Goal: Navigation & Orientation: Find specific page/section

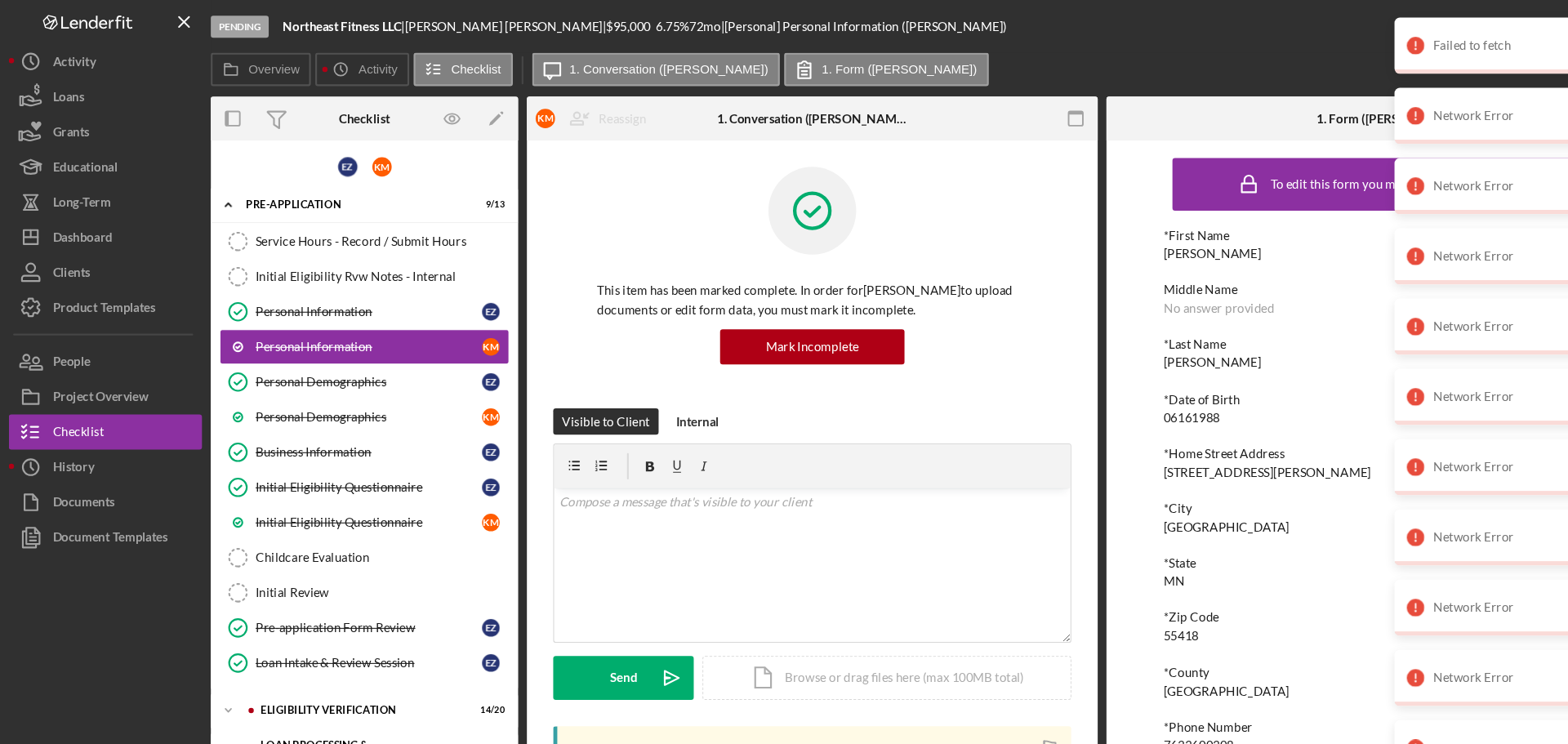
scroll to position [77, 0]
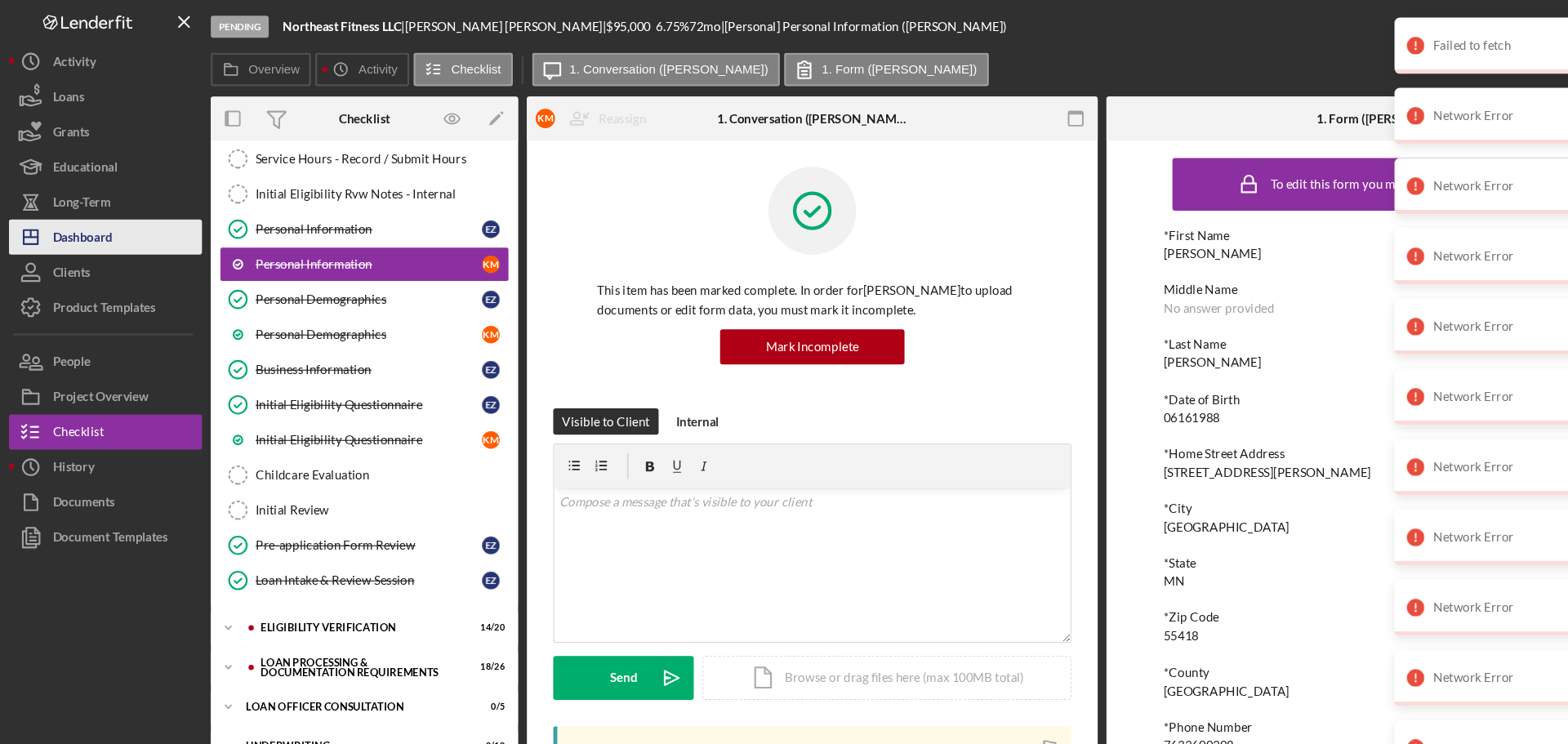
click at [111, 227] on button "Icon/Dashboard Dashboard" at bounding box center [98, 220] width 180 height 33
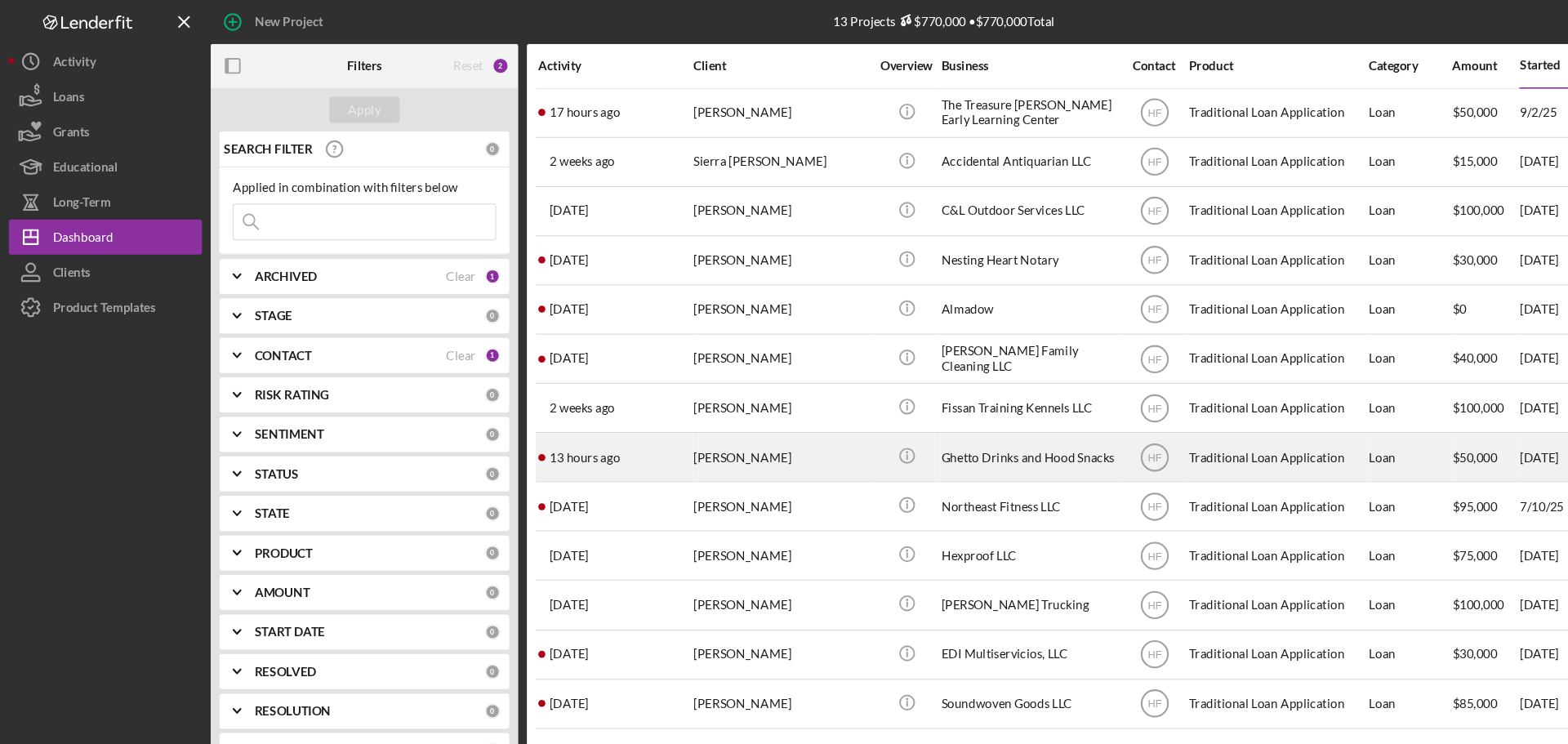
click at [612, 427] on div "13 hours ago Socquies Mccurtis" at bounding box center [572, 425] width 143 height 43
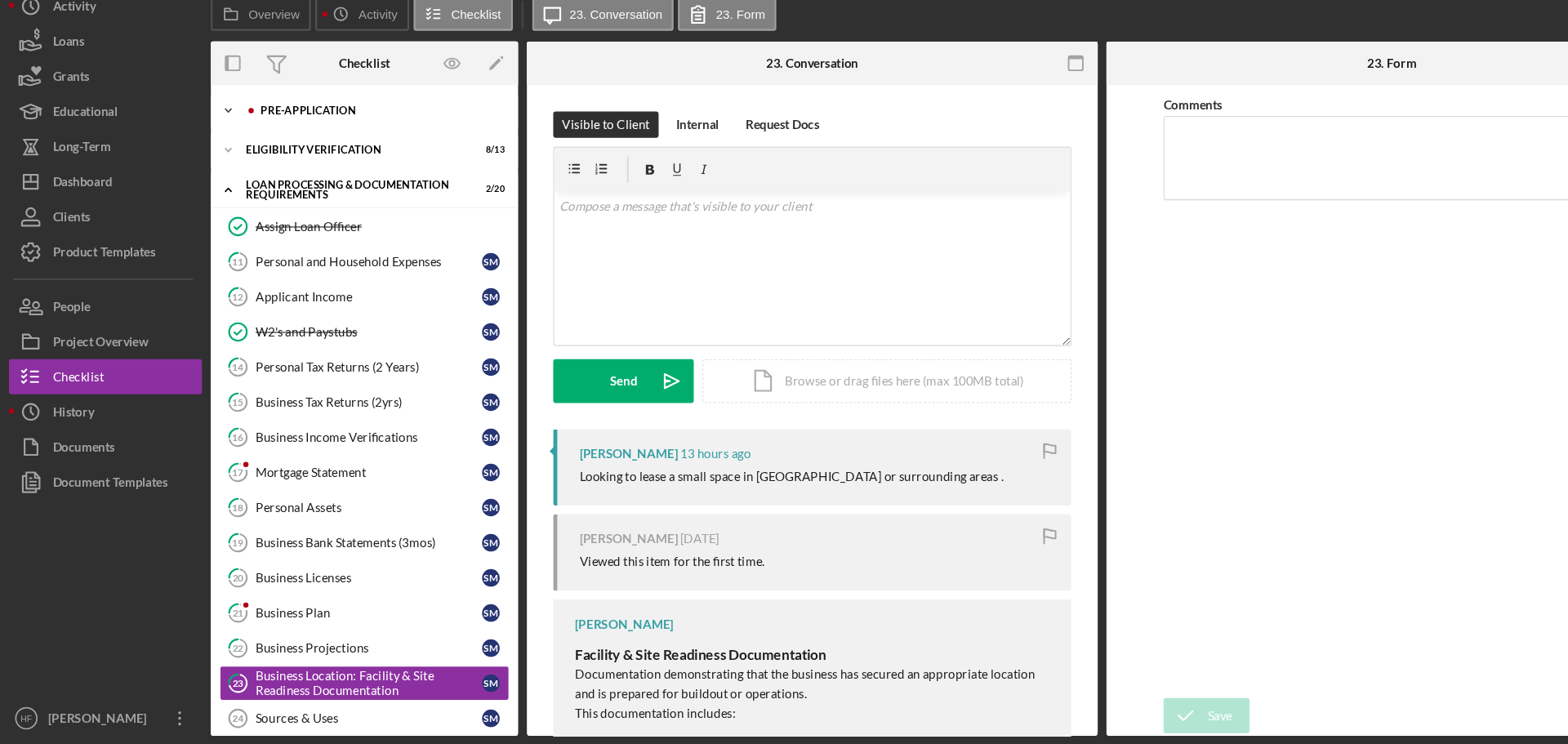
click at [213, 160] on icon "Icon/Expander" at bounding box center [212, 154] width 33 height 33
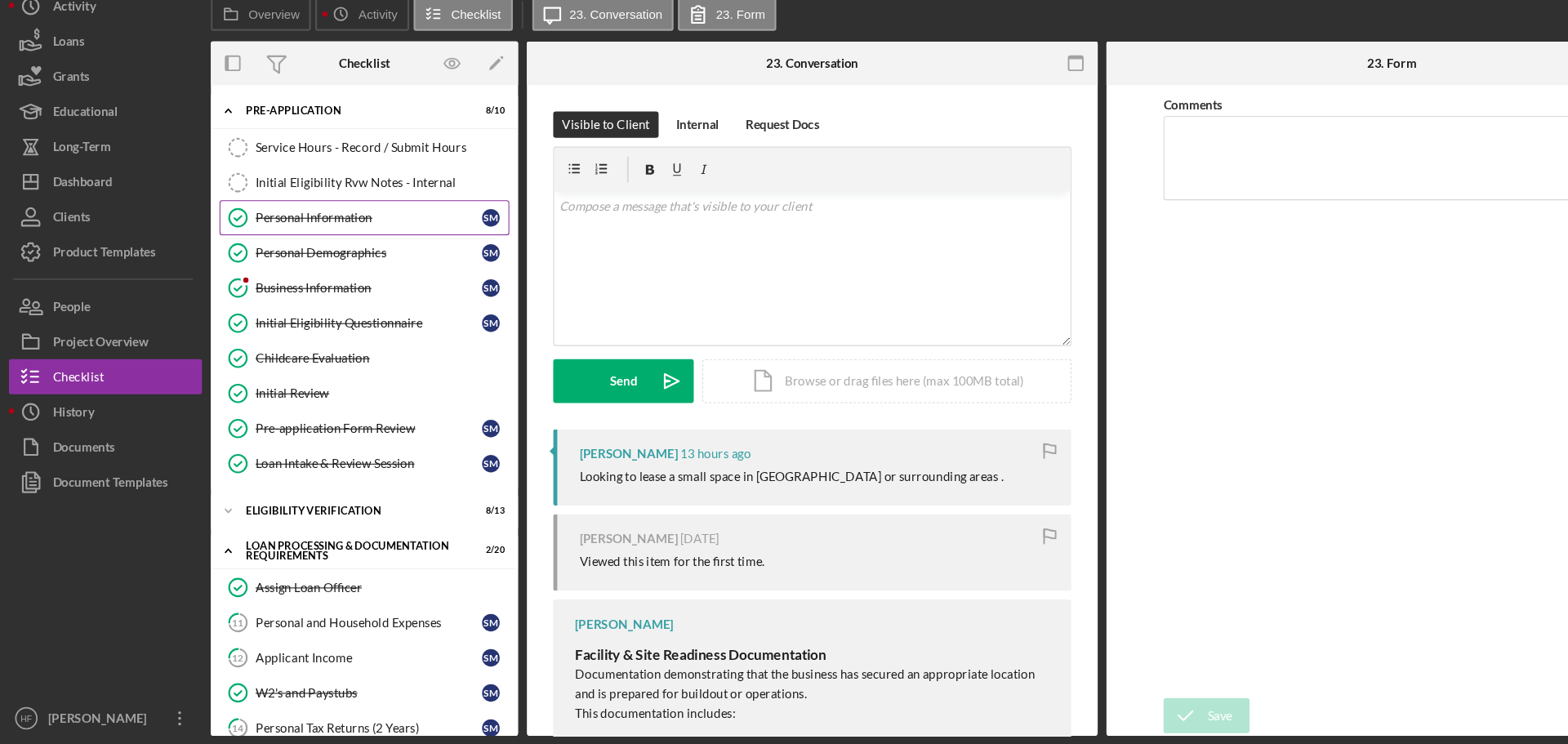
click at [346, 259] on div "Personal Information" at bounding box center [343, 253] width 211 height 13
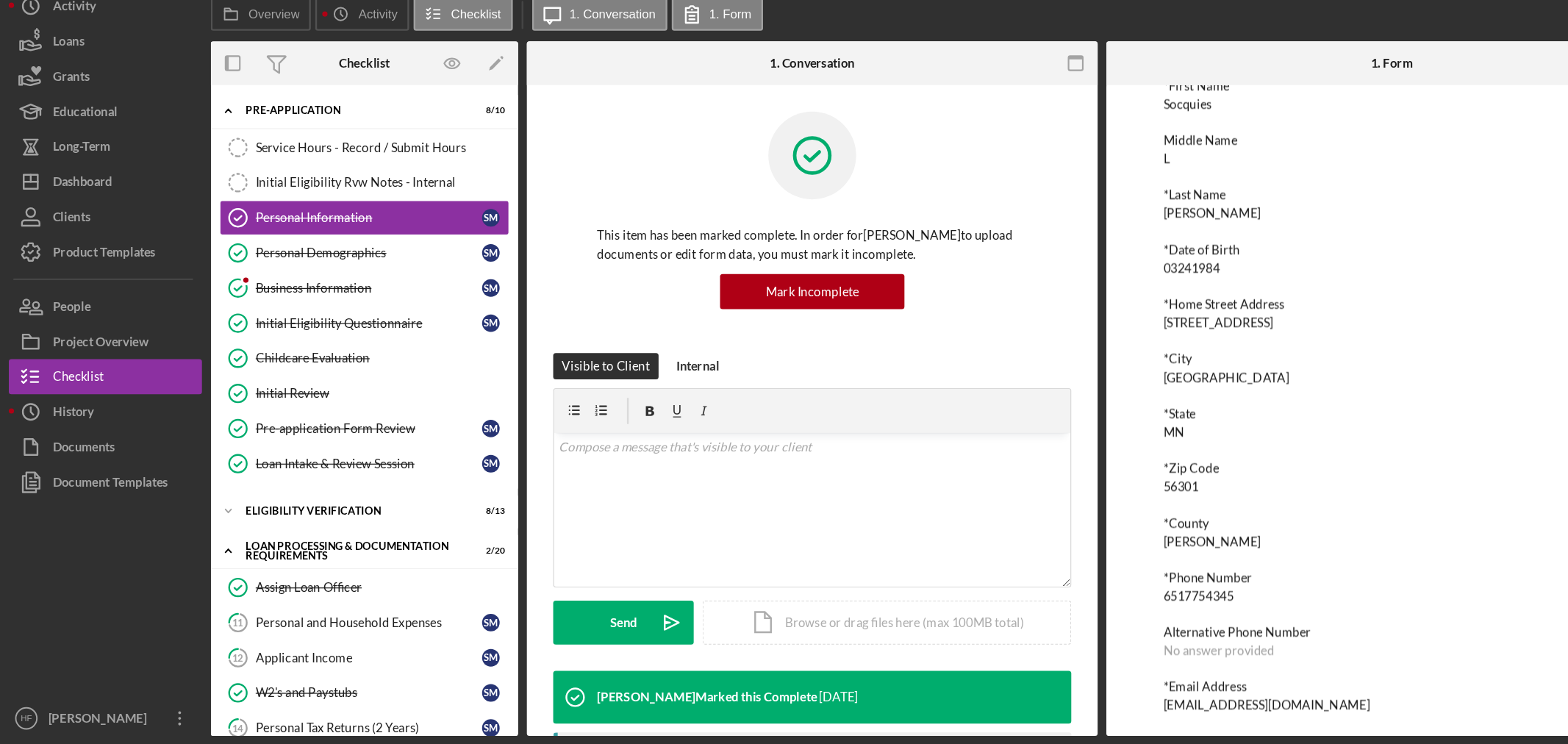
scroll to position [81, 0]
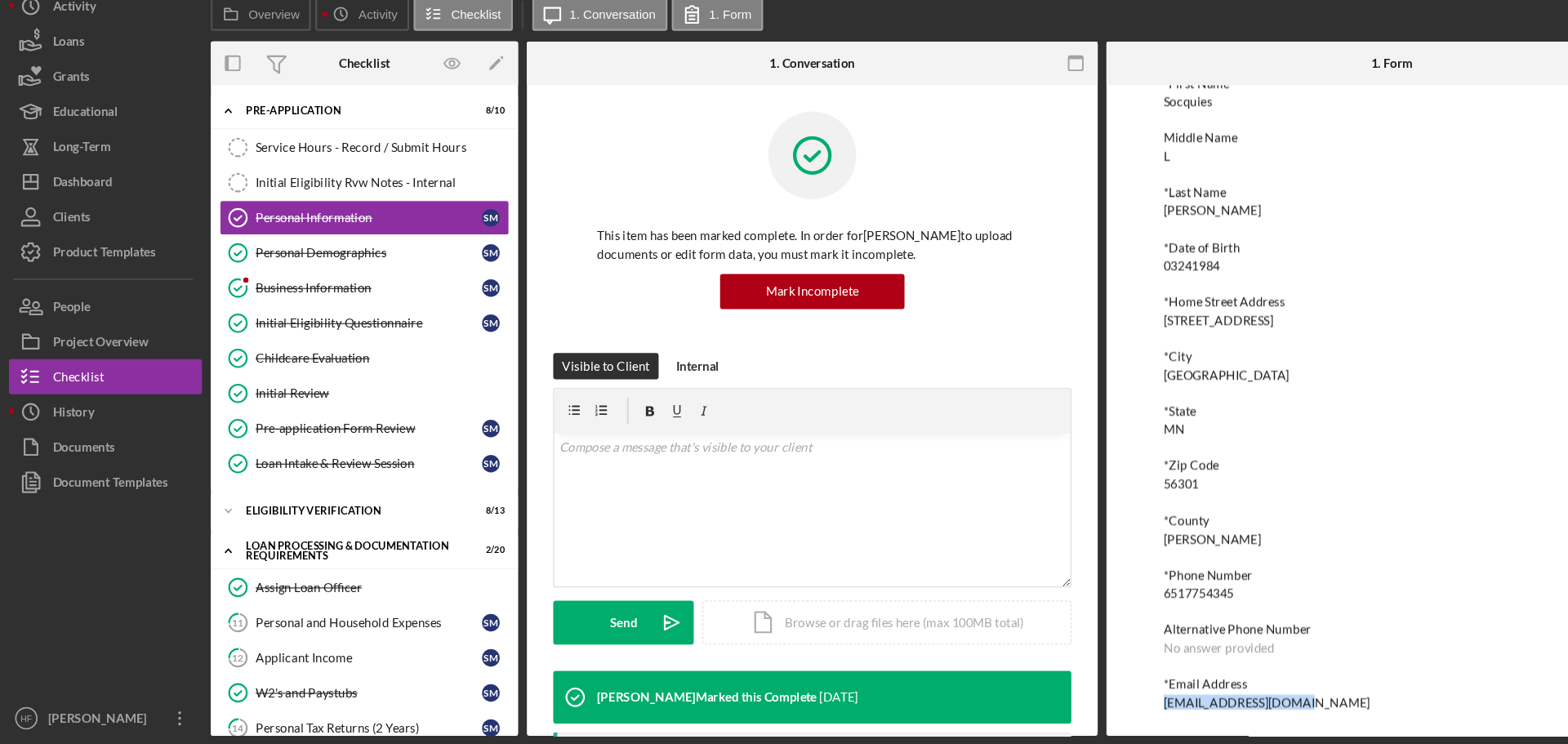
drag, startPoint x: 1206, startPoint y: 702, endPoint x: 1079, endPoint y: 710, distance: 127.3
click at [1079, 645] on div "To edit this form you must mark this item incomplete *First Name Socquies Middl…" at bounding box center [1294, 433] width 531 height 606
copy div "[EMAIL_ADDRESS][DOMAIN_NAME]"
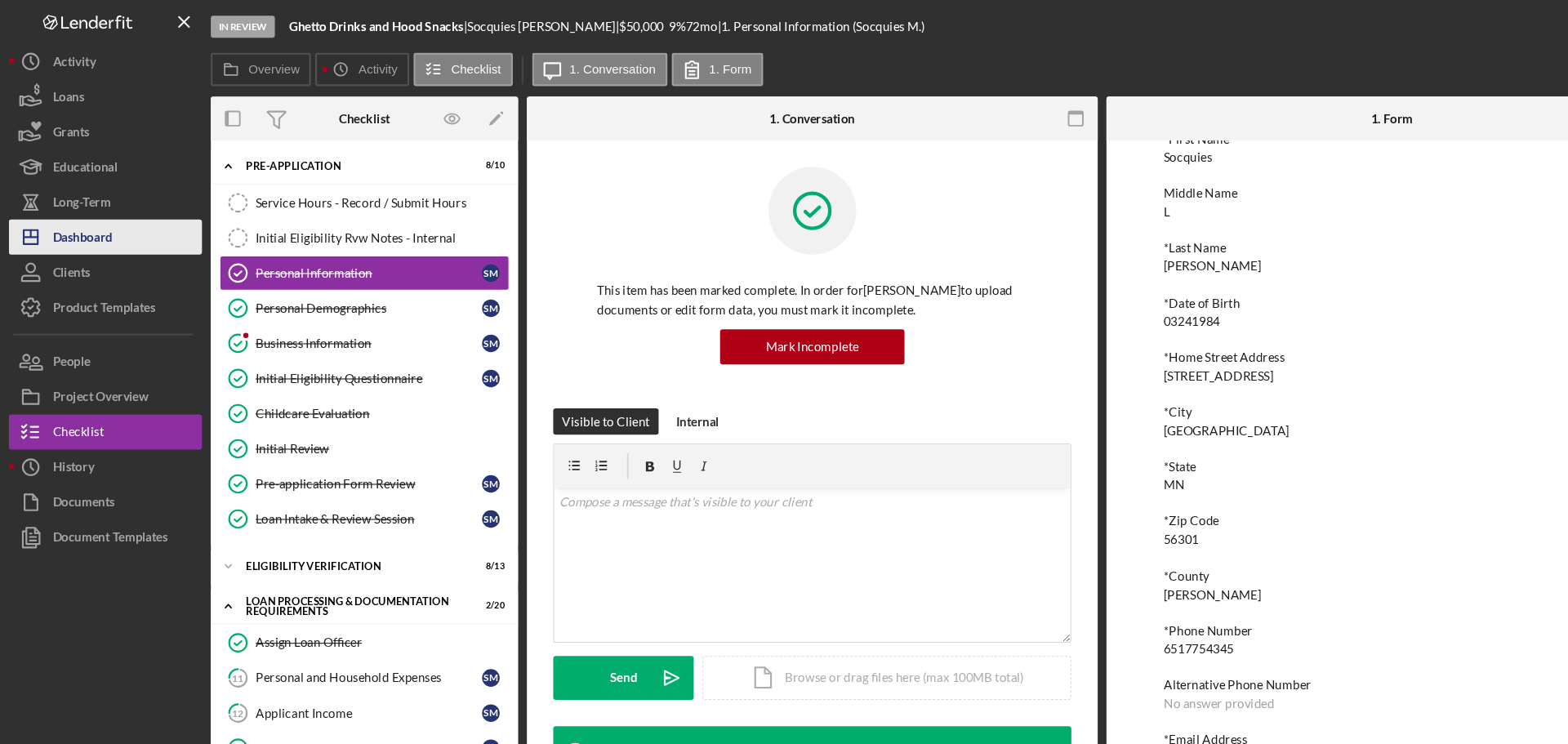
click at [111, 221] on button "Icon/Dashboard Dashboard" at bounding box center [98, 220] width 180 height 33
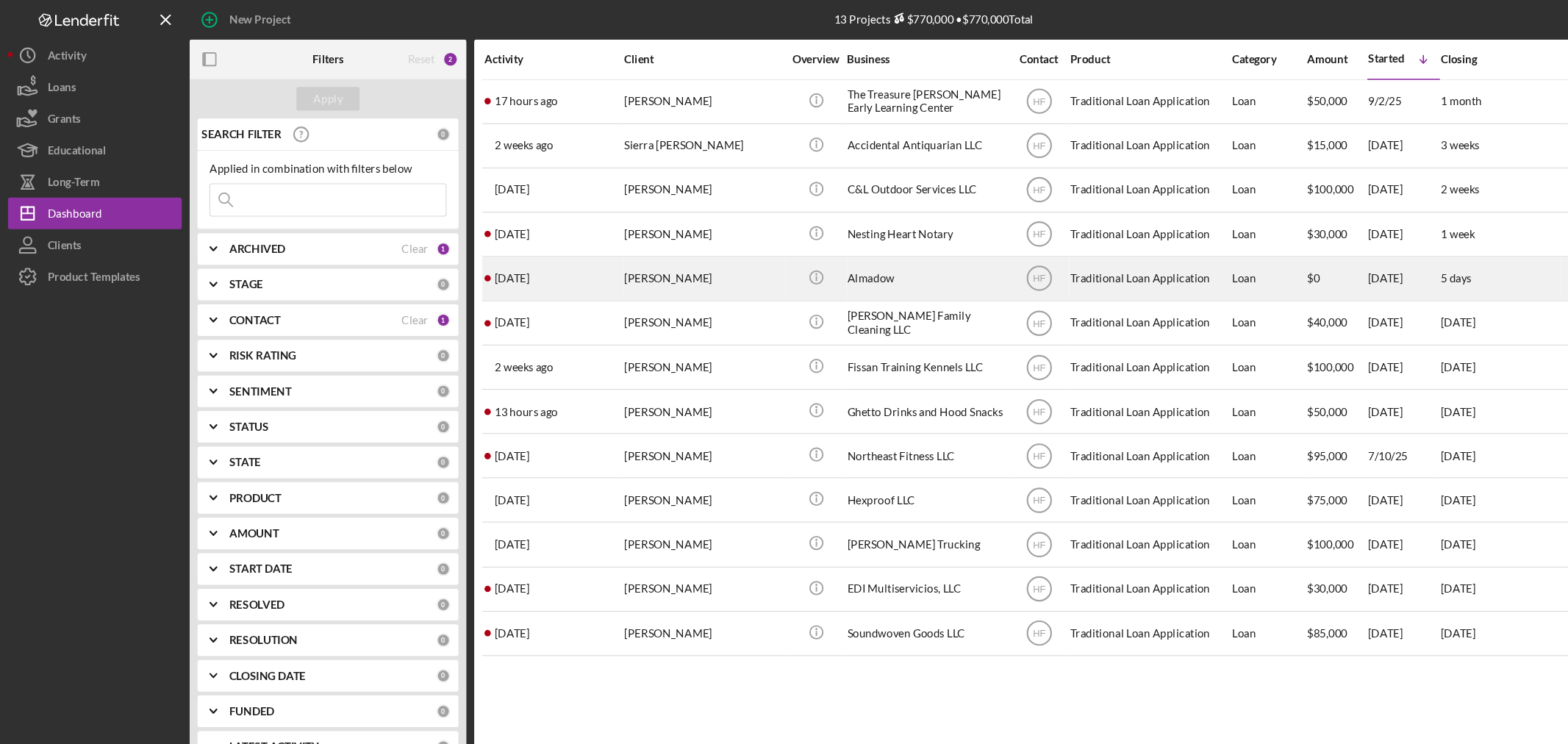
click at [545, 258] on div "[DATE] [PERSON_NAME]" at bounding box center [515, 258] width 128 height 39
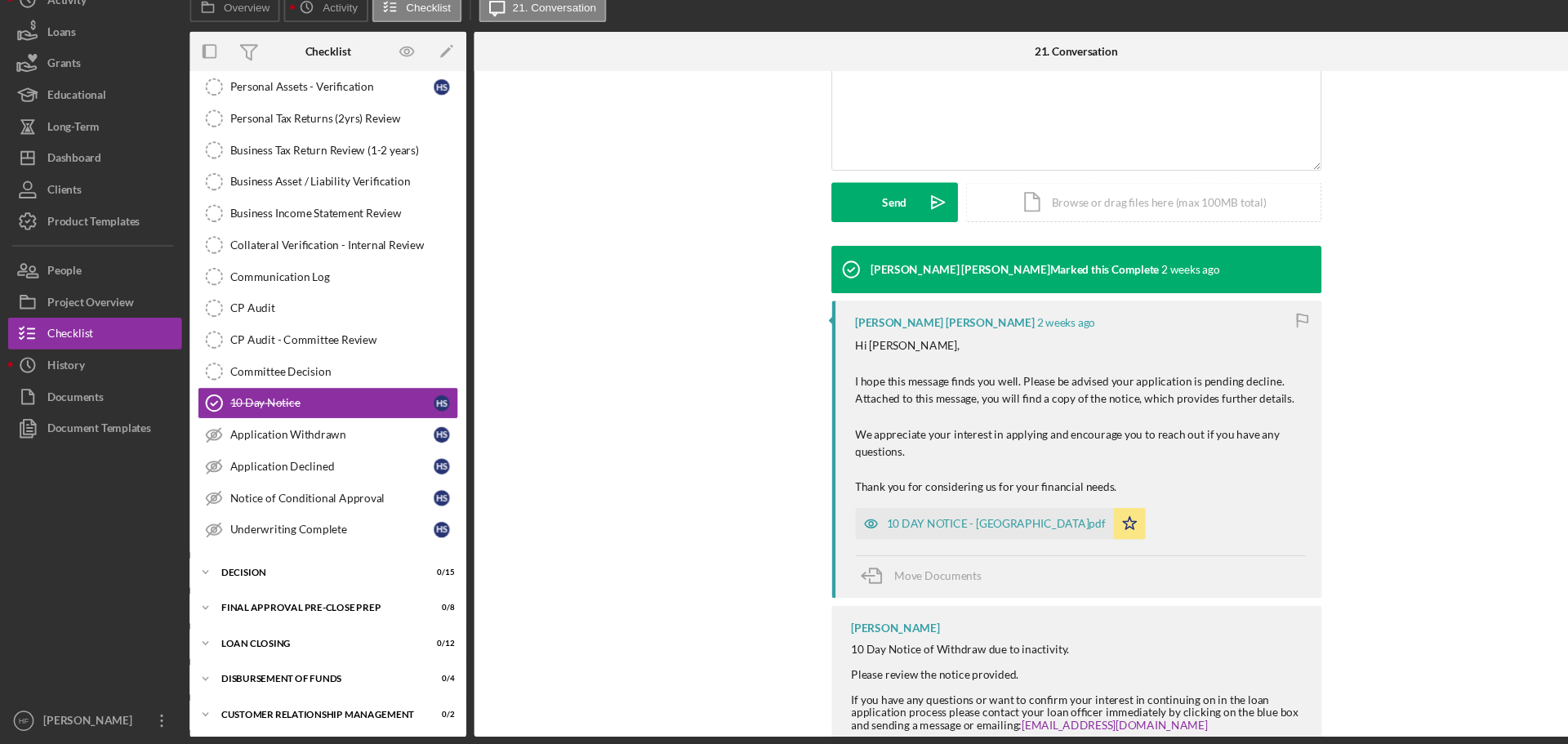
scroll to position [438, 0]
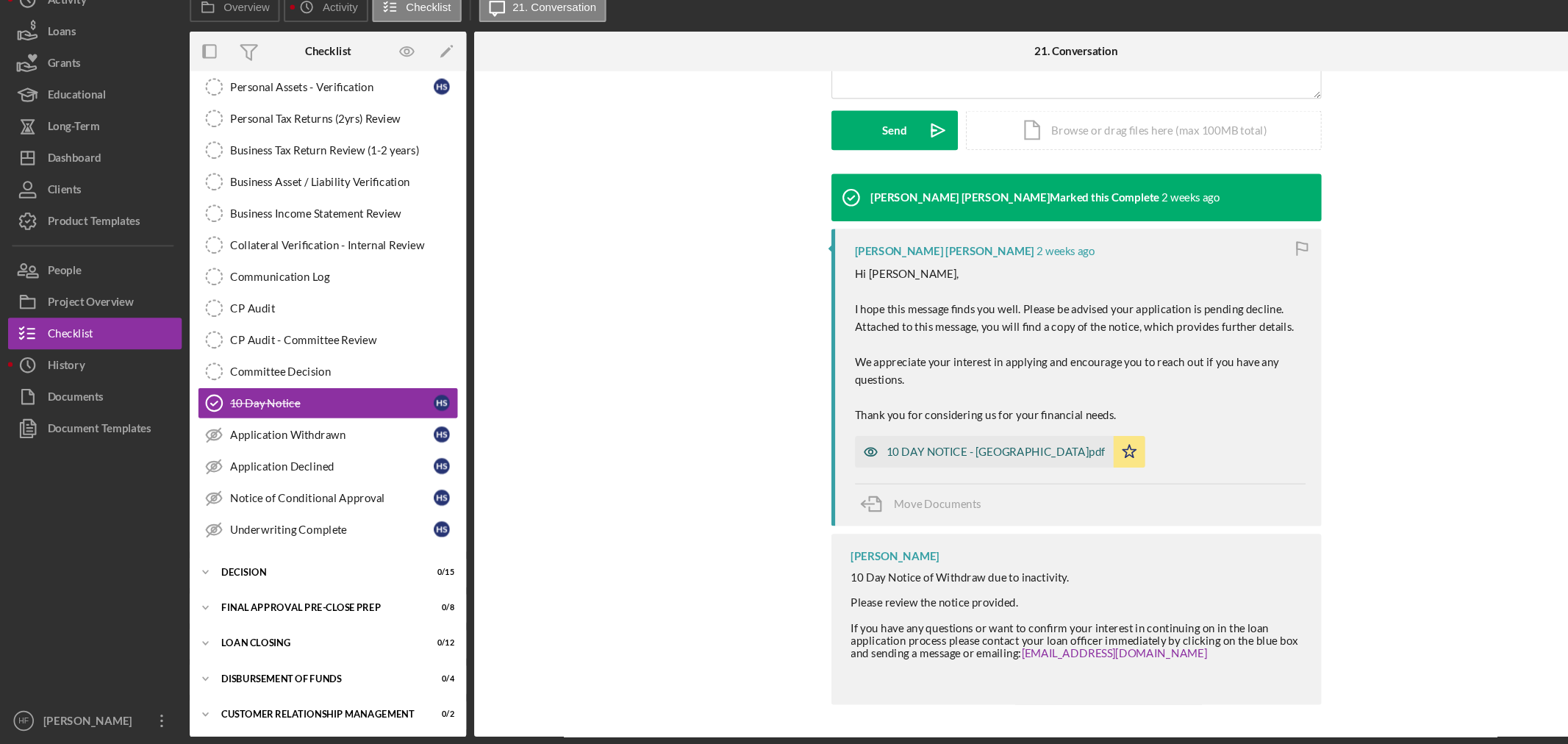
click at [845, 471] on div "10 DAY NOTICE - [GEOGRAPHIC_DATA]pdf" at bounding box center [927, 471] width 204 height 11
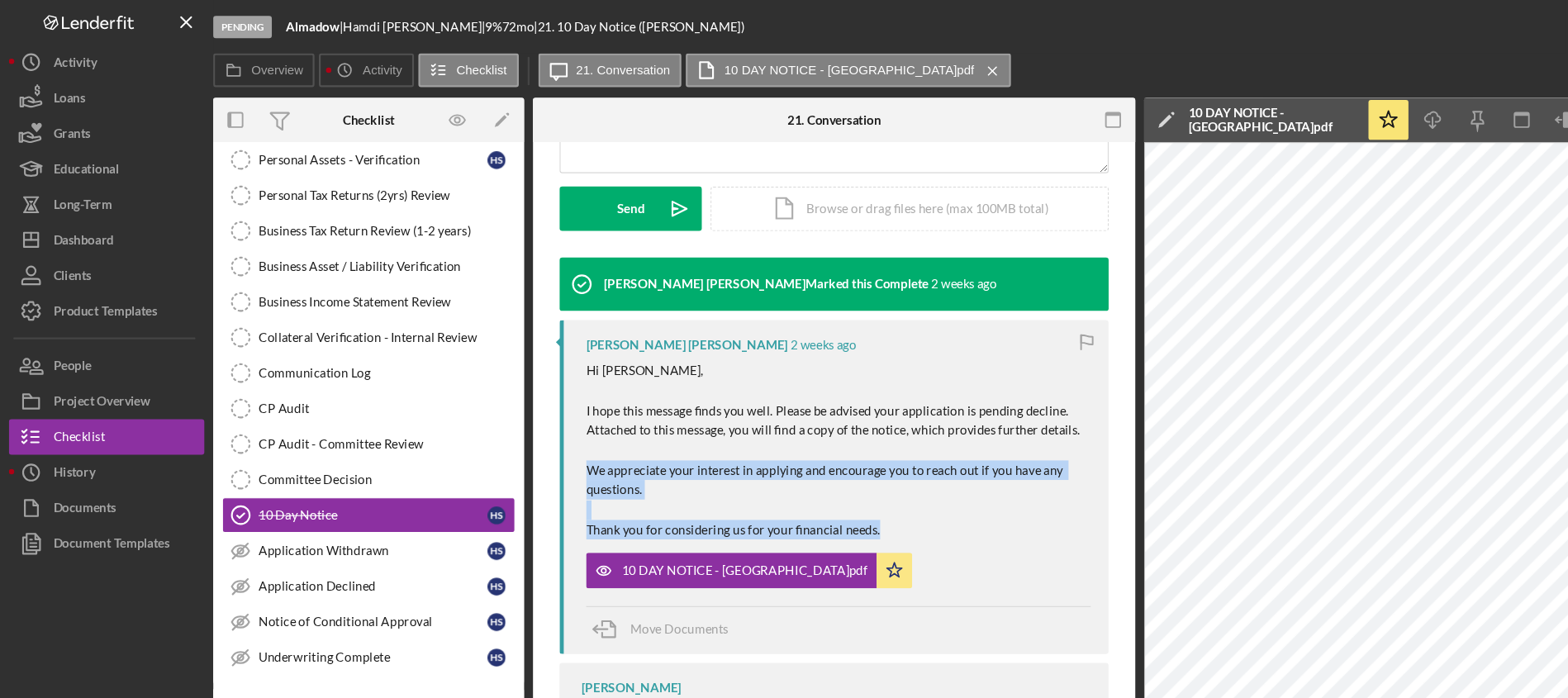
drag, startPoint x: 818, startPoint y: 502, endPoint x: 825, endPoint y: 409, distance: 93.3
click at [825, 409] on div "Rafferty Markham 2 weeks ago Hi Hamdi, I hope this message finds you well. Plea…" at bounding box center [776, 453] width 511 height 312
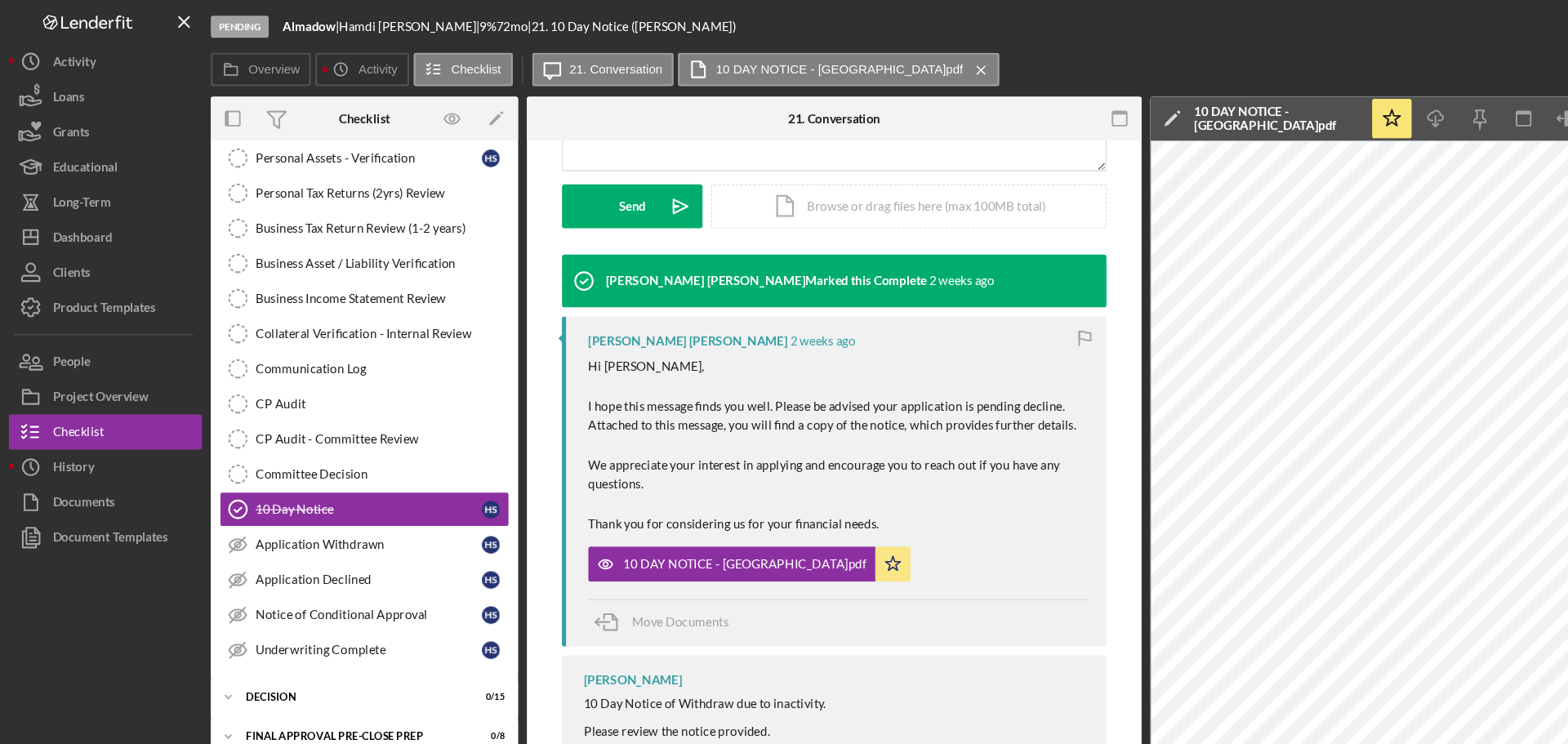
click at [873, 514] on div "10 DAY NOTICE - Almadow.pdf Icon/Star" at bounding box center [779, 520] width 465 height 41
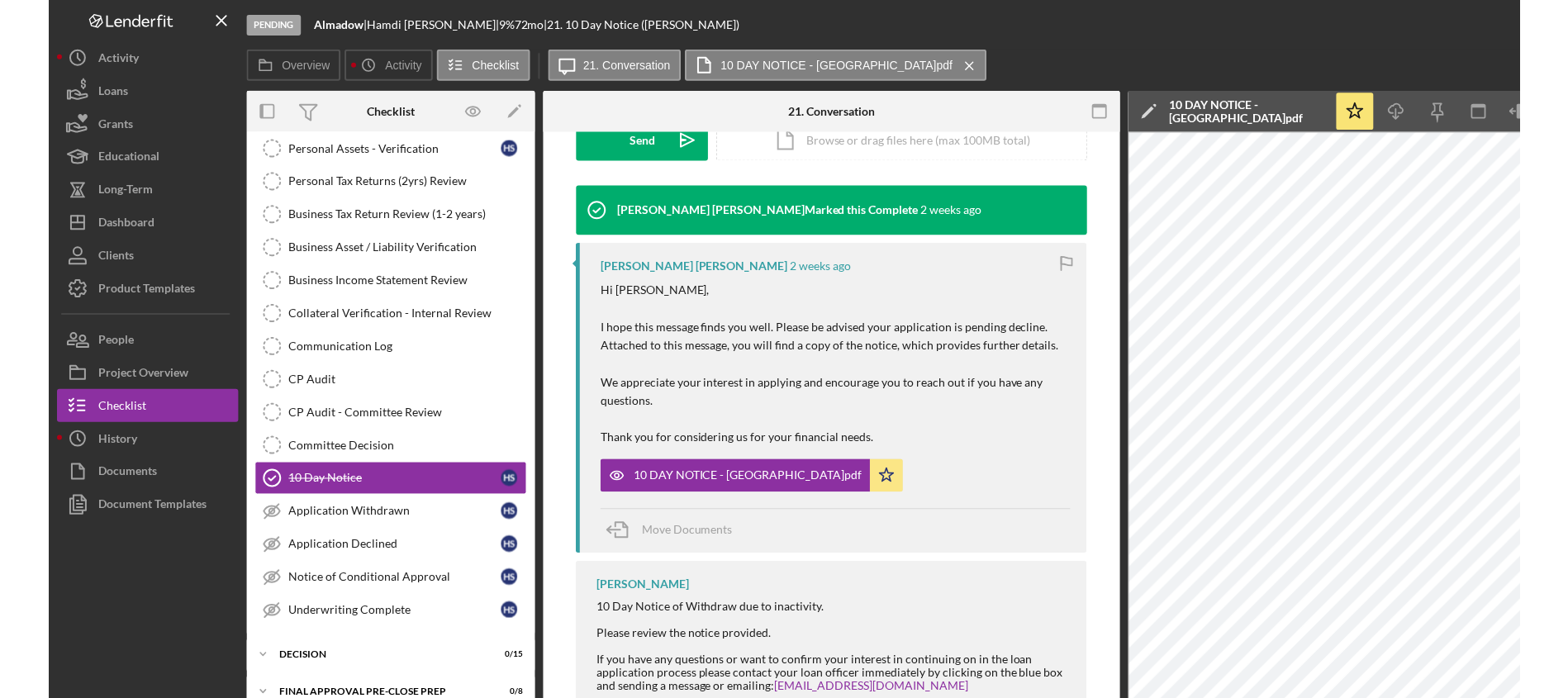
scroll to position [527, 0]
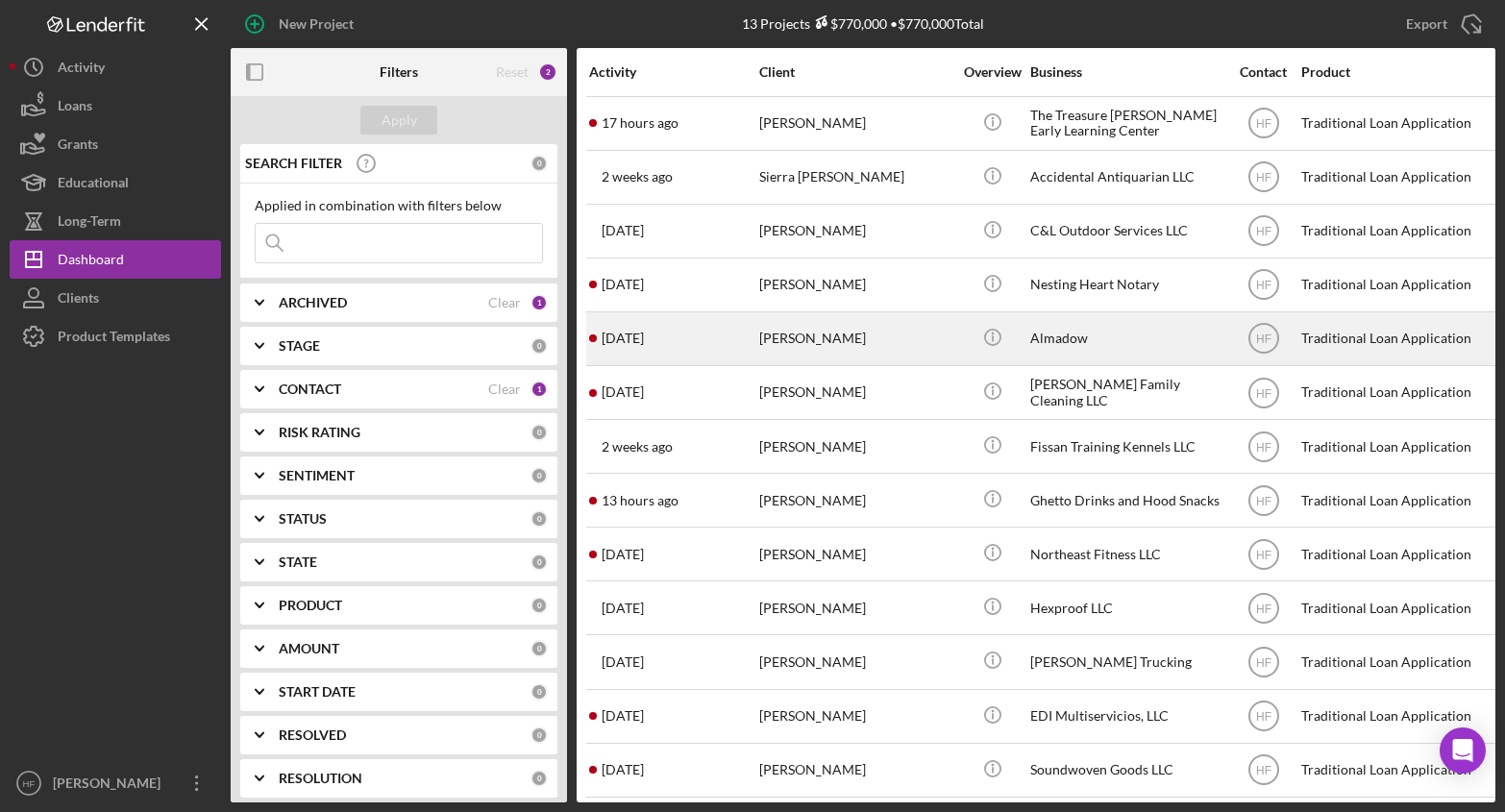
click at [661, 363] on div "[DATE] [PERSON_NAME]" at bounding box center [673, 338] width 168 height 51
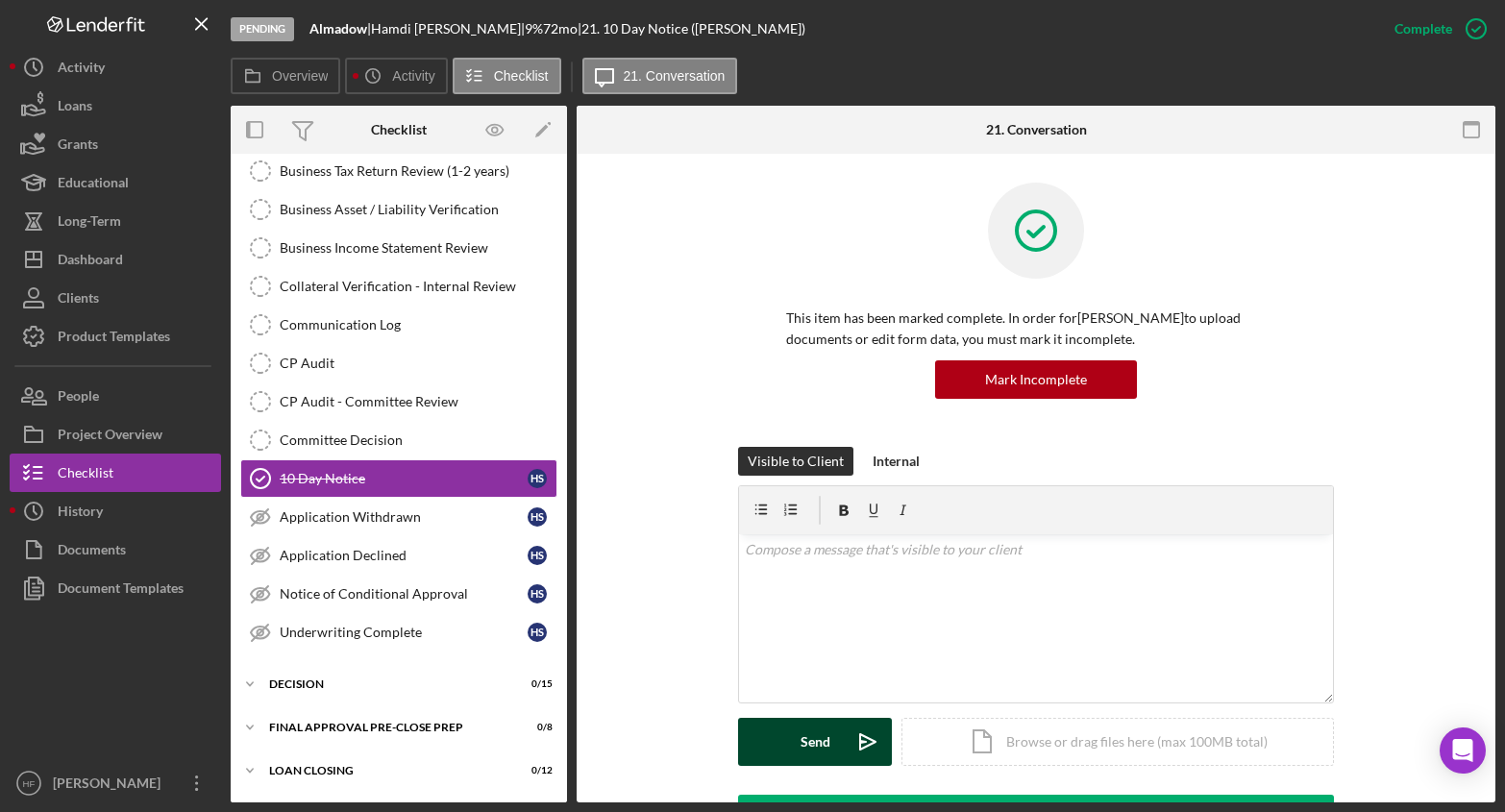
scroll to position [340, 0]
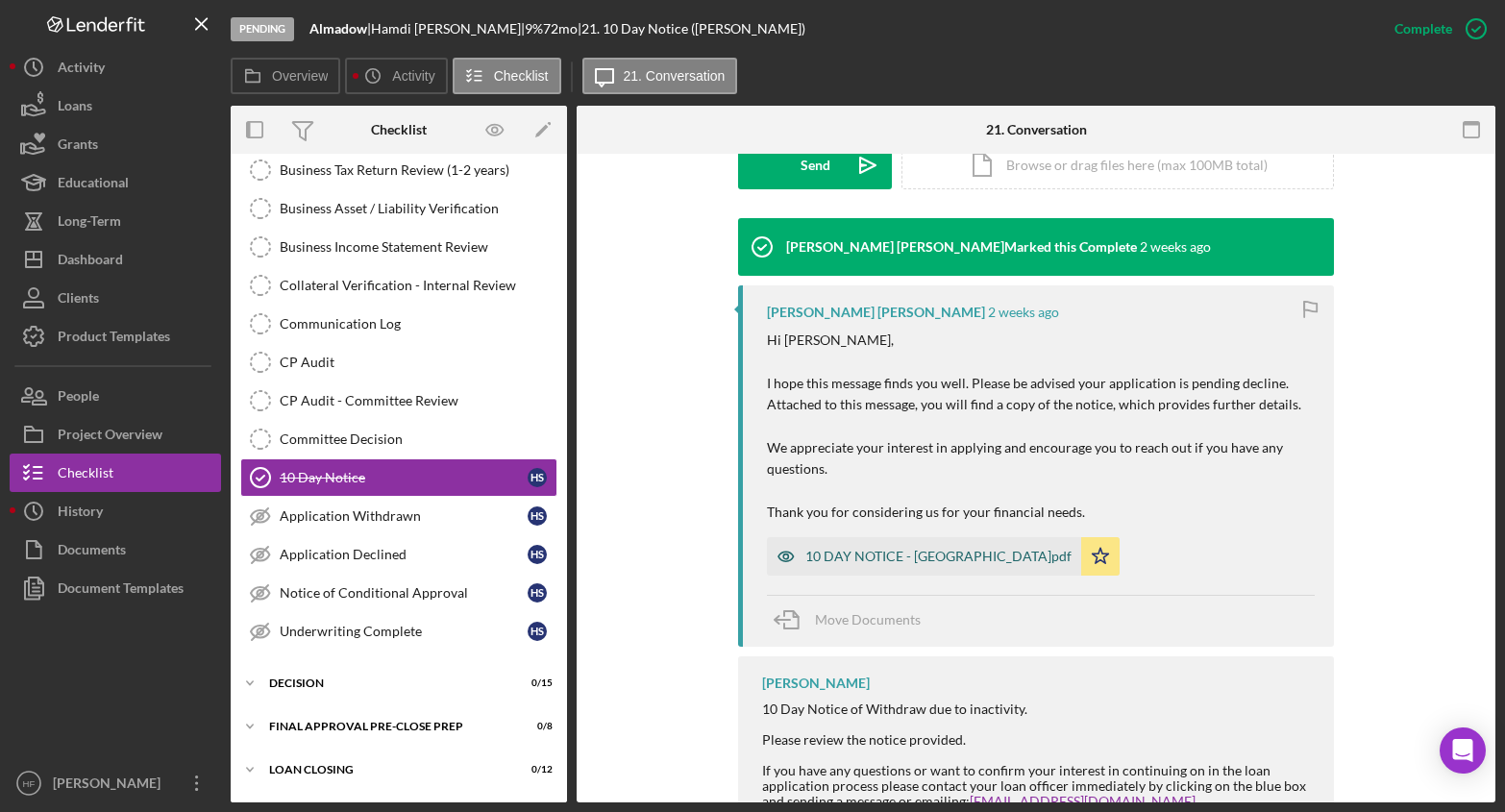
click at [917, 558] on div "10 DAY NOTICE - [GEOGRAPHIC_DATA]pdf" at bounding box center [938, 556] width 266 height 15
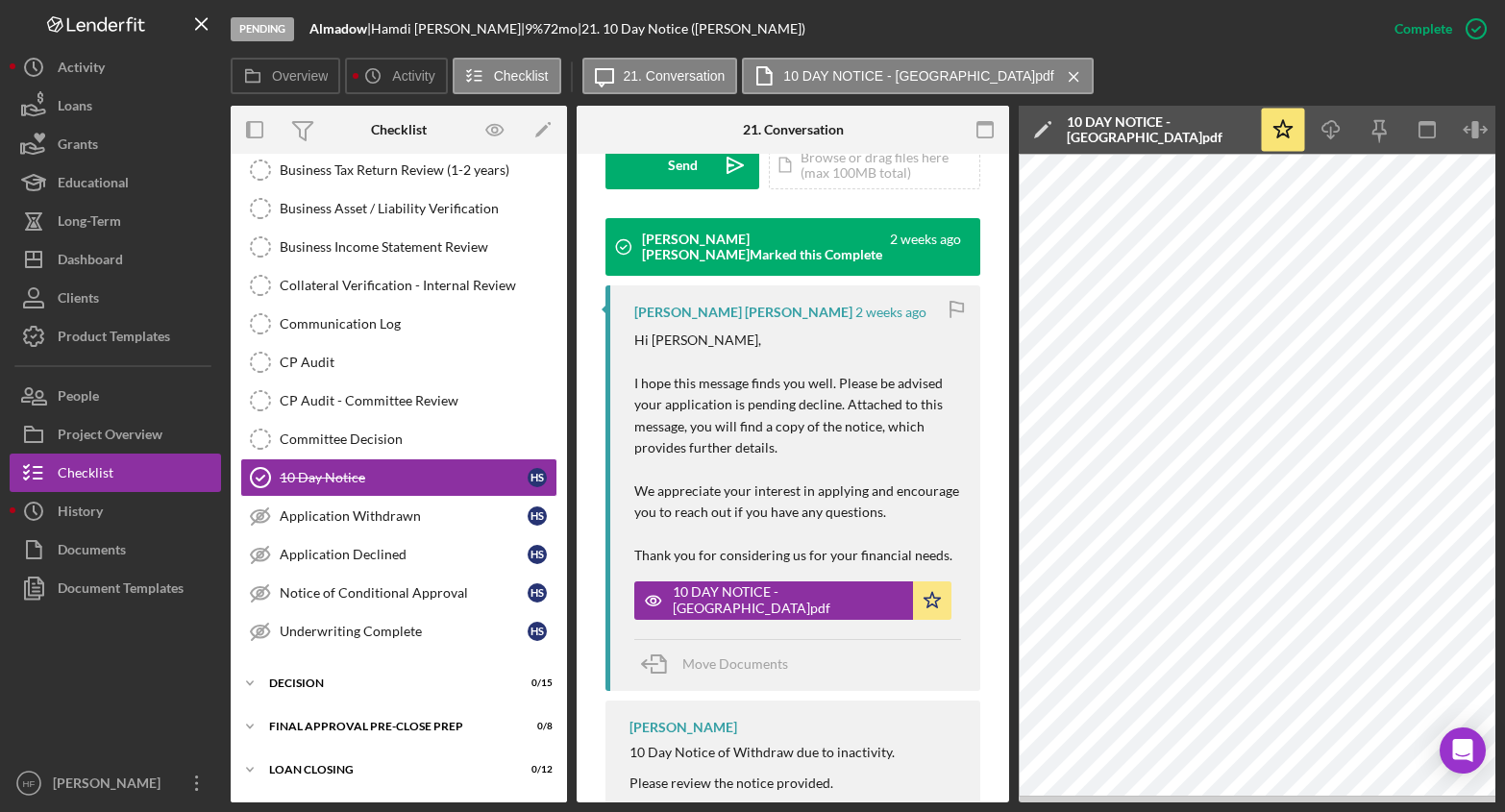
drag, startPoint x: 1148, startPoint y: 803, endPoint x: 1329, endPoint y: 816, distance: 181.5
click at [1329, 811] on html "Pending Almadow | [PERSON_NAME] | 9 % 72 mo | 21. 10 Day Notice ([PERSON_NAME])…" at bounding box center [752, 406] width 1505 height 812
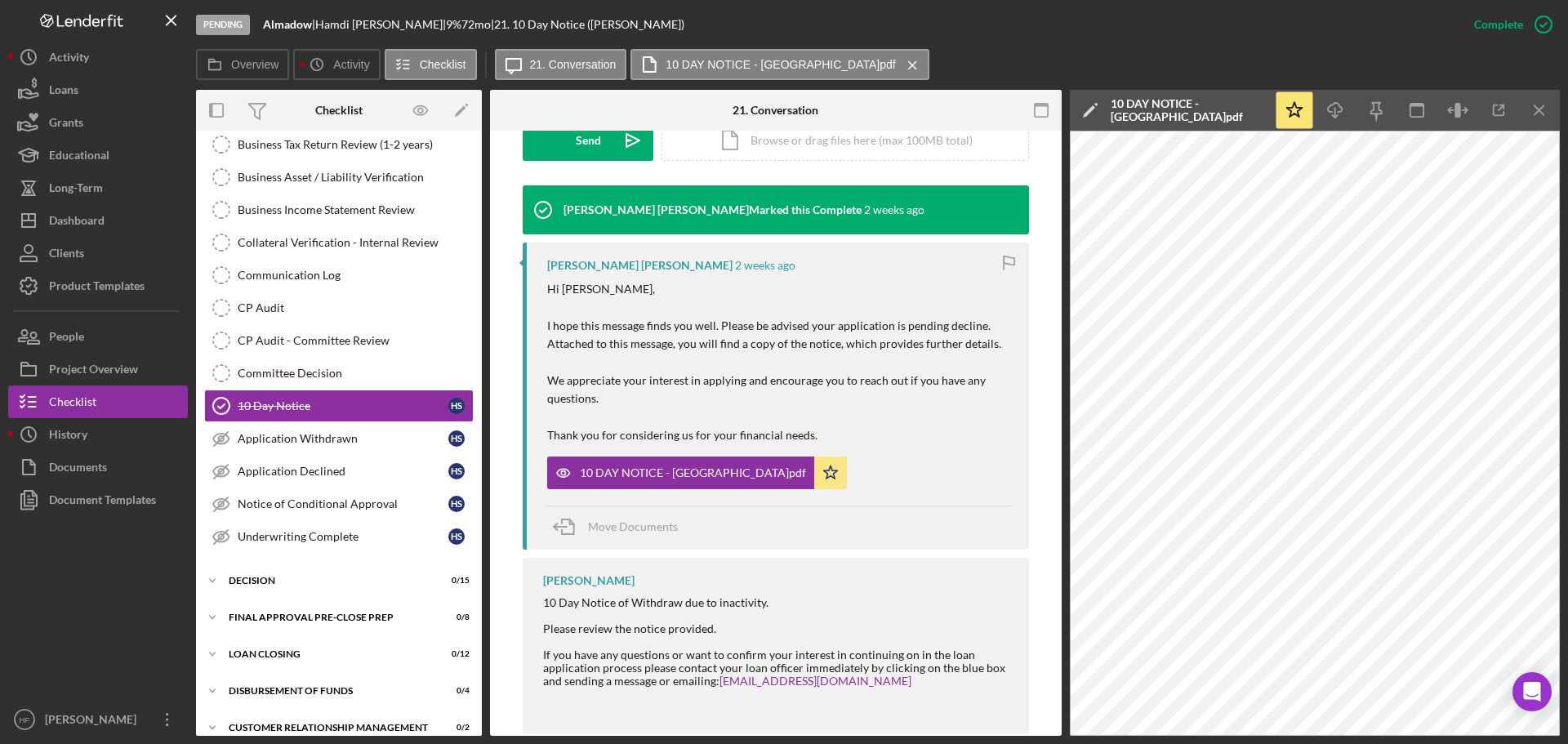
scroll to position [521, 0]
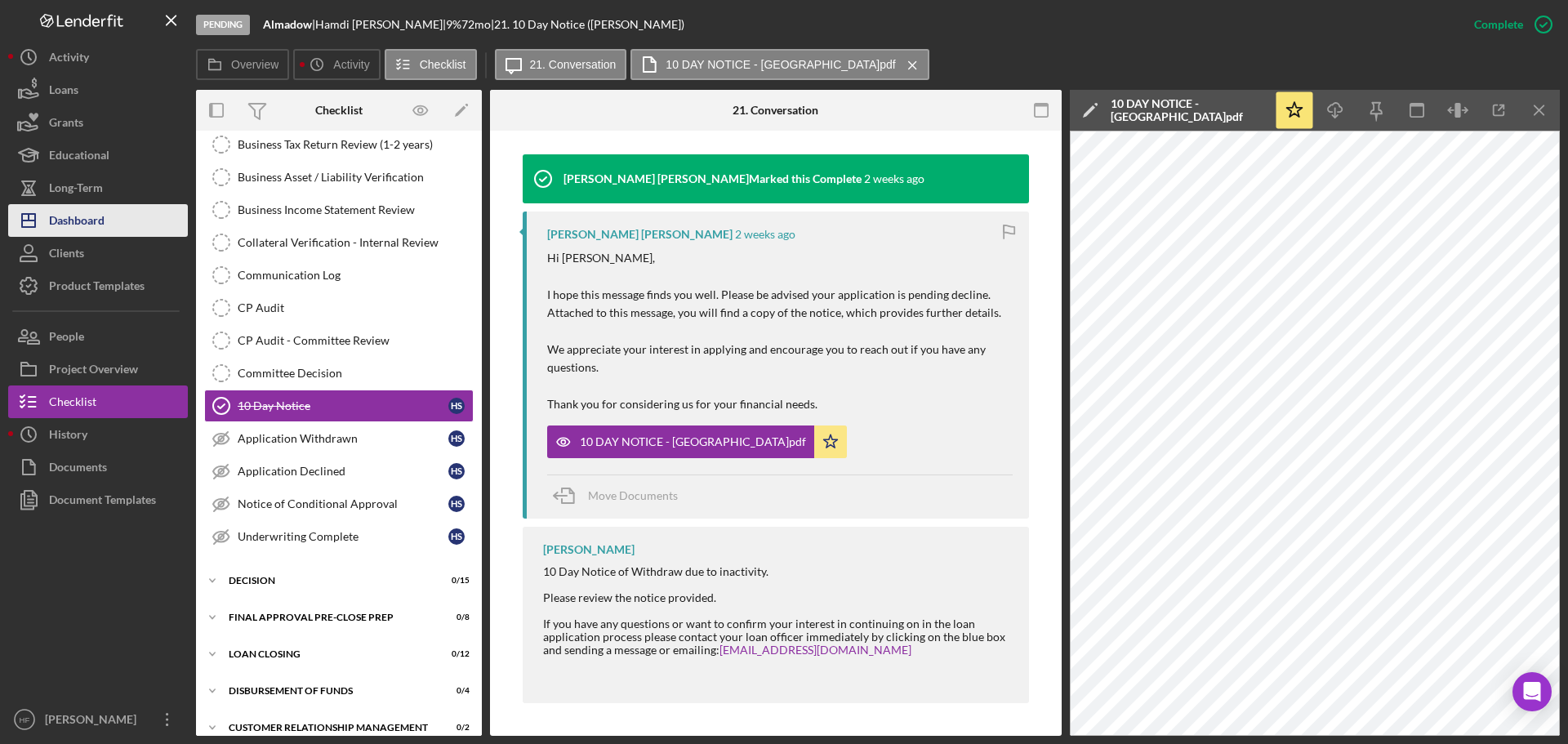
click at [93, 206] on div "Dashboard" at bounding box center [77, 223] width 56 height 37
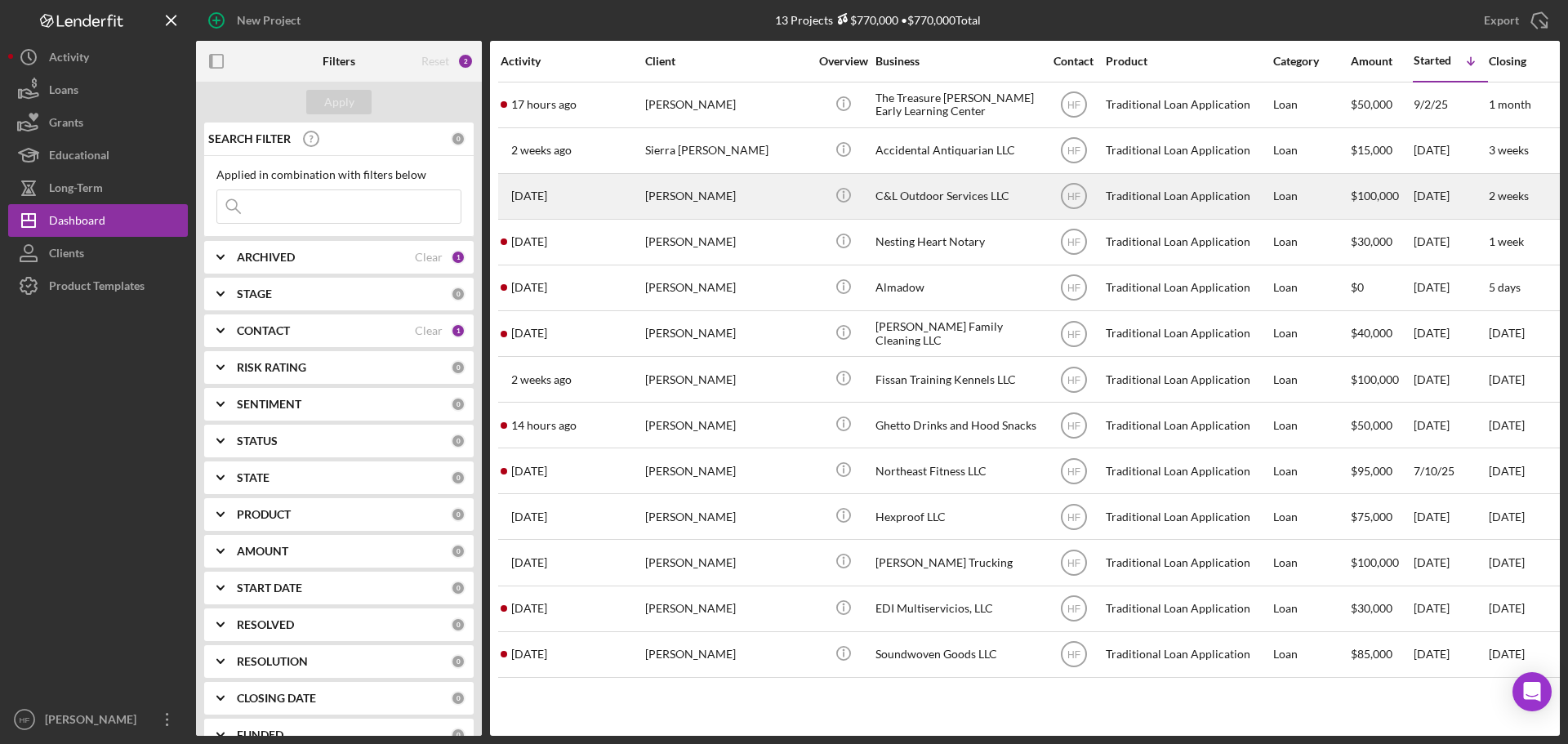
click at [698, 185] on div "[PERSON_NAME]" at bounding box center [726, 196] width 163 height 43
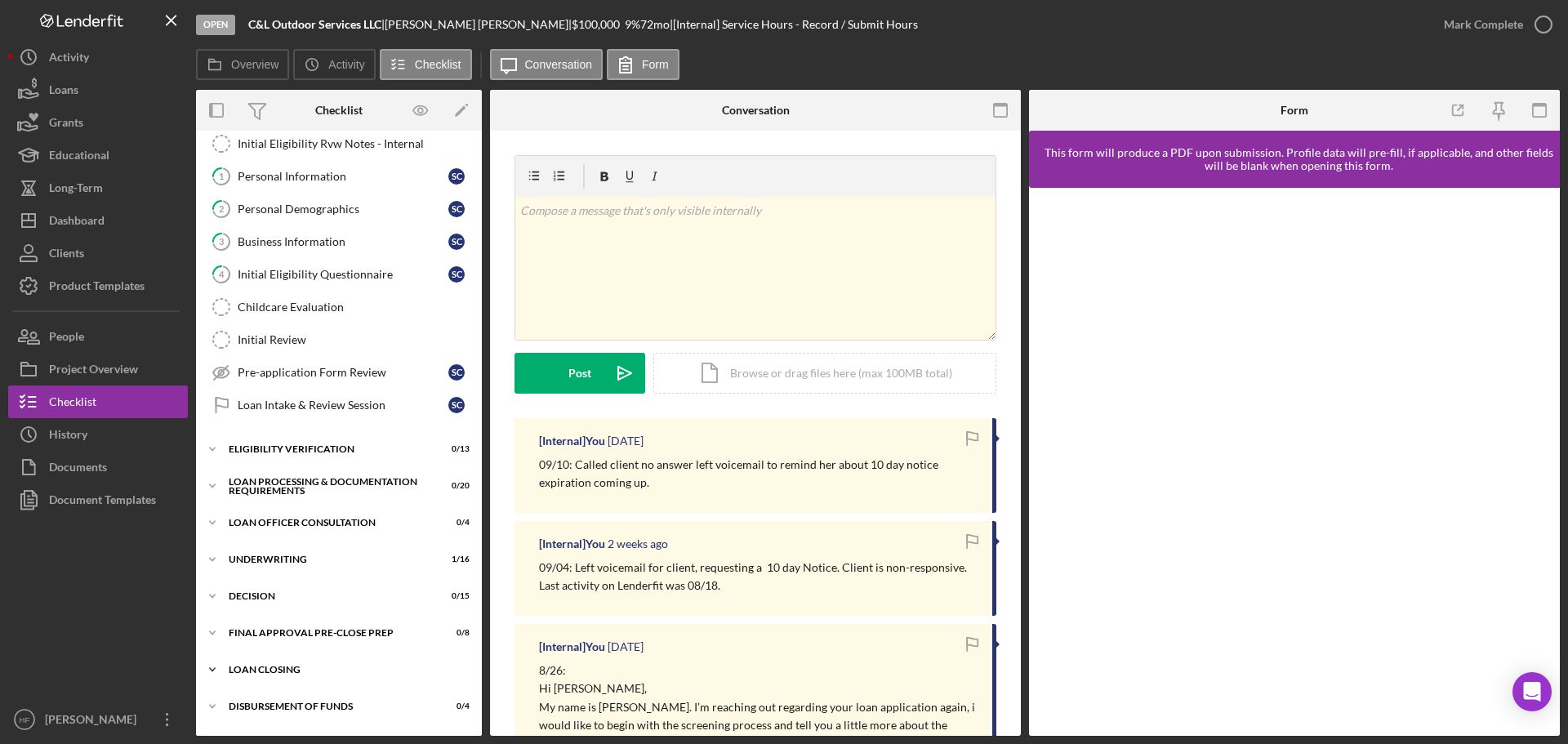
scroll to position [184, 0]
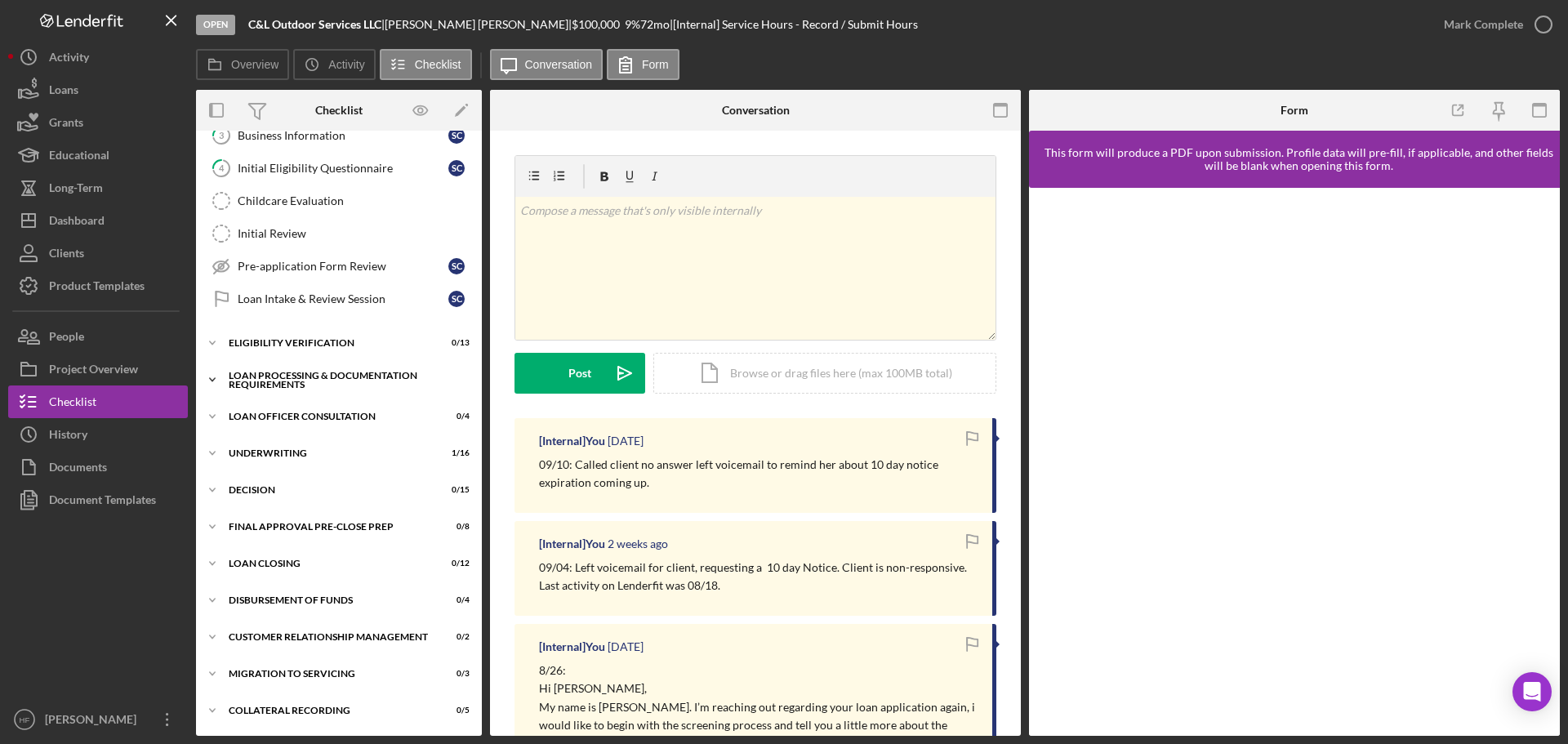
click at [221, 380] on icon "Icon/Expander" at bounding box center [212, 379] width 33 height 33
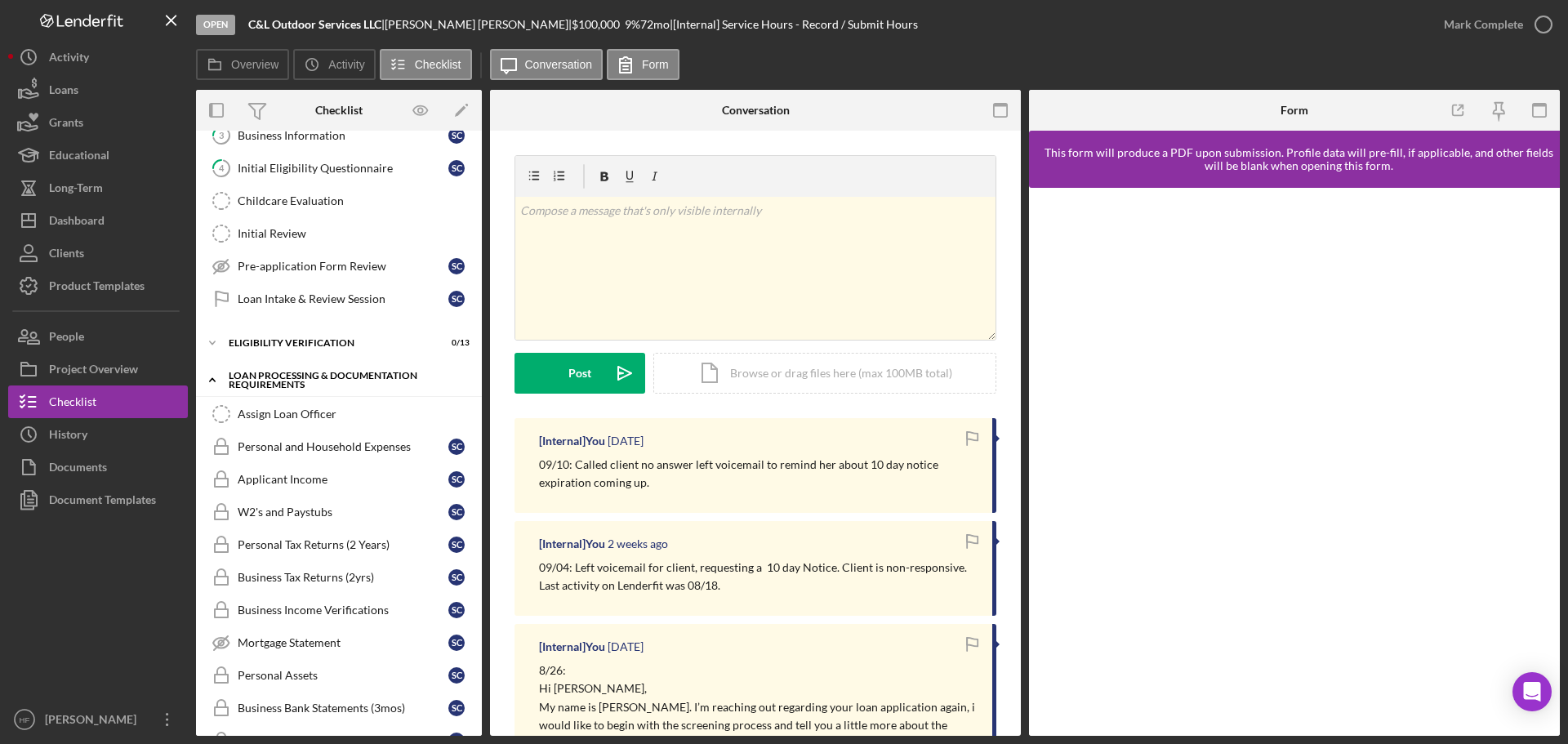
click at [220, 380] on icon "Icon/Expander" at bounding box center [212, 379] width 33 height 33
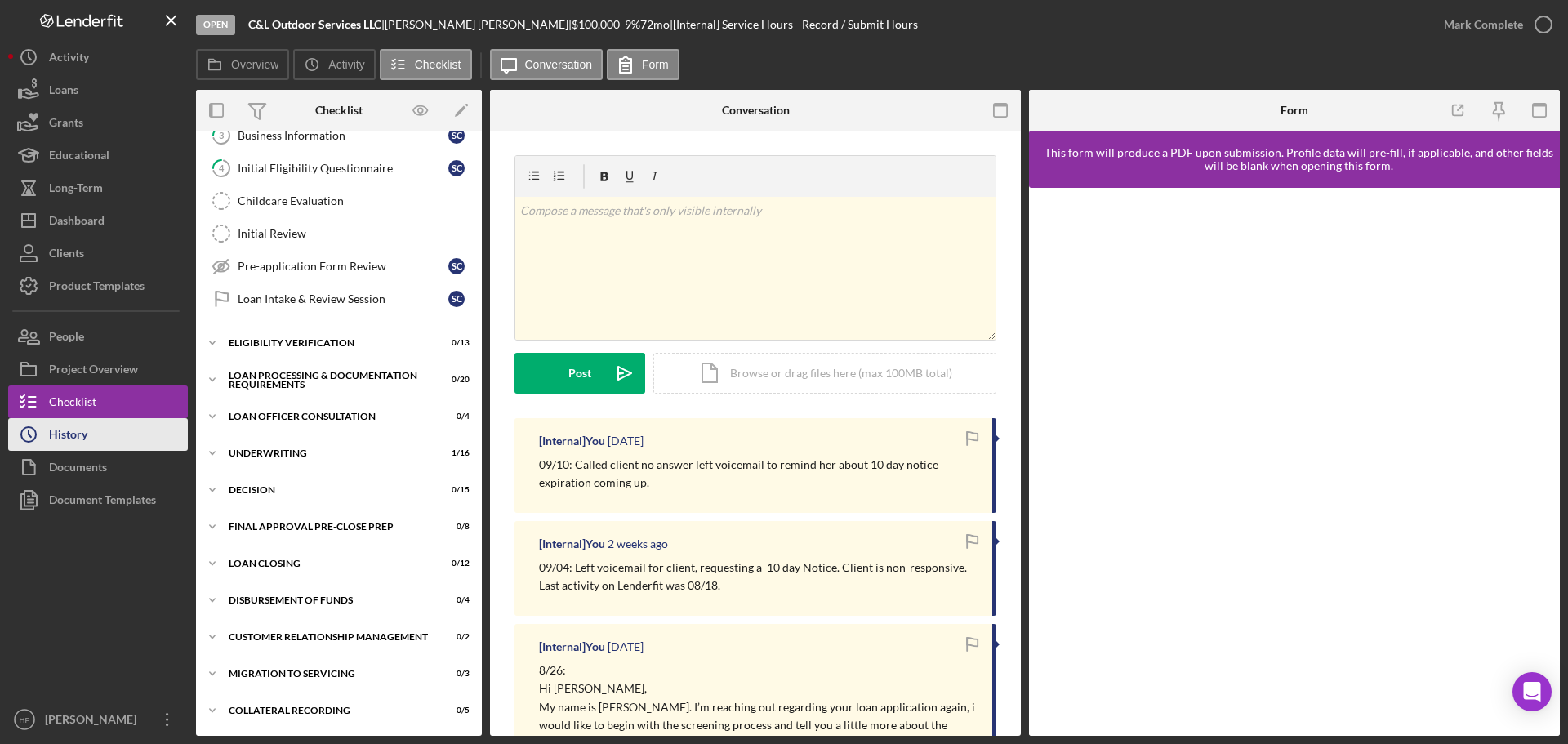
click at [67, 438] on div "History" at bounding box center [68, 437] width 38 height 37
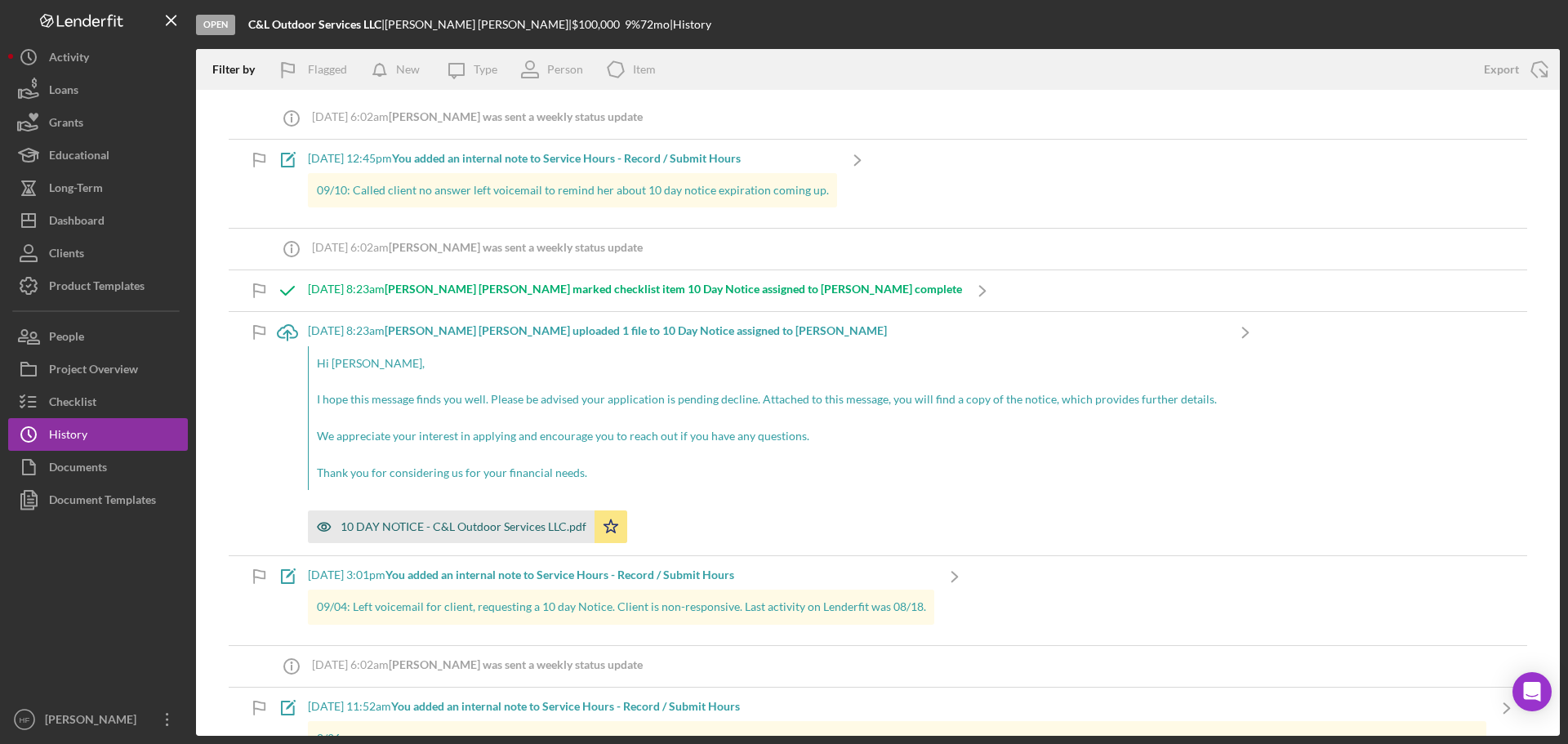
click at [517, 520] on div "10 DAY NOTICE - C&L Outdoor Services LLC.pdf" at bounding box center [463, 526] width 246 height 13
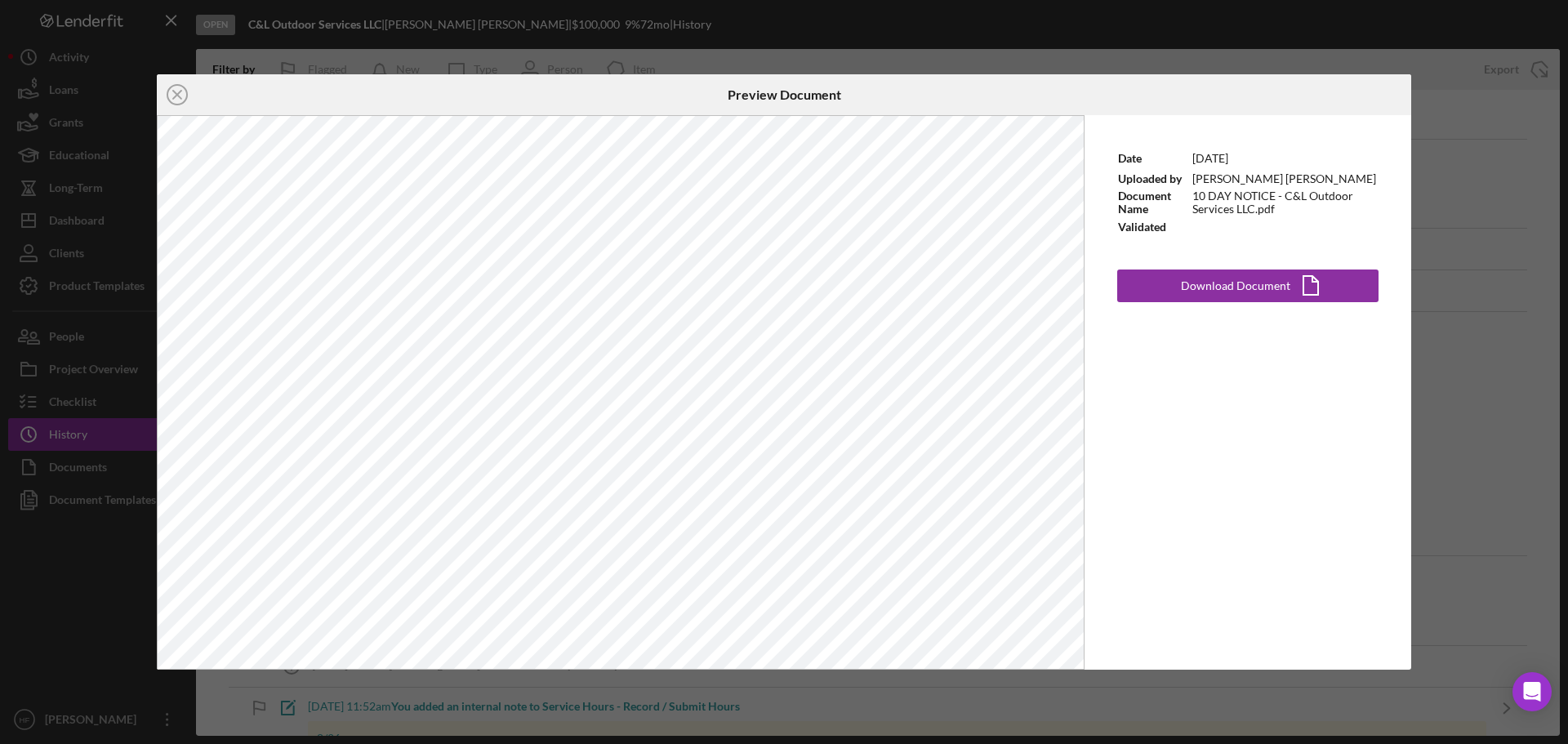
click at [1278, 357] on div "Icon/Close Preview Document Date [DATE] Uploaded by [PERSON_NAME] [PERSON_NAME]…" at bounding box center [784, 372] width 1568 height 744
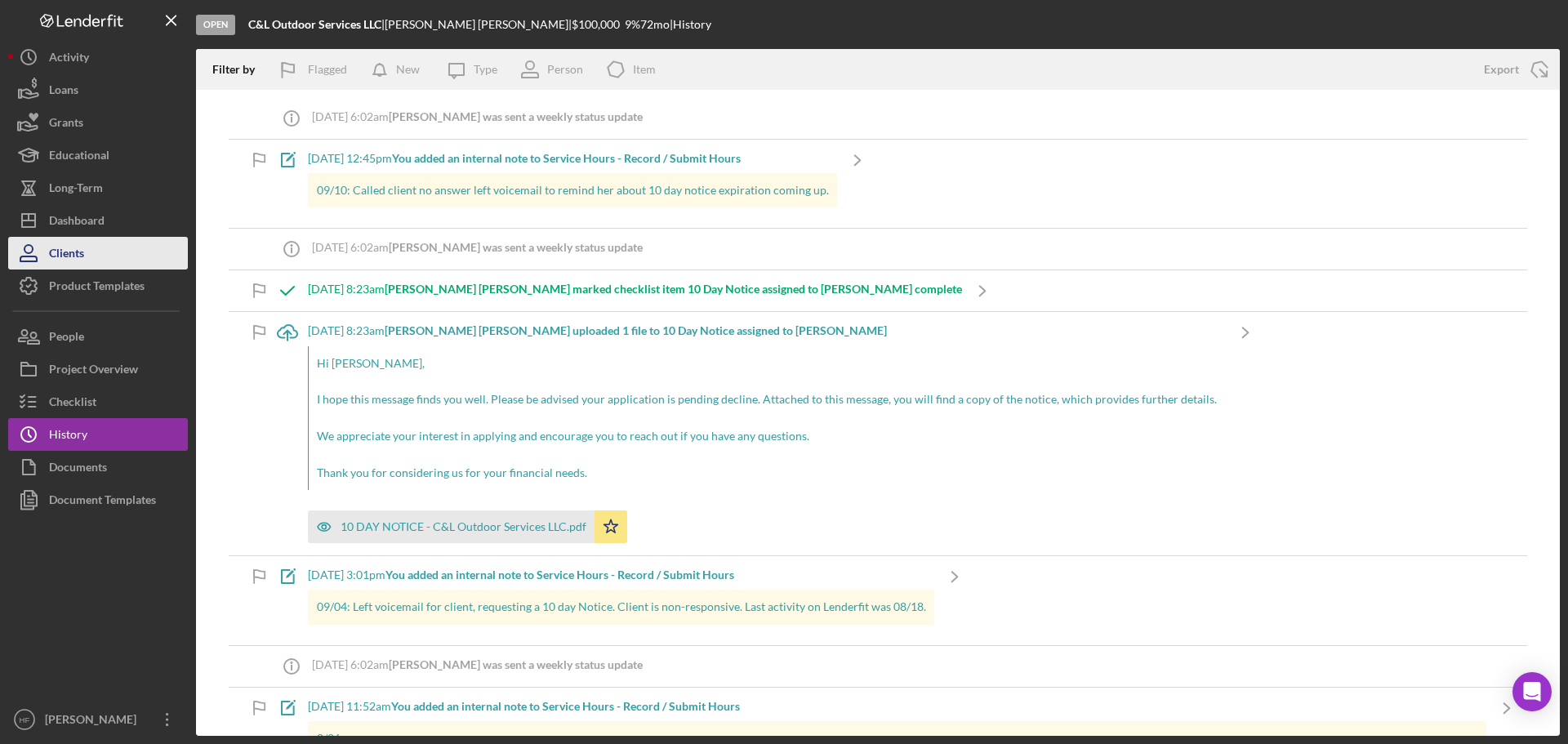
click at [106, 214] on button "Icon/Dashboard Dashboard" at bounding box center [98, 220] width 180 height 33
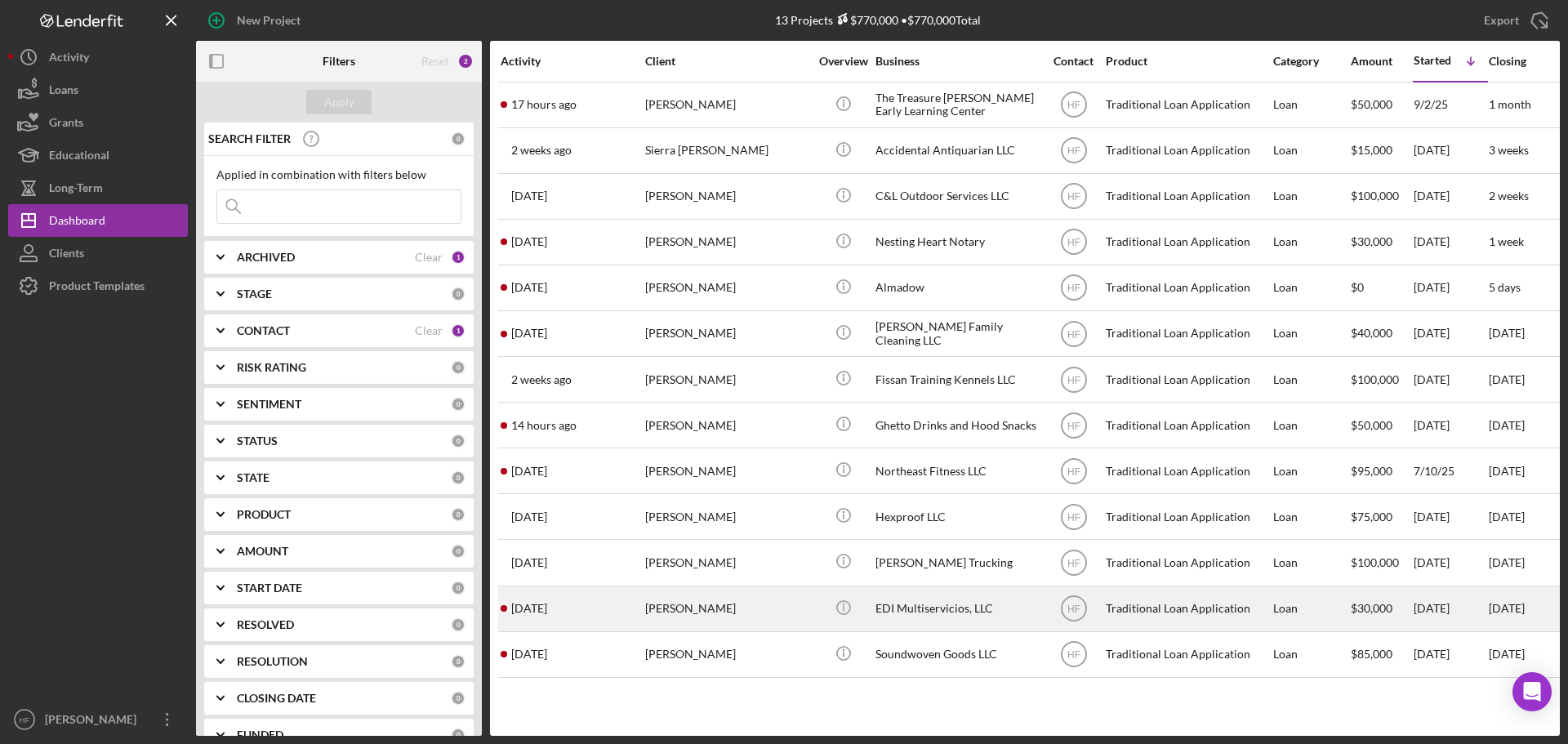
click at [761, 616] on div "[PERSON_NAME]" at bounding box center [726, 608] width 163 height 43
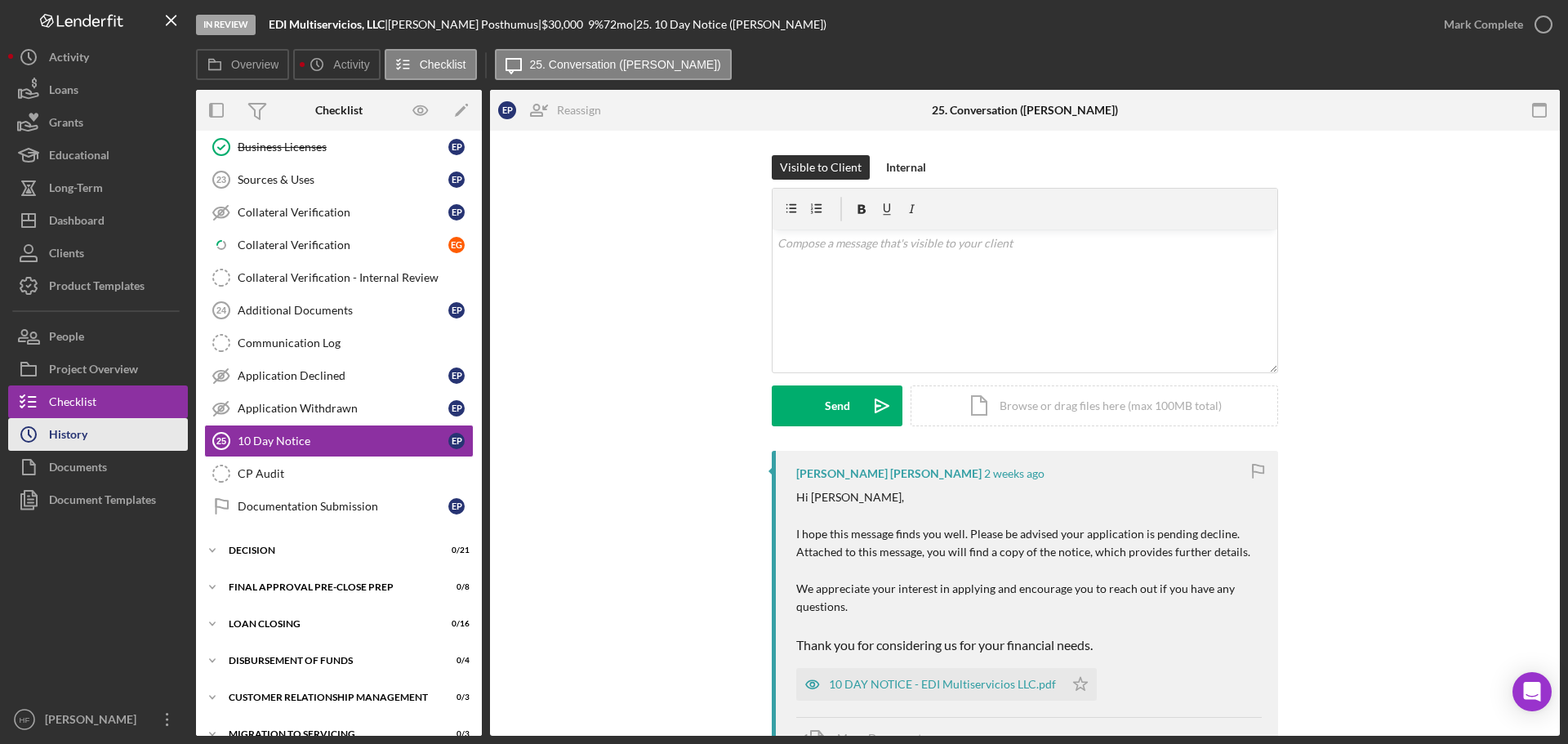
scroll to position [947, 0]
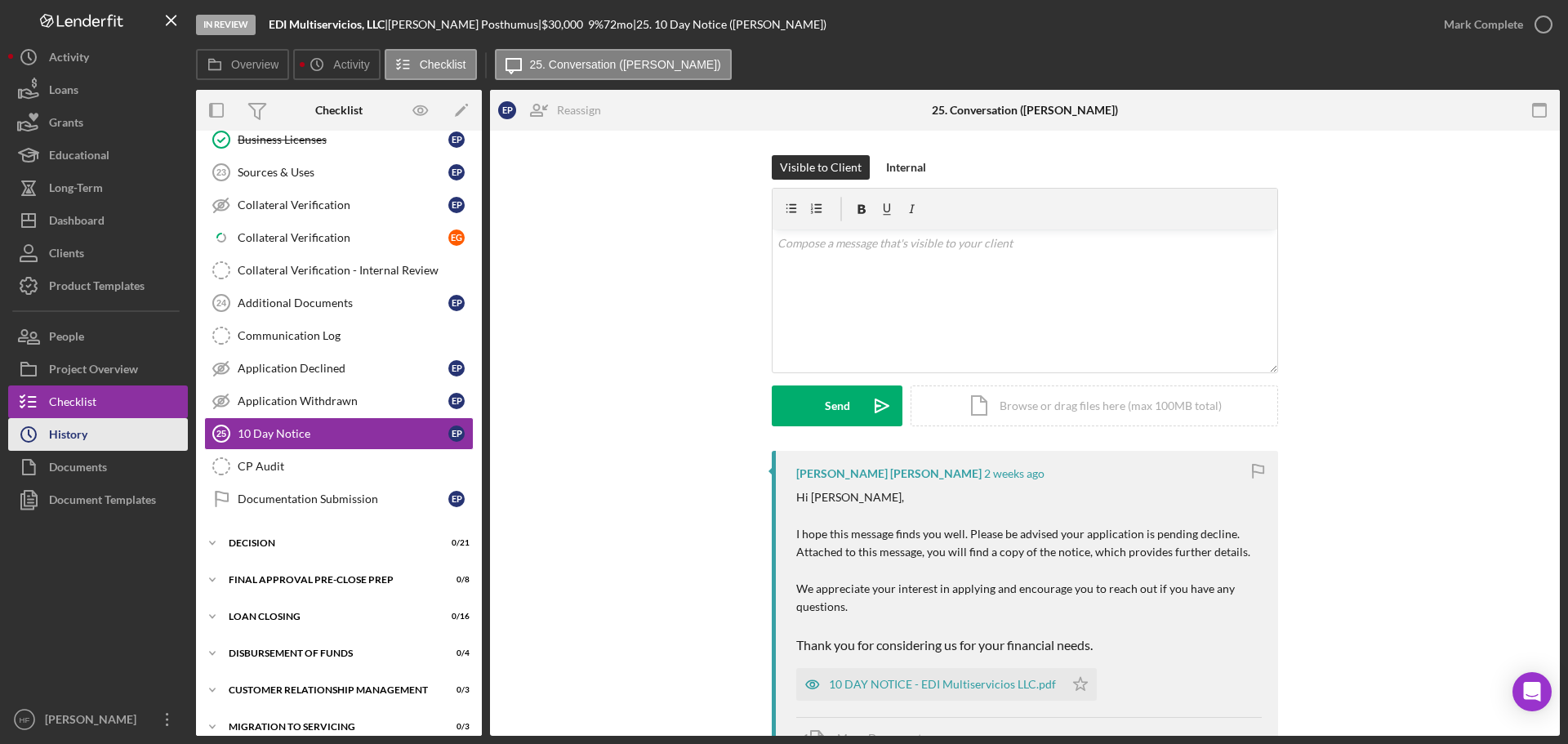
click at [130, 439] on button "Icon/History History" at bounding box center [98, 434] width 180 height 33
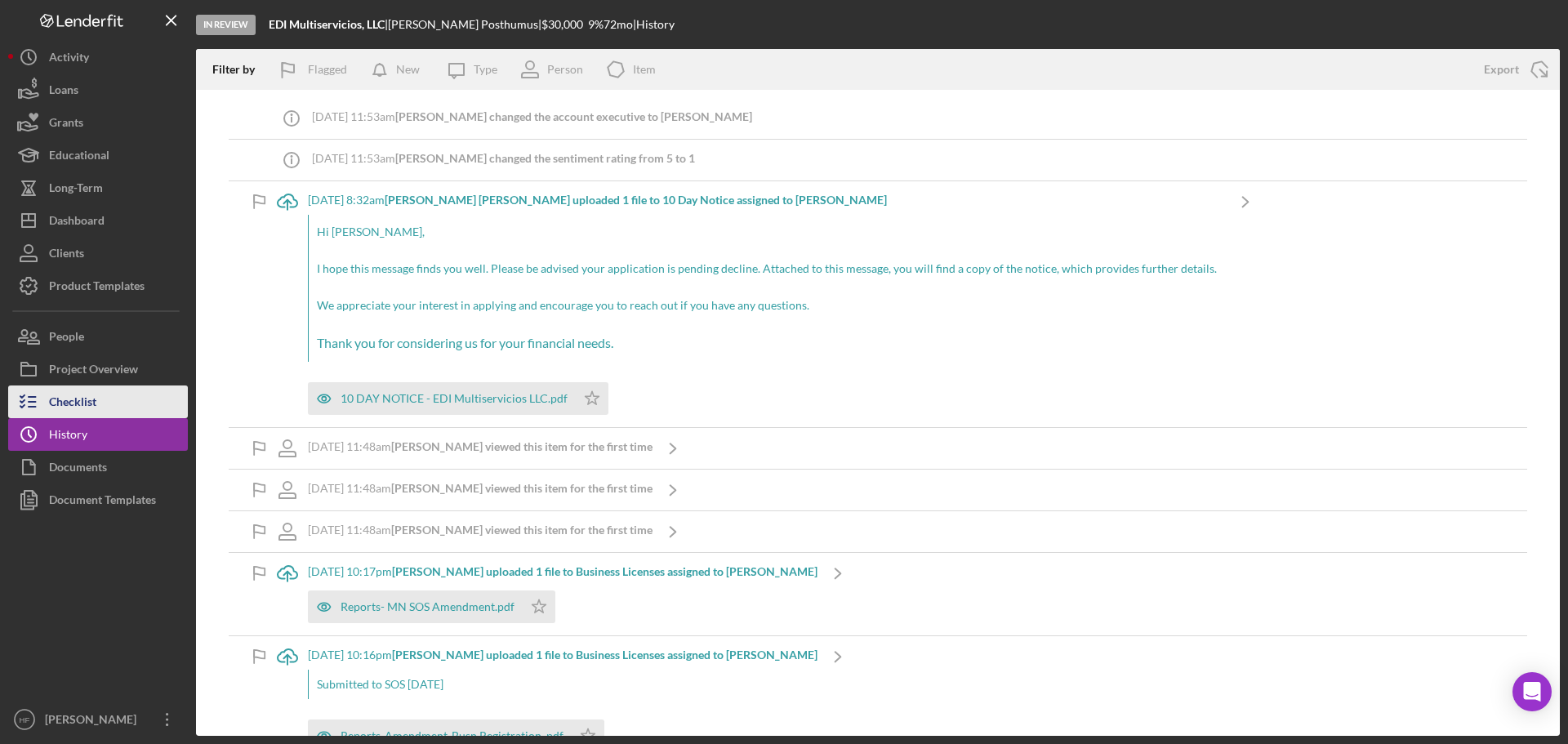
click at [83, 395] on div "Checklist" at bounding box center [73, 404] width 47 height 37
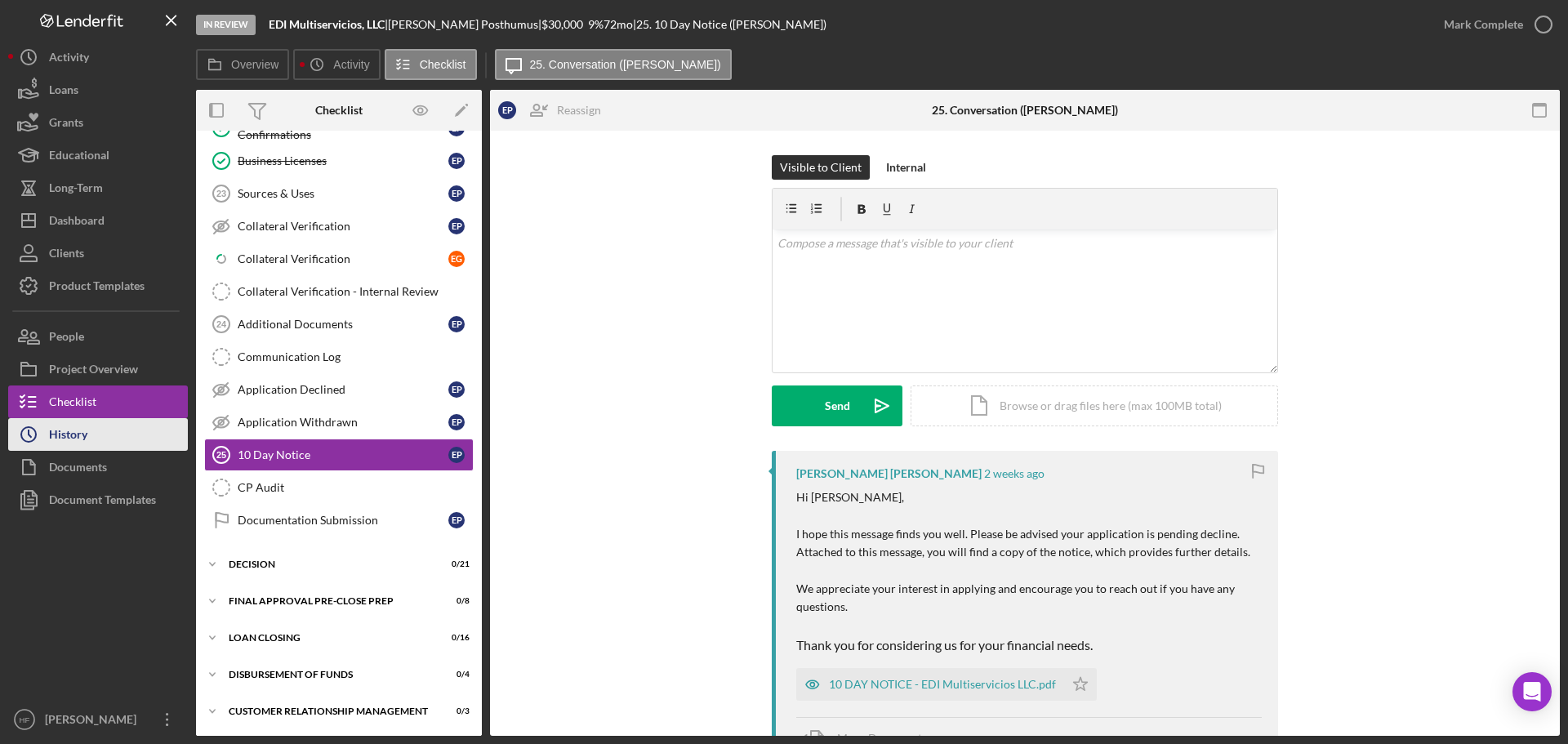
scroll to position [947, 0]
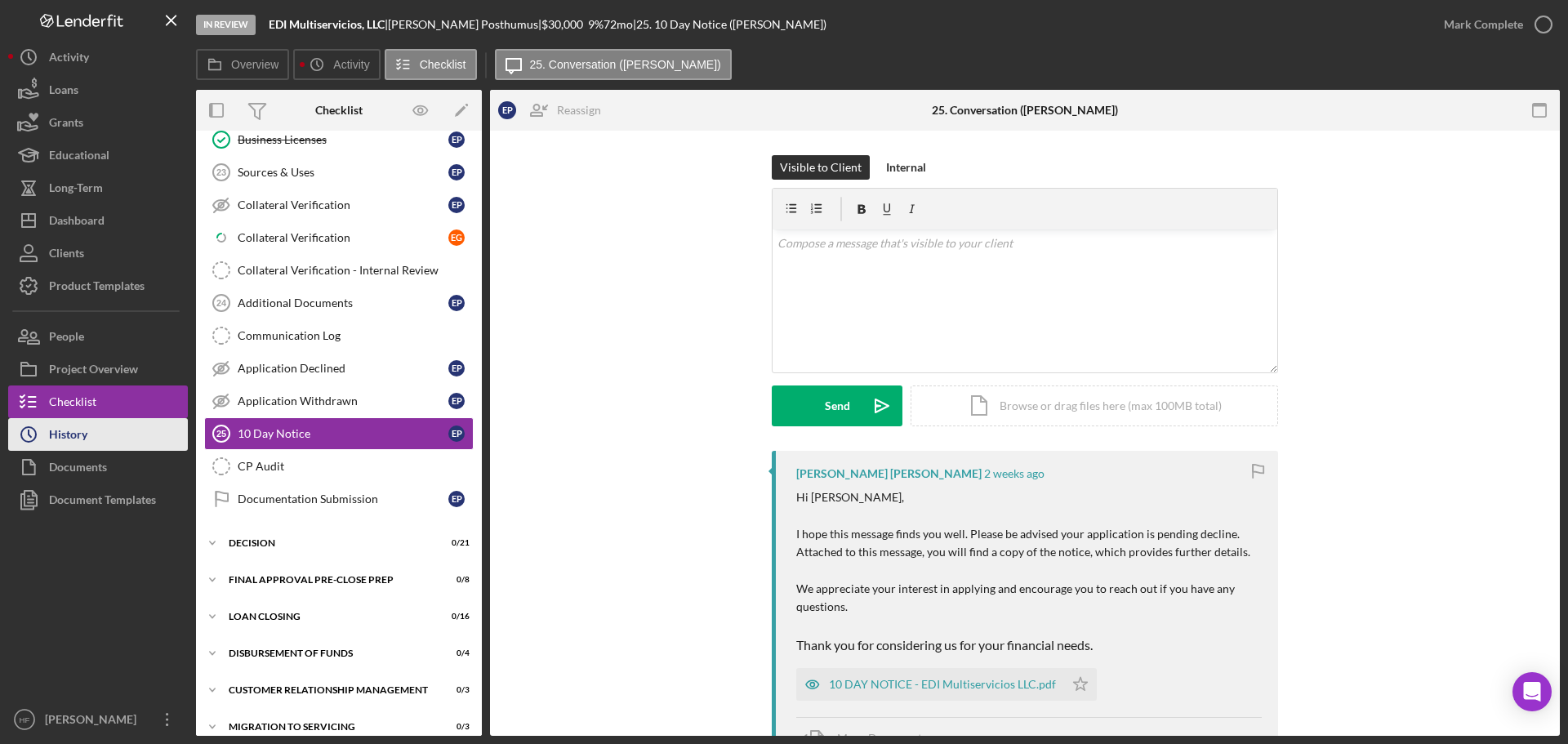
click at [74, 433] on div "History" at bounding box center [68, 437] width 38 height 37
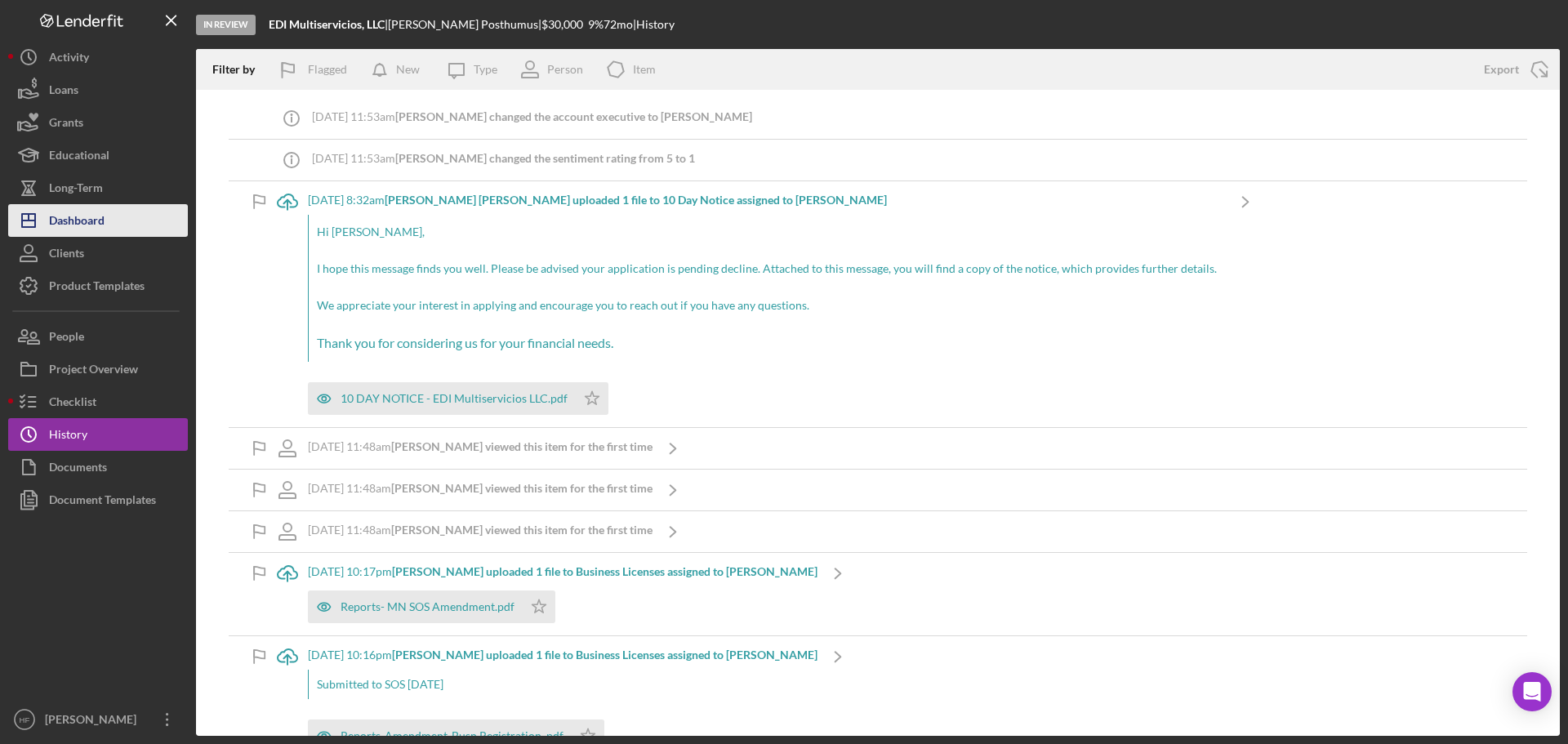
drag, startPoint x: 110, startPoint y: 209, endPoint x: 117, endPoint y: 223, distance: 15.7
click at [110, 209] on button "Icon/Dashboard Dashboard" at bounding box center [98, 220] width 180 height 33
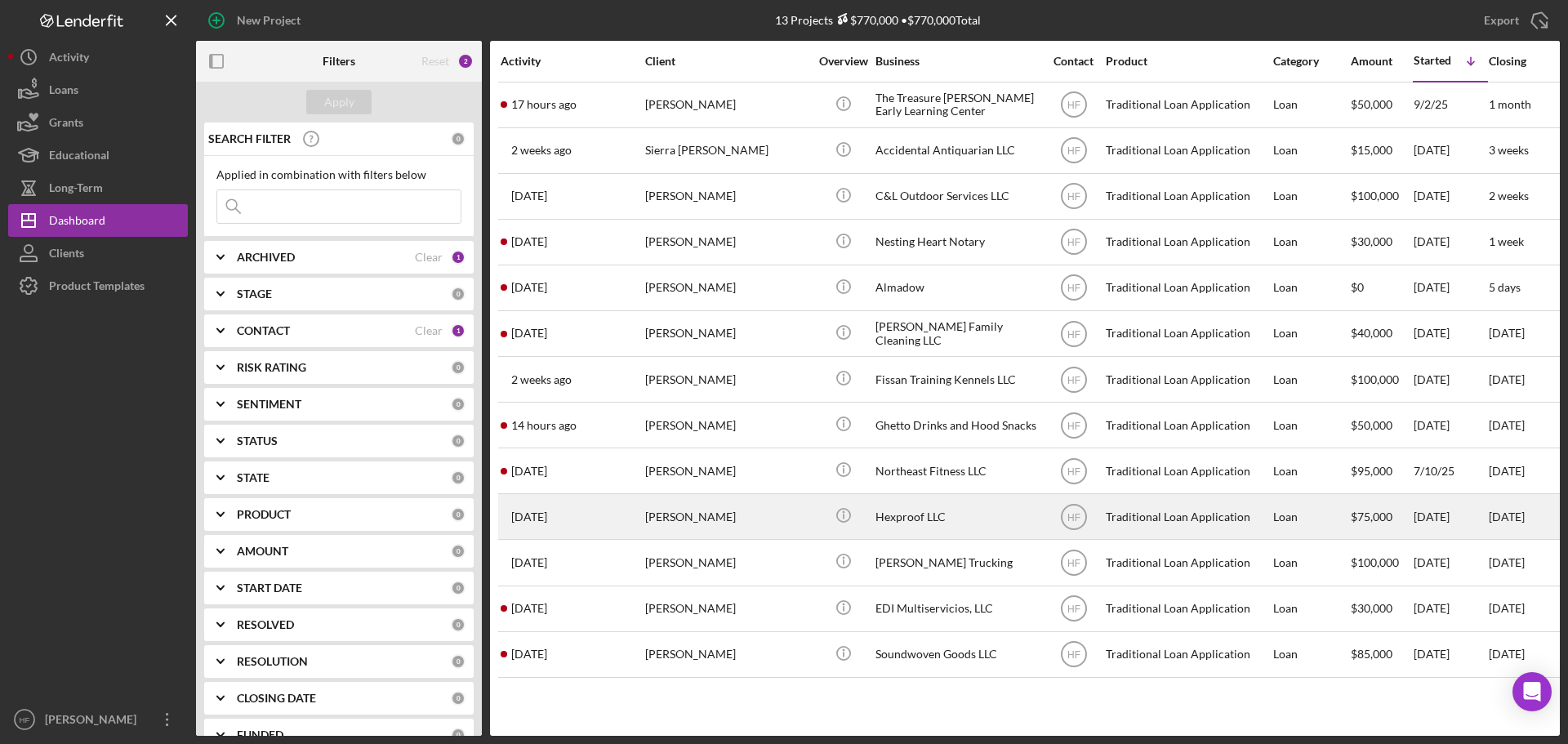
click at [745, 534] on div "[PERSON_NAME]" at bounding box center [726, 516] width 163 height 43
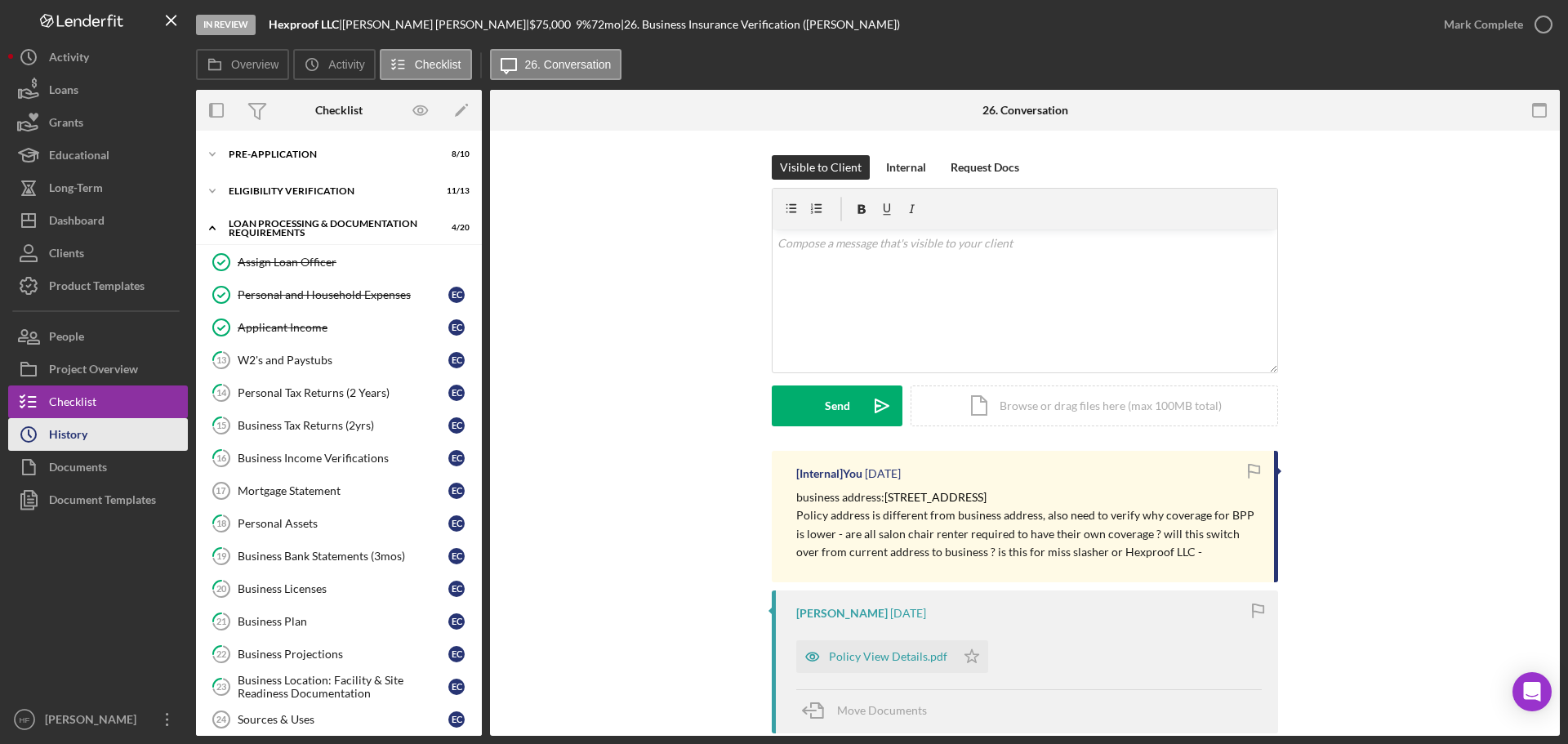
click at [97, 423] on button "Icon/History History" at bounding box center [98, 434] width 180 height 33
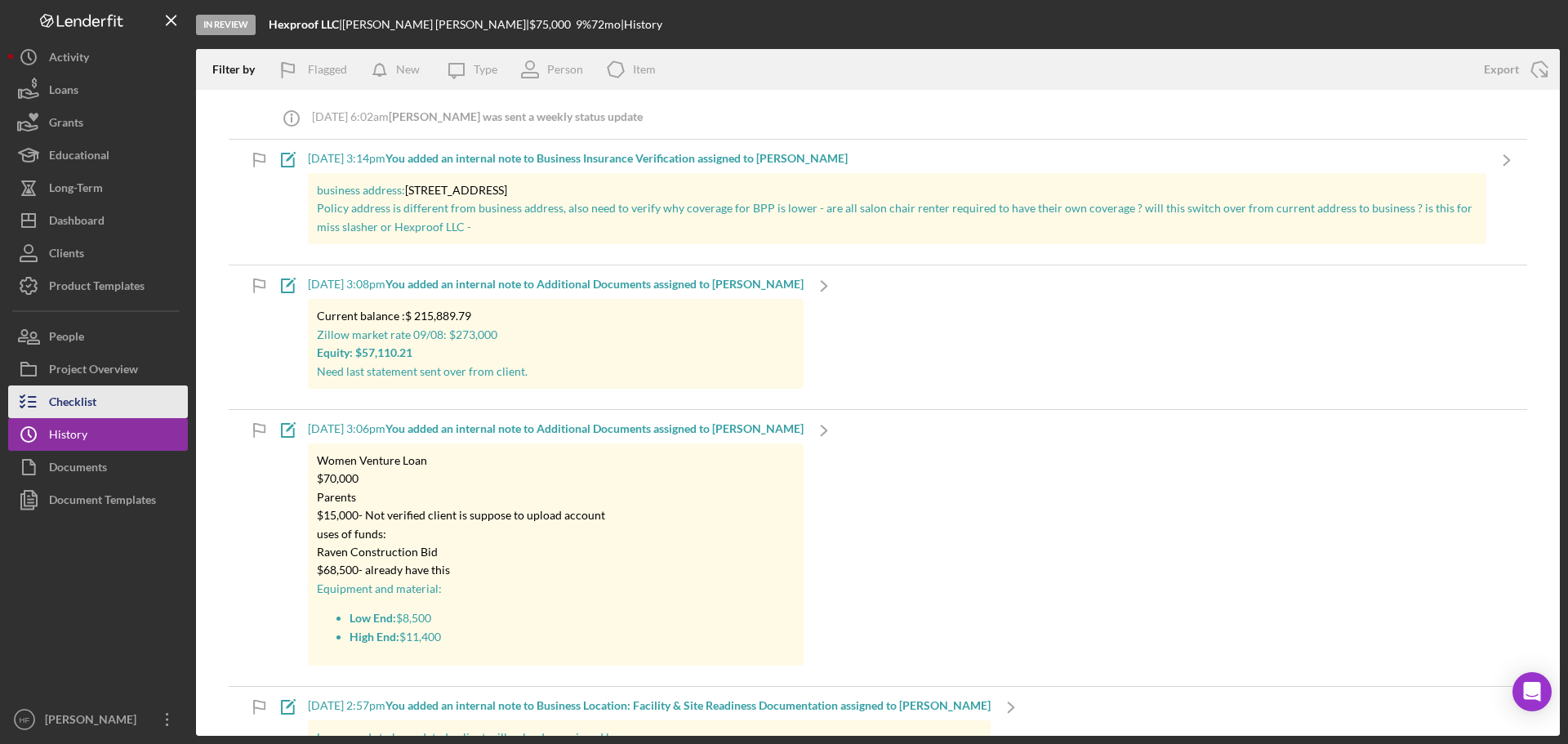
click at [99, 406] on button "Checklist" at bounding box center [98, 401] width 180 height 33
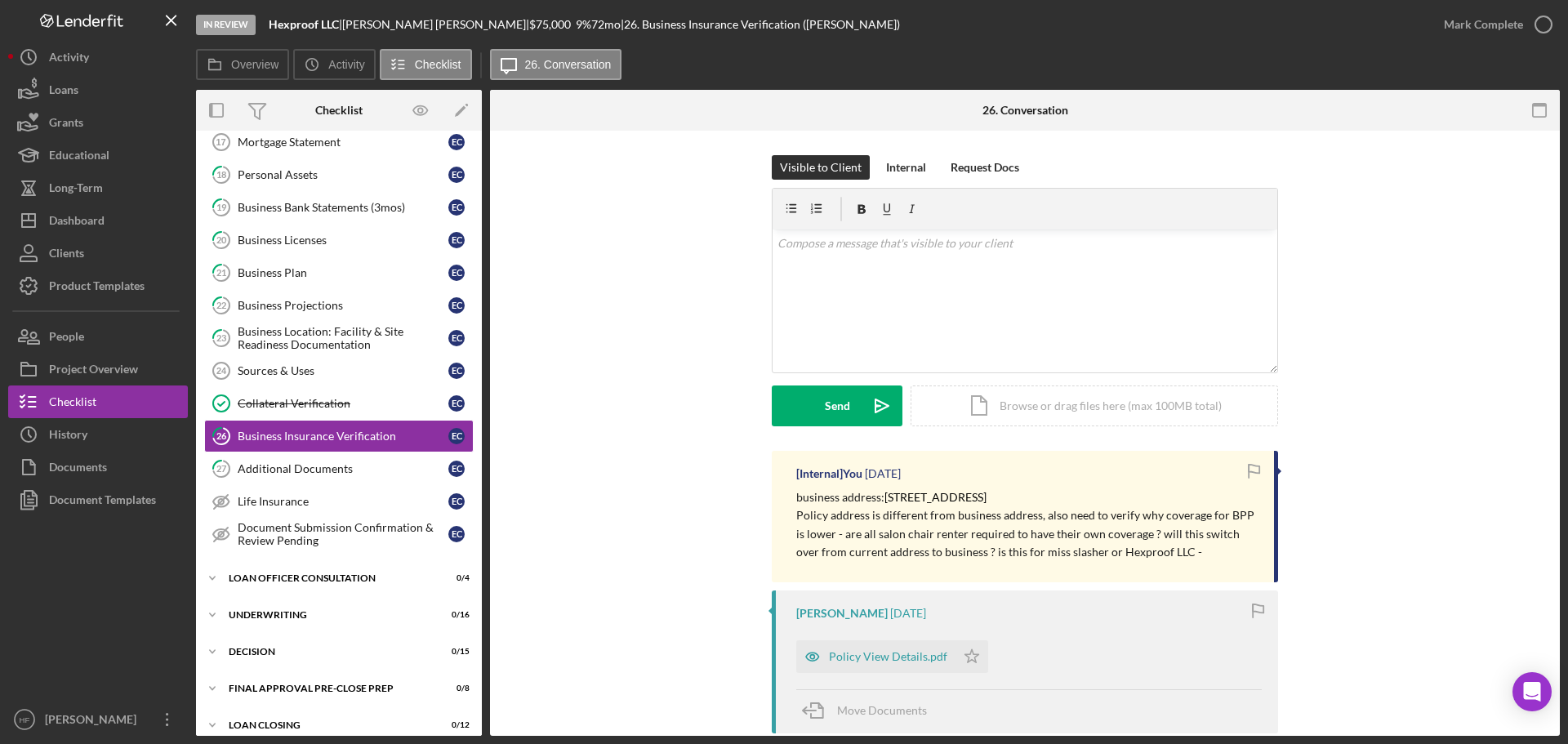
scroll to position [351, 0]
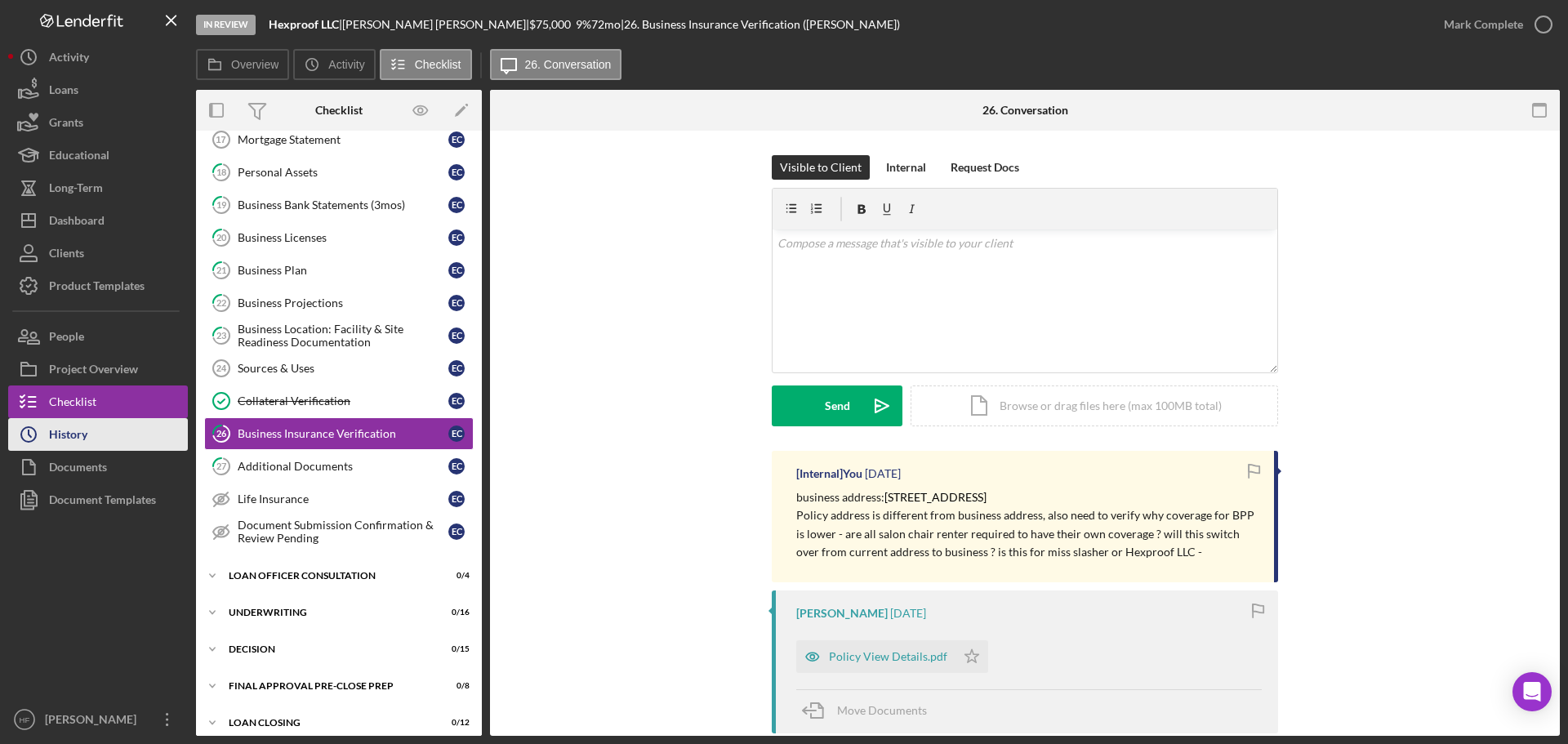
click at [132, 438] on button "Icon/History History" at bounding box center [98, 434] width 180 height 33
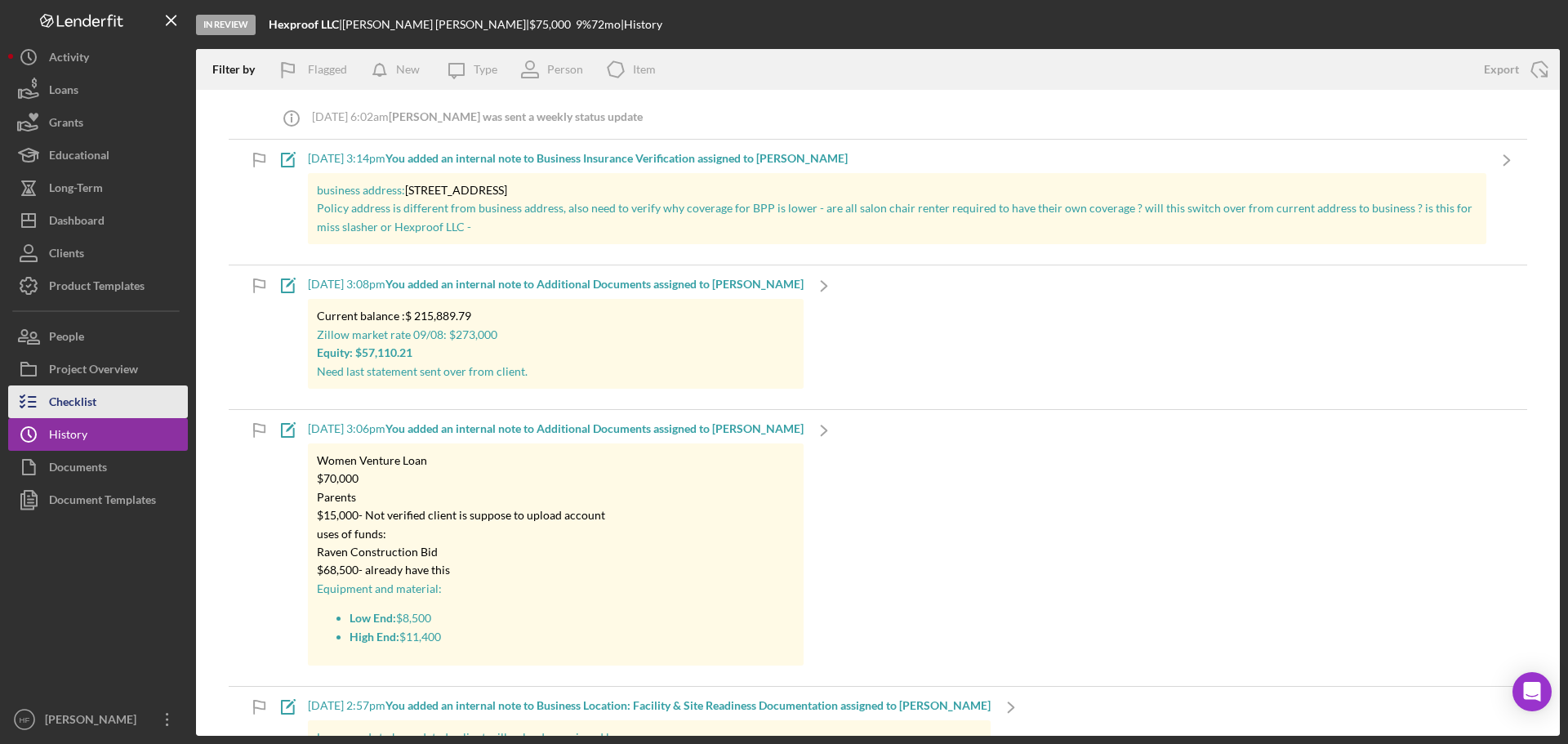
click at [88, 395] on div "Checklist" at bounding box center [73, 404] width 47 height 37
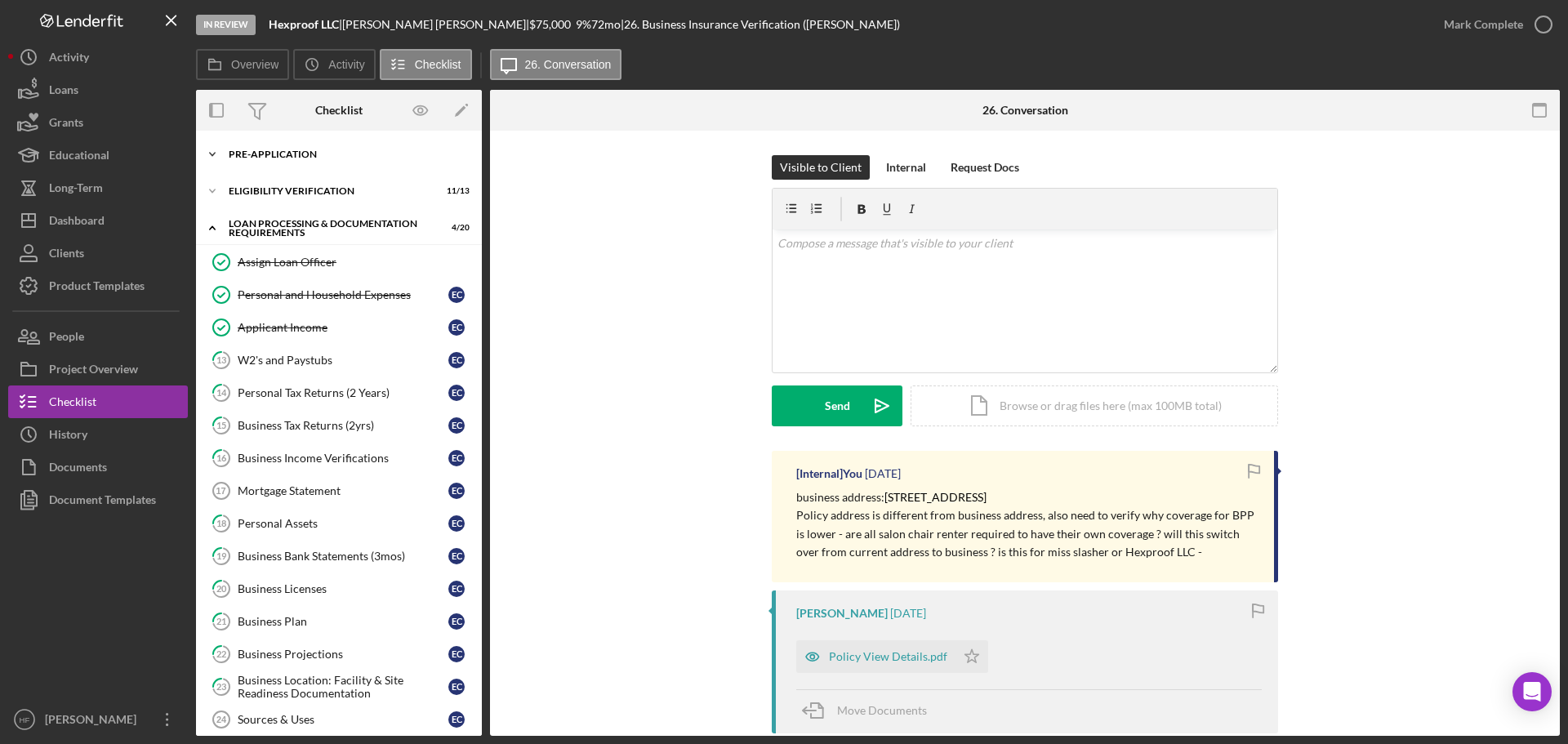
click at [214, 154] on polyline at bounding box center [213, 155] width 5 height 3
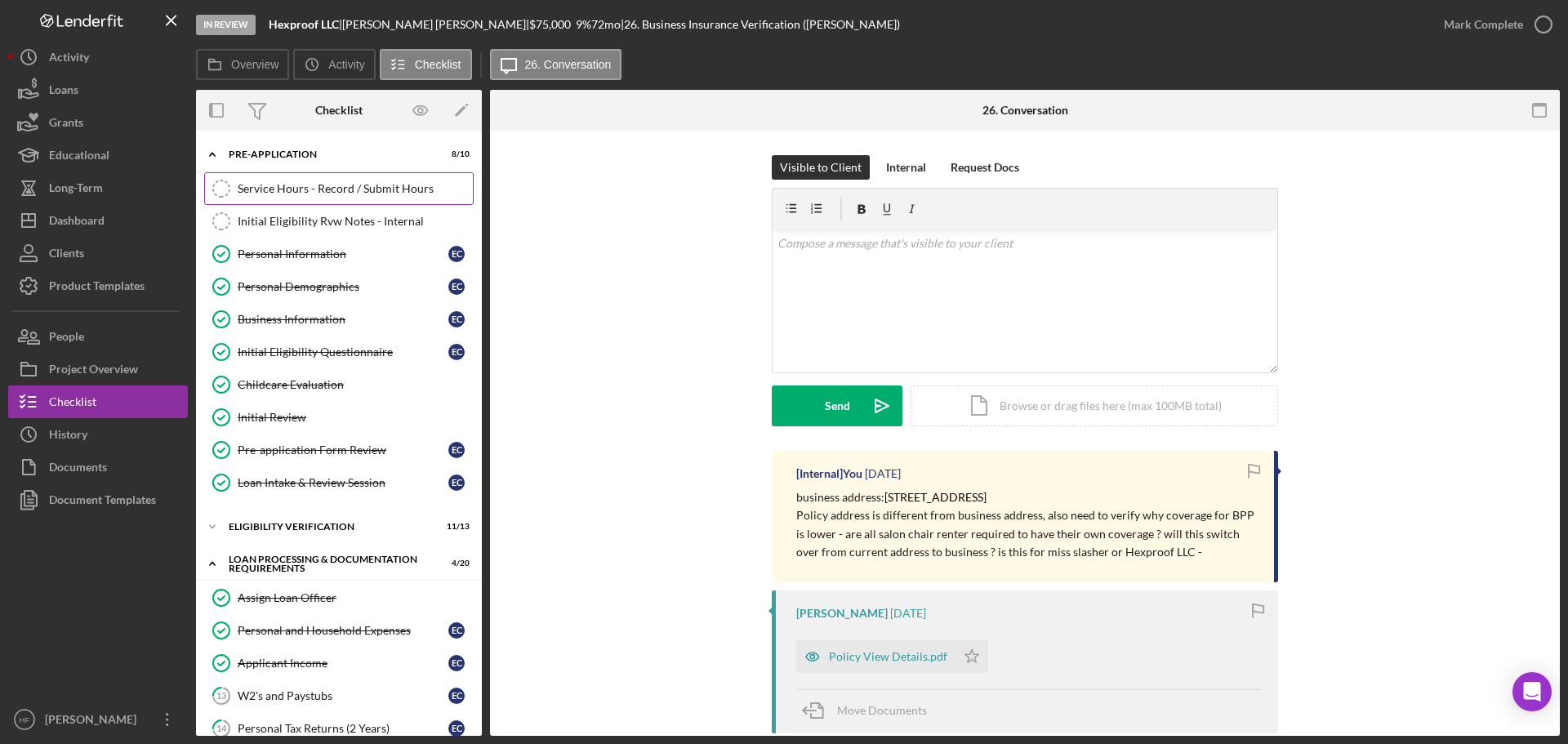
click at [293, 195] on div "Service Hours - Record / Submit Hours" at bounding box center [355, 188] width 236 height 13
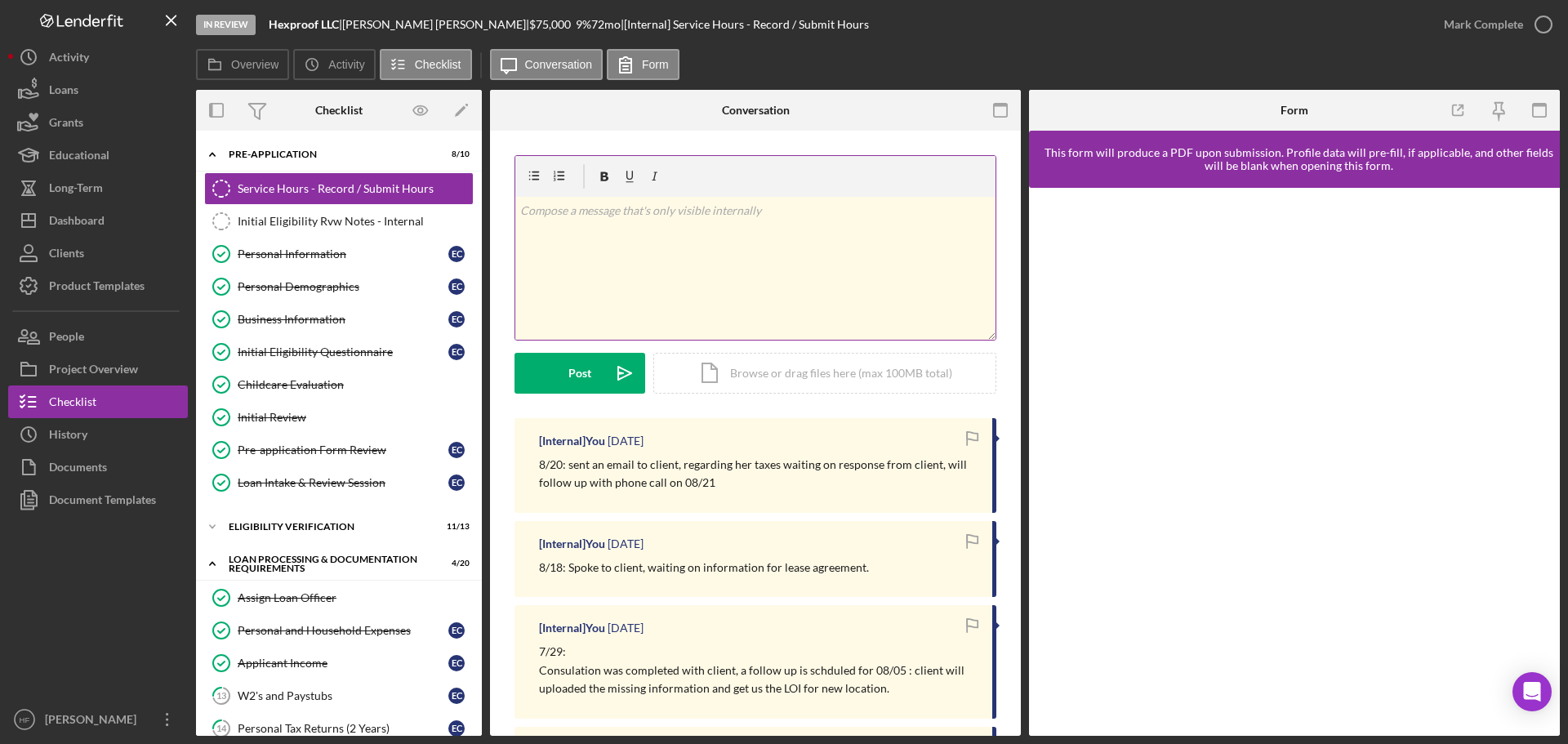
click at [597, 219] on p at bounding box center [756, 210] width 471 height 18
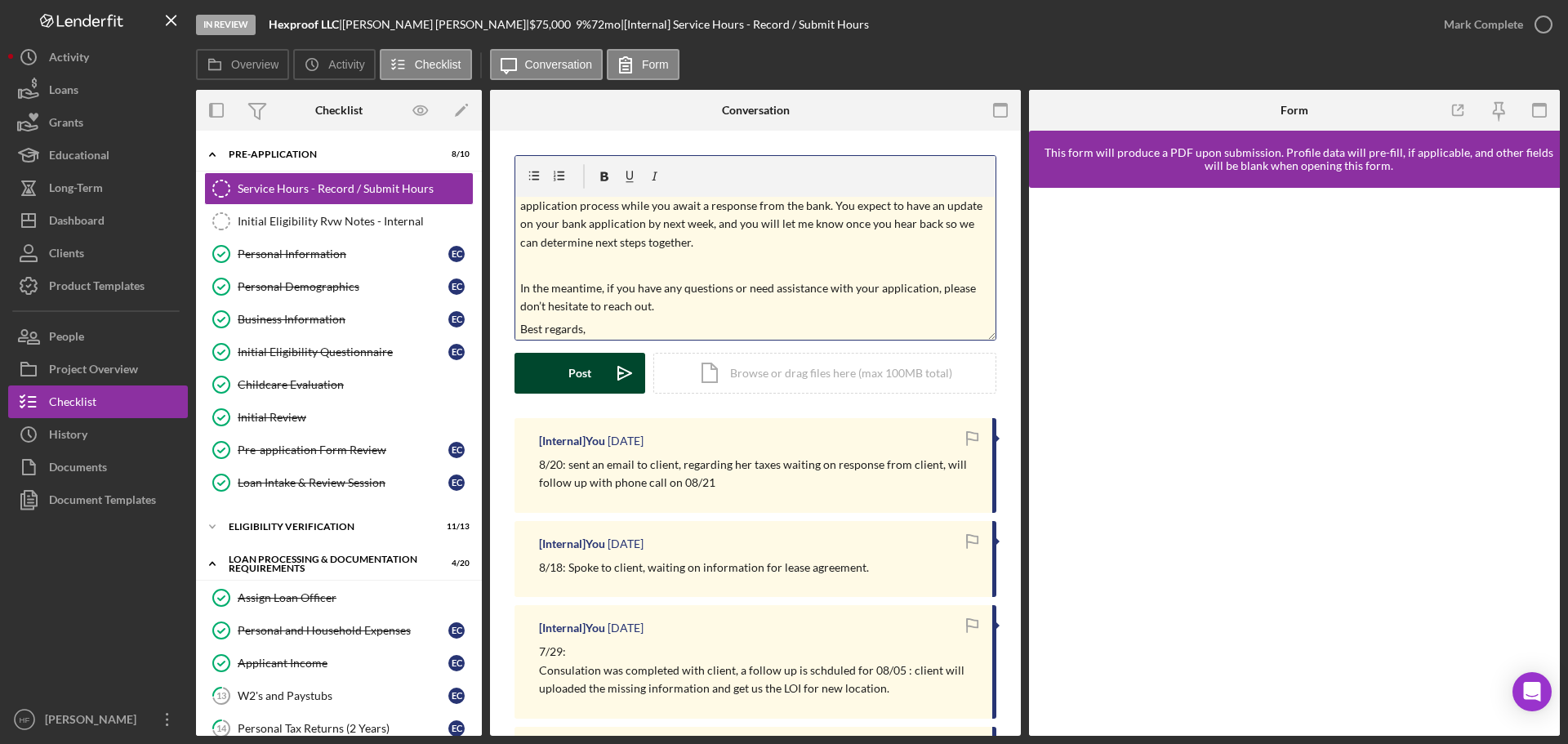
click at [552, 361] on button "Post Icon/icon-invite-send" at bounding box center [579, 373] width 131 height 41
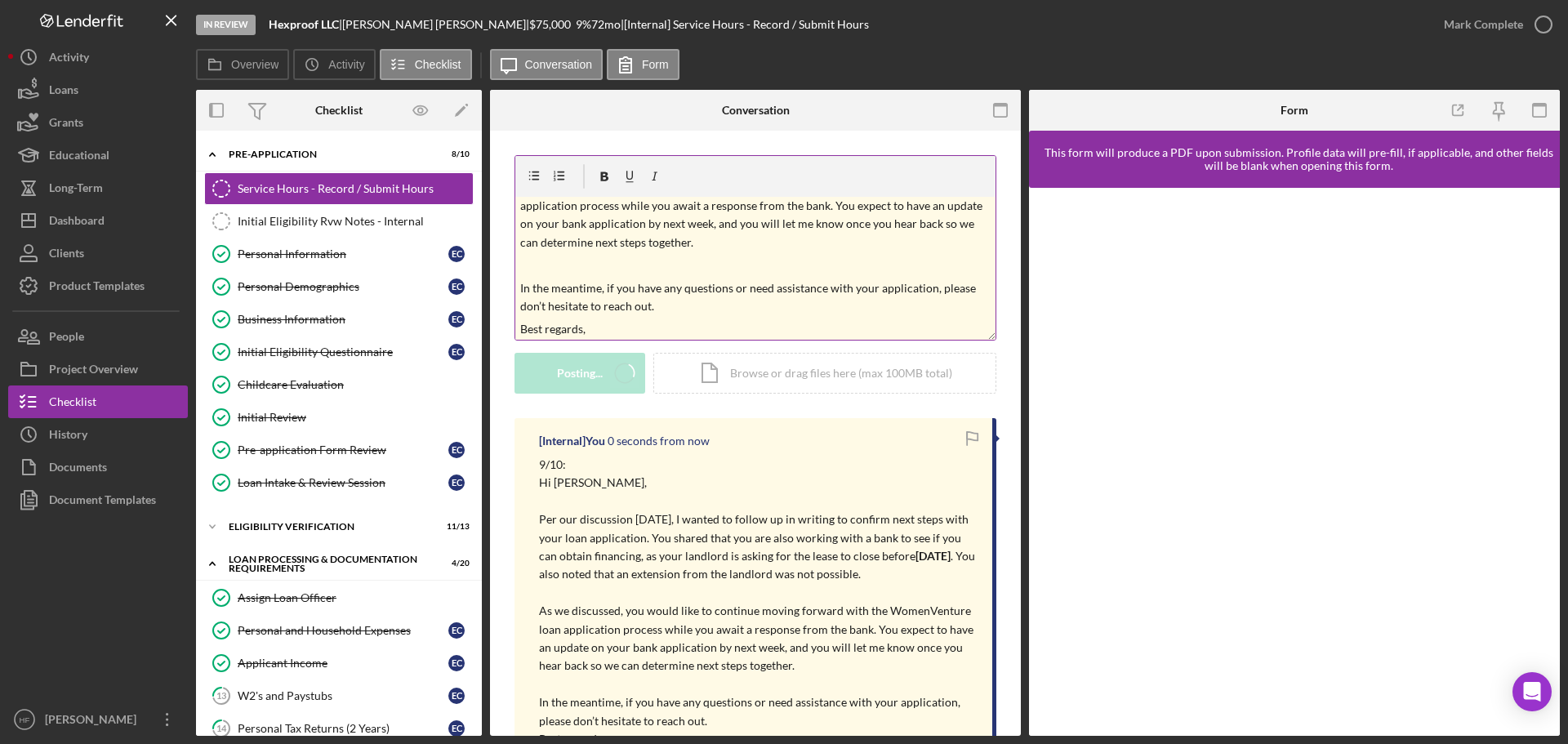
scroll to position [0, 0]
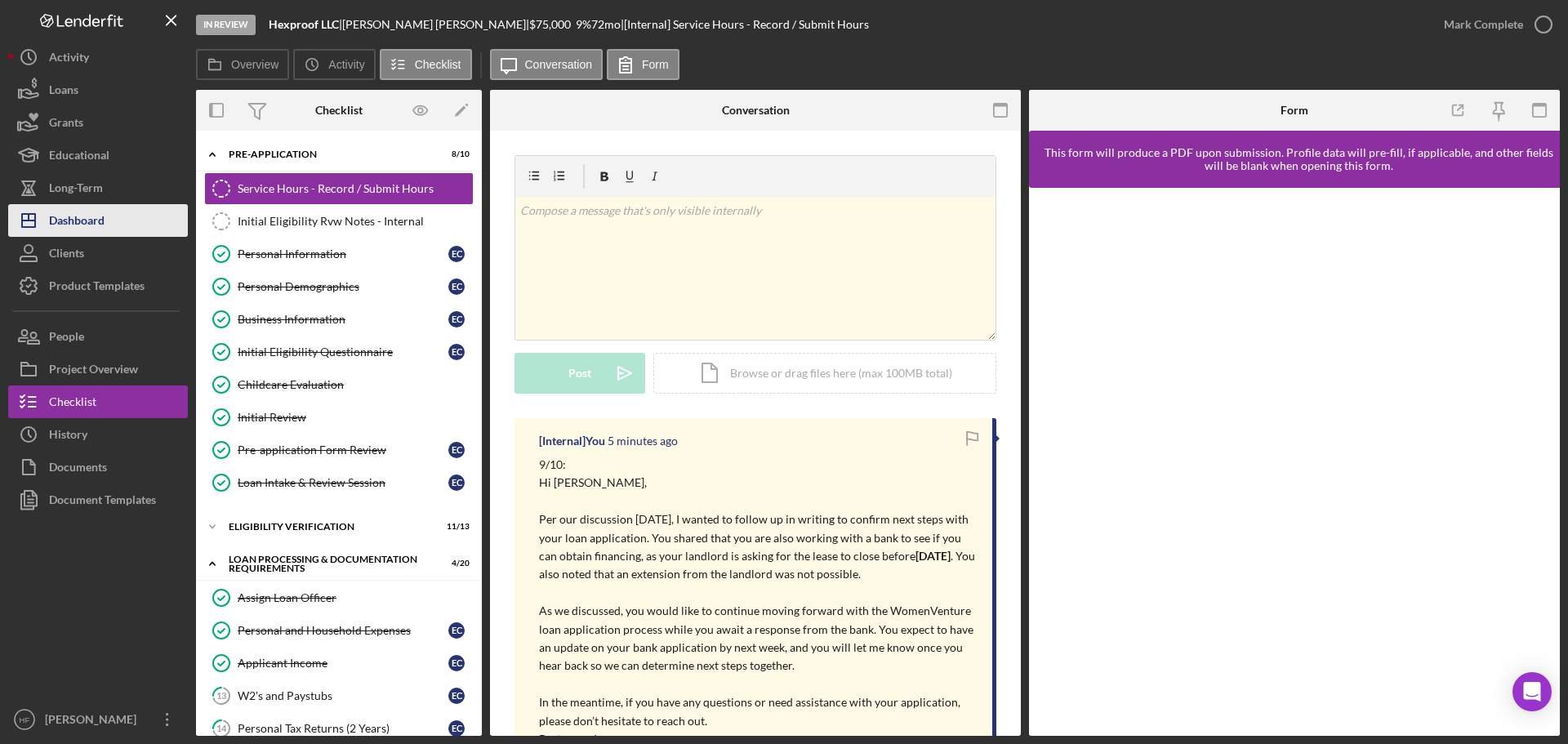
click at [94, 219] on div "Dashboard" at bounding box center [77, 223] width 56 height 37
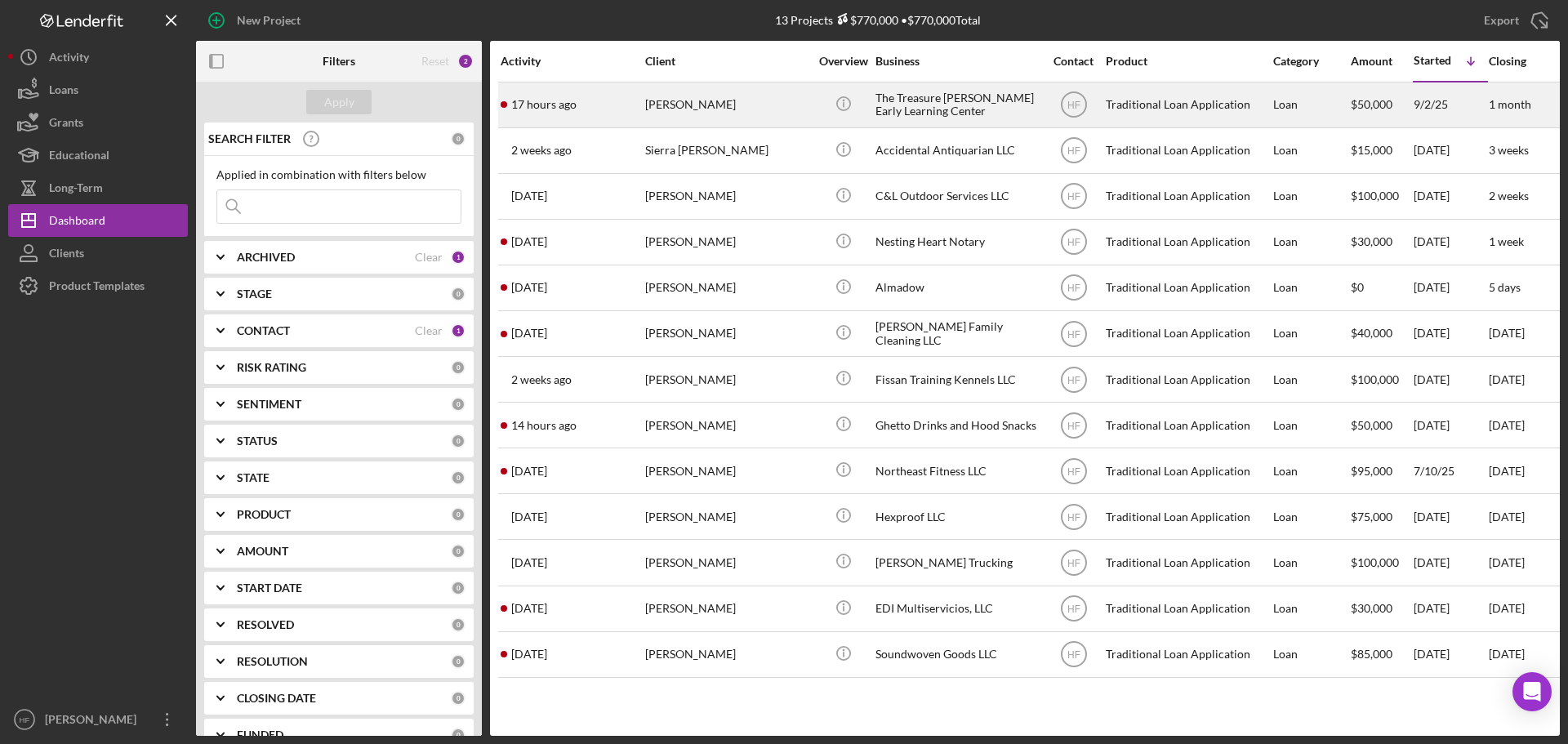
click at [611, 107] on div "17 hours ago [PERSON_NAME]" at bounding box center [572, 105] width 143 height 43
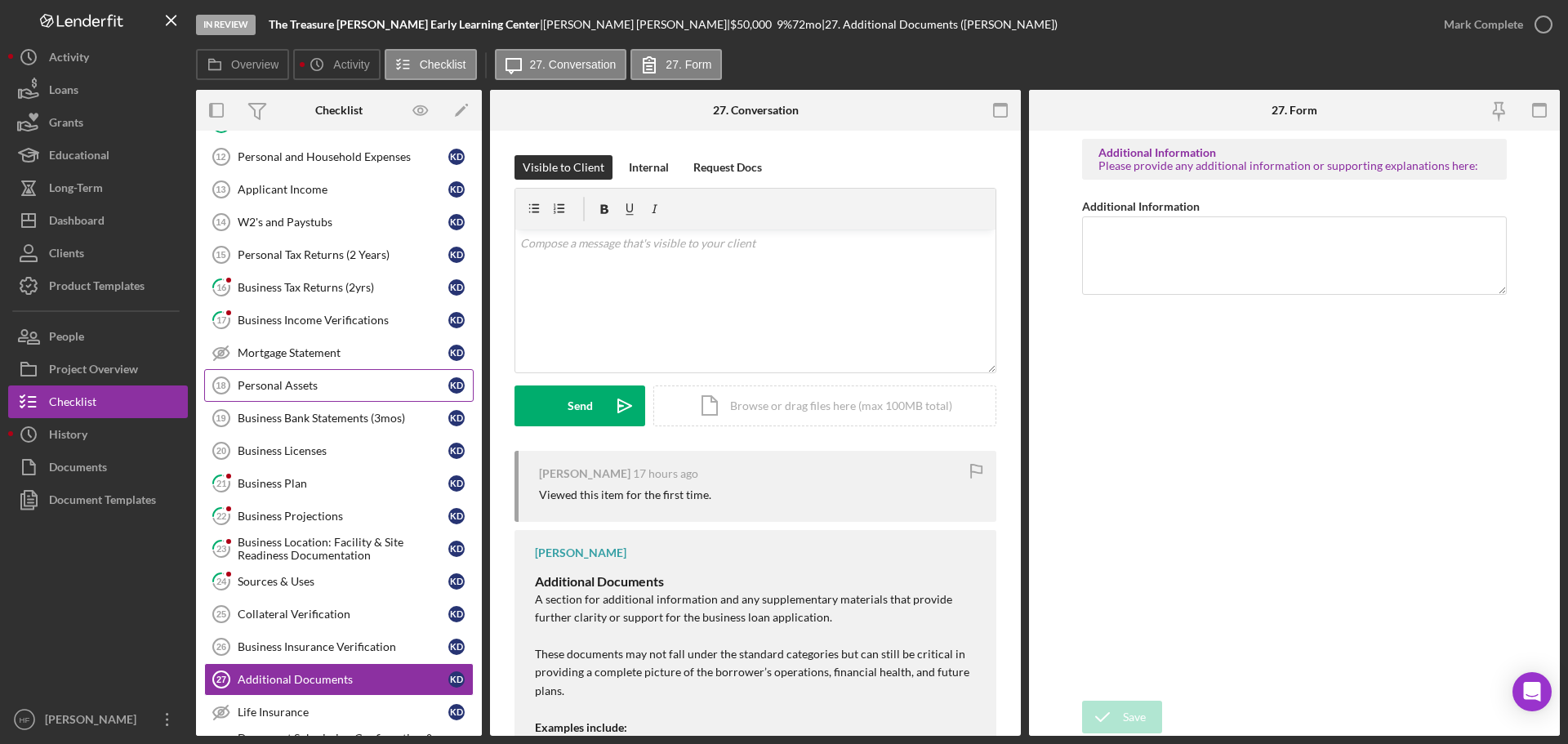
scroll to position [57, 0]
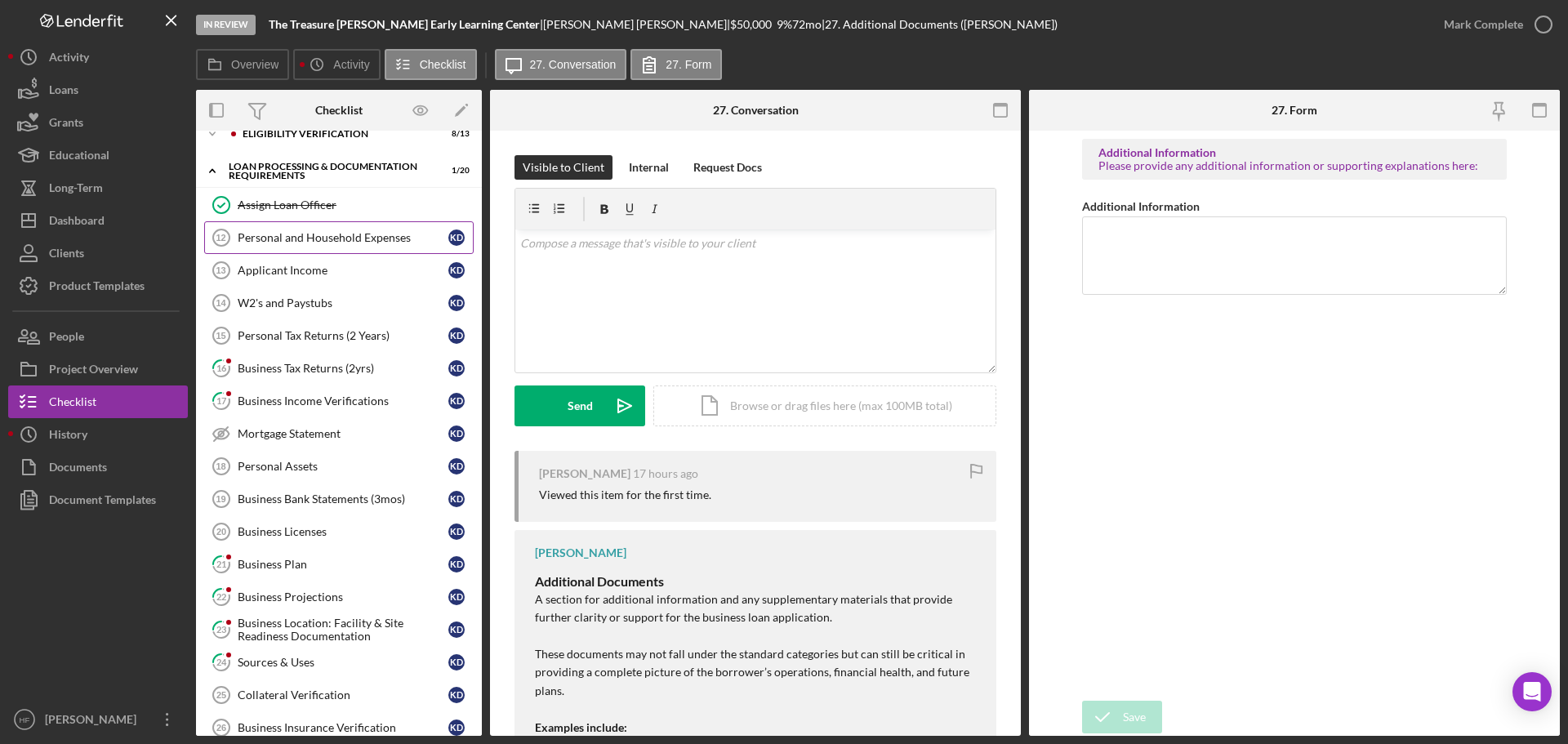
click at [350, 229] on link "Personal and Household Expenses 12 Personal and Household Expenses K D" at bounding box center [339, 237] width 269 height 33
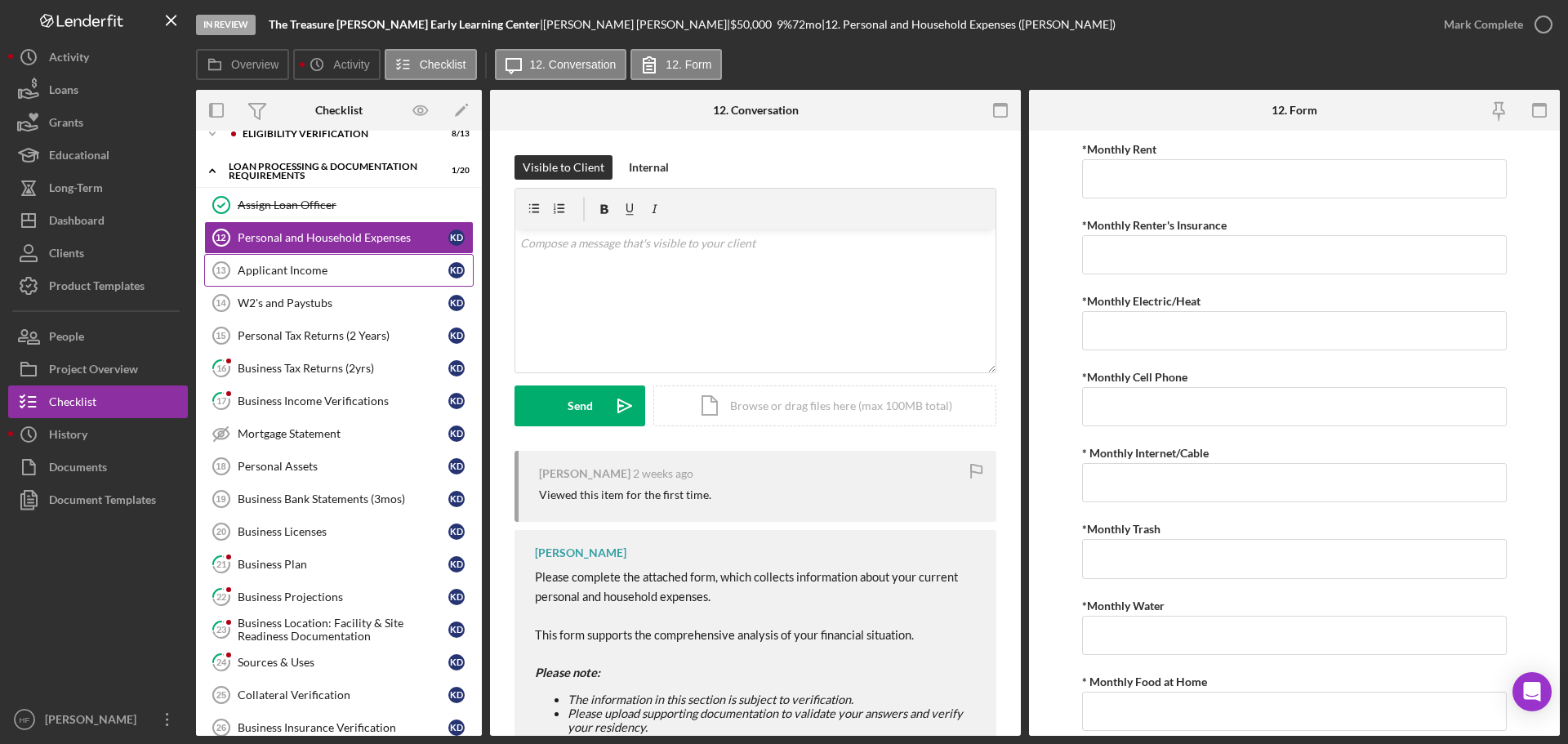
click at [356, 256] on link "Applicant Income 13 Applicant Income K D" at bounding box center [339, 270] width 269 height 33
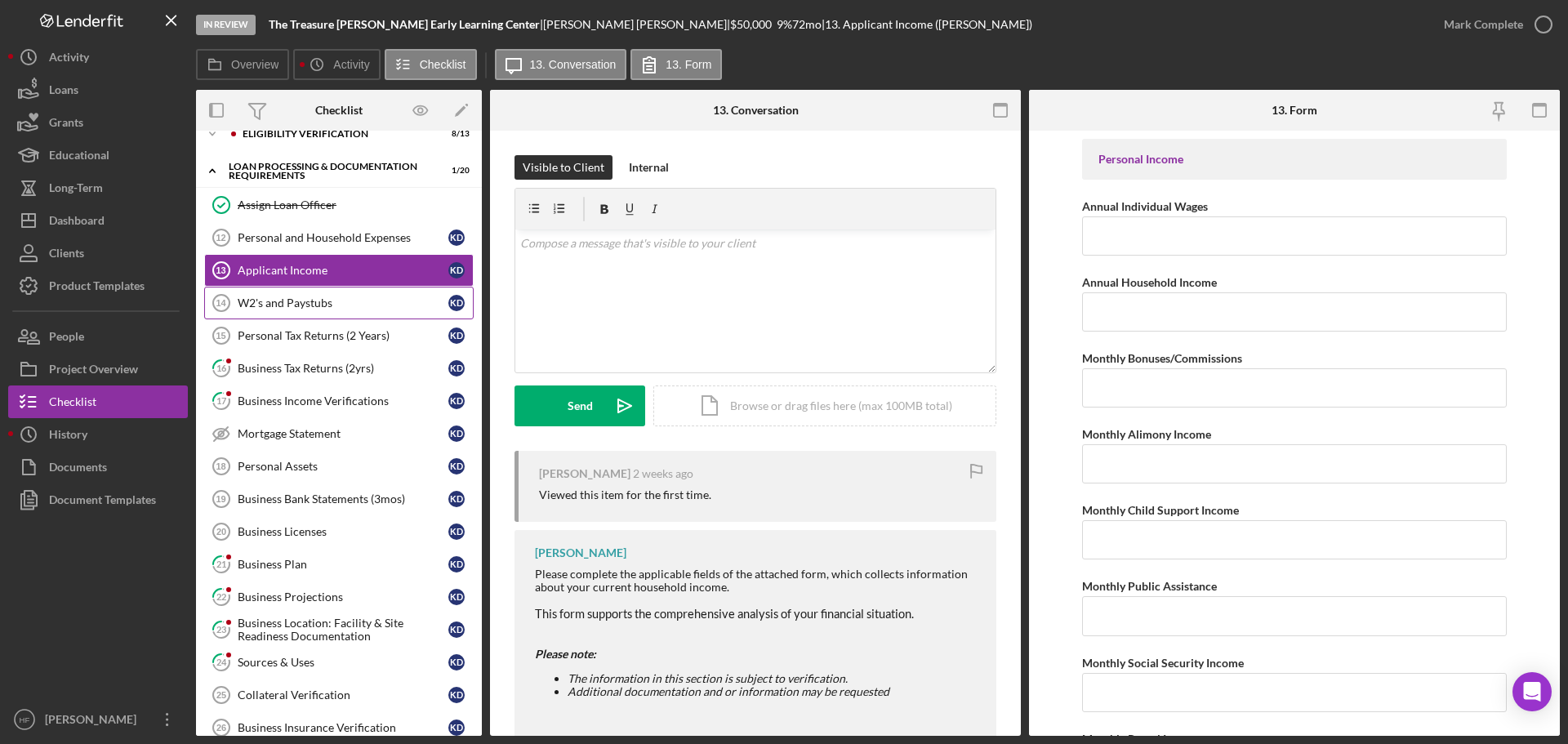
click at [361, 304] on div "W2's and Paystubs" at bounding box center [343, 302] width 211 height 13
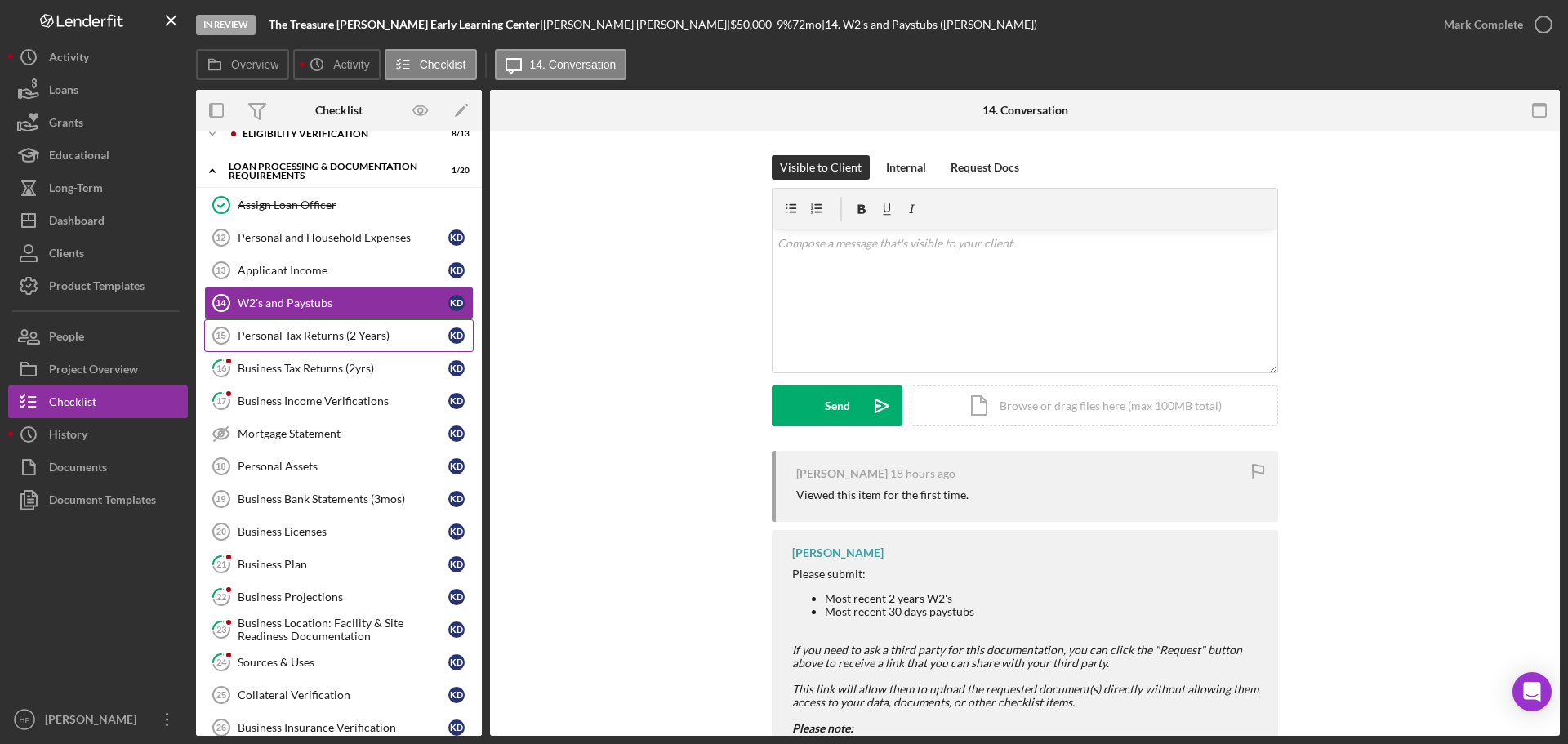
click at [362, 329] on div "Personal Tax Returns (2 Years)" at bounding box center [343, 335] width 211 height 13
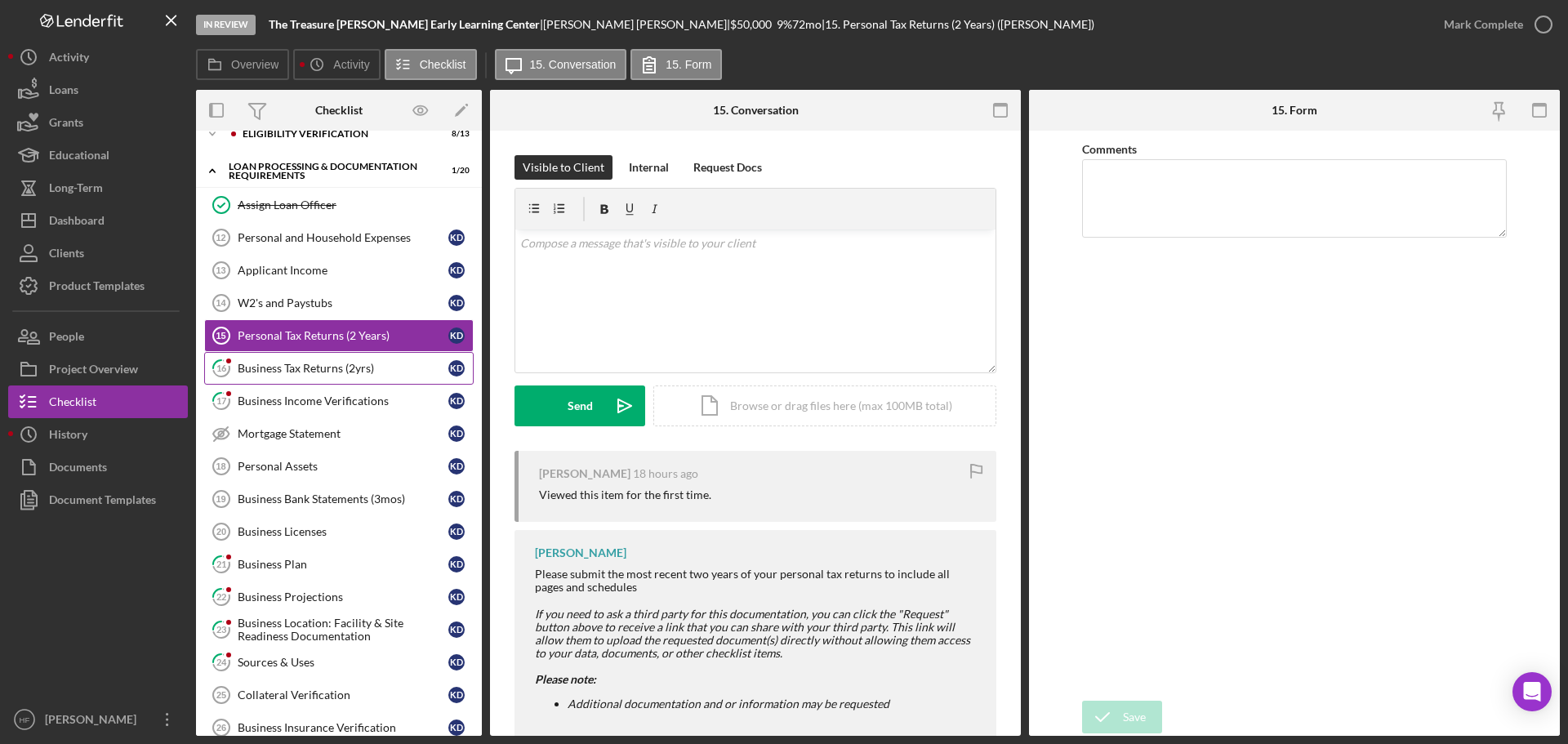
click at [356, 364] on div "Business Tax Returns (2yrs)" at bounding box center [343, 367] width 211 height 13
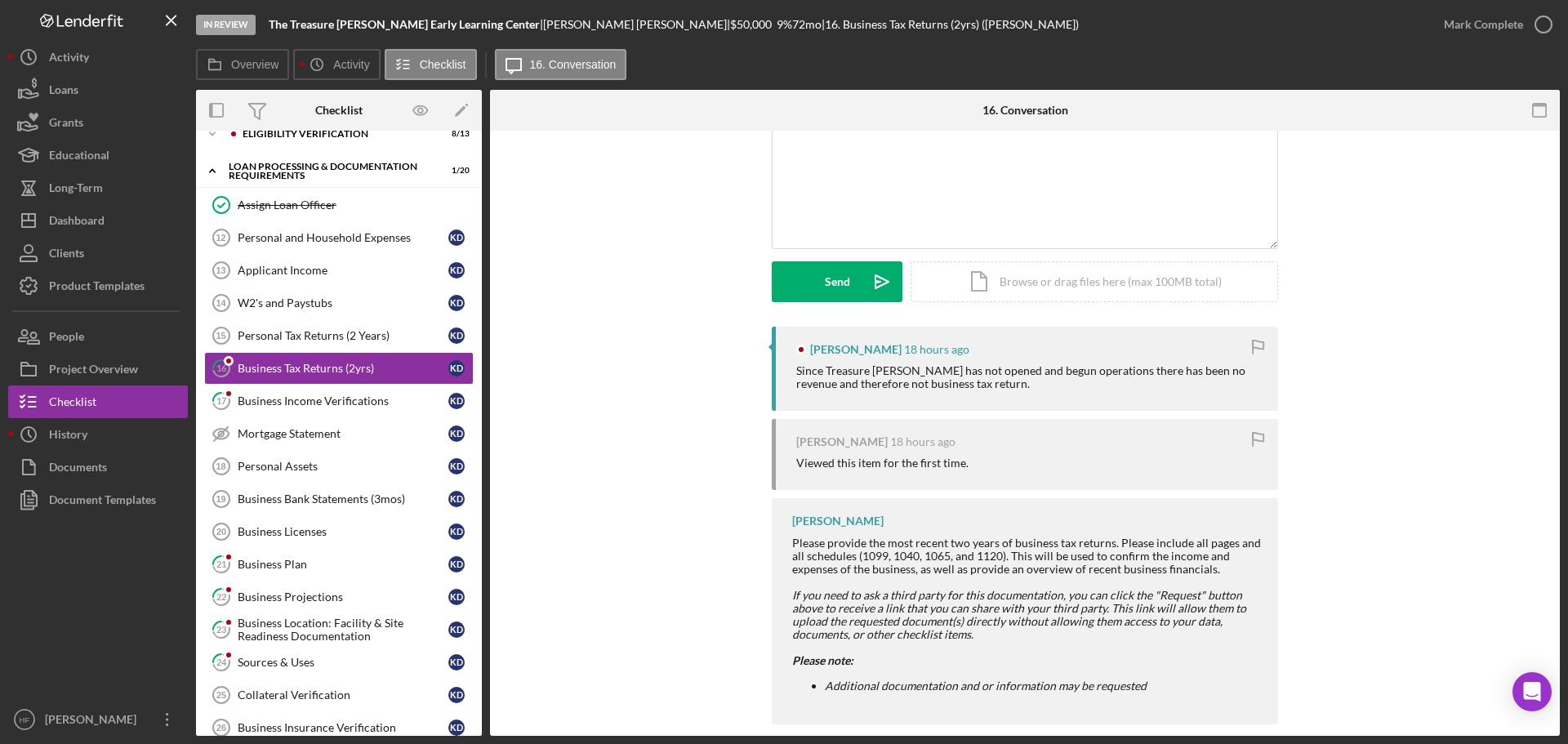
scroll to position [145, 0]
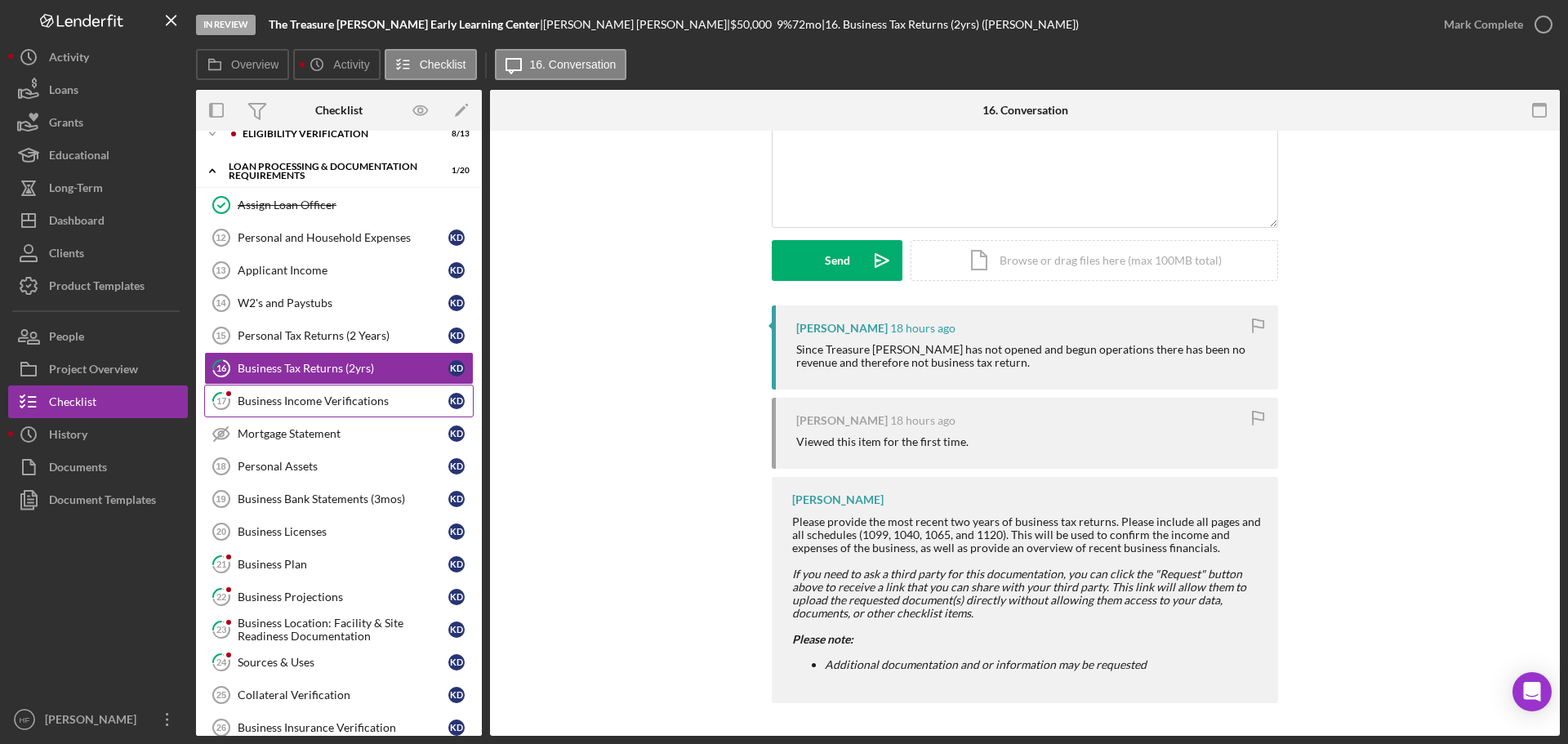
click at [316, 398] on div "Business Income Verifications" at bounding box center [343, 400] width 211 height 13
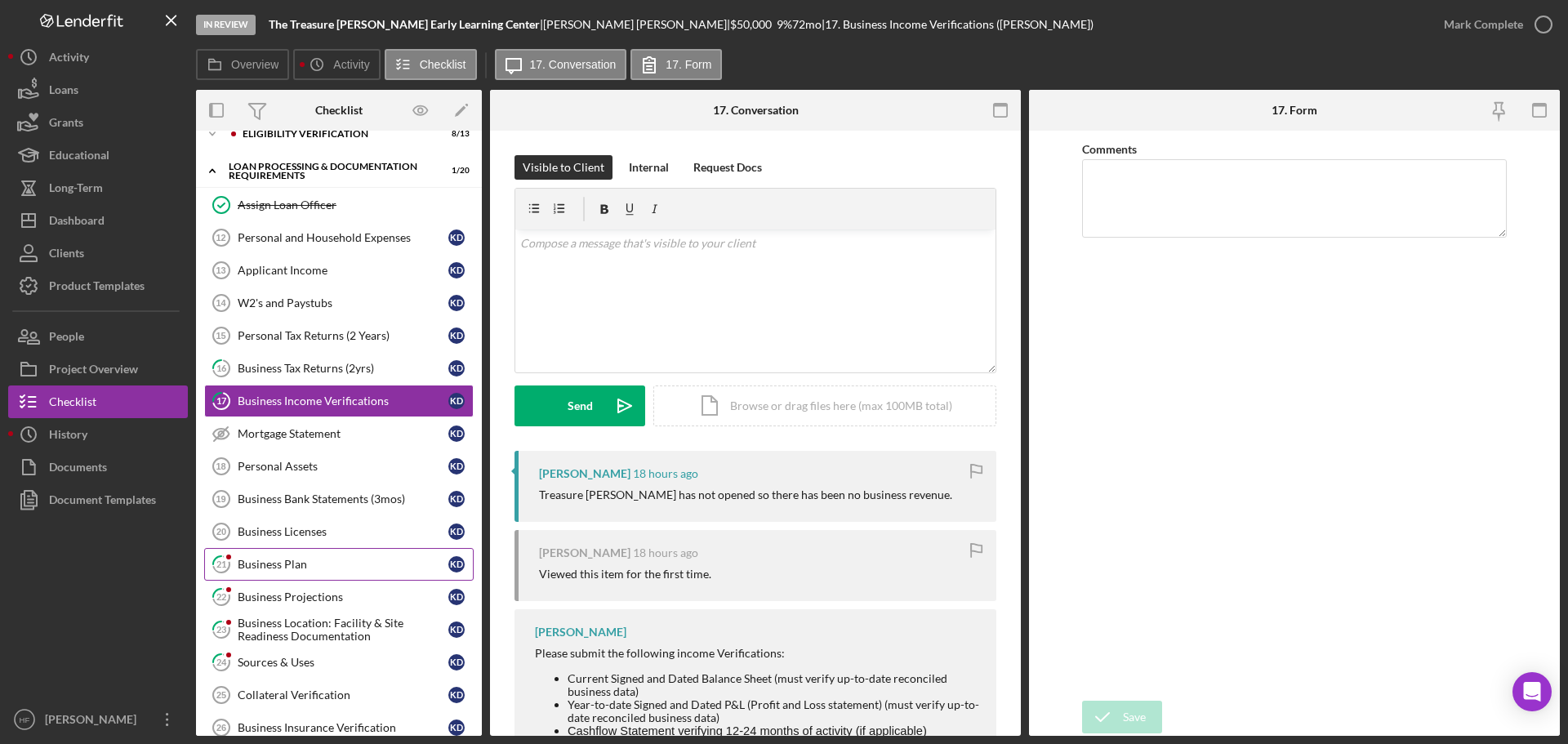
click at [331, 562] on div "Business Plan" at bounding box center [343, 564] width 211 height 13
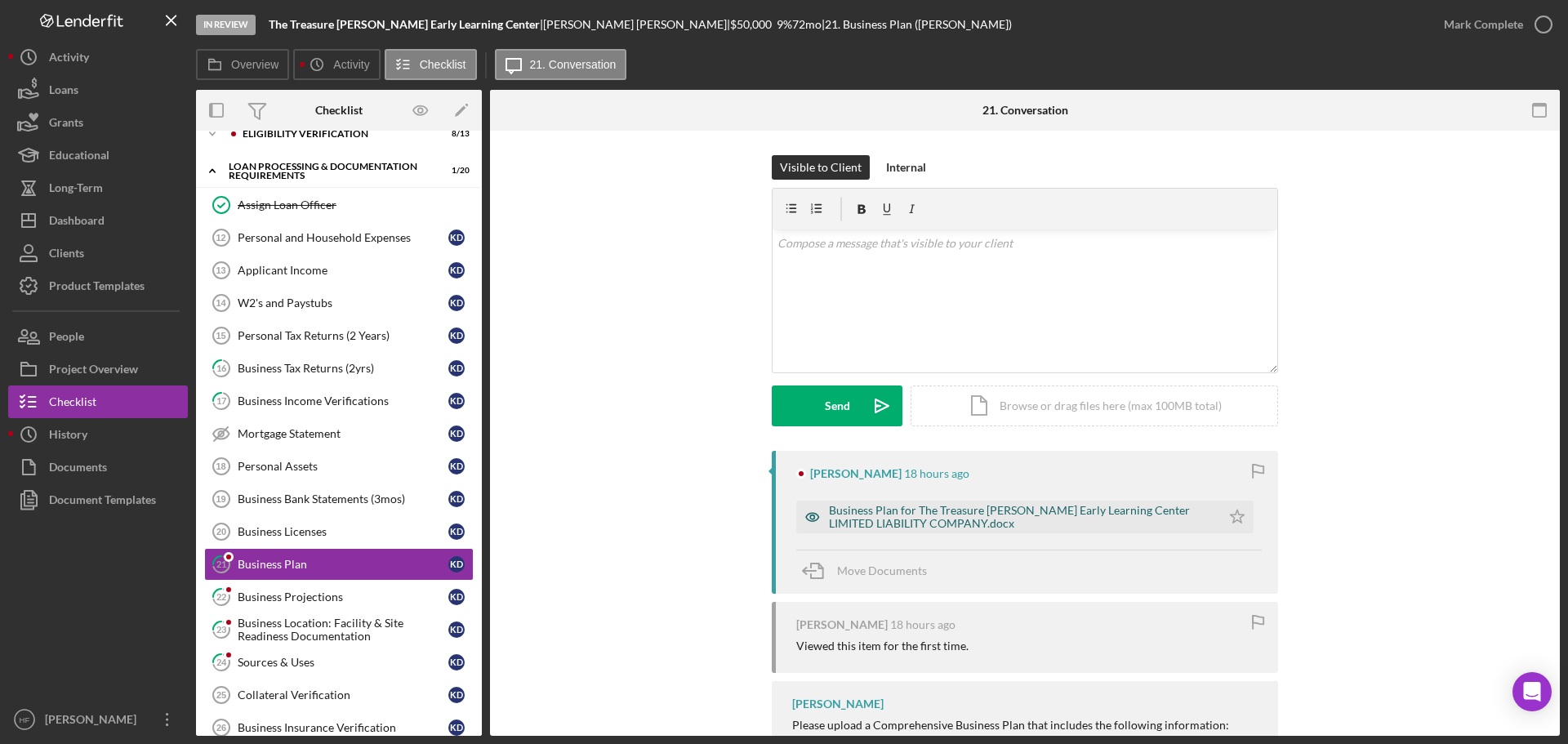
click at [914, 513] on div "Business Plan for The Treasure [PERSON_NAME] Early Learning Center LIMITED LIAB…" at bounding box center [1021, 517] width 384 height 26
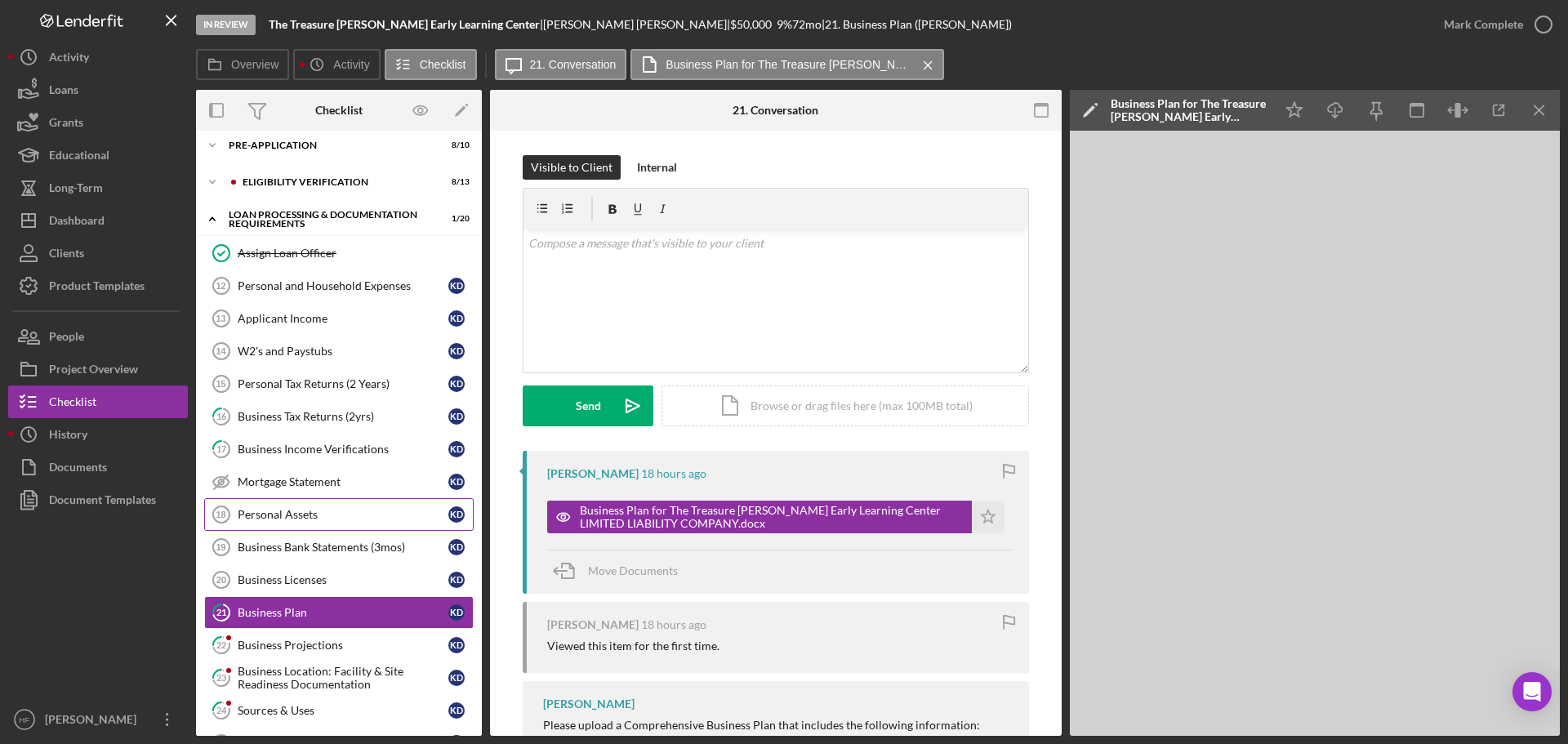
scroll to position [82, 0]
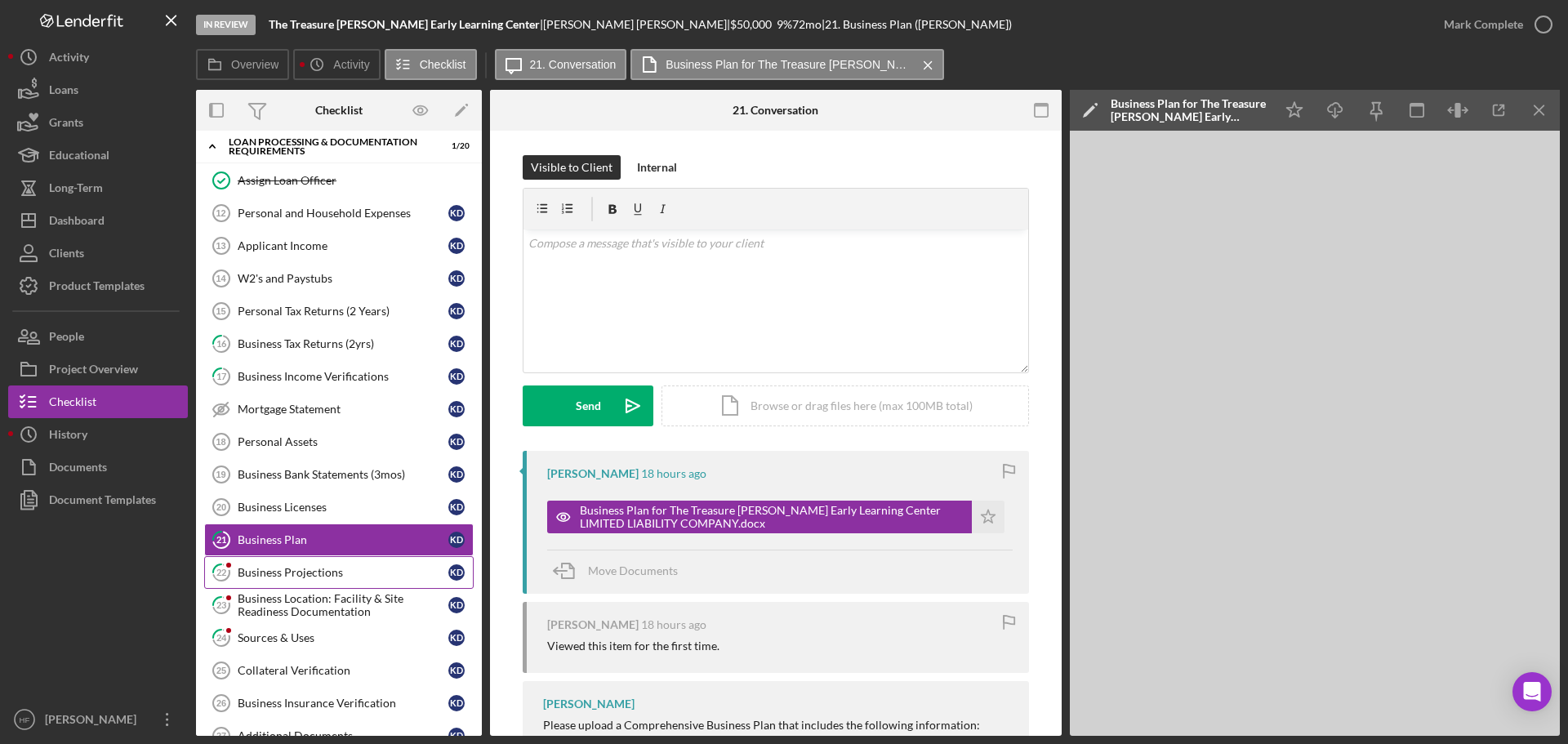
click at [328, 582] on link "22 Business Projections K D" at bounding box center [339, 573] width 269 height 33
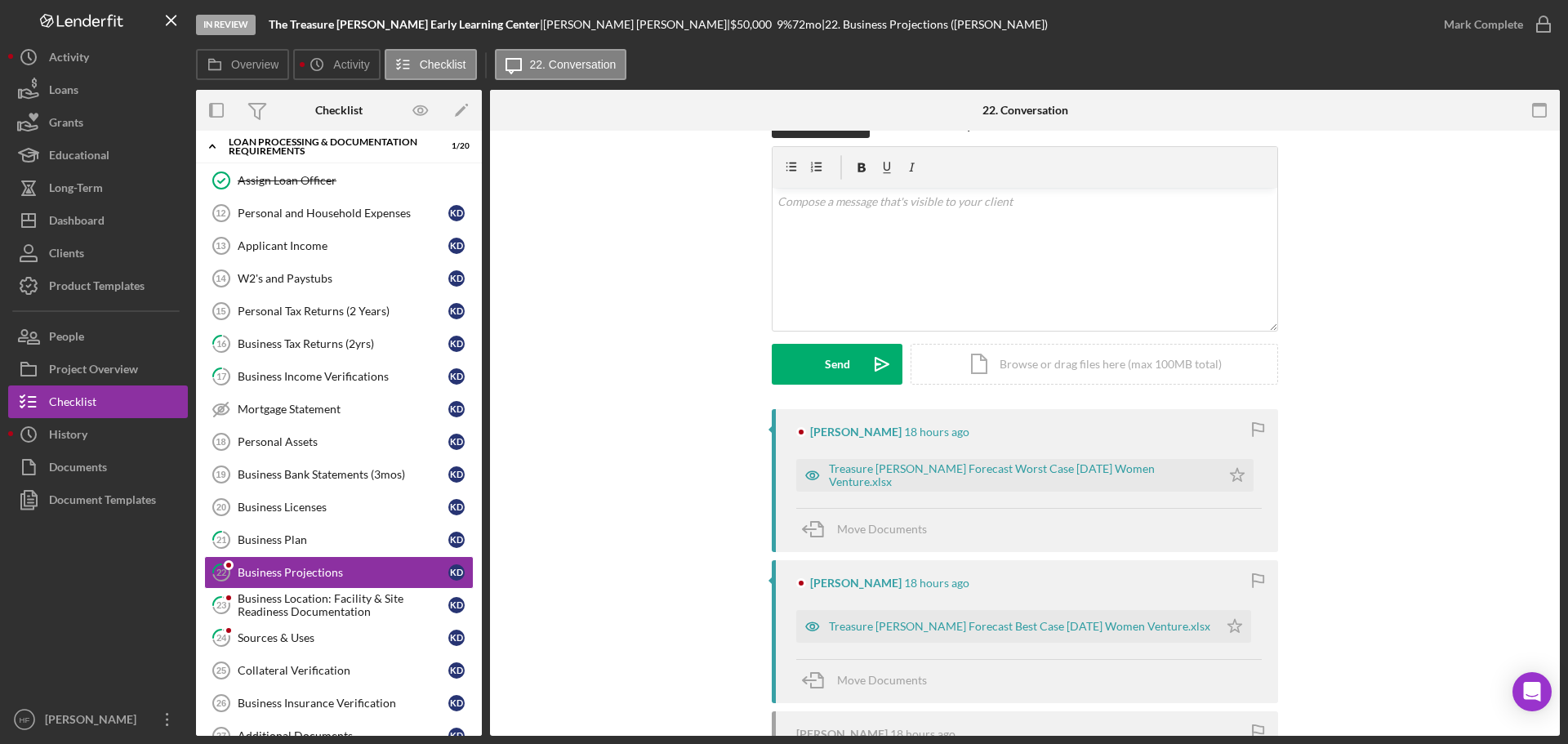
scroll to position [82, 0]
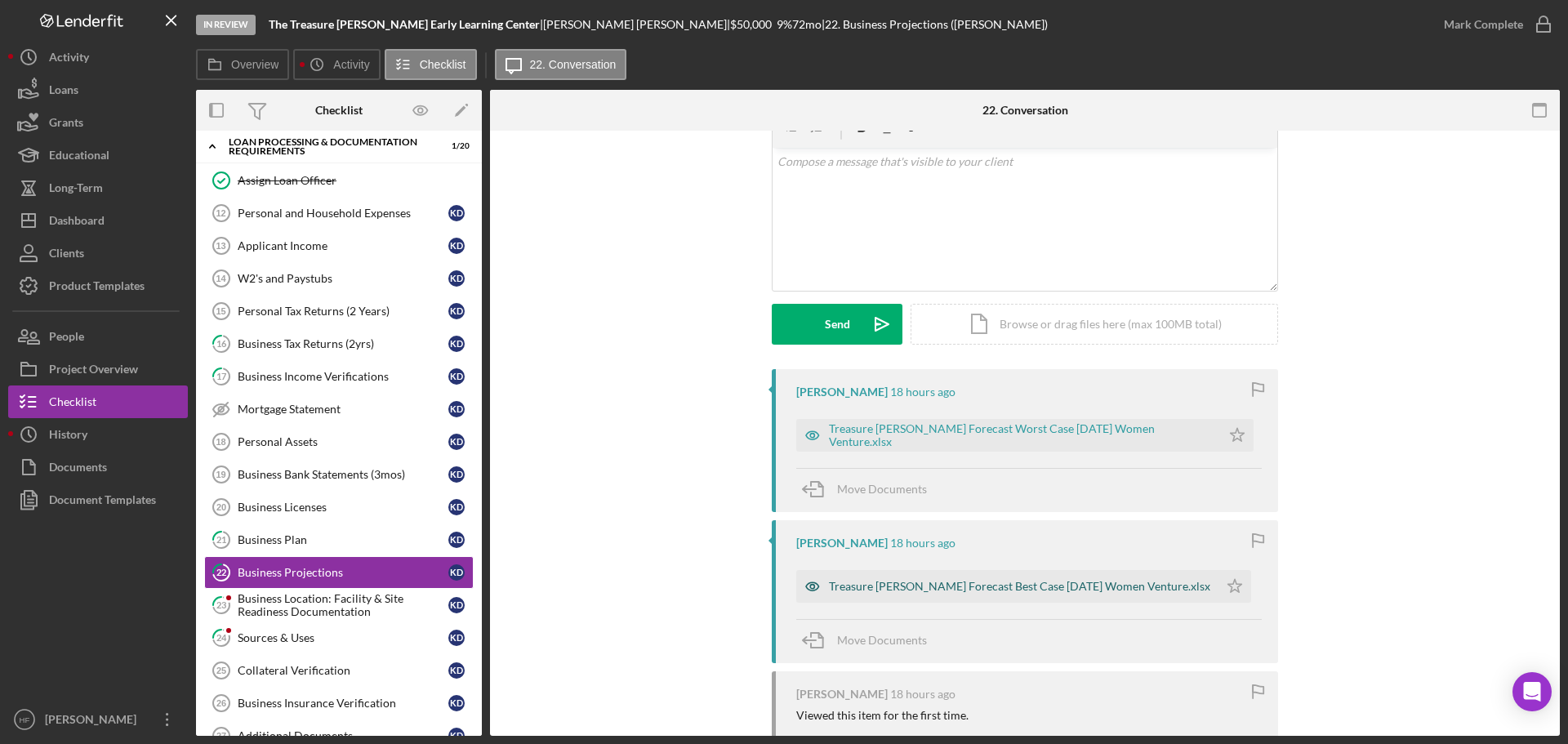
click at [985, 590] on div "Treasure [PERSON_NAME] Forecast Best Case [DATE] Women Venture.xlsx" at bounding box center [1020, 586] width 382 height 13
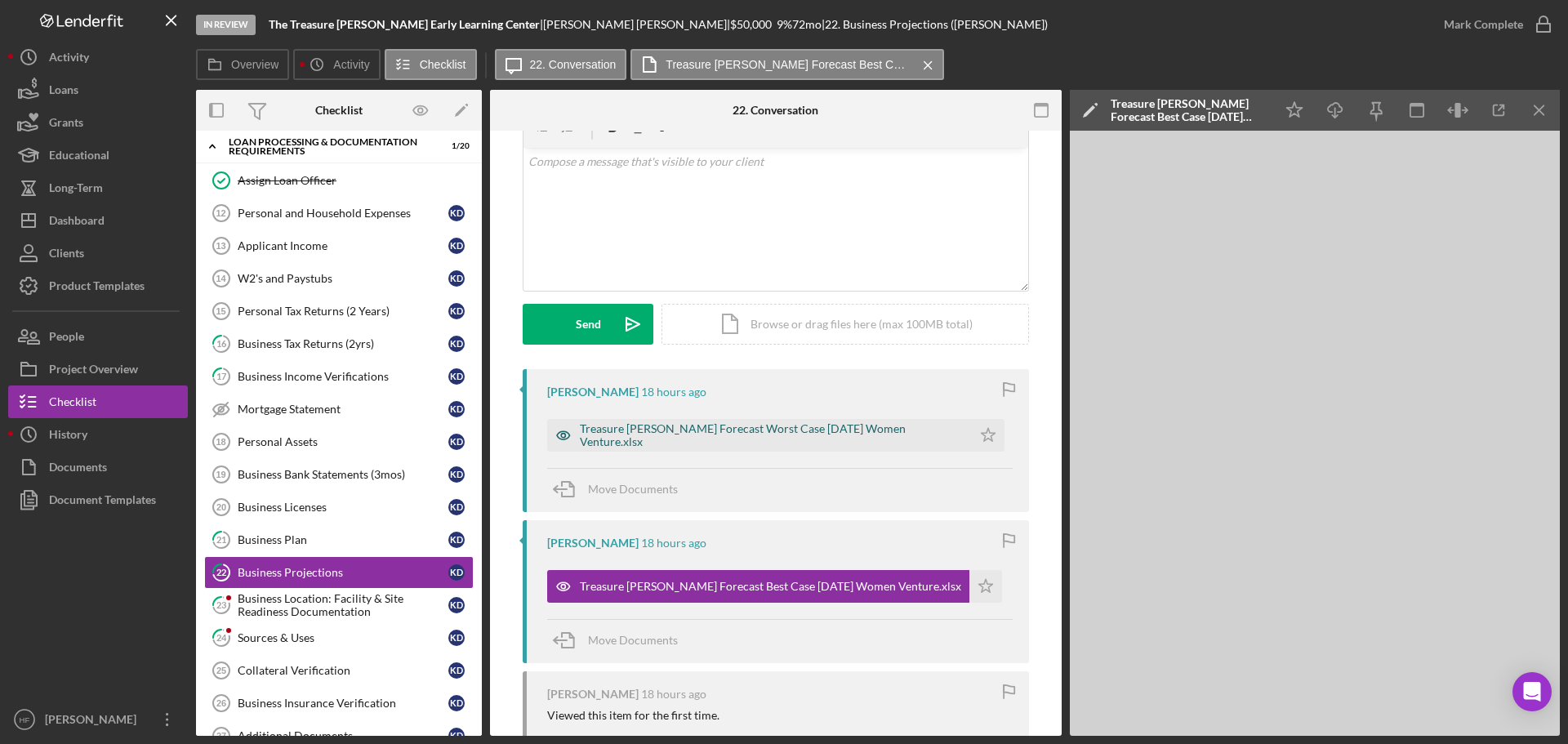
click at [751, 443] on div "Treasure [PERSON_NAME] Forecast Worst Case [DATE] Women Venture.xlsx" at bounding box center [759, 435] width 425 height 33
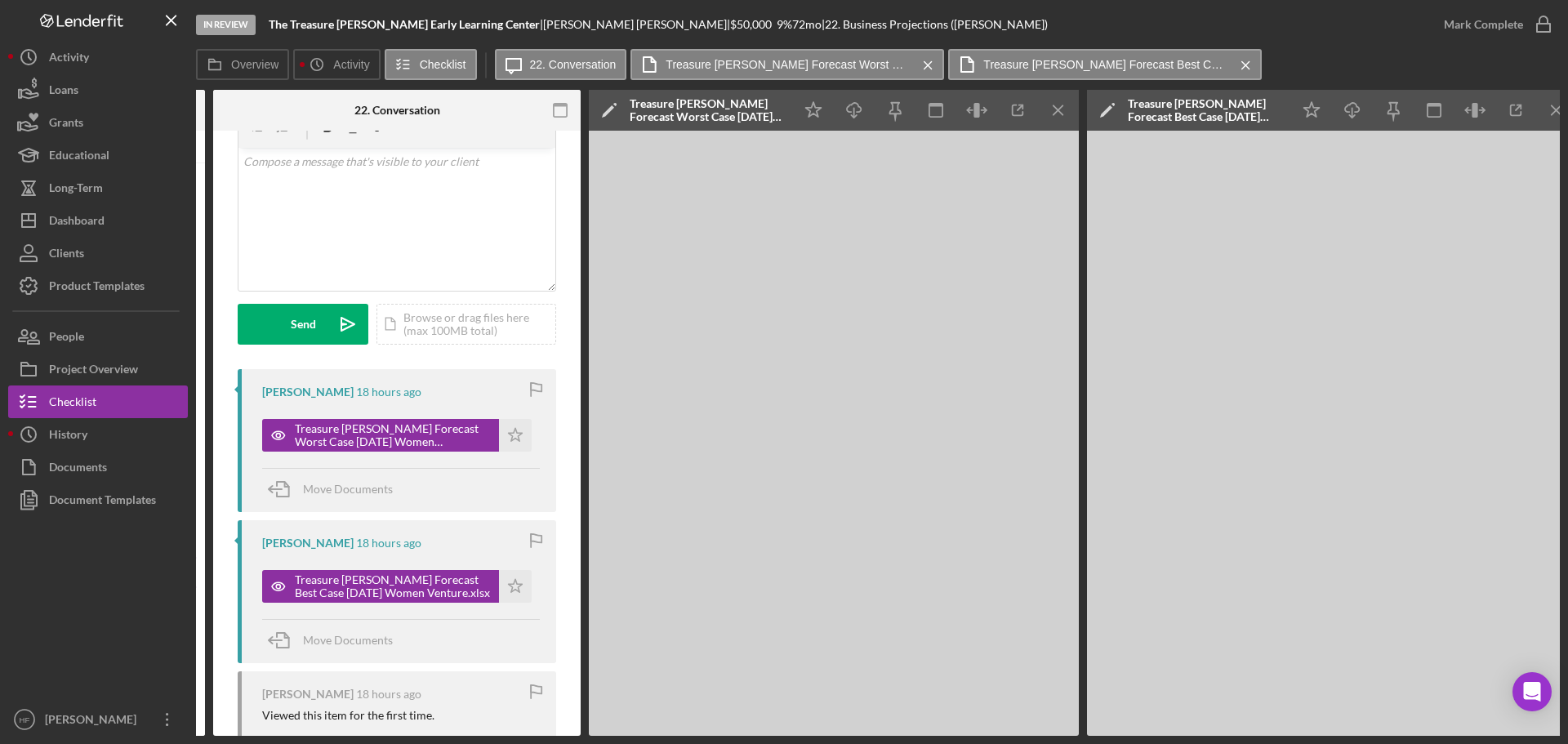
scroll to position [0, 294]
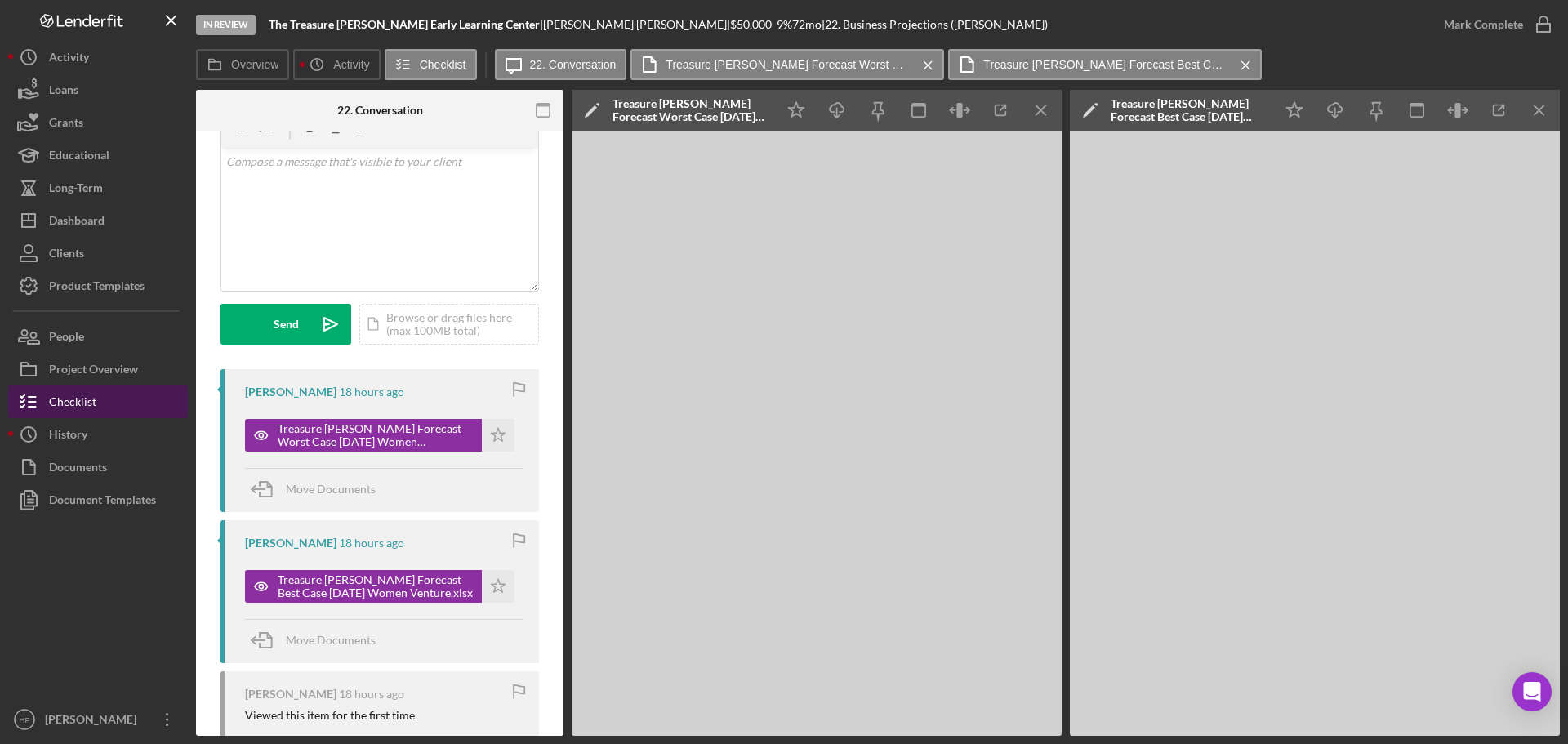
click at [113, 404] on button "Checklist" at bounding box center [98, 401] width 180 height 33
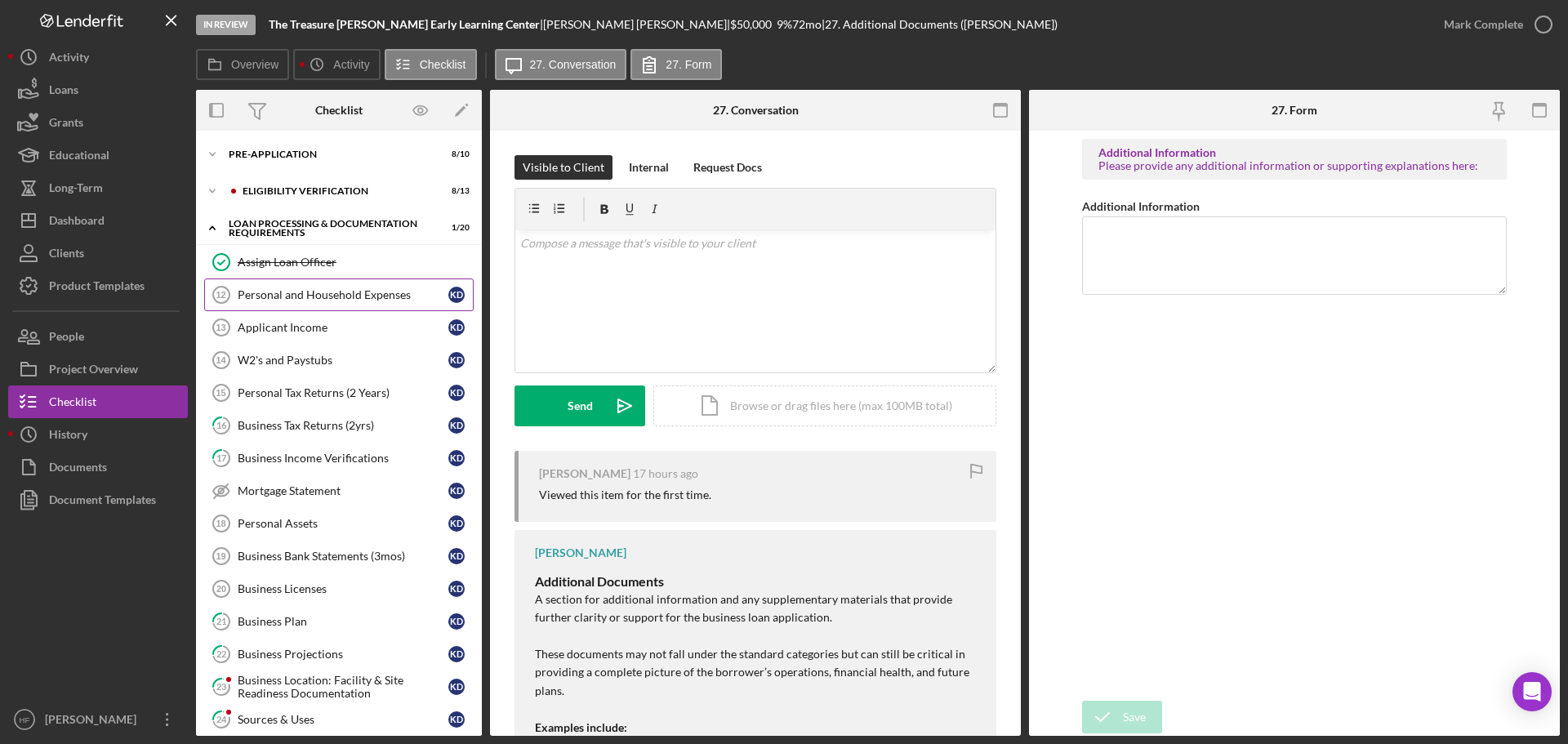
click at [314, 284] on link "Personal and Household Expenses 12 Personal and Household Expenses K D" at bounding box center [339, 295] width 269 height 33
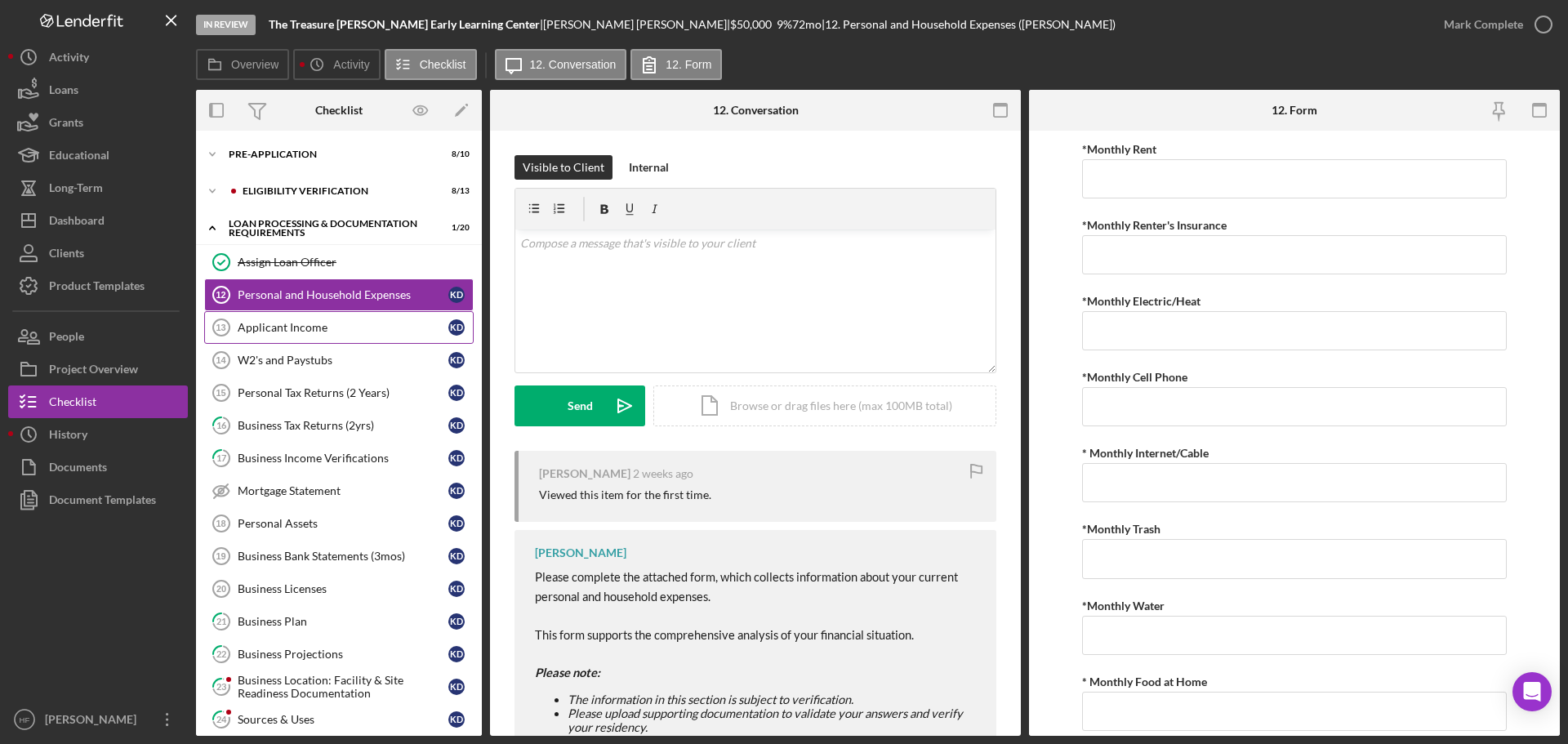
click at [315, 334] on div "Applicant Income" at bounding box center [343, 327] width 211 height 13
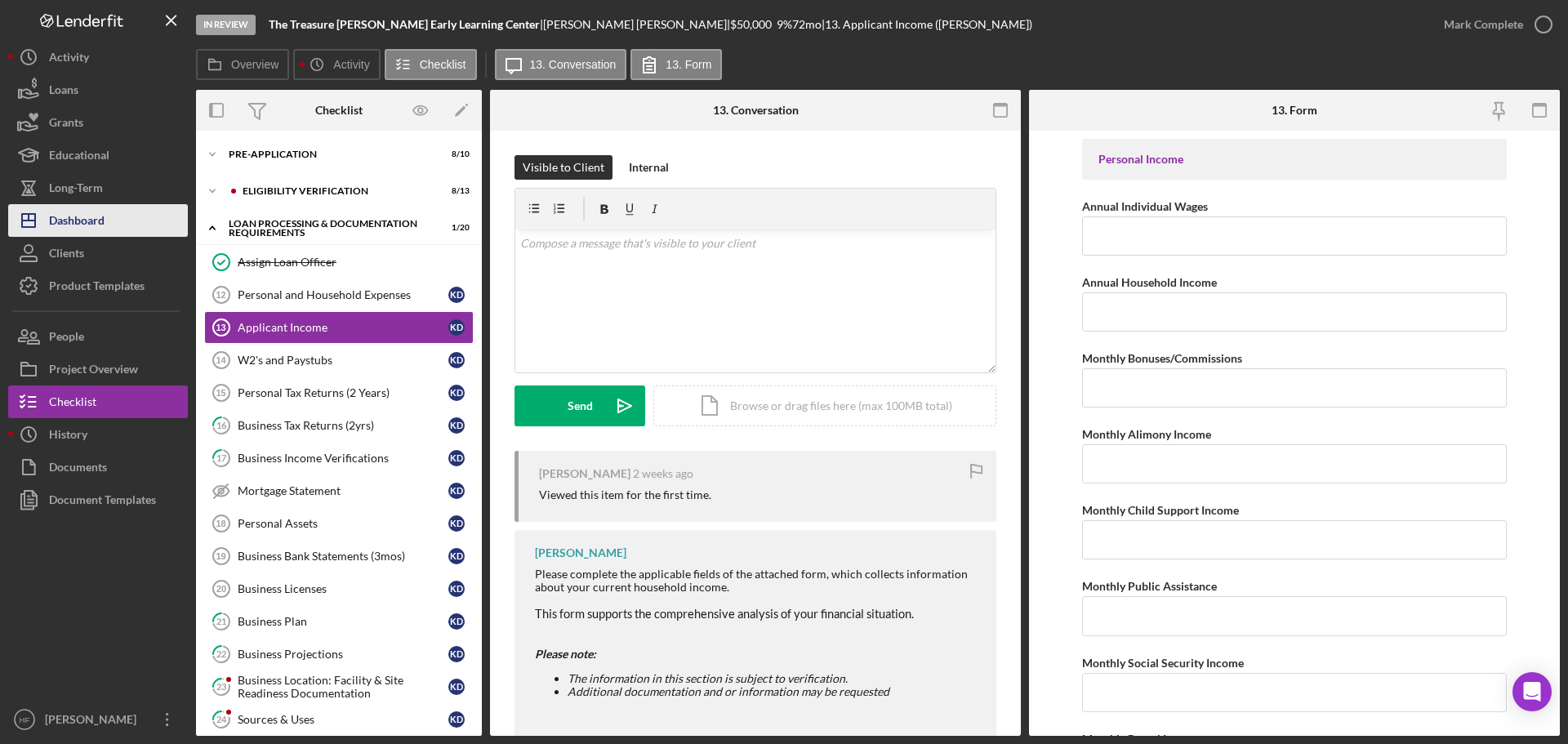
click at [106, 227] on button "Icon/Dashboard Dashboard" at bounding box center [98, 220] width 180 height 33
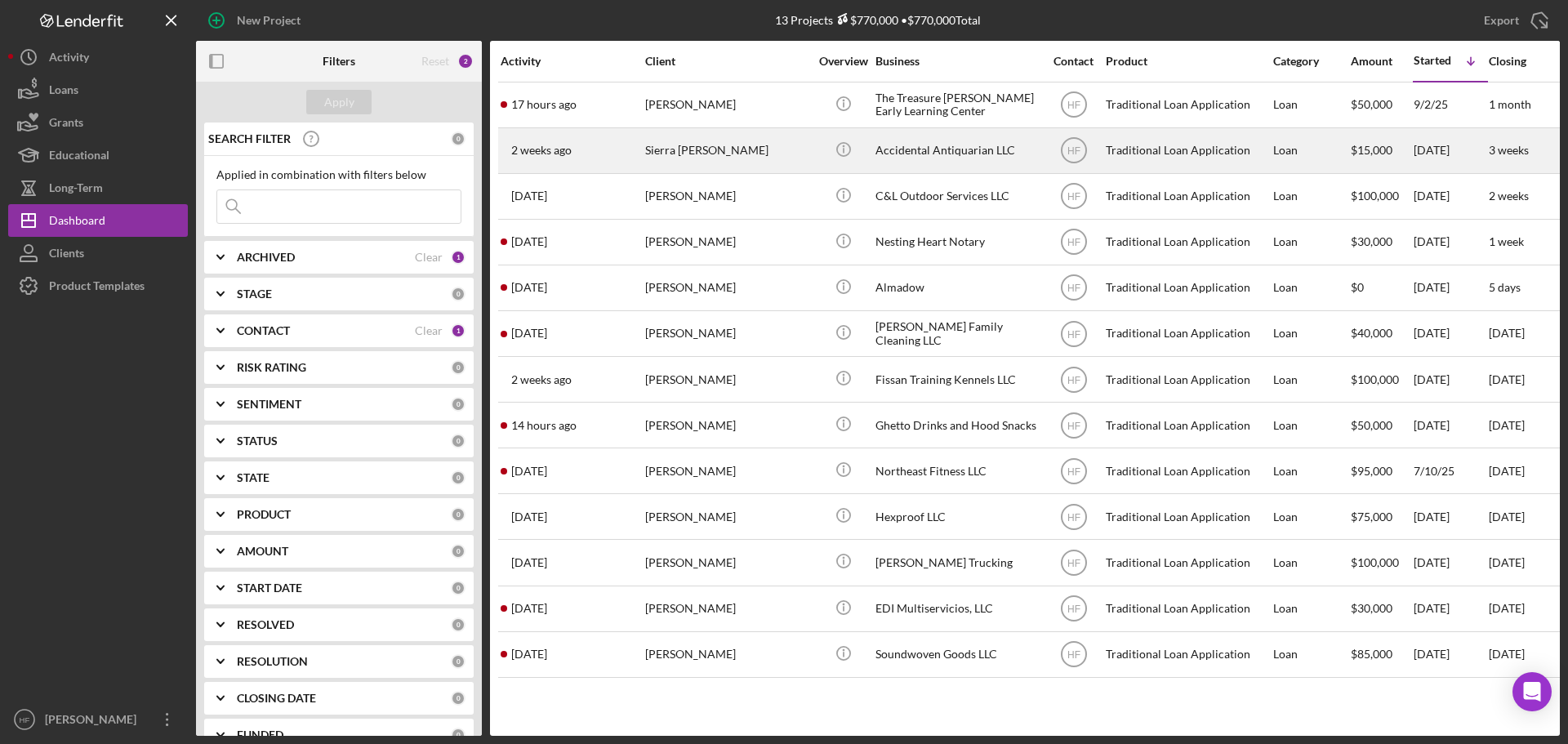
click at [772, 157] on div "Sierra [PERSON_NAME]" at bounding box center [726, 150] width 163 height 43
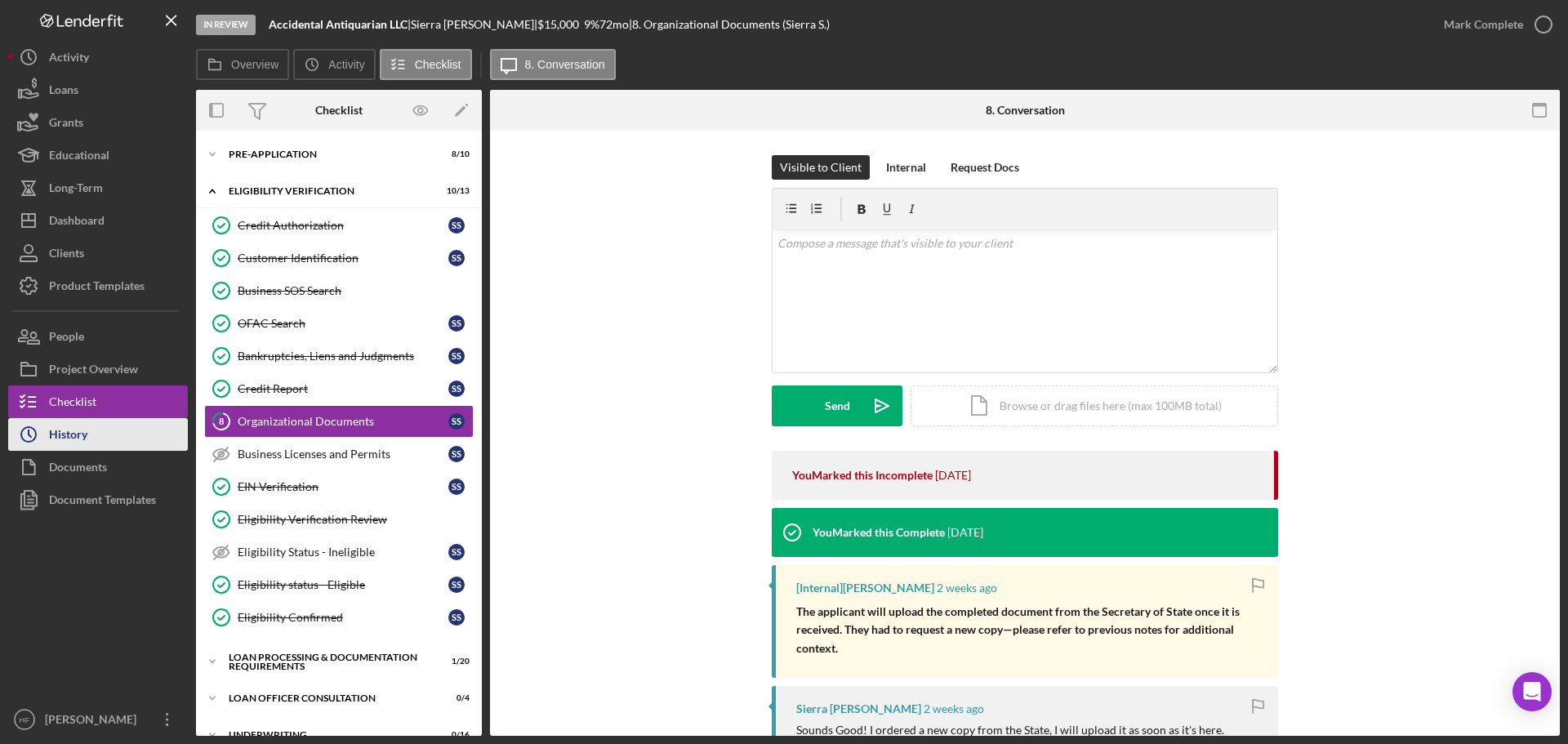
click at [83, 435] on div "History" at bounding box center [68, 437] width 38 height 37
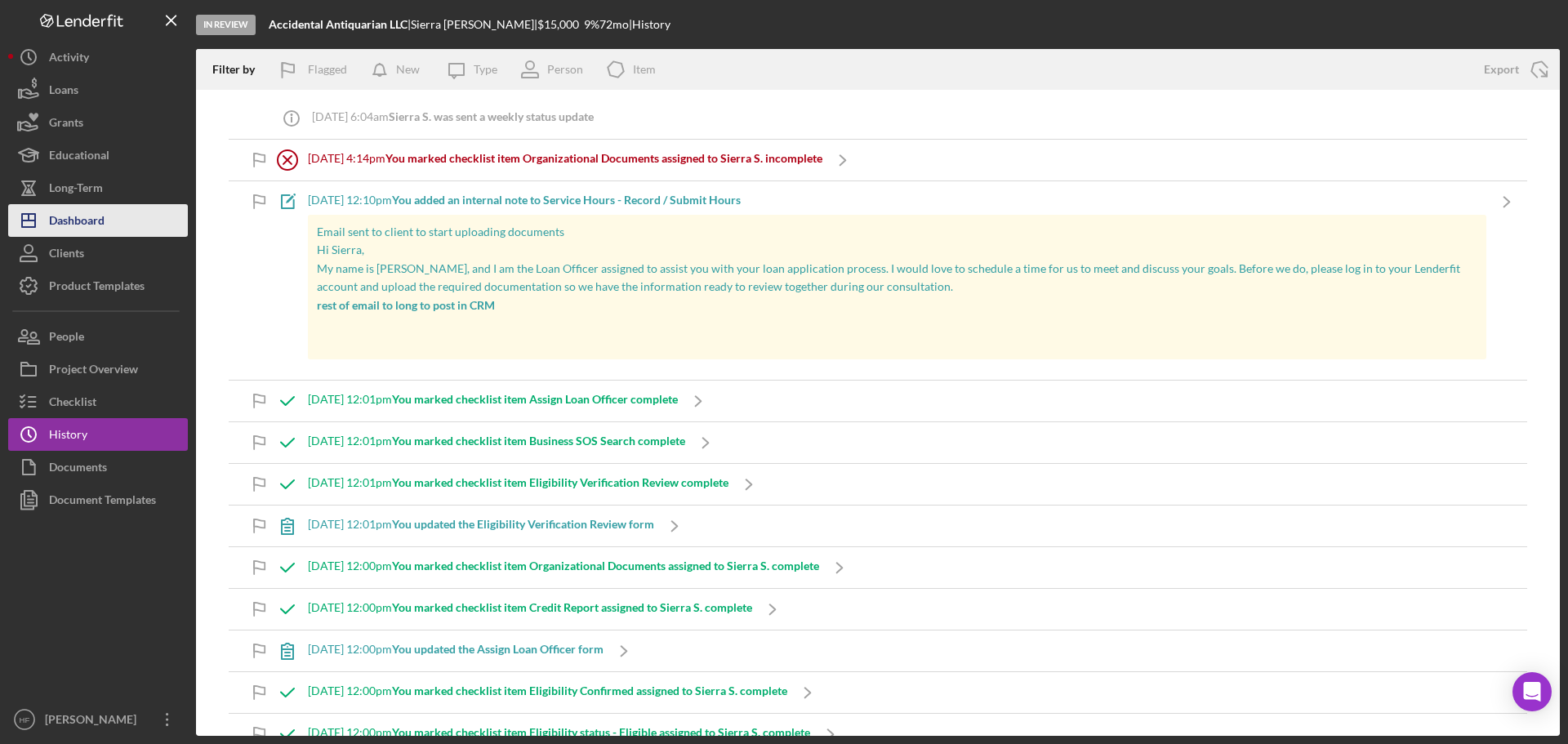
click at [86, 218] on div "Dashboard" at bounding box center [77, 223] width 56 height 37
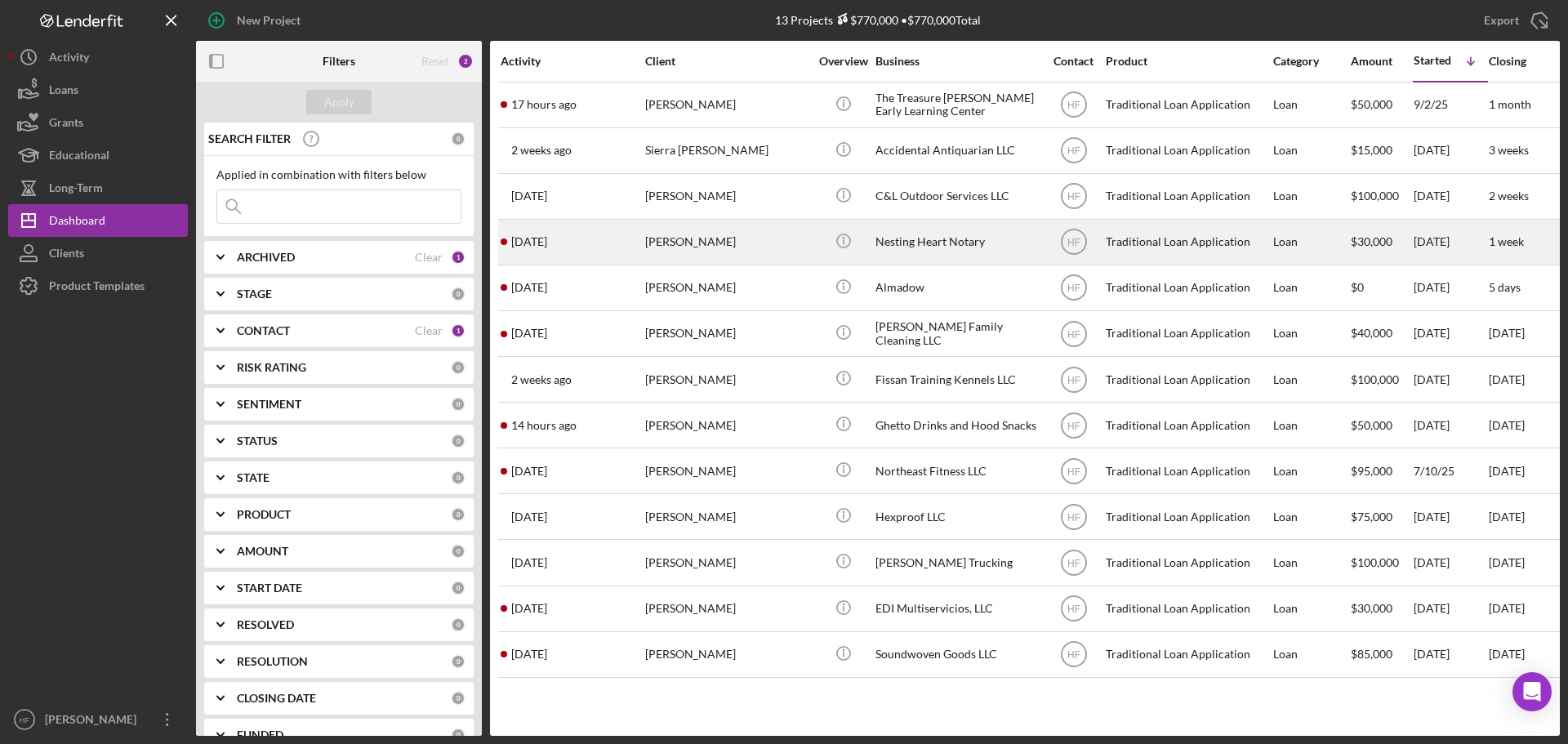
click at [635, 258] on div "[DATE] [PERSON_NAME]" at bounding box center [572, 242] width 143 height 43
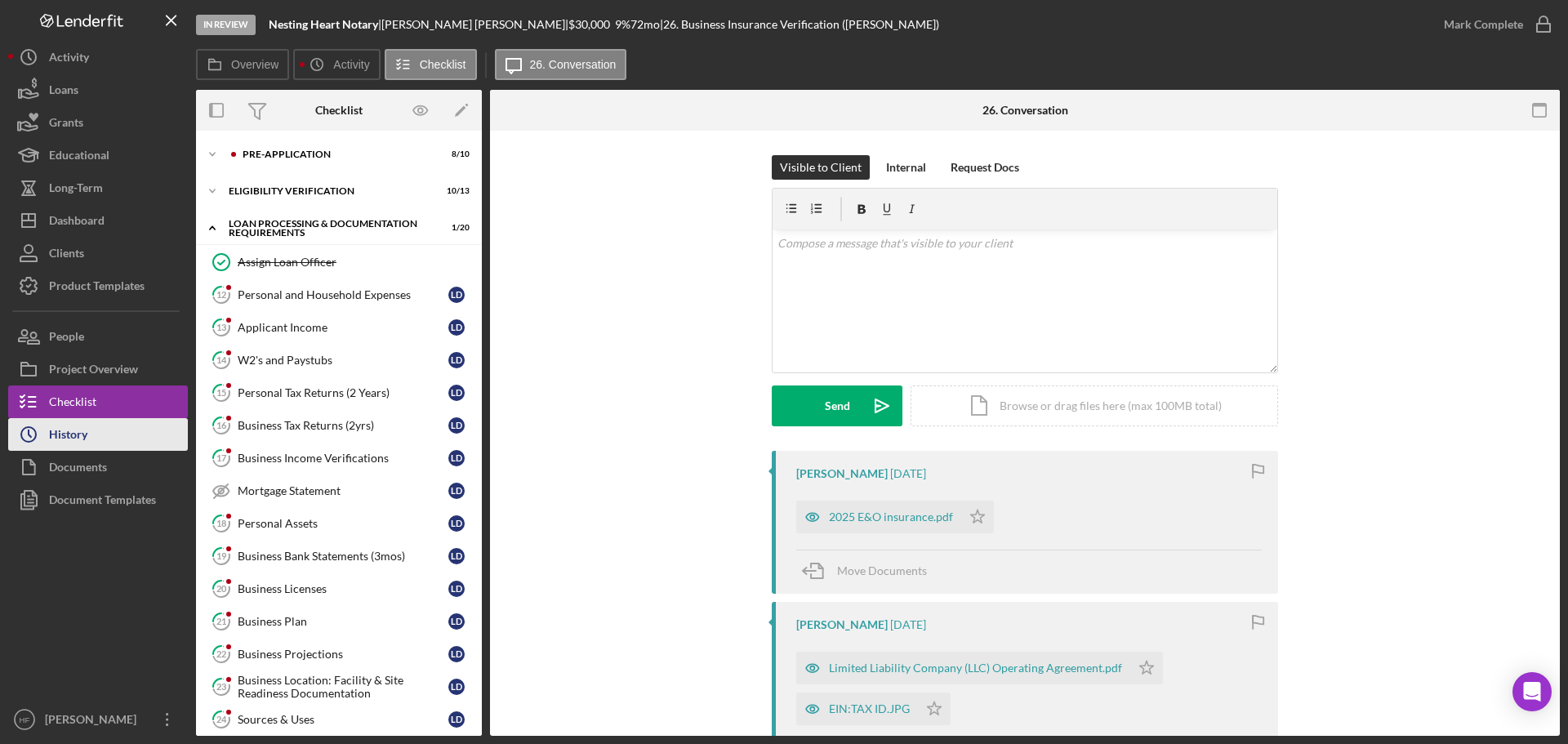
scroll to position [351, 0]
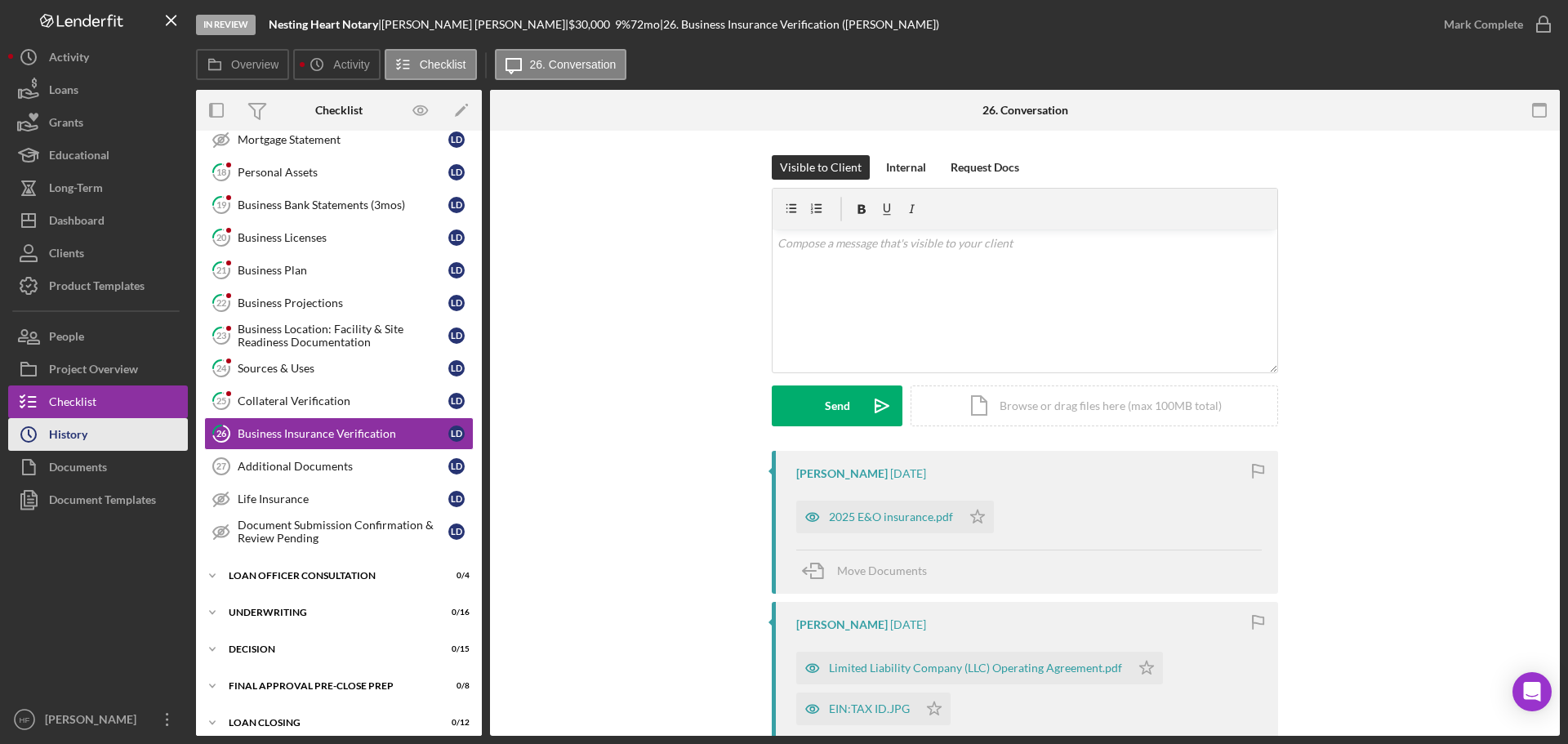
click at [138, 432] on button "Icon/History History" at bounding box center [98, 434] width 180 height 33
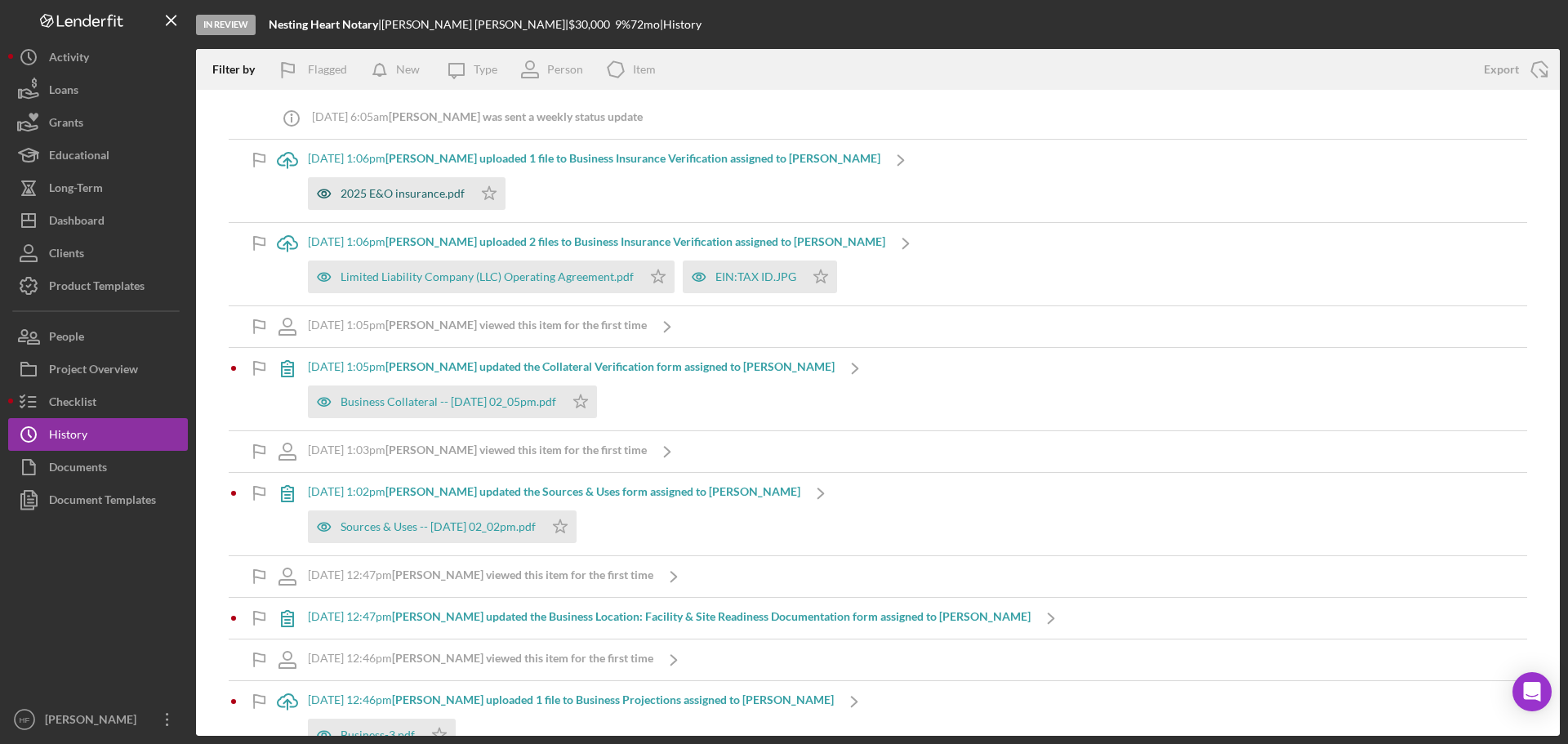
click at [397, 190] on div "2025 E&O insurance.pdf" at bounding box center [402, 193] width 124 height 13
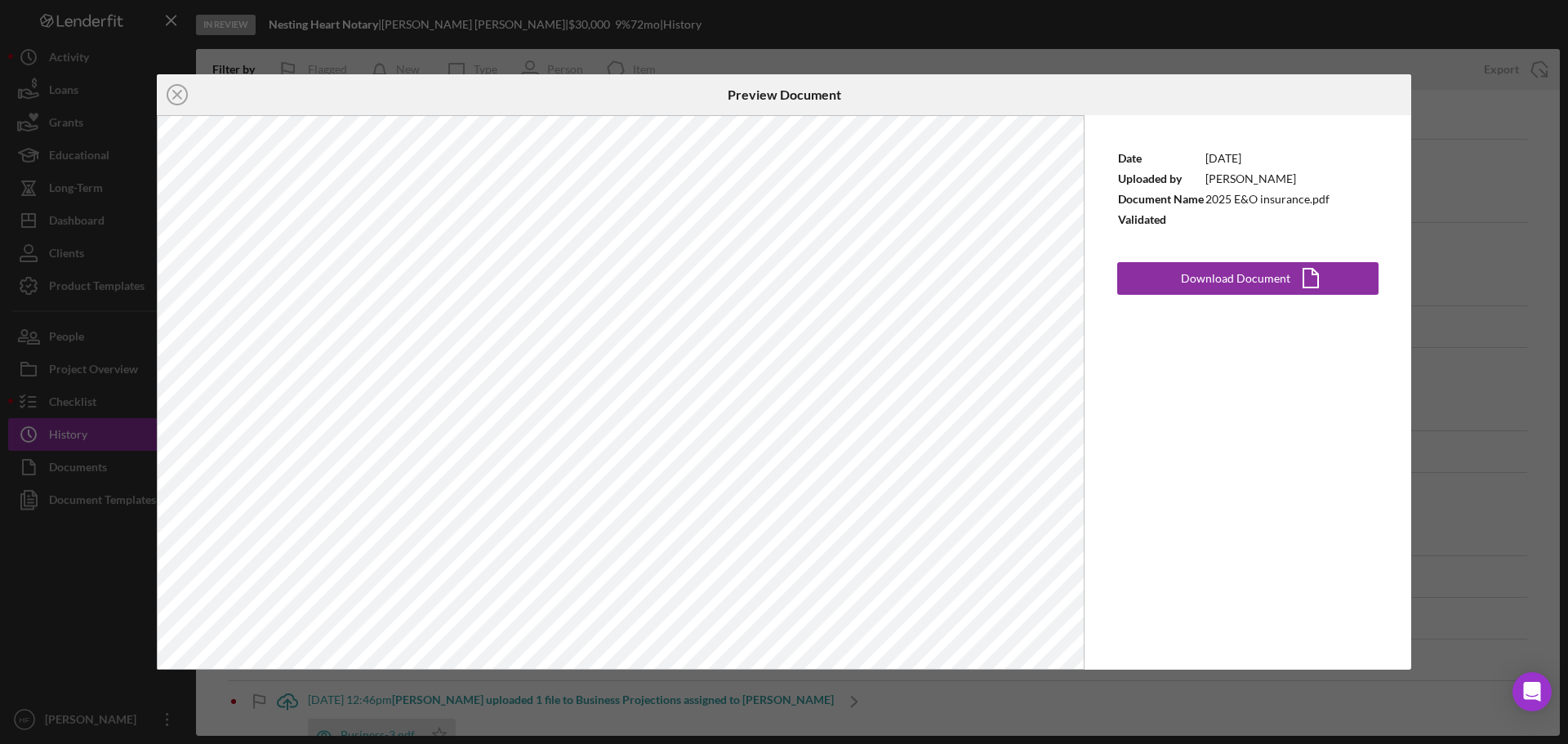
click at [1278, 331] on div "Icon/Close Preview Document Date [DATE] Uploaded by [PERSON_NAME] Document Name…" at bounding box center [784, 372] width 1568 height 744
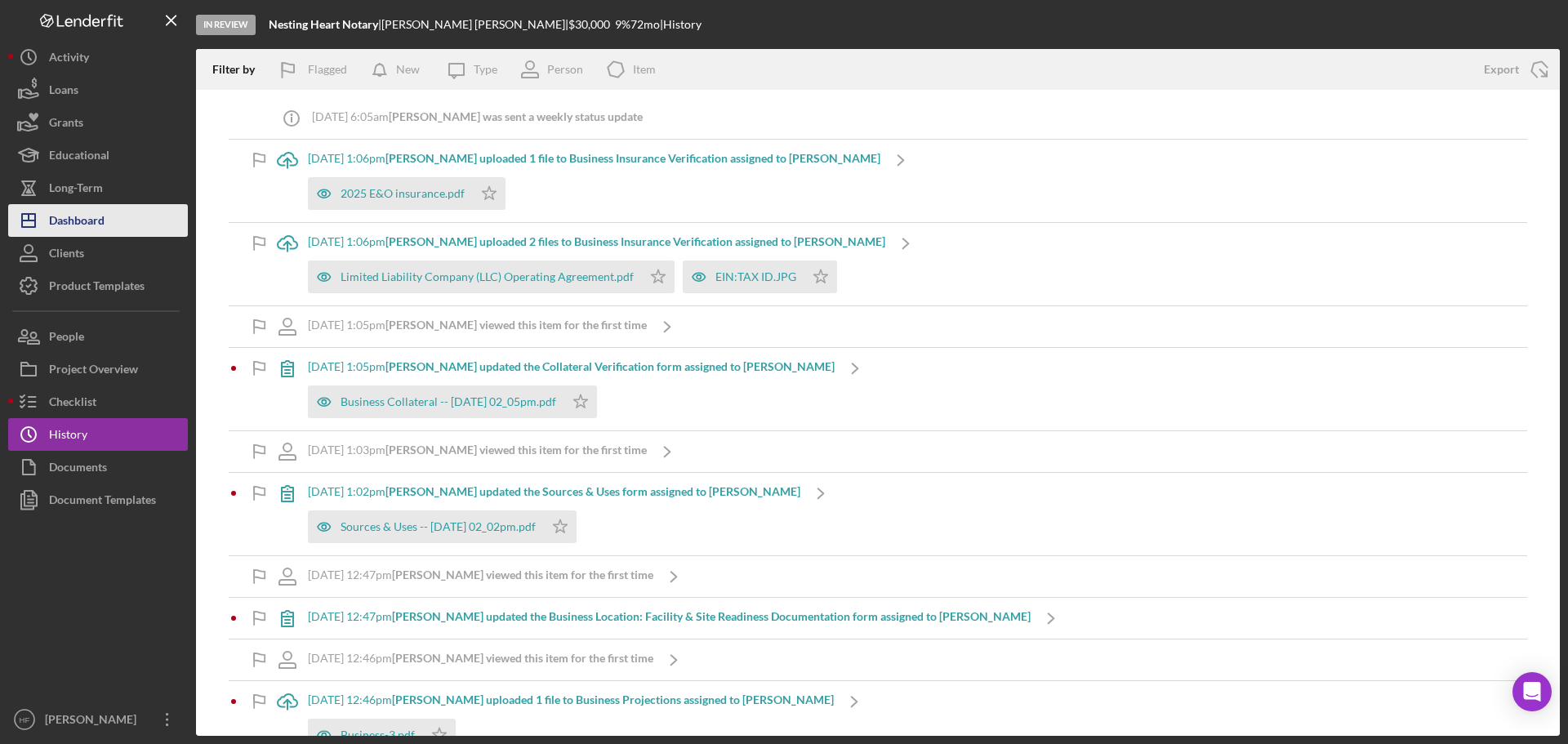
click at [100, 231] on div "Dashboard" at bounding box center [77, 223] width 56 height 37
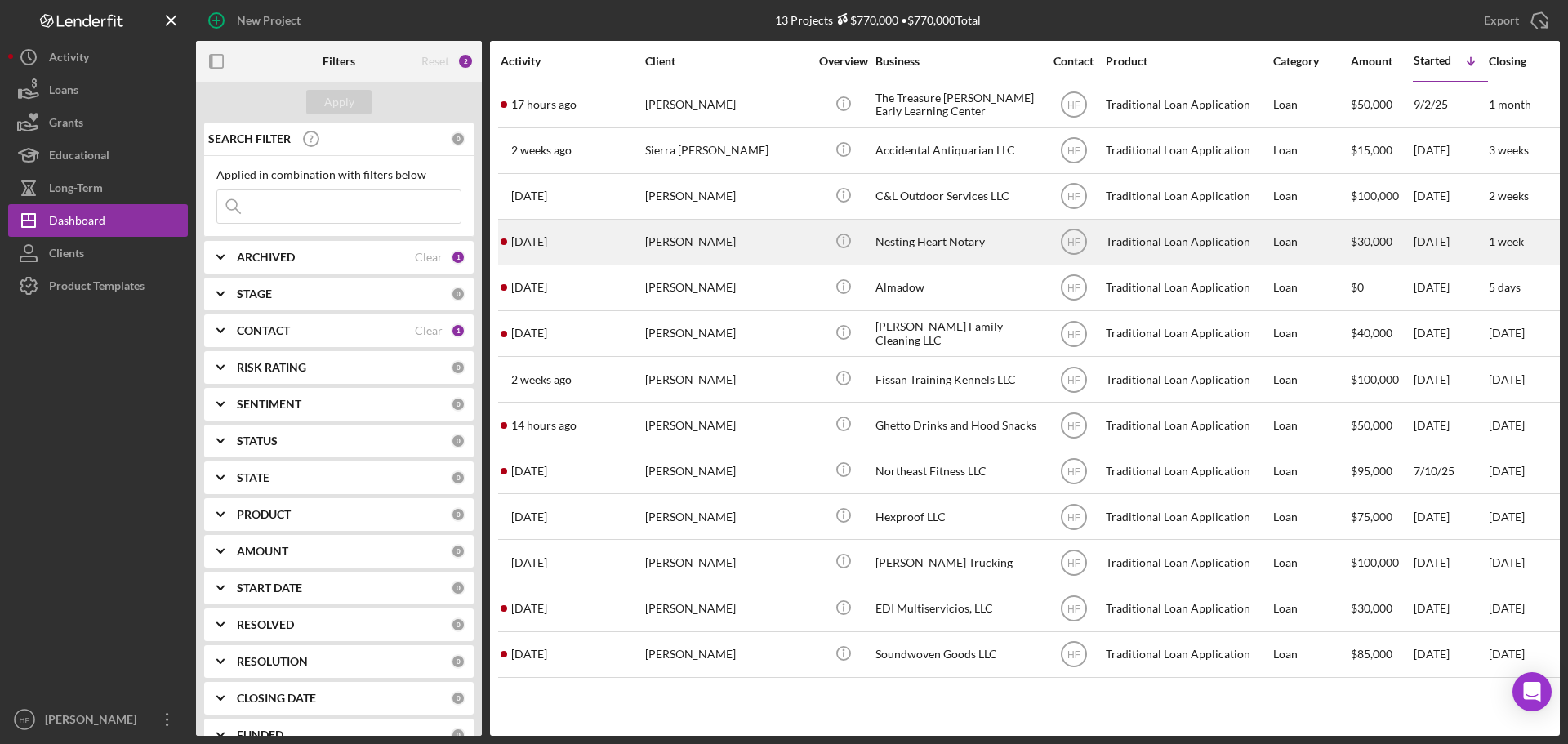
click at [791, 246] on div "[PERSON_NAME]" at bounding box center [726, 242] width 163 height 43
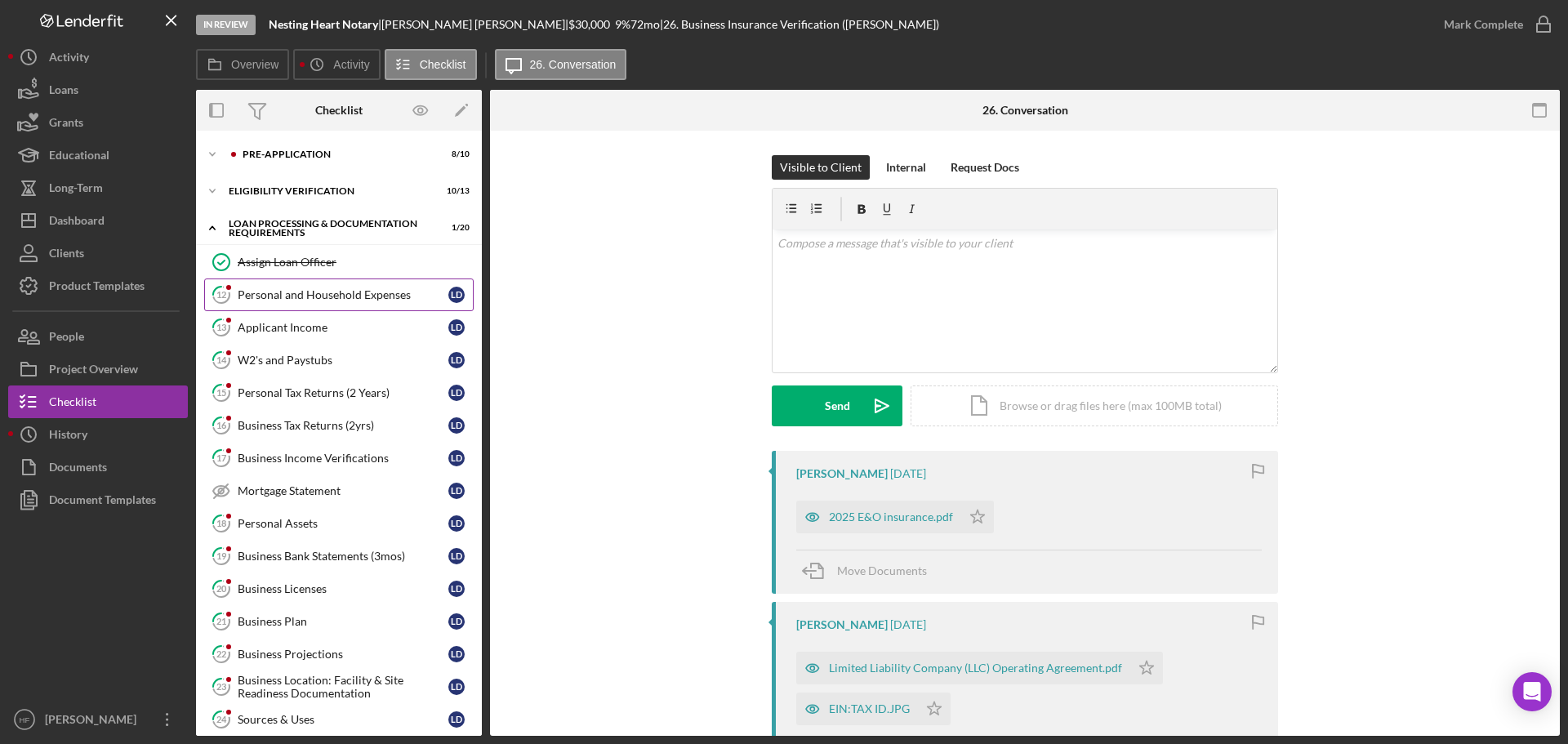
click at [296, 303] on link "12 Personal and Household Expenses [PERSON_NAME]" at bounding box center [339, 295] width 269 height 33
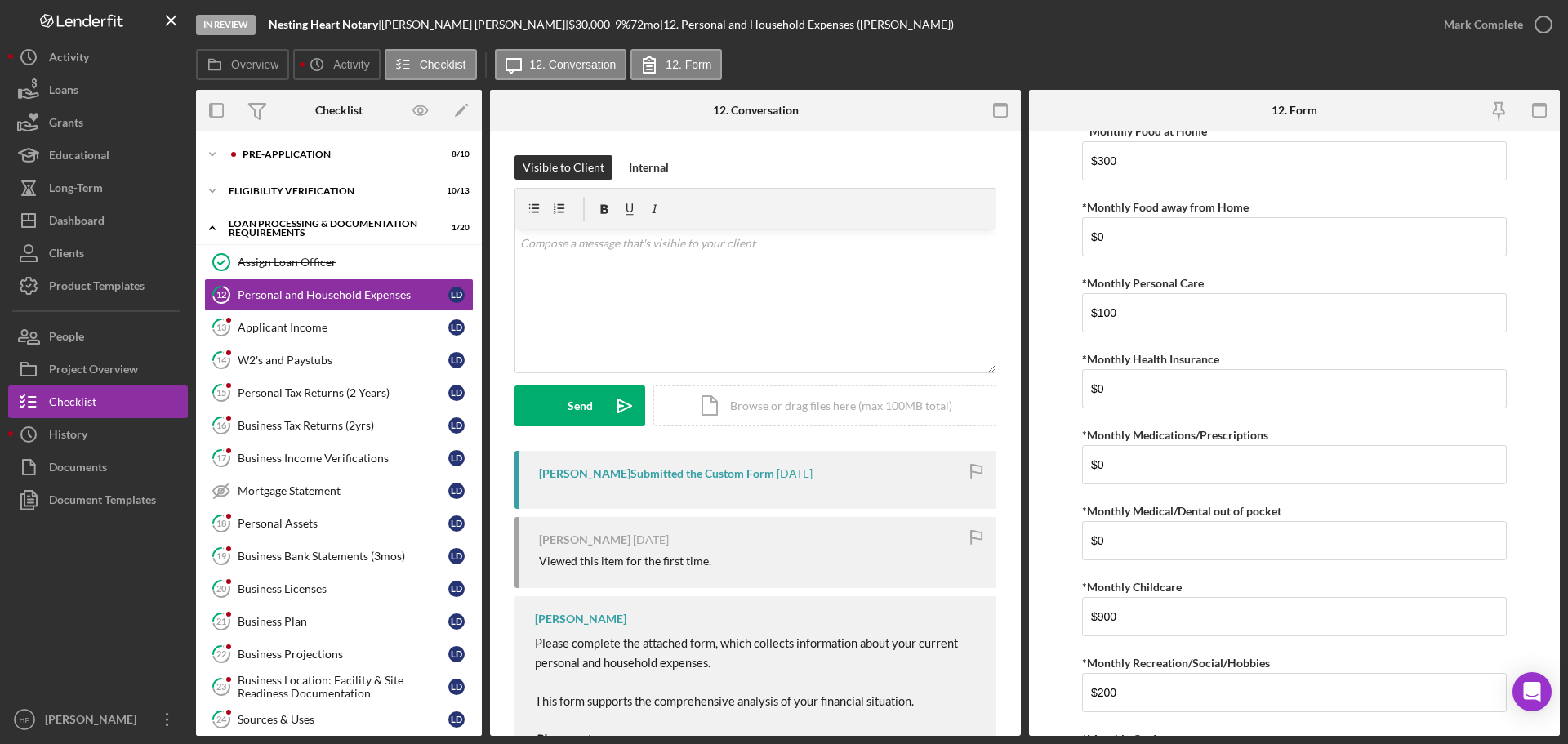
scroll to position [572, 0]
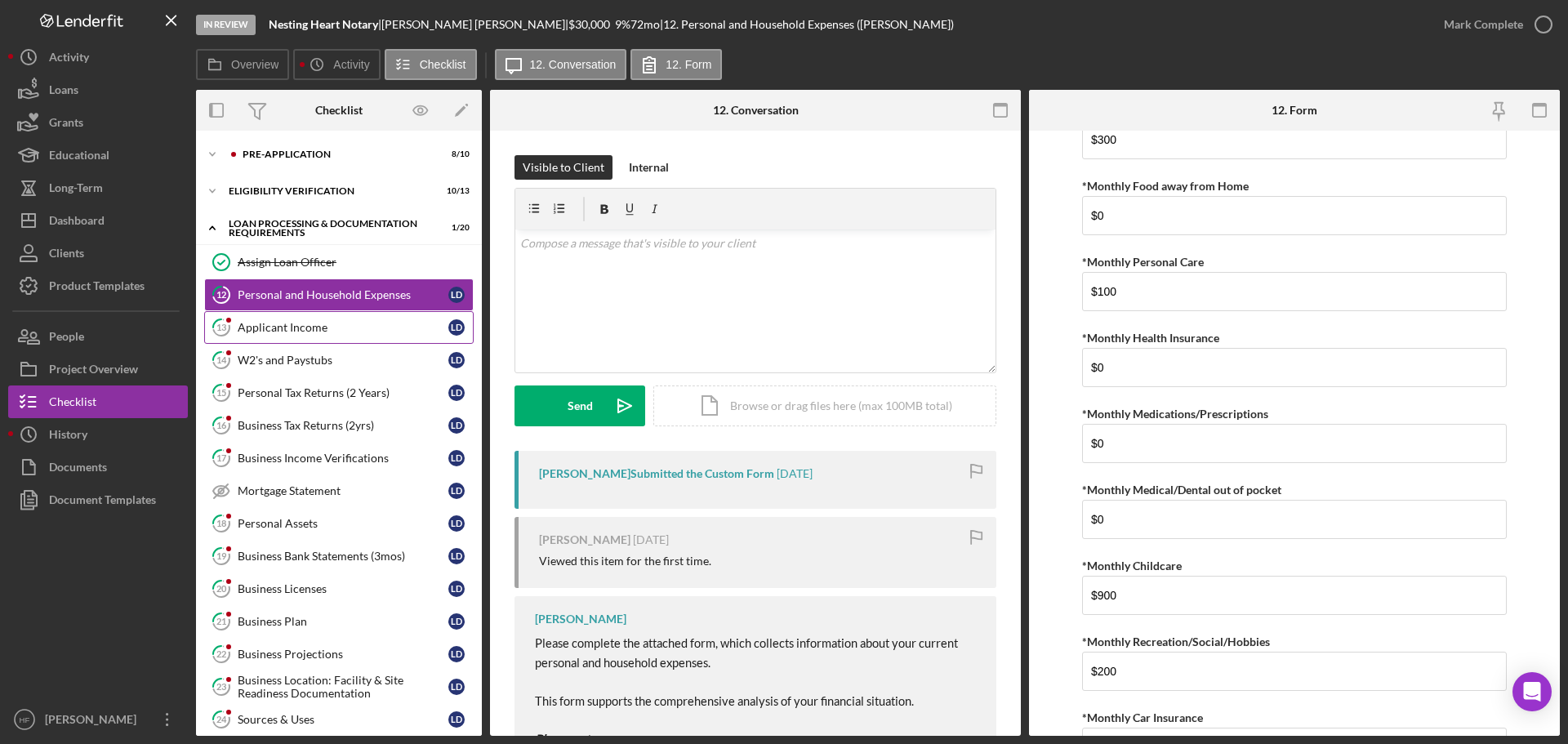
click at [344, 335] on link "13 Applicant Income [PERSON_NAME]" at bounding box center [339, 327] width 269 height 33
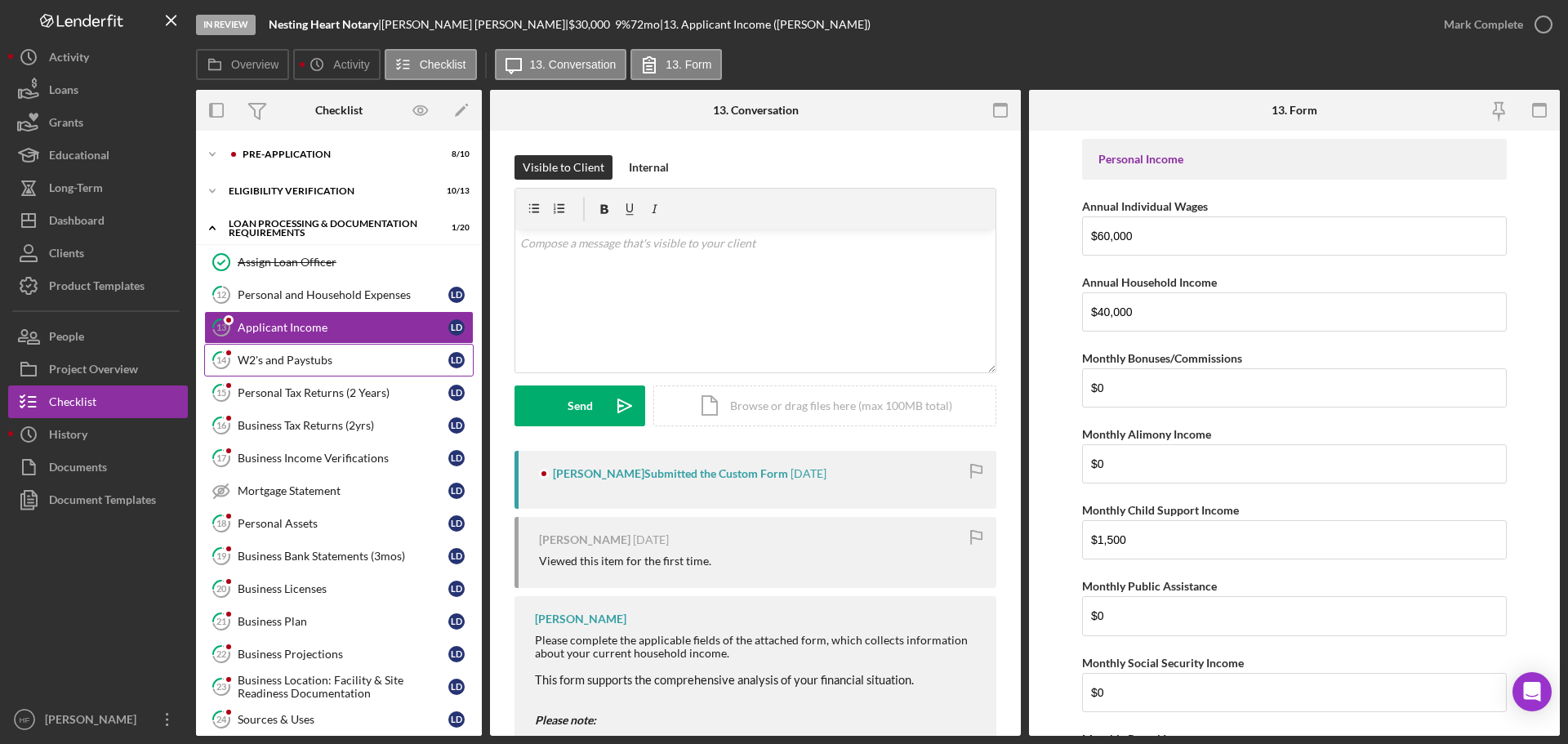
click at [342, 369] on link "14 W2's and Paystubs [PERSON_NAME]" at bounding box center [339, 360] width 269 height 33
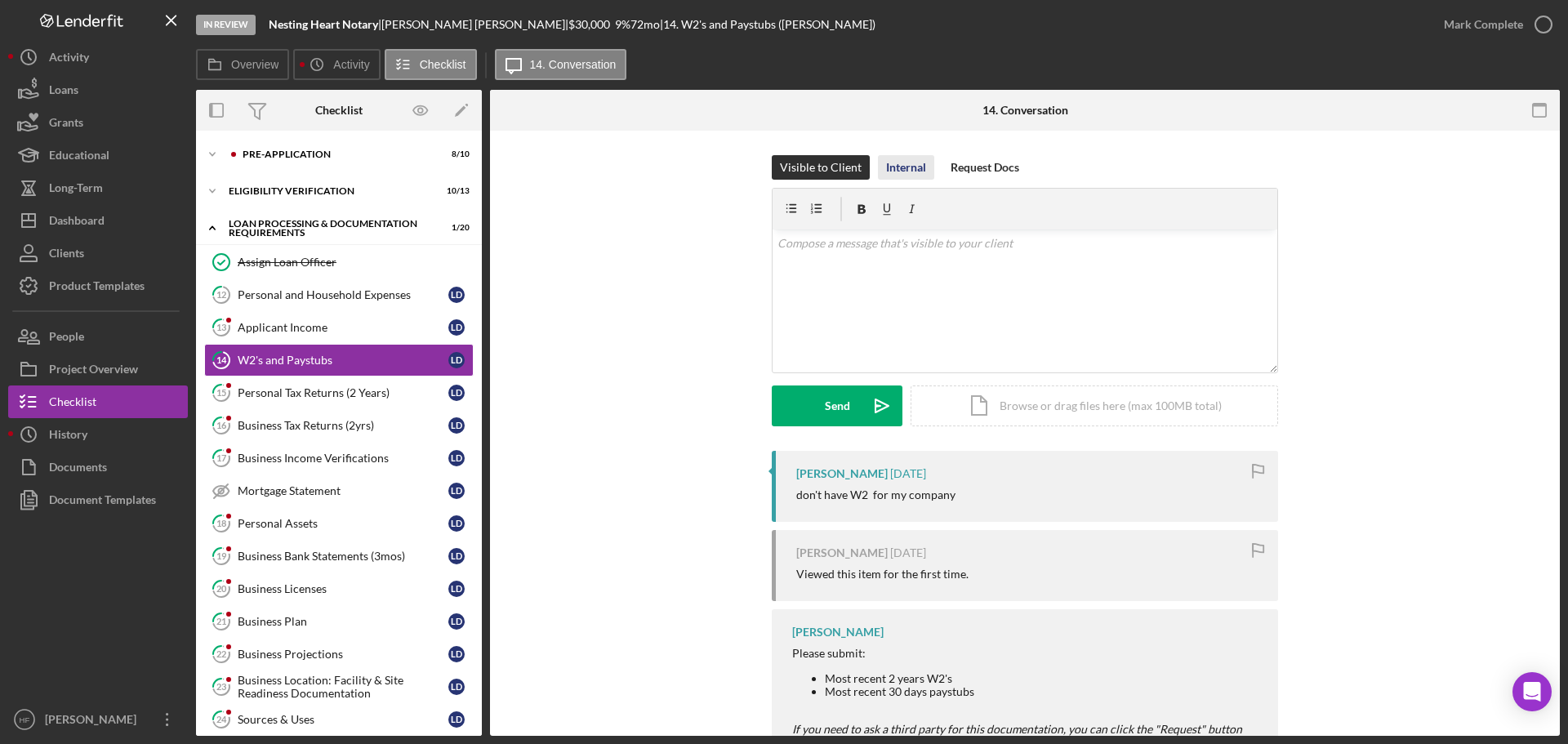
click at [905, 161] on div "Internal" at bounding box center [905, 167] width 40 height 24
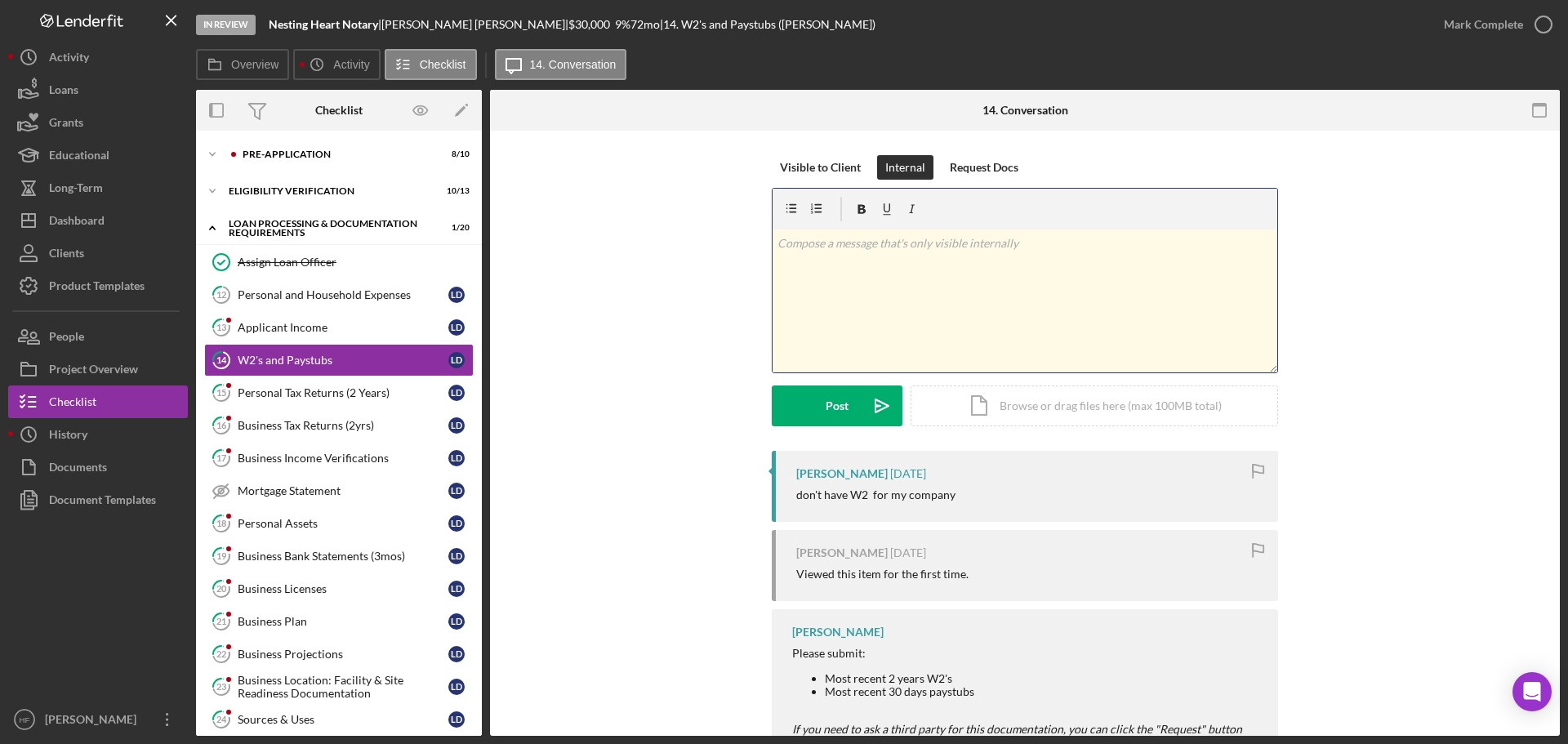
click at [925, 258] on div "v Color teal Color pink Remove color Add row above Add row below Add column bef…" at bounding box center [1025, 301] width 505 height 143
click at [825, 160] on div "Visible to Client" at bounding box center [821, 167] width 81 height 24
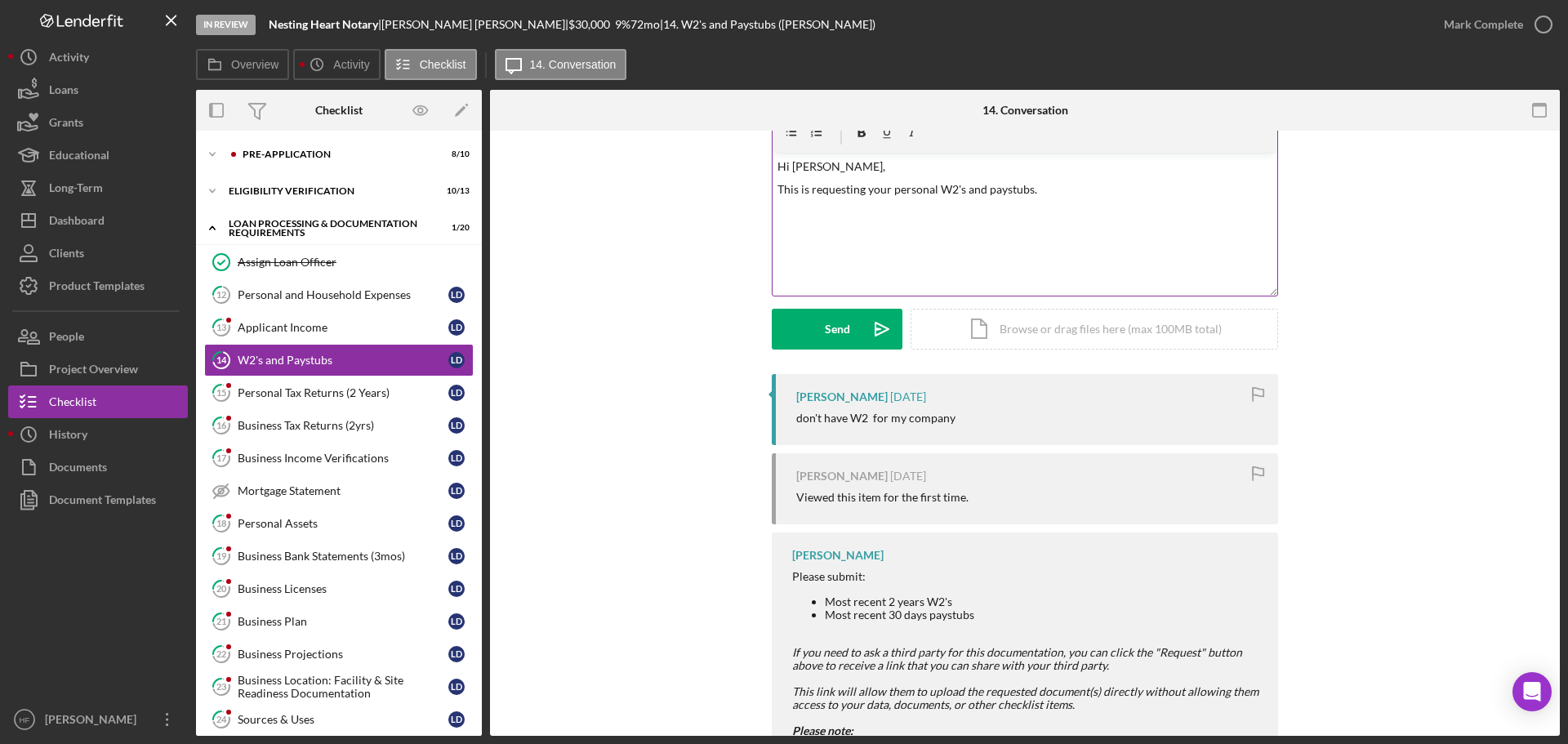
scroll to position [168, 0]
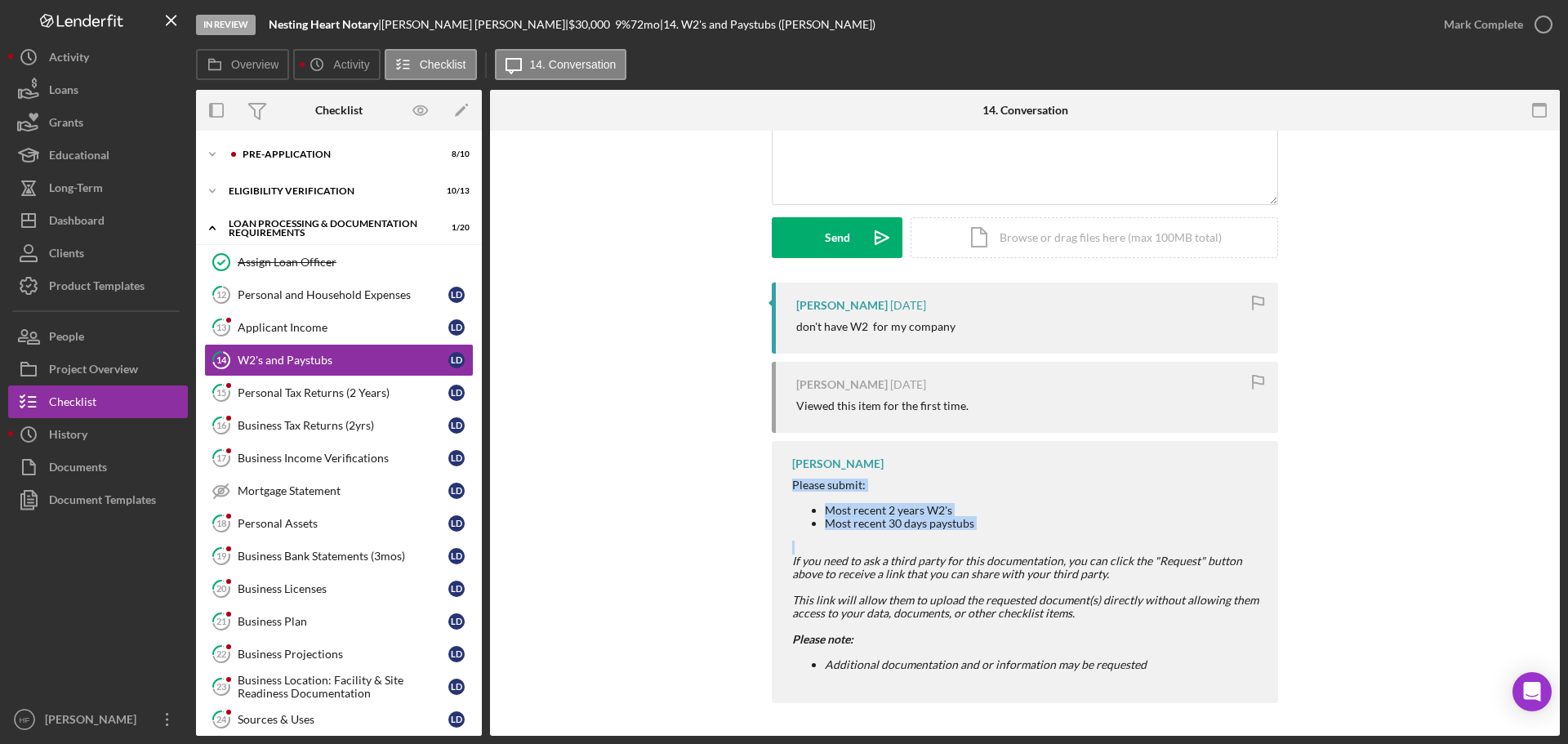
drag, startPoint x: 784, startPoint y: 482, endPoint x: 1004, endPoint y: 541, distance: 227.8
click at [1004, 541] on div "[PERSON_NAME] Please submit: Most recent 2 years W2's Most recent 30 days payst…" at bounding box center [1025, 571] width 507 height 261
copy div "Please submit: Most recent 2 years W2's Most recent 30 days paystubs"
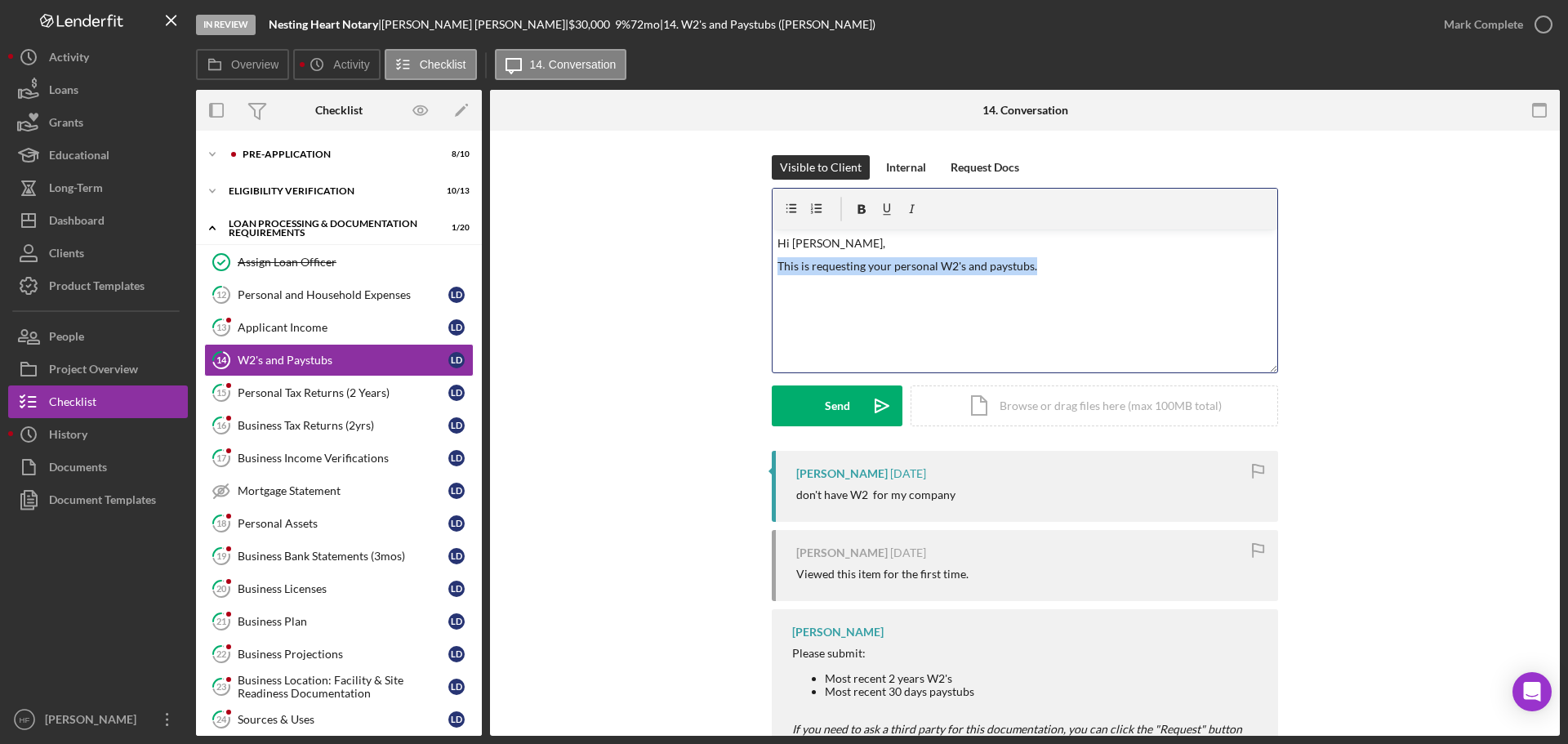
drag, startPoint x: 1033, startPoint y: 272, endPoint x: 773, endPoint y: 279, distance: 260.1
click at [773, 279] on div "v Color teal Color pink Remove color Add row above Add row below Add column bef…" at bounding box center [1025, 301] width 505 height 143
drag, startPoint x: 867, startPoint y: 266, endPoint x: 956, endPoint y: 270, distance: 89.1
click at [956, 270] on p "This is requesting Please submit:" at bounding box center [1025, 266] width 496 height 18
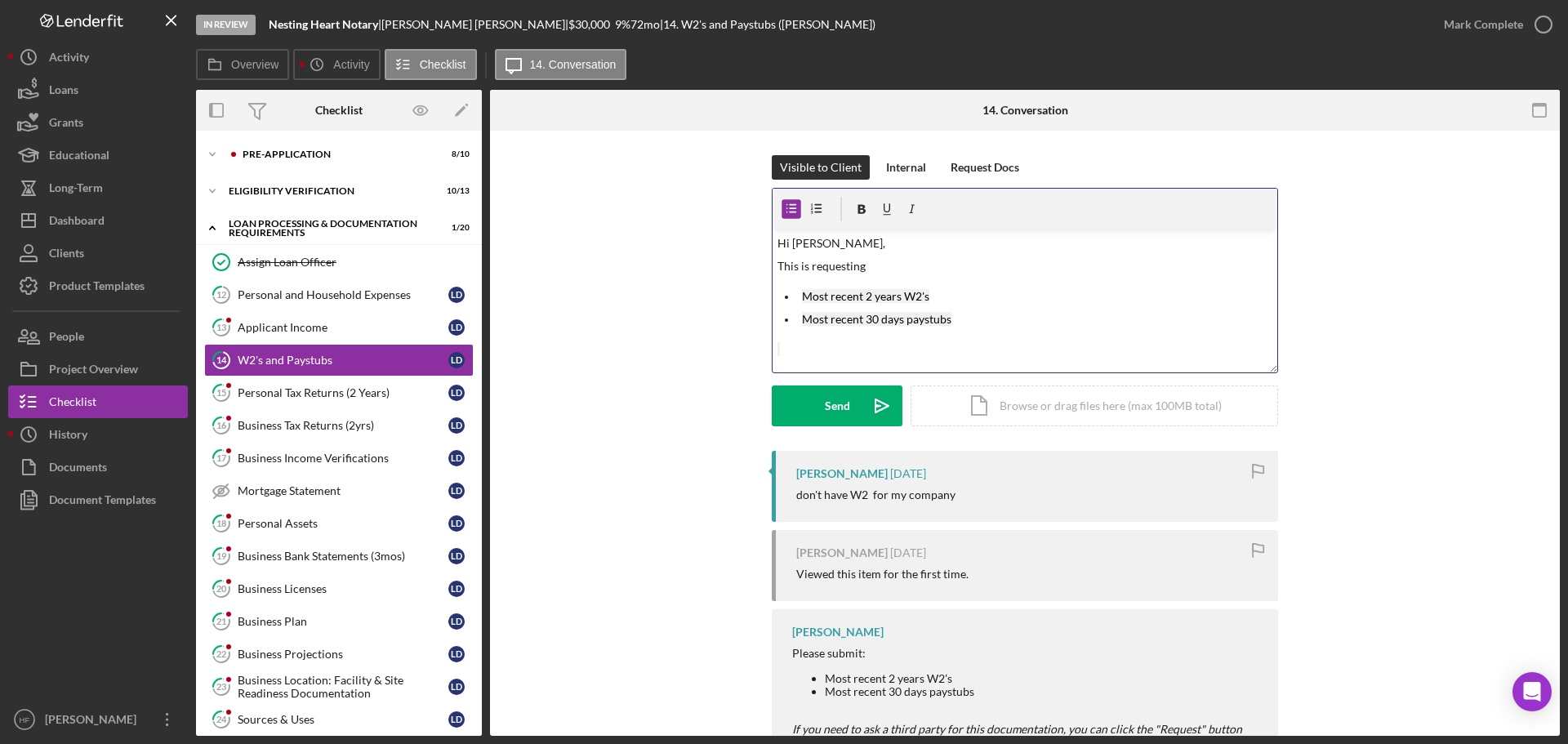
click at [991, 323] on p "Most recent 30 days paystubs" at bounding box center [1038, 318] width 471 height 18
click at [887, 268] on p "This is requesting" at bounding box center [1025, 266] width 496 height 18
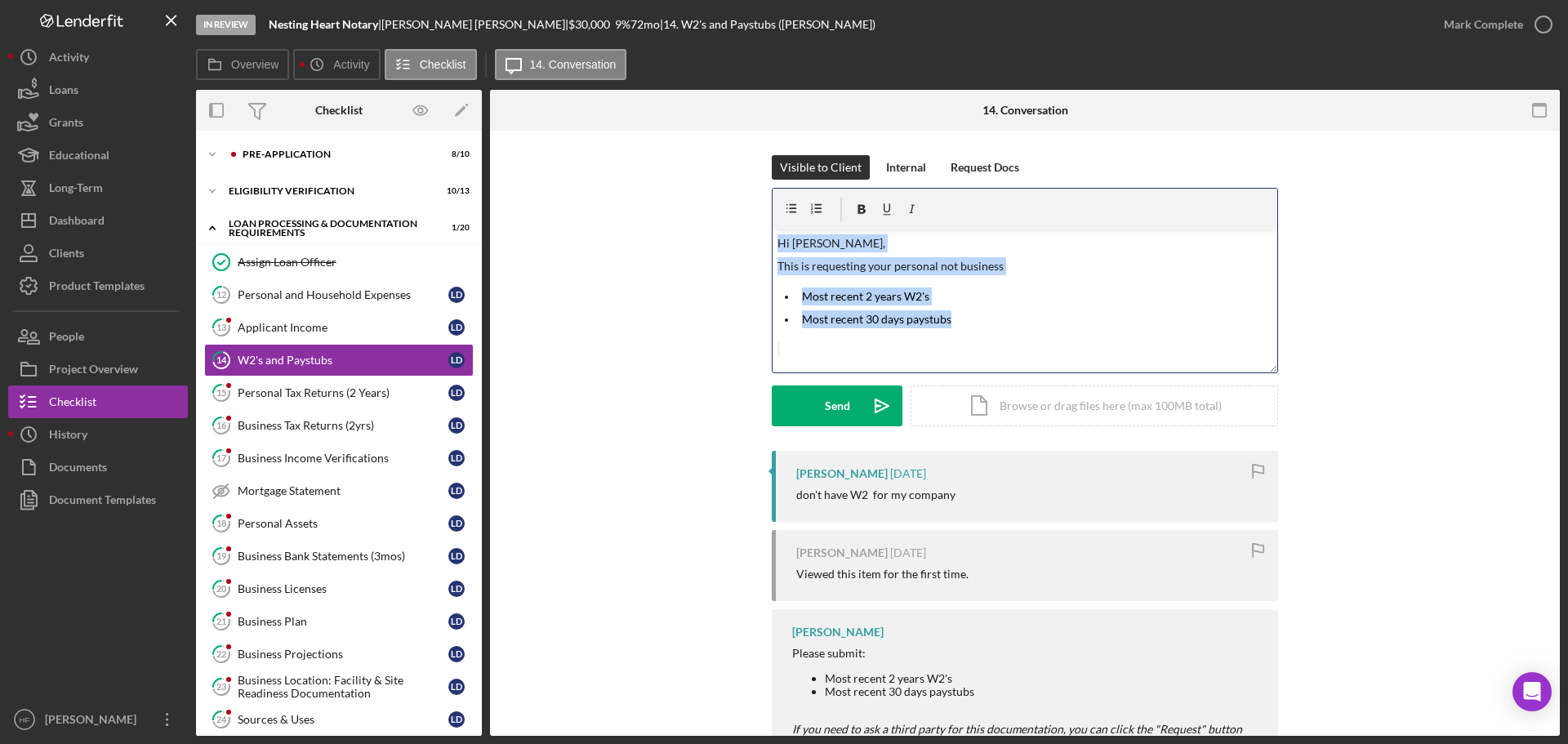
drag, startPoint x: 976, startPoint y: 328, endPoint x: 768, endPoint y: 242, distance: 225.1
click at [768, 242] on div "Visible to Client Internal Request Docs v Color teal Color pink Remove color Ad…" at bounding box center [1024, 303] width 1021 height 296
copy div "Hi [PERSON_NAME], This is requesting your personal not business Most recent 2 y…"
click at [210, 155] on icon "Icon/Expander" at bounding box center [212, 154] width 33 height 33
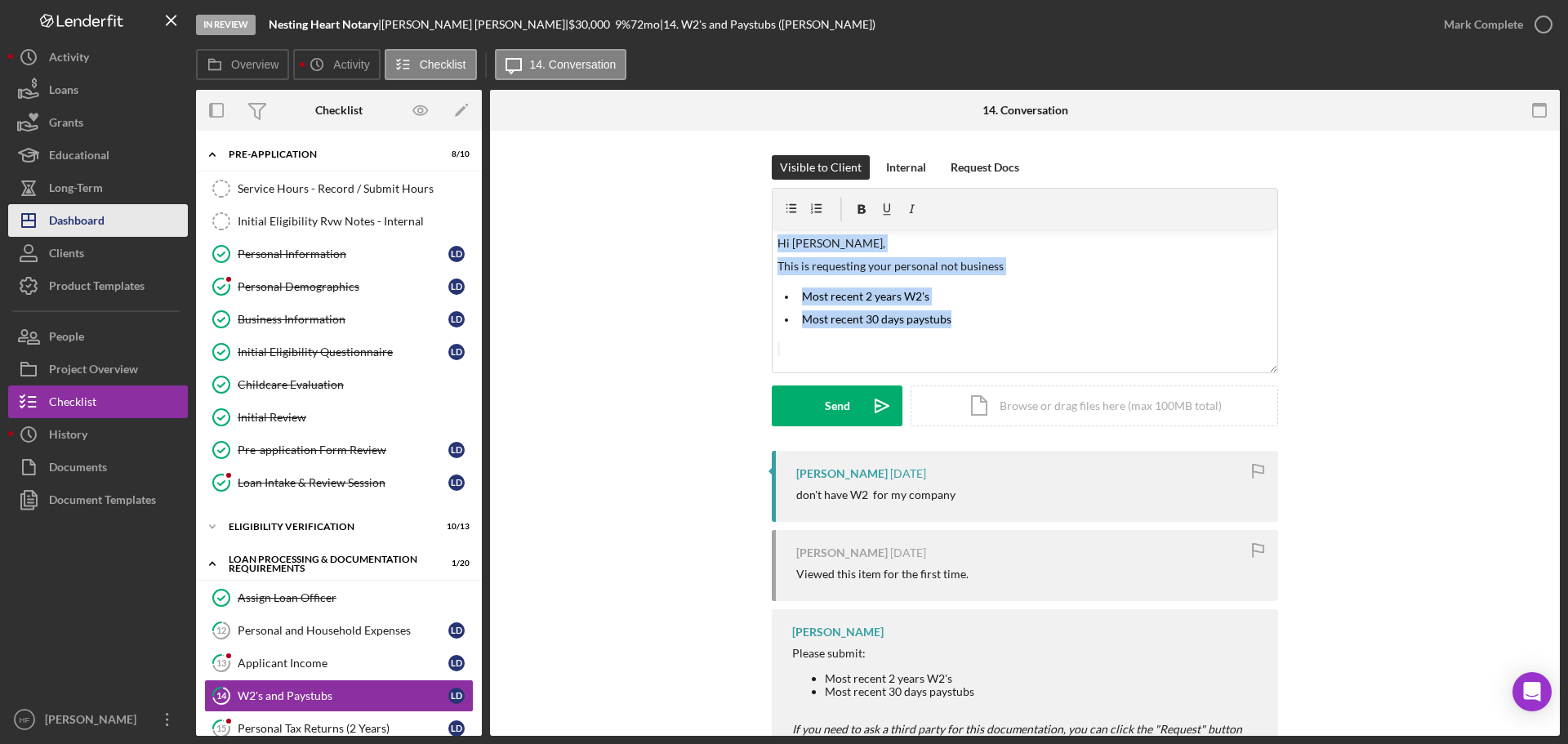
click at [73, 224] on div "Dashboard" at bounding box center [77, 223] width 56 height 37
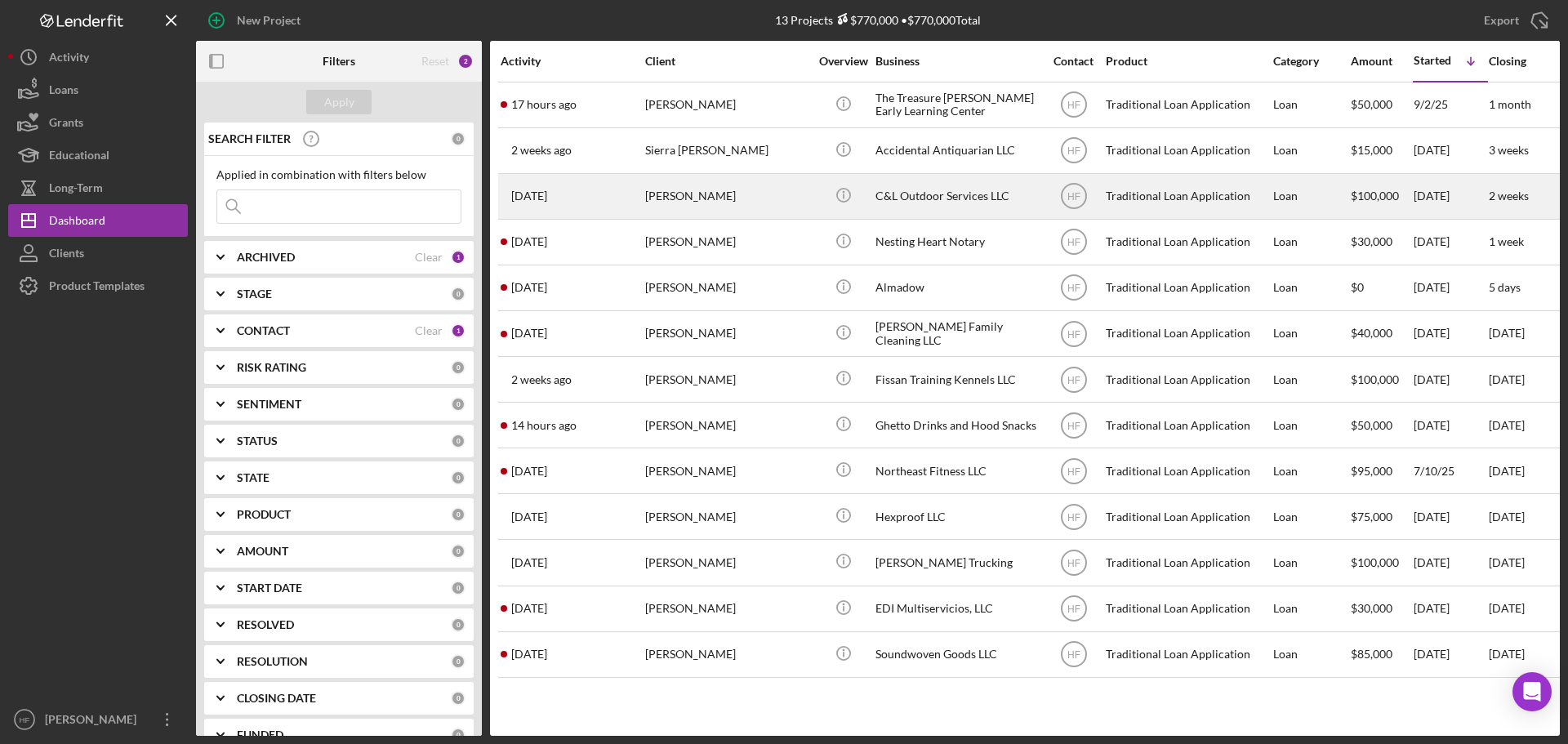
click at [730, 186] on div "[PERSON_NAME]" at bounding box center [726, 196] width 163 height 43
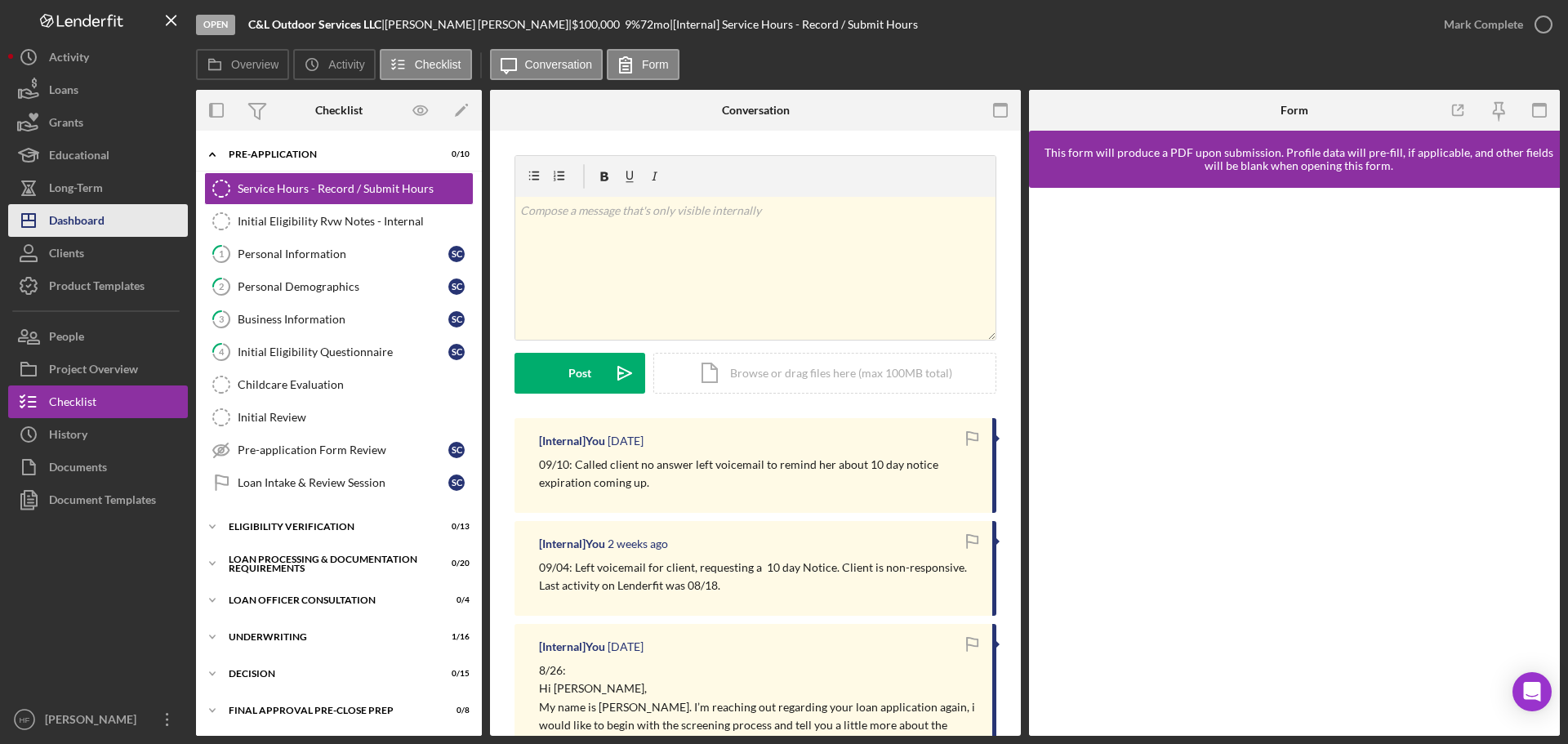
click at [99, 217] on div "Dashboard" at bounding box center [77, 223] width 56 height 37
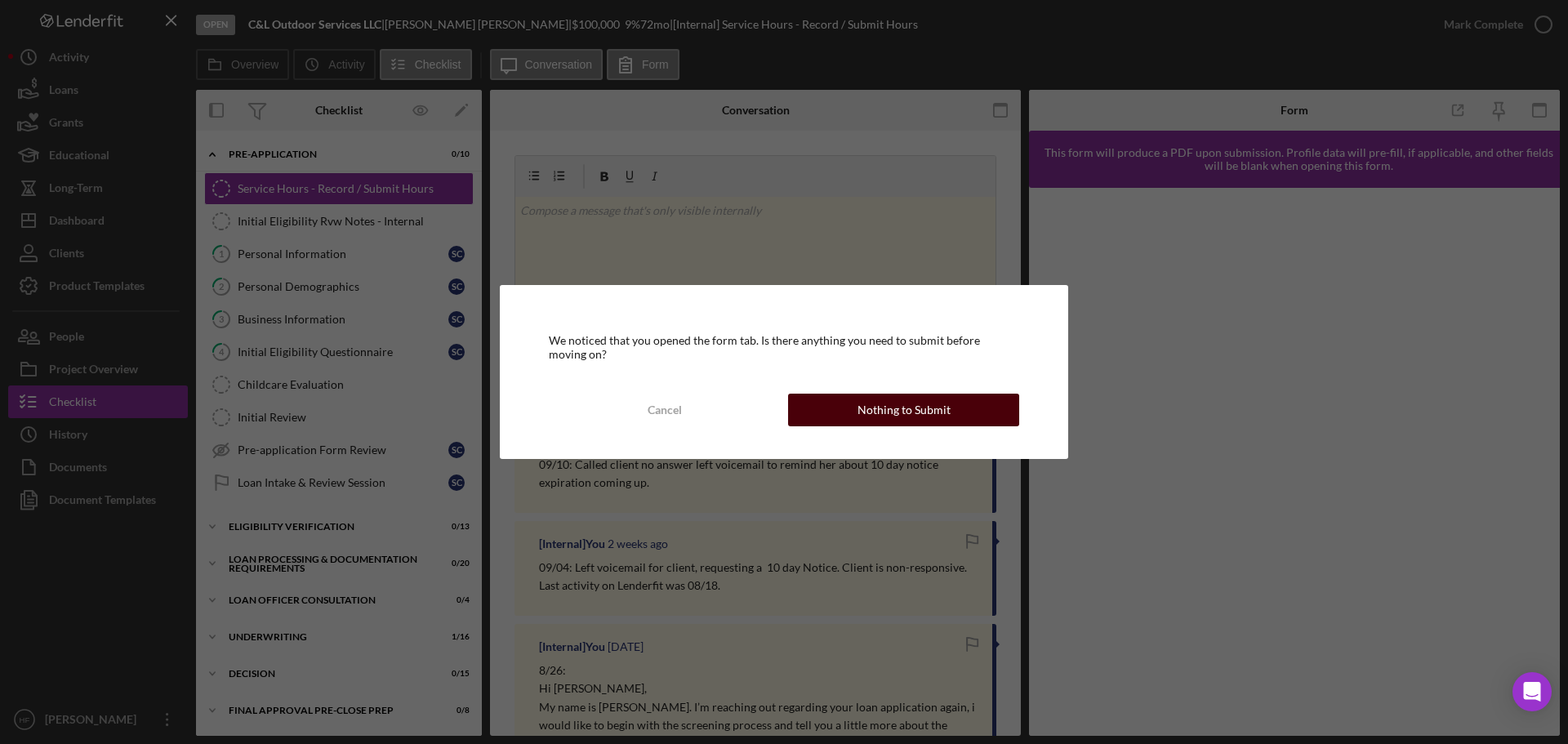
click at [861, 417] on div "Nothing to Submit" at bounding box center [903, 410] width 93 height 33
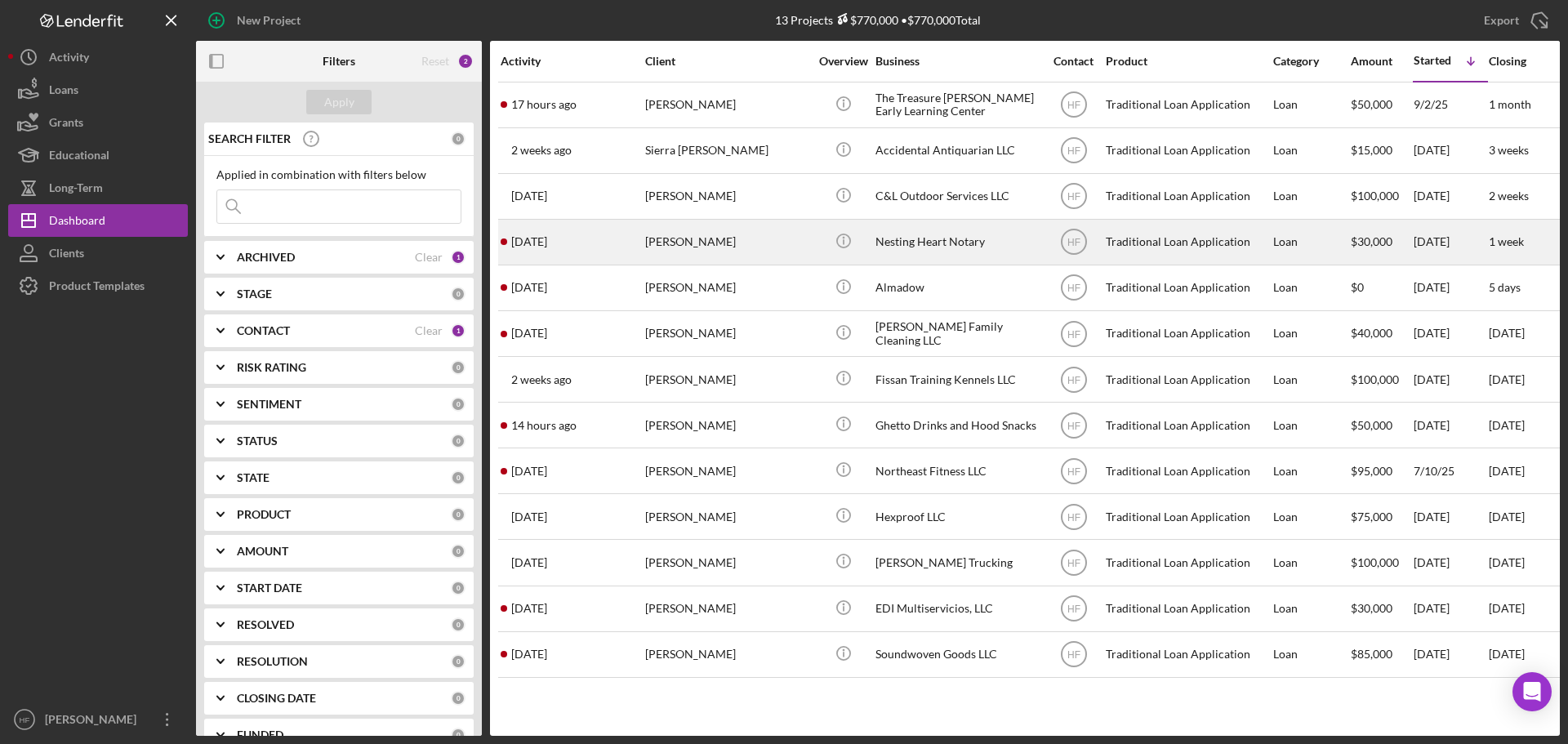
click at [740, 247] on div "[PERSON_NAME]" at bounding box center [726, 242] width 163 height 43
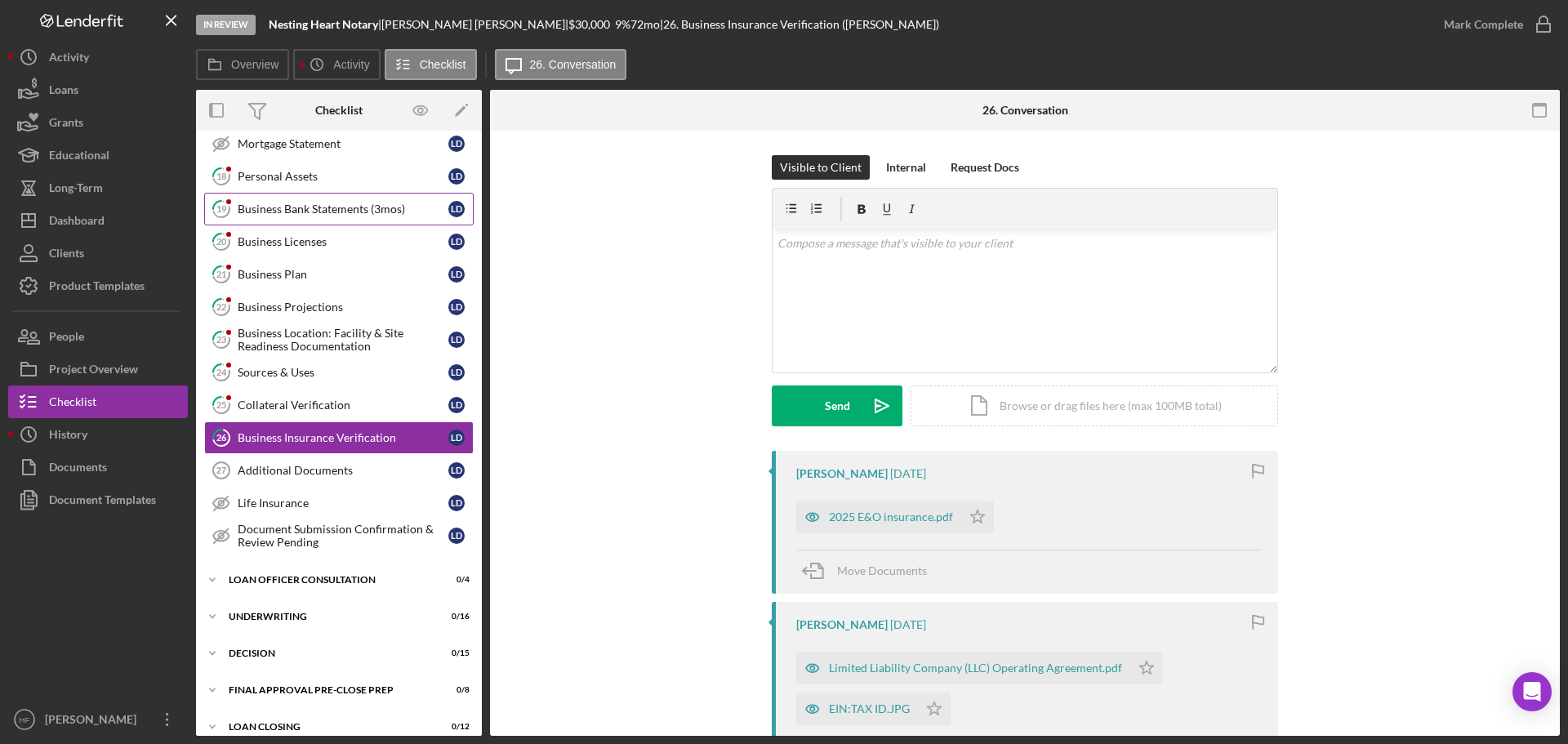
scroll to position [351, 0]
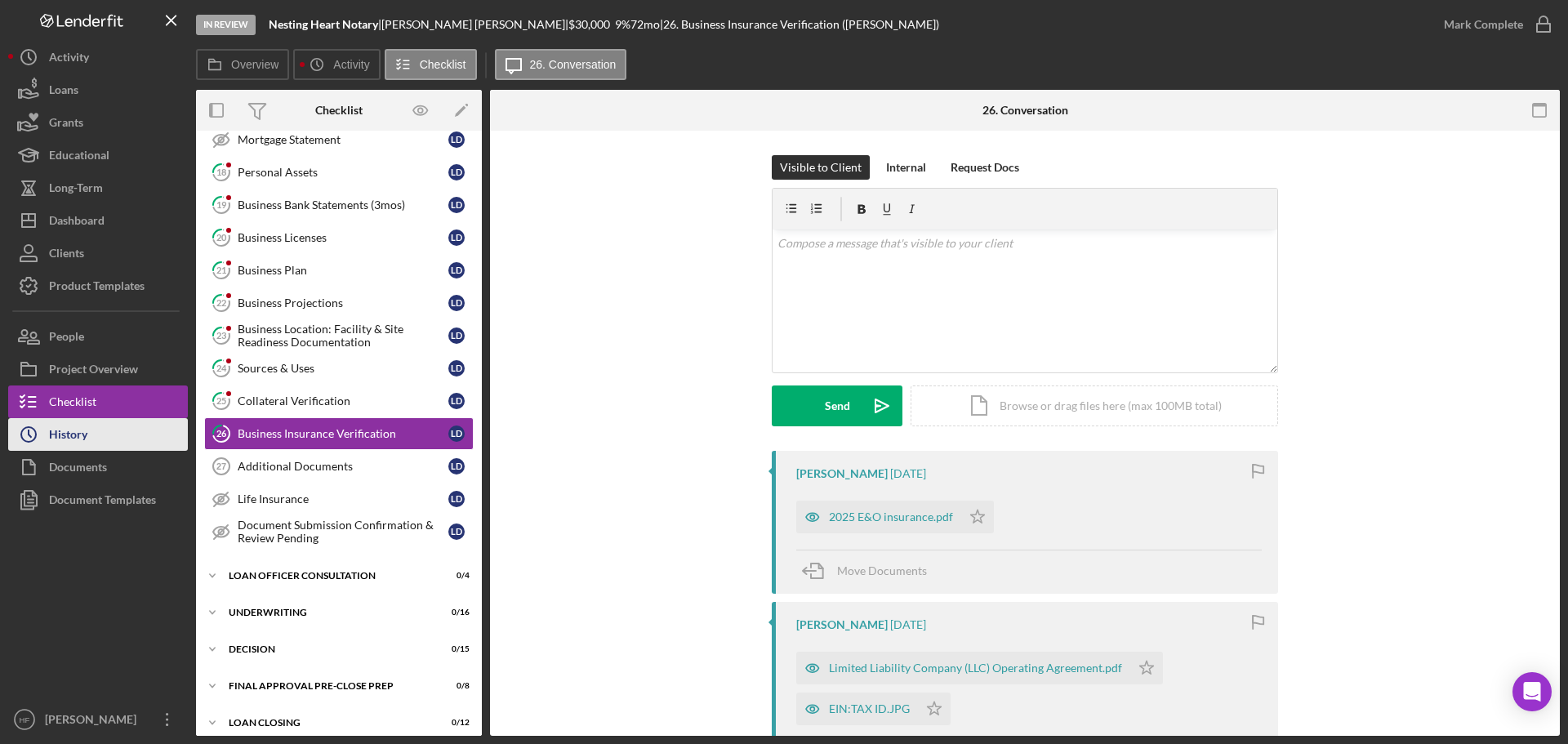
click at [116, 439] on button "Icon/History History" at bounding box center [98, 434] width 180 height 33
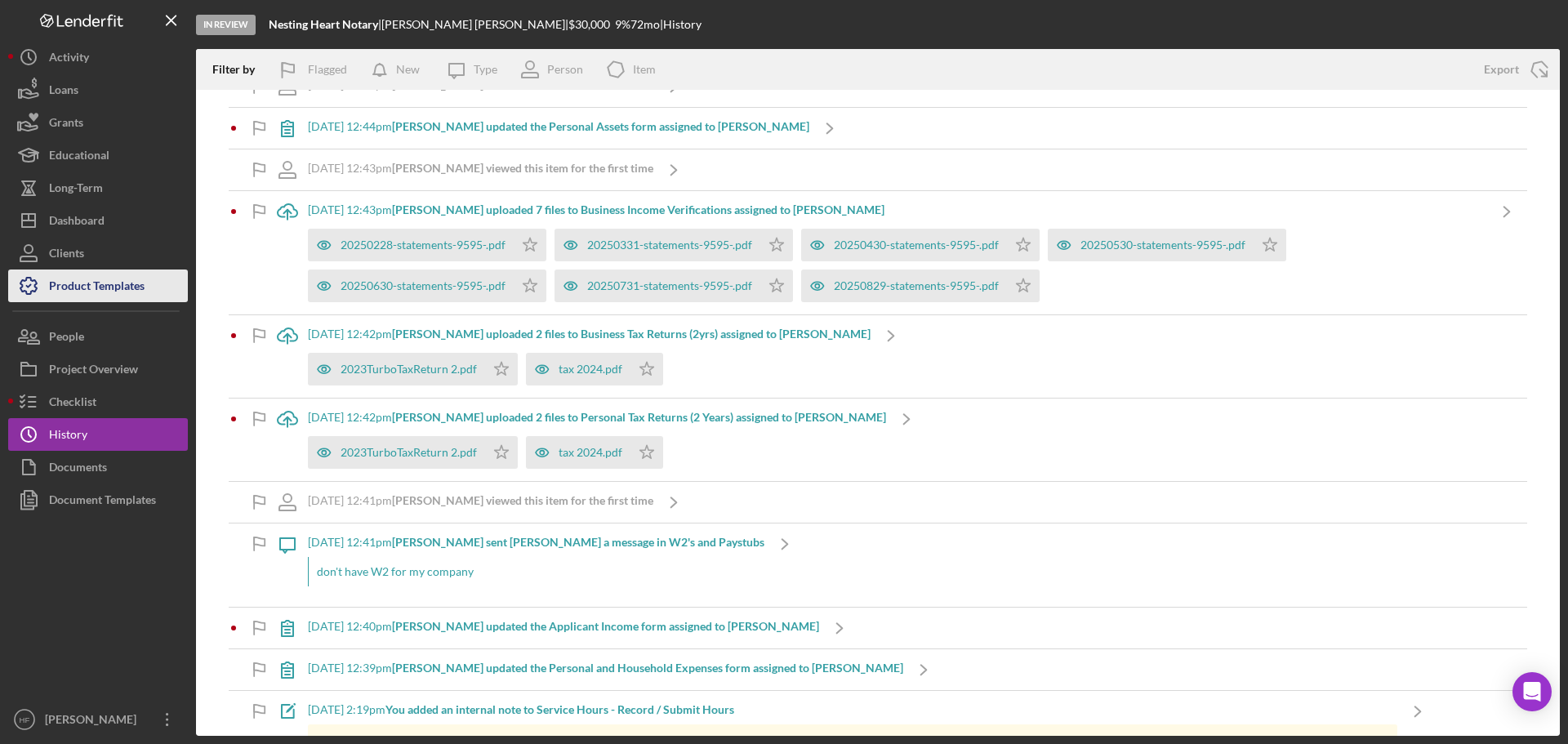
scroll to position [1143, 0]
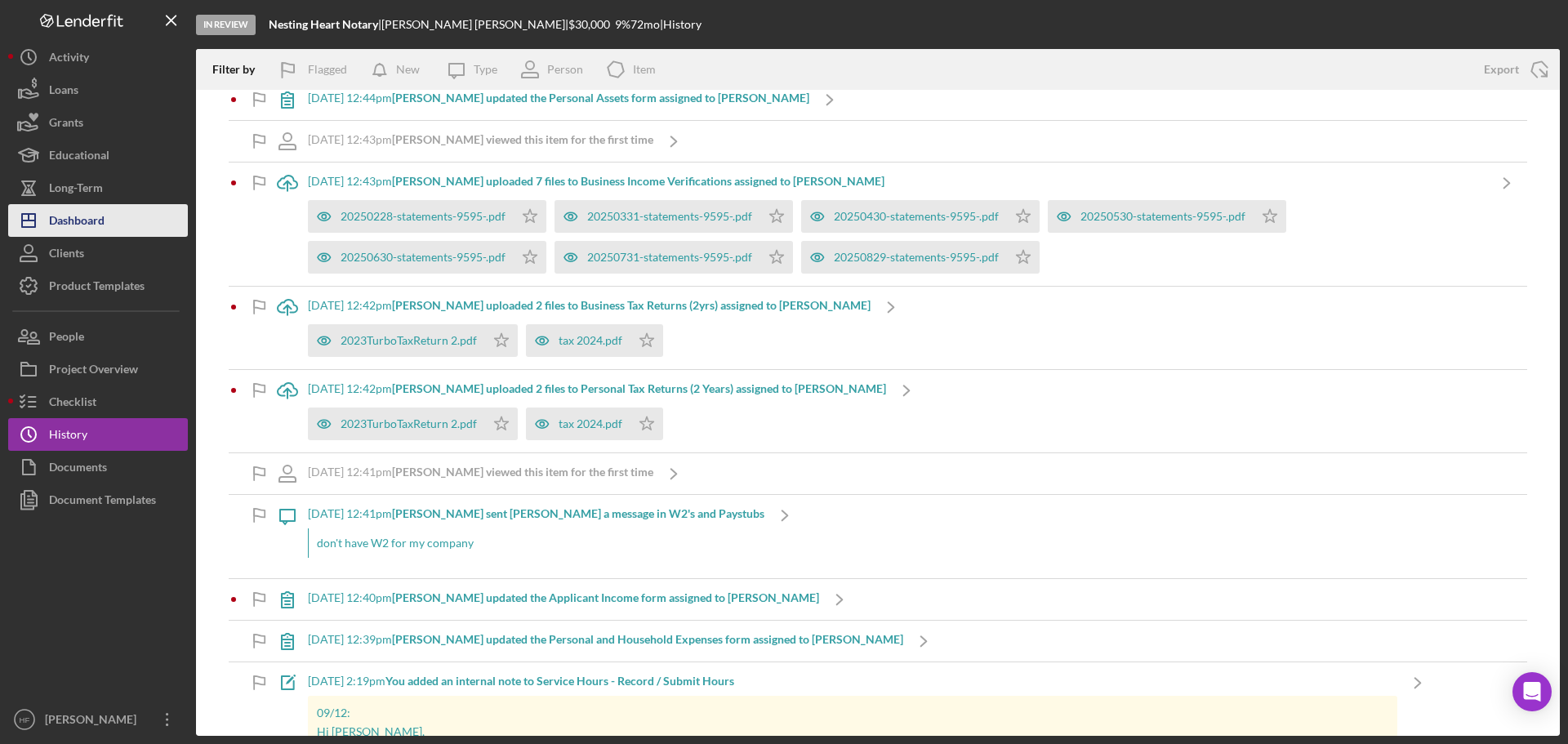
click at [75, 218] on div "Dashboard" at bounding box center [77, 223] width 56 height 37
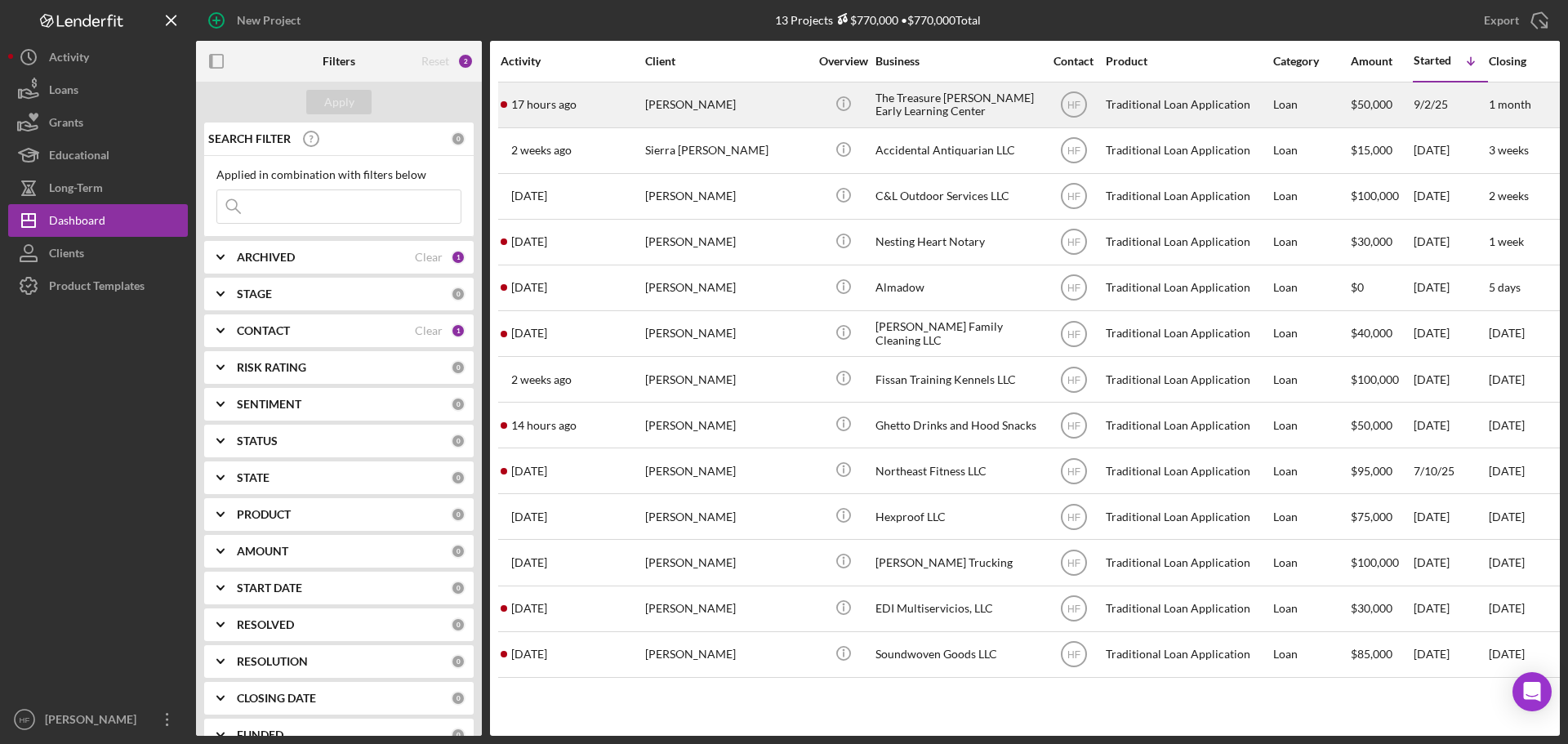
click at [718, 121] on div "[PERSON_NAME]" at bounding box center [726, 105] width 163 height 43
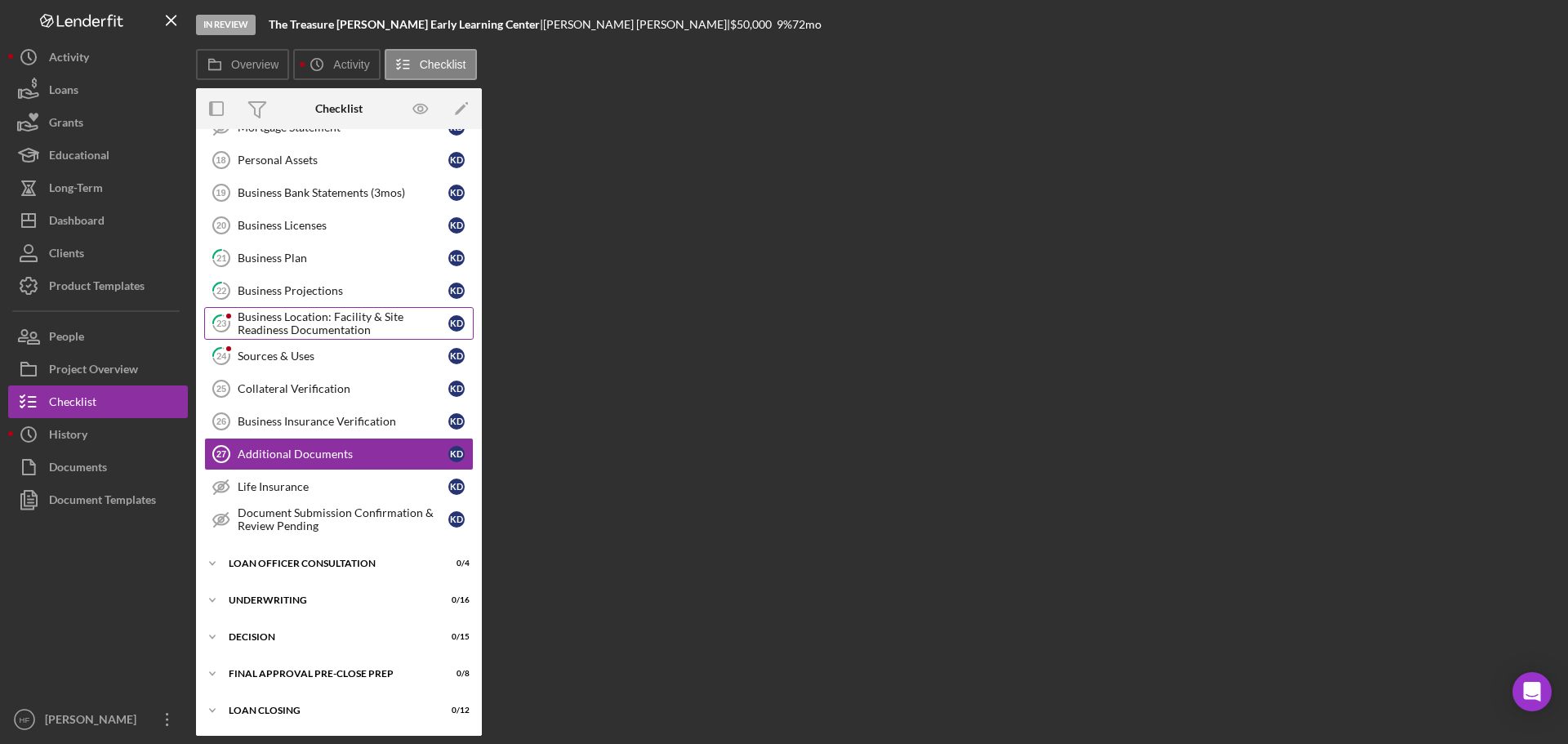
scroll to position [384, 0]
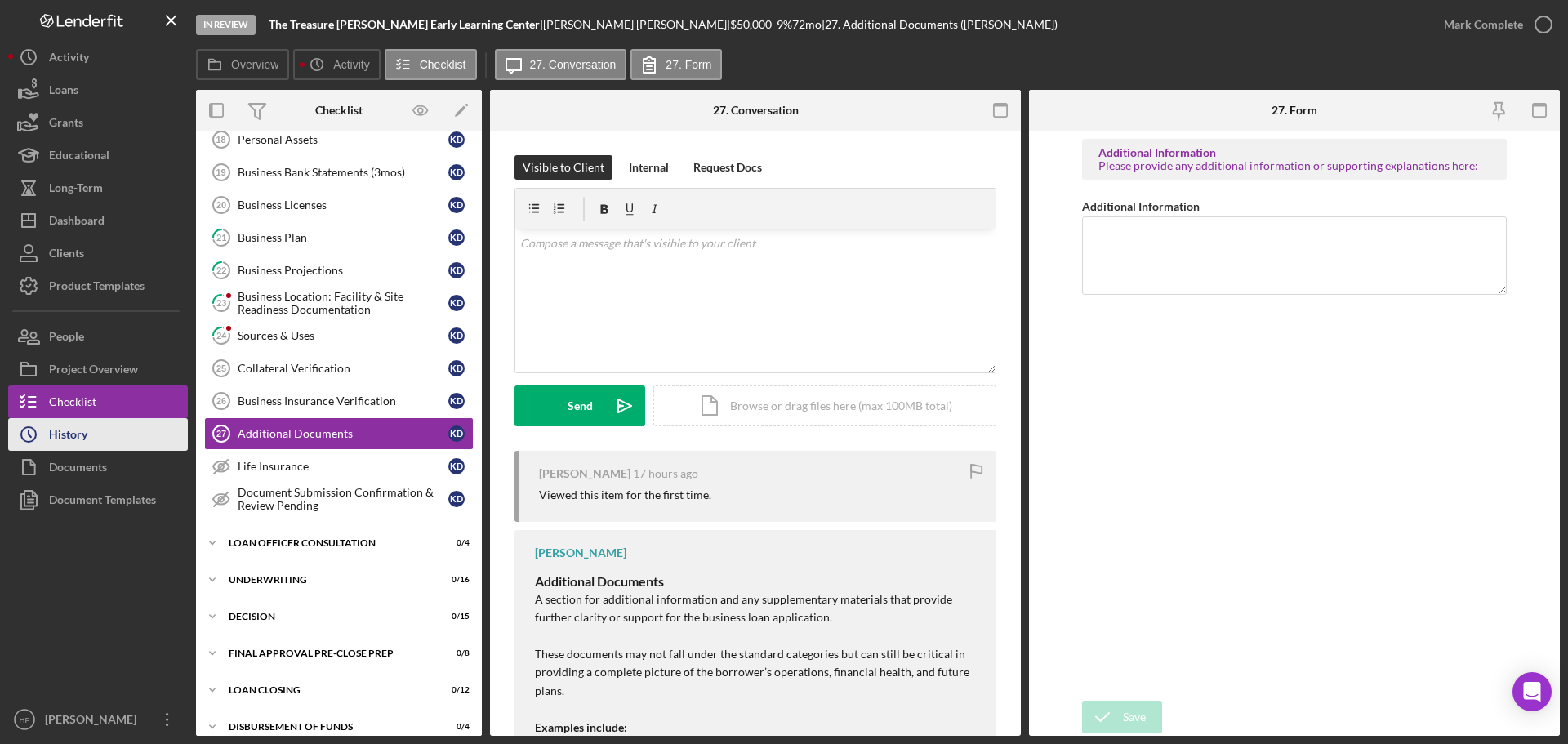
click at [106, 443] on button "Icon/History History" at bounding box center [98, 434] width 180 height 33
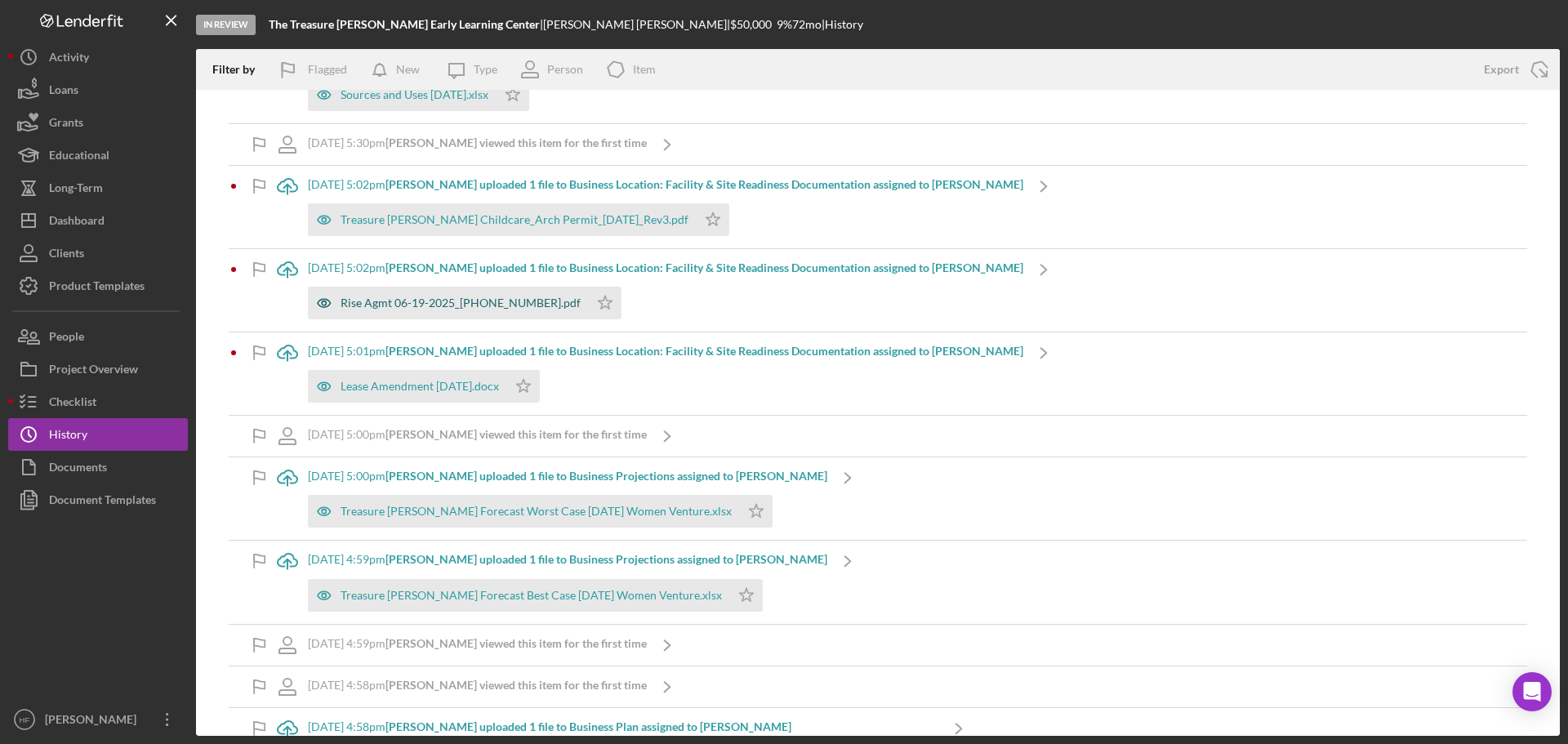
scroll to position [245, 0]
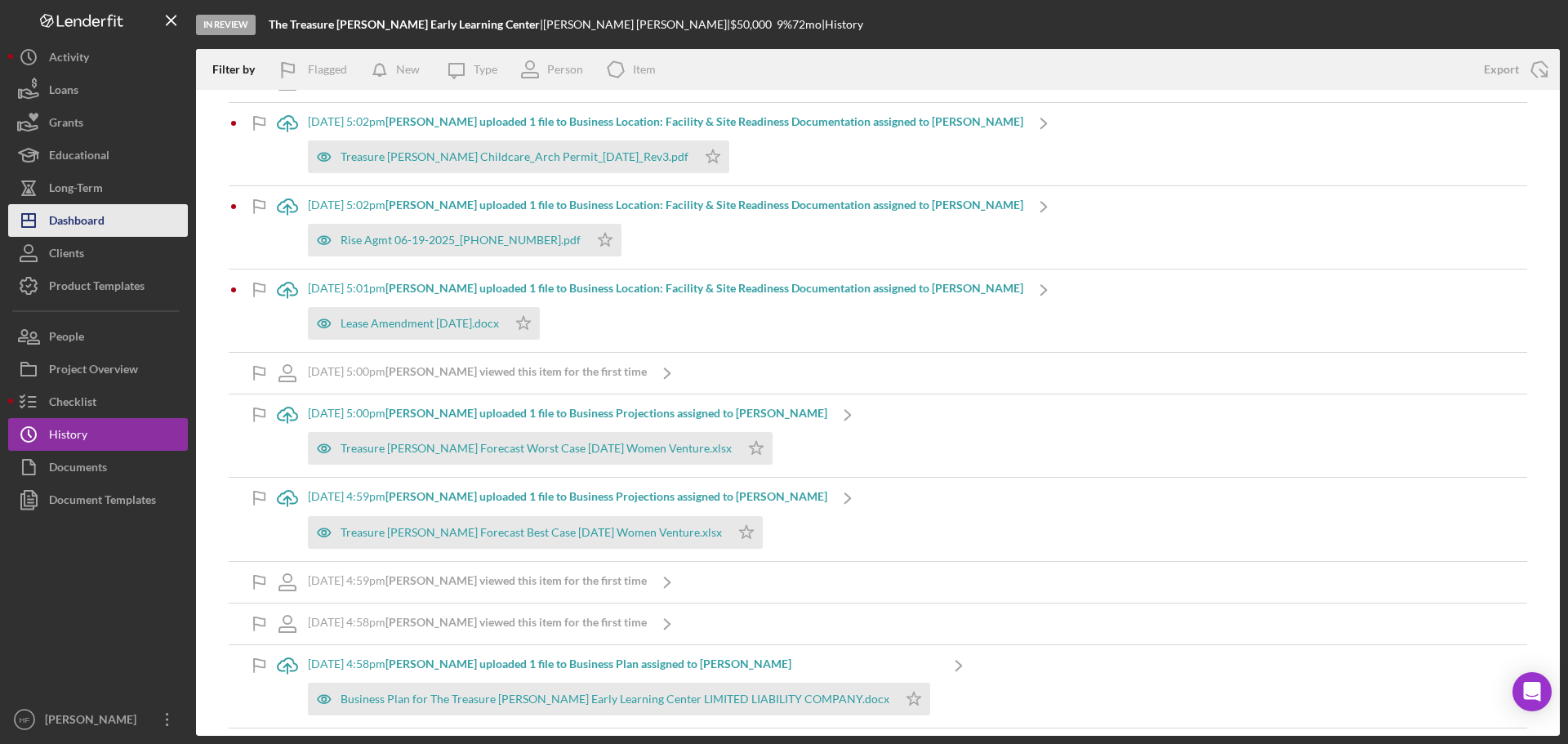
click at [95, 211] on div "Dashboard" at bounding box center [77, 223] width 56 height 37
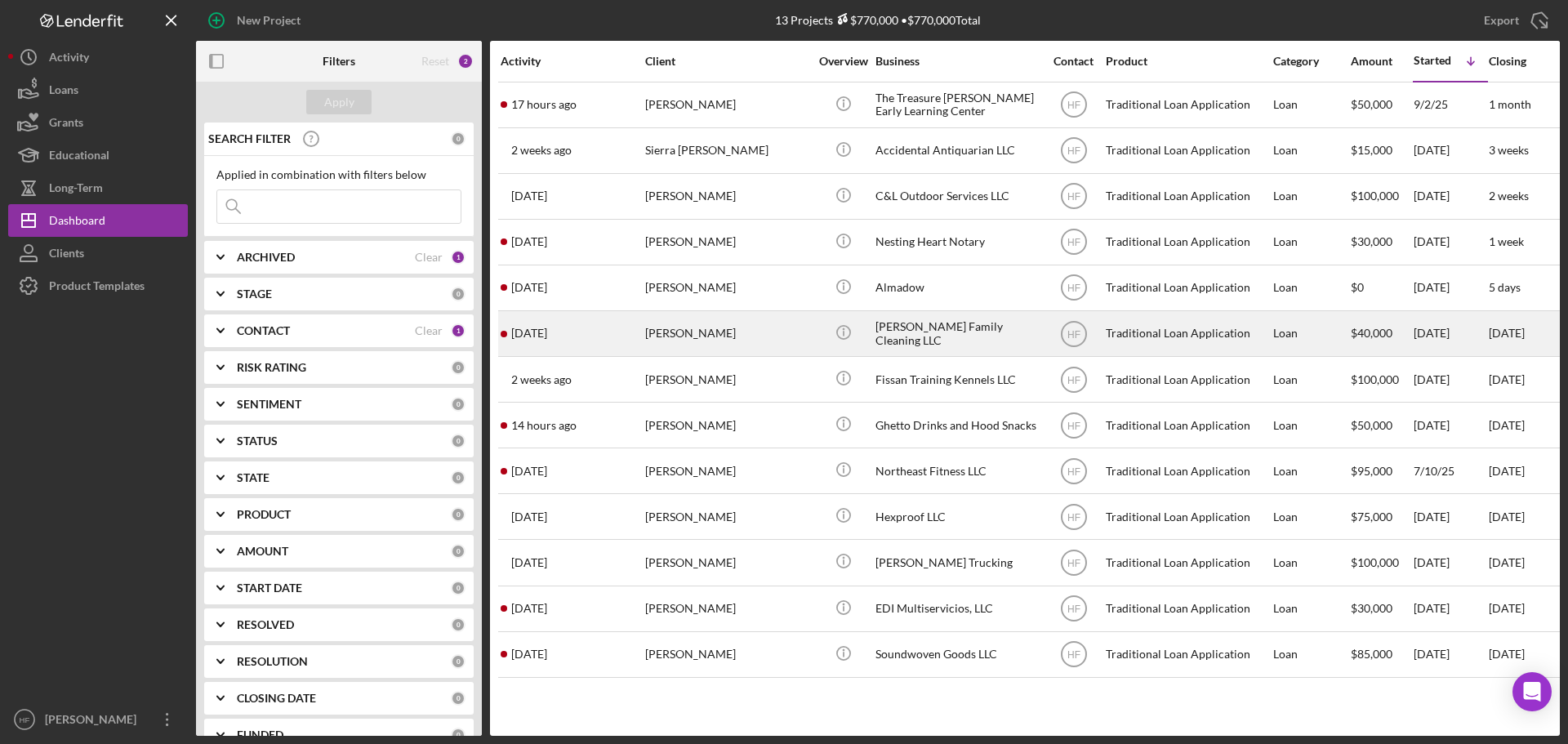
click at [597, 345] on div "[DATE] [PERSON_NAME]" at bounding box center [572, 333] width 143 height 43
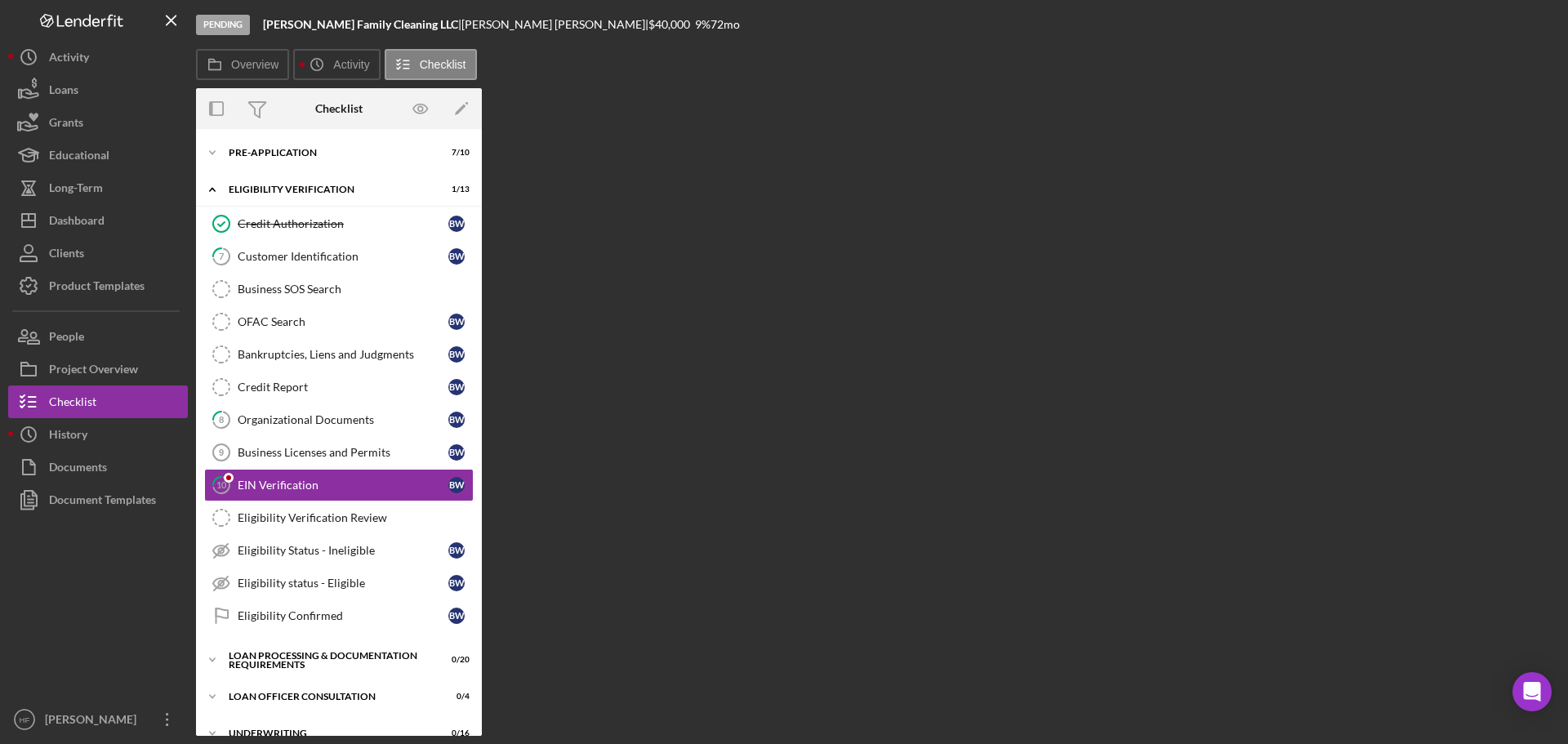
scroll to position [53, 0]
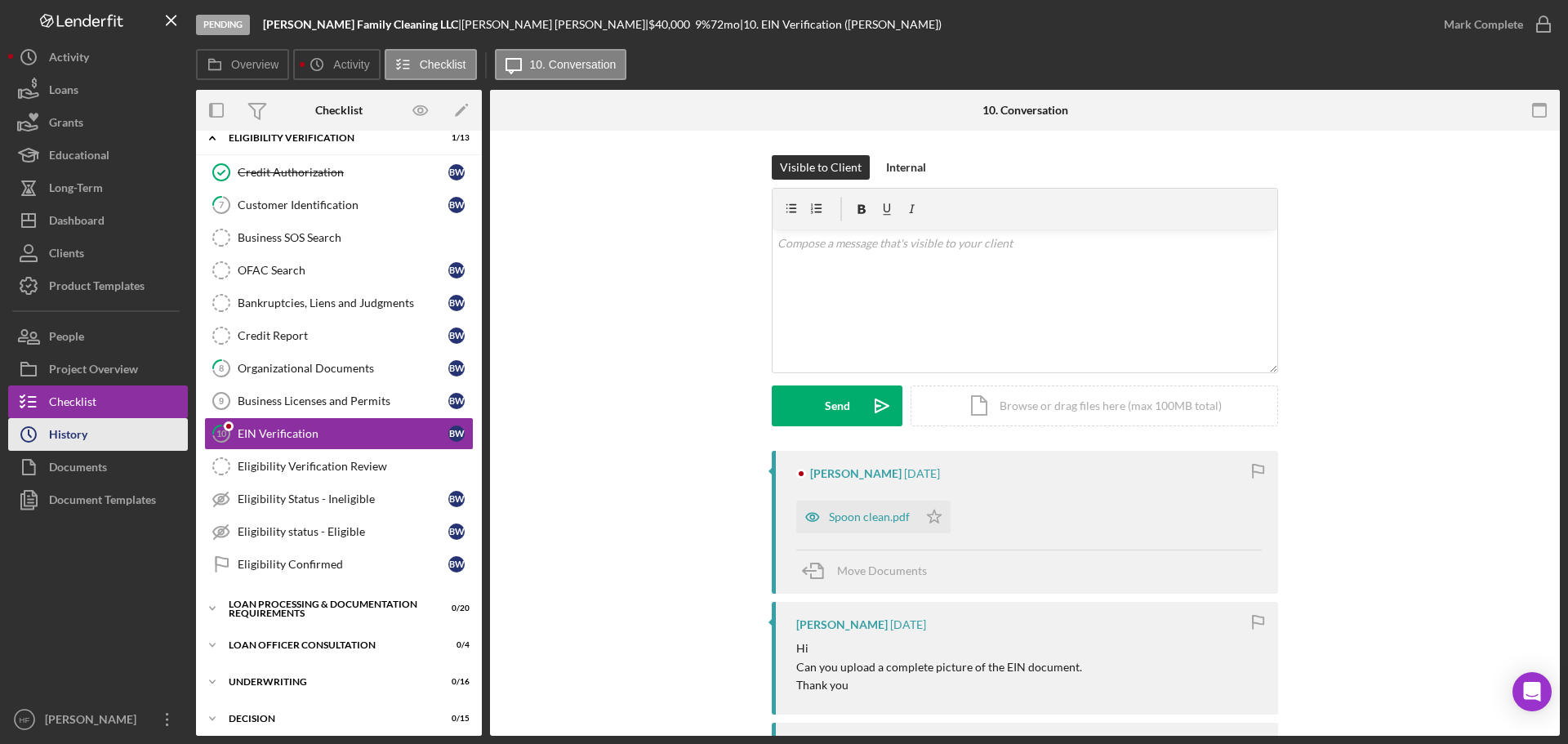
click at [116, 431] on button "Icon/History History" at bounding box center [98, 434] width 180 height 33
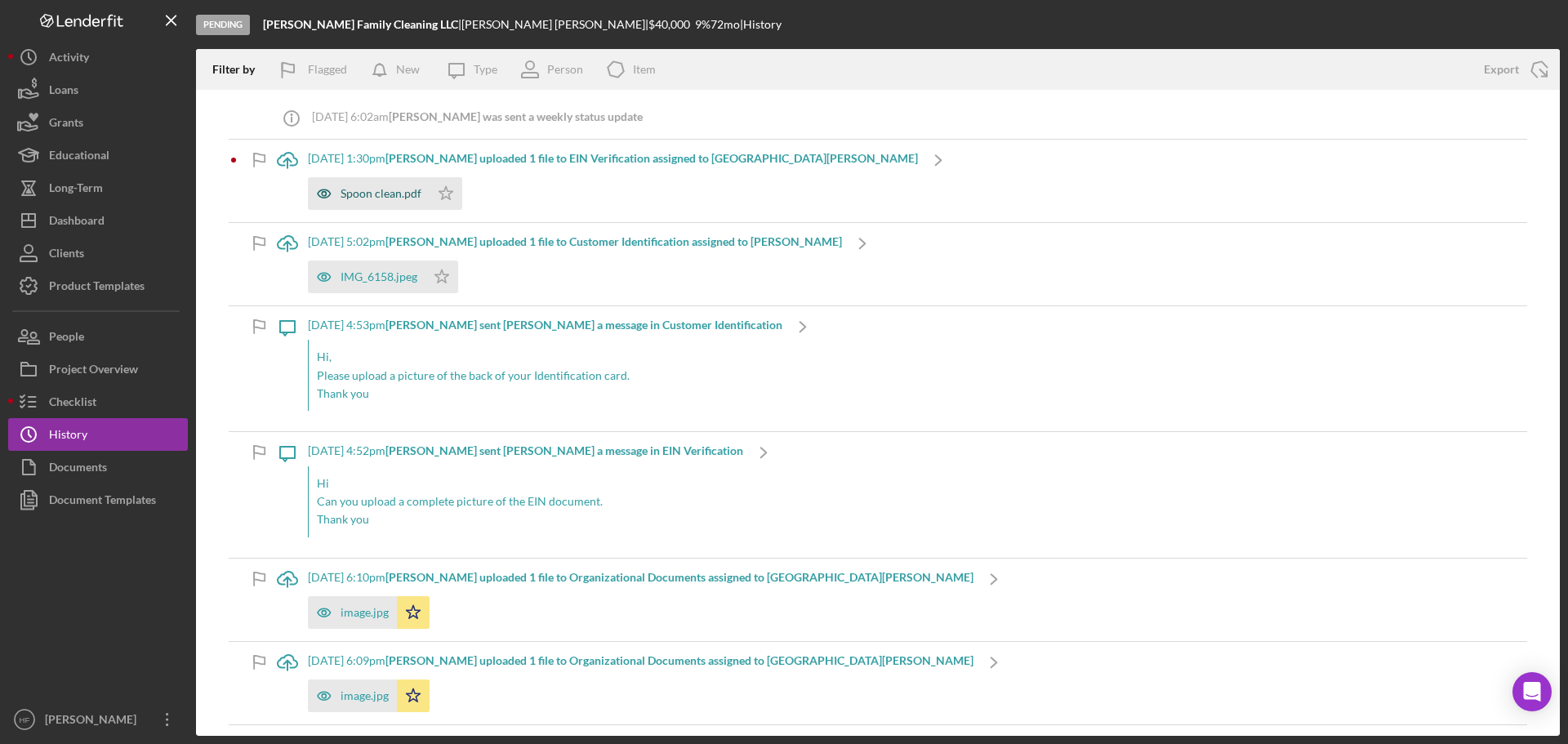
click at [397, 179] on div "Spoon clean.pdf" at bounding box center [369, 193] width 122 height 33
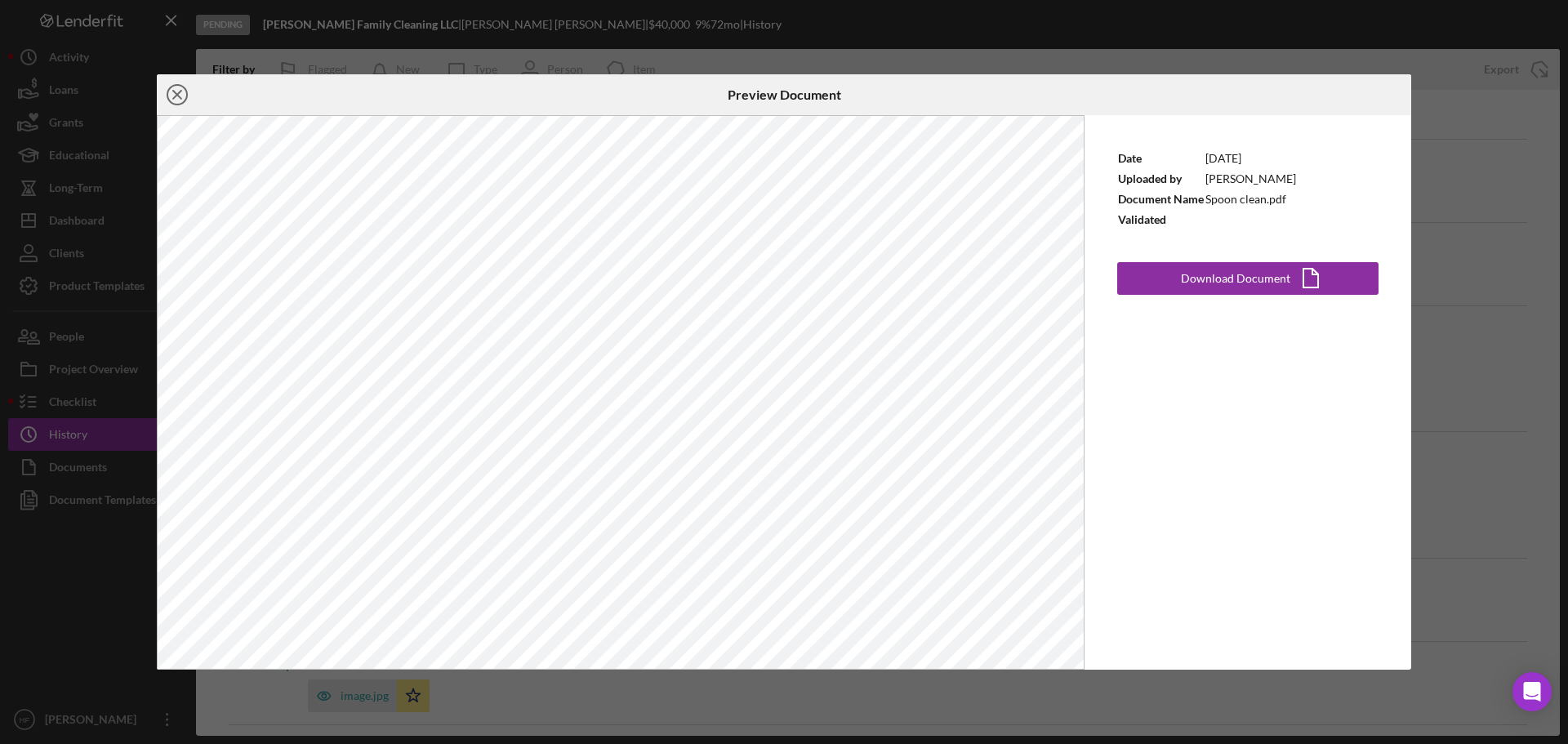
click at [179, 90] on icon "Icon/Close" at bounding box center [177, 95] width 41 height 41
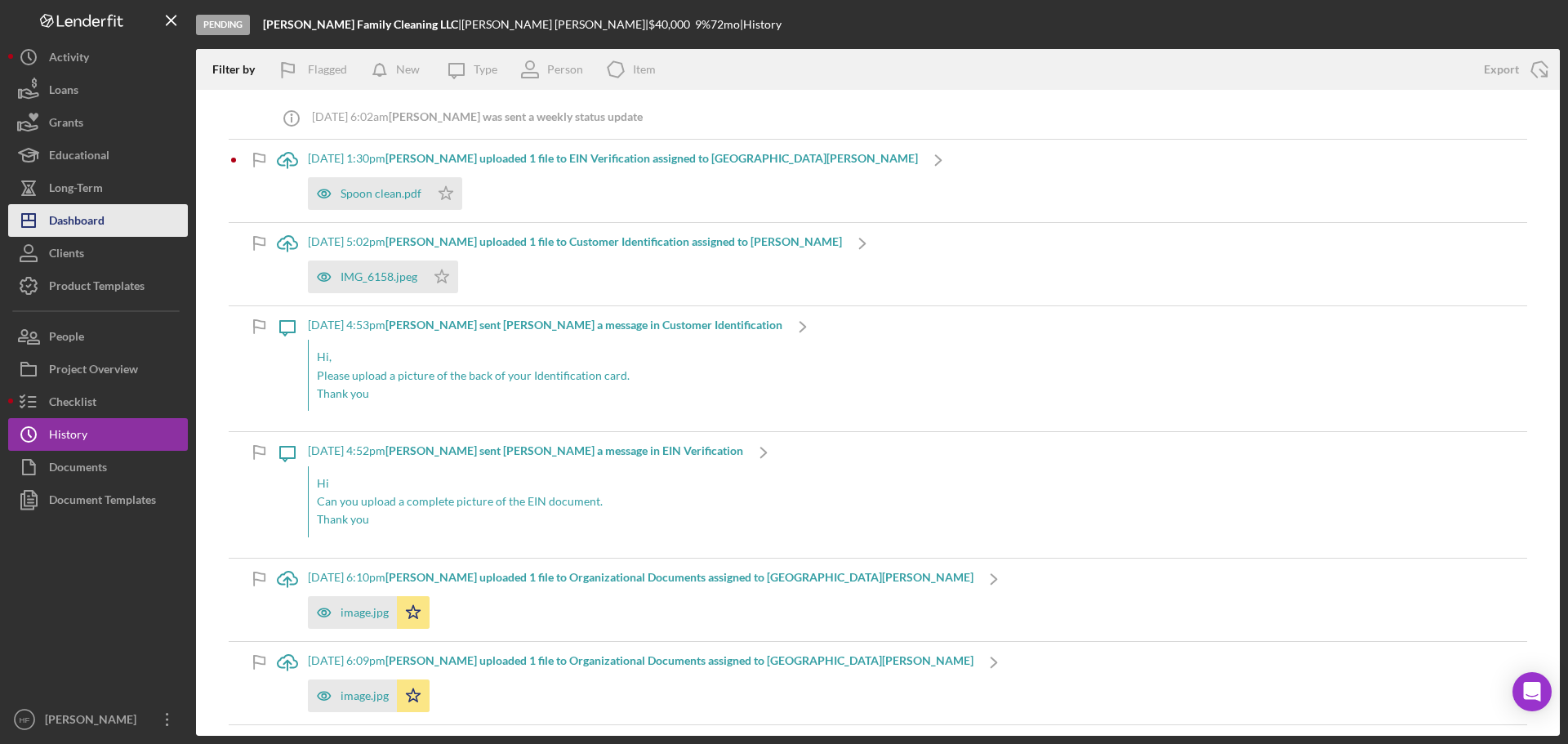
click at [70, 208] on div "Dashboard" at bounding box center [77, 223] width 56 height 37
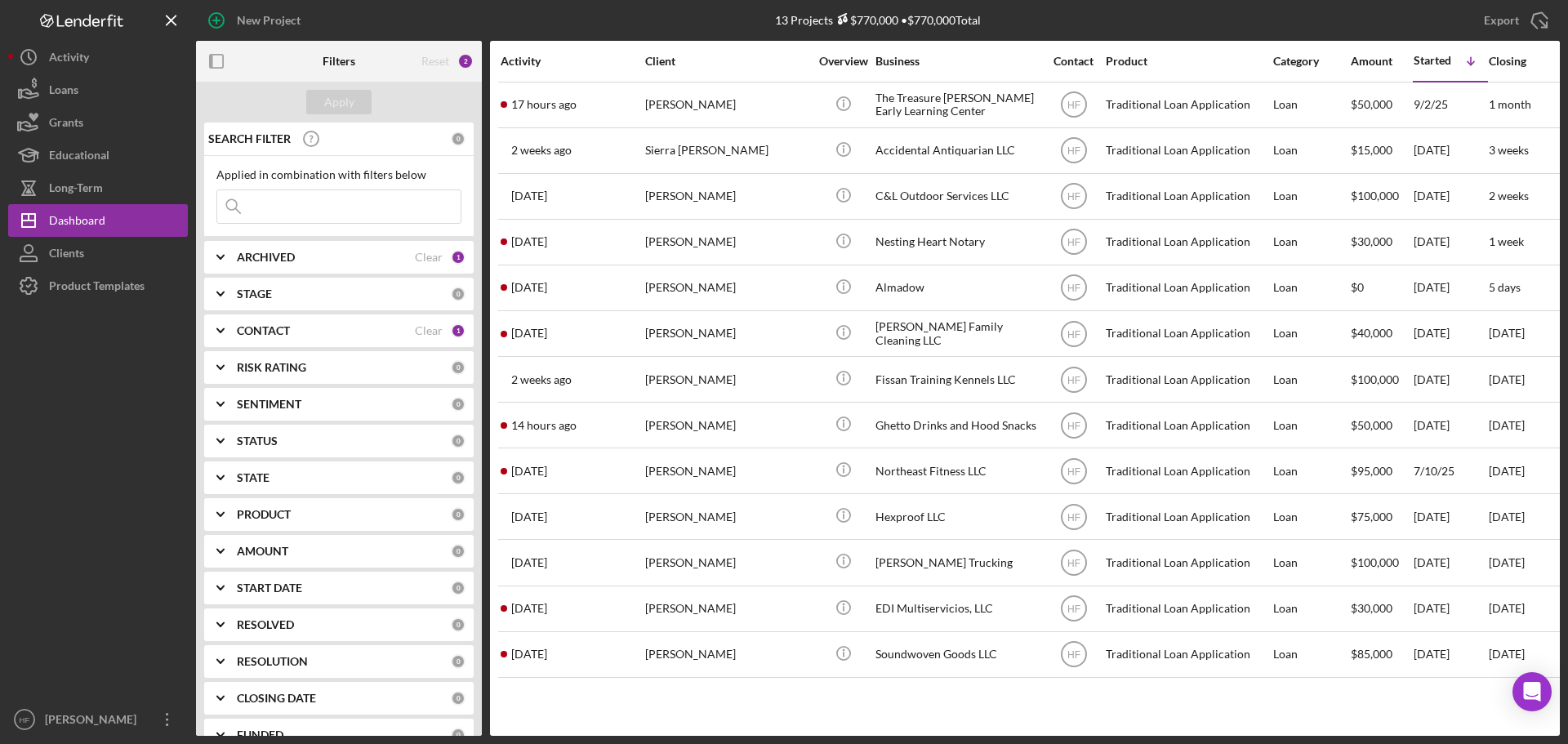
click at [328, 253] on div "ARCHIVED" at bounding box center [325, 257] width 178 height 13
click at [224, 344] on input "Archived" at bounding box center [225, 350] width 16 height 16
checkbox input "true"
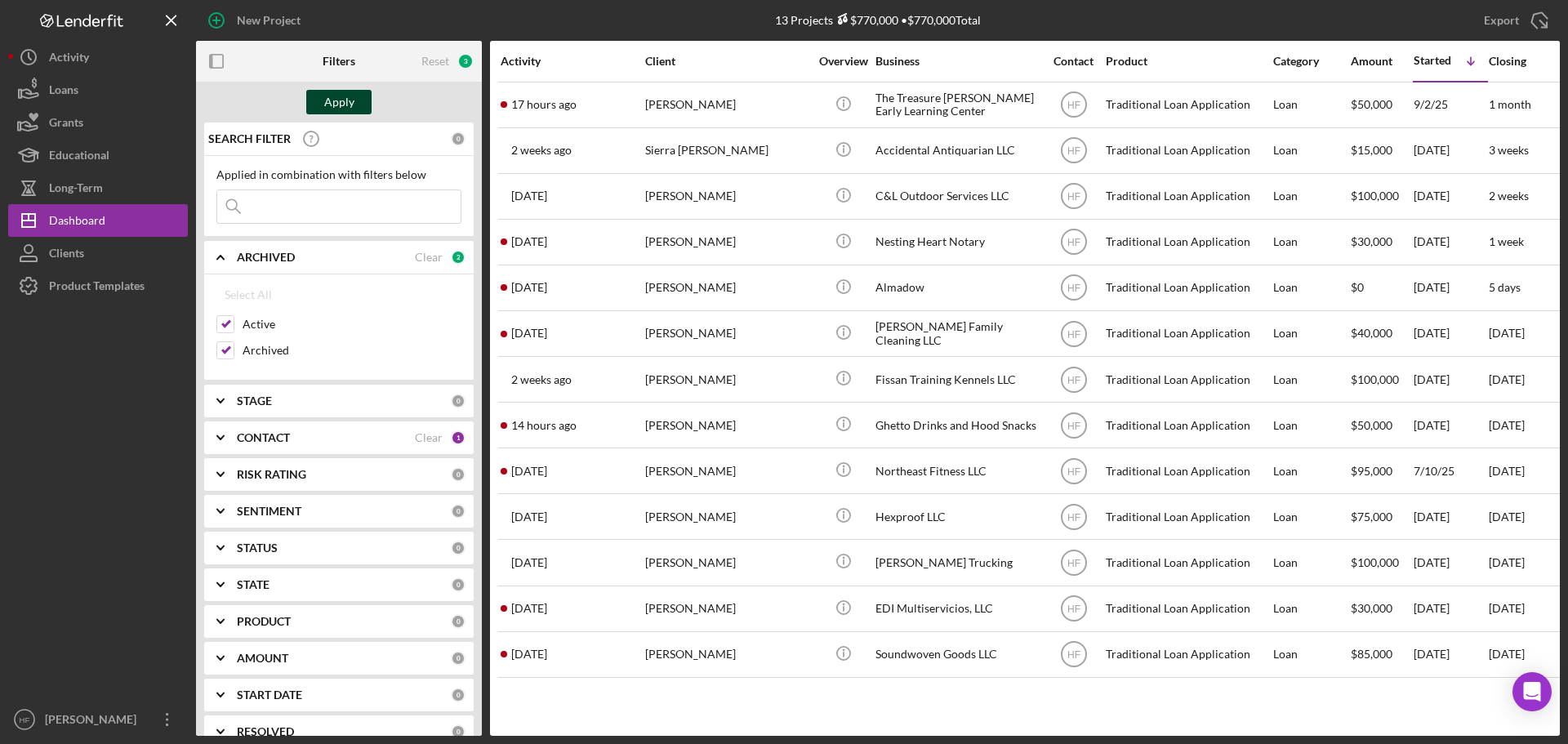
click at [333, 102] on div "Apply" at bounding box center [339, 101] width 30 height 24
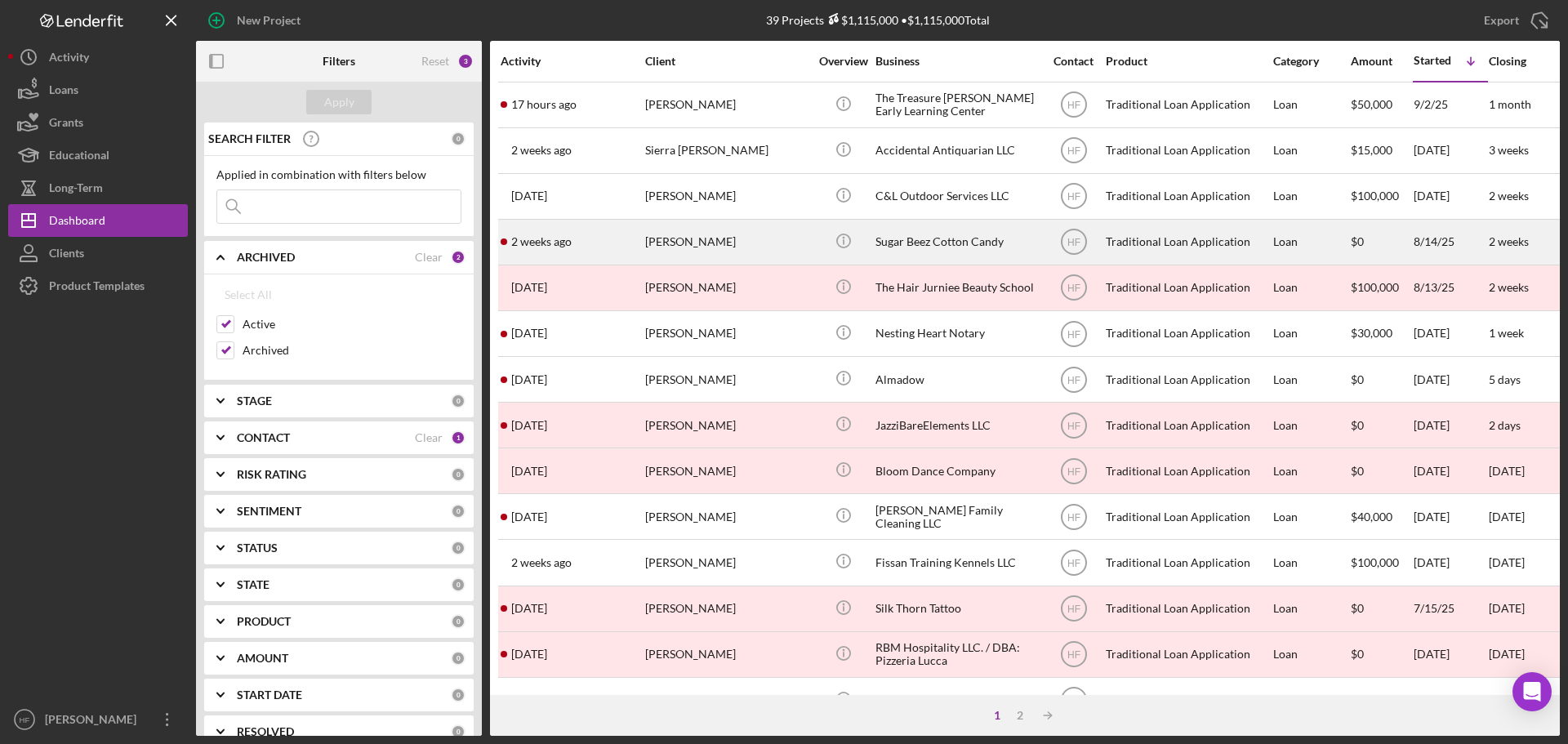
click at [746, 240] on div "[PERSON_NAME]" at bounding box center [726, 242] width 163 height 43
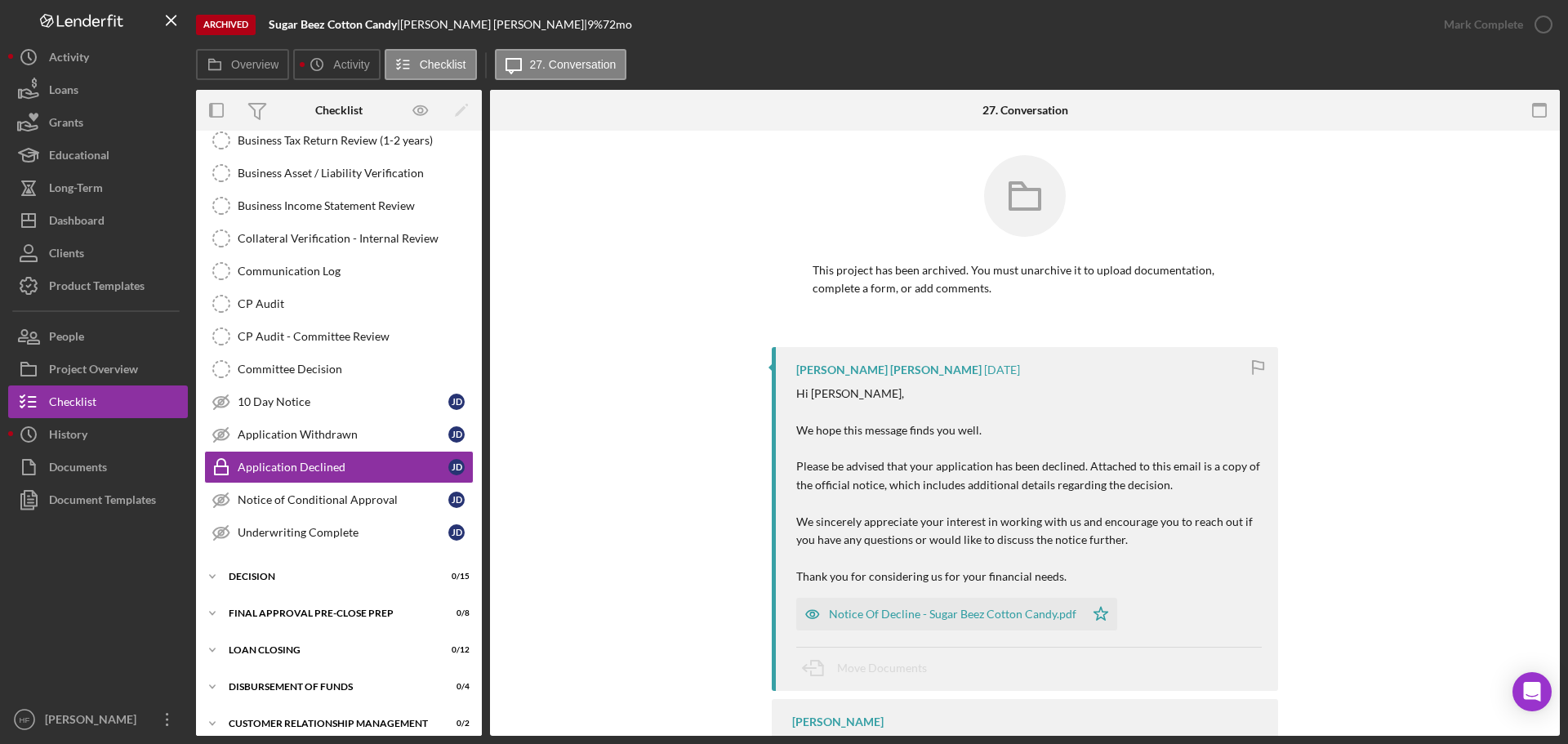
scroll to position [327, 0]
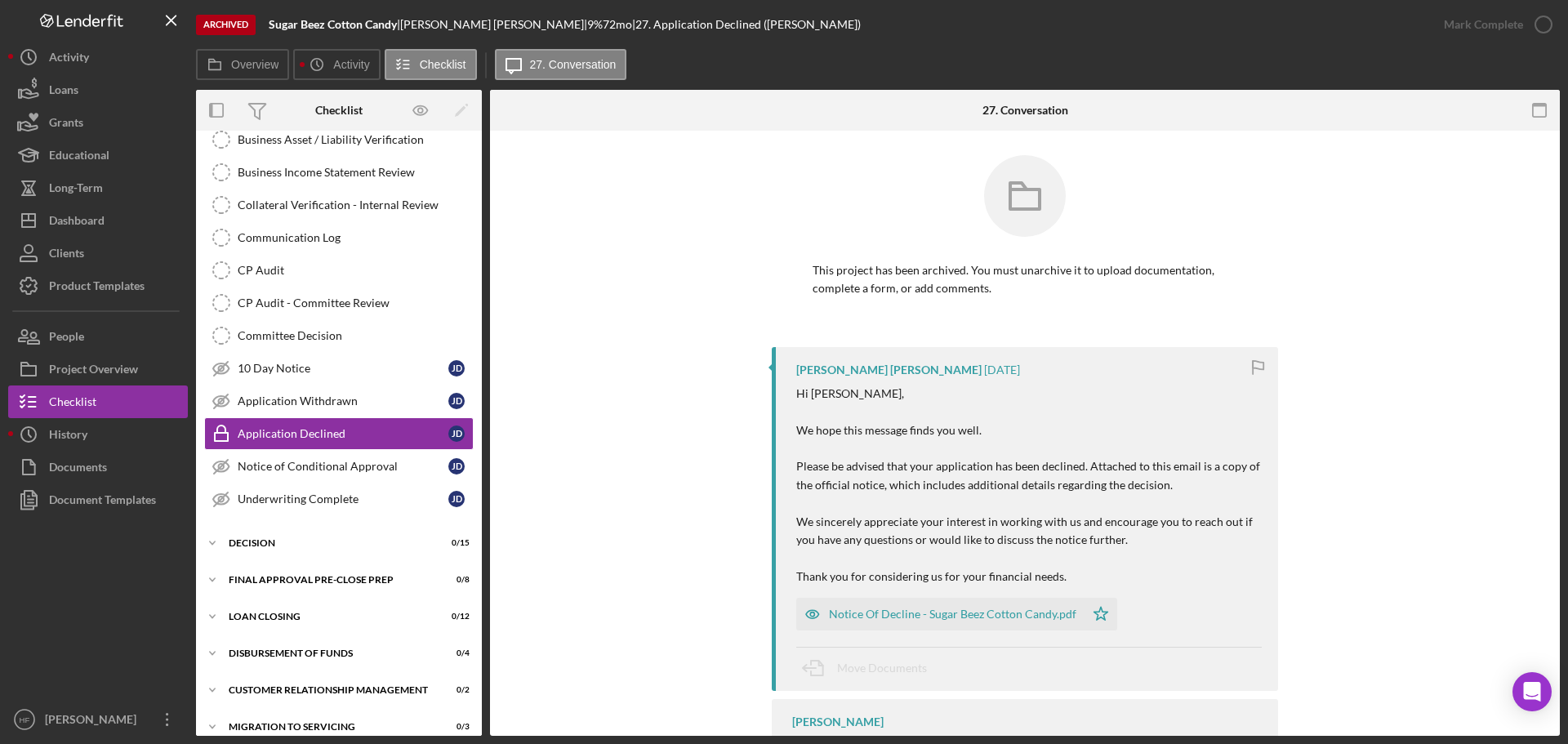
click at [746, 240] on div "This project has been archived. You must unarchive it to upload documentation, …" at bounding box center [1024, 251] width 1021 height 192
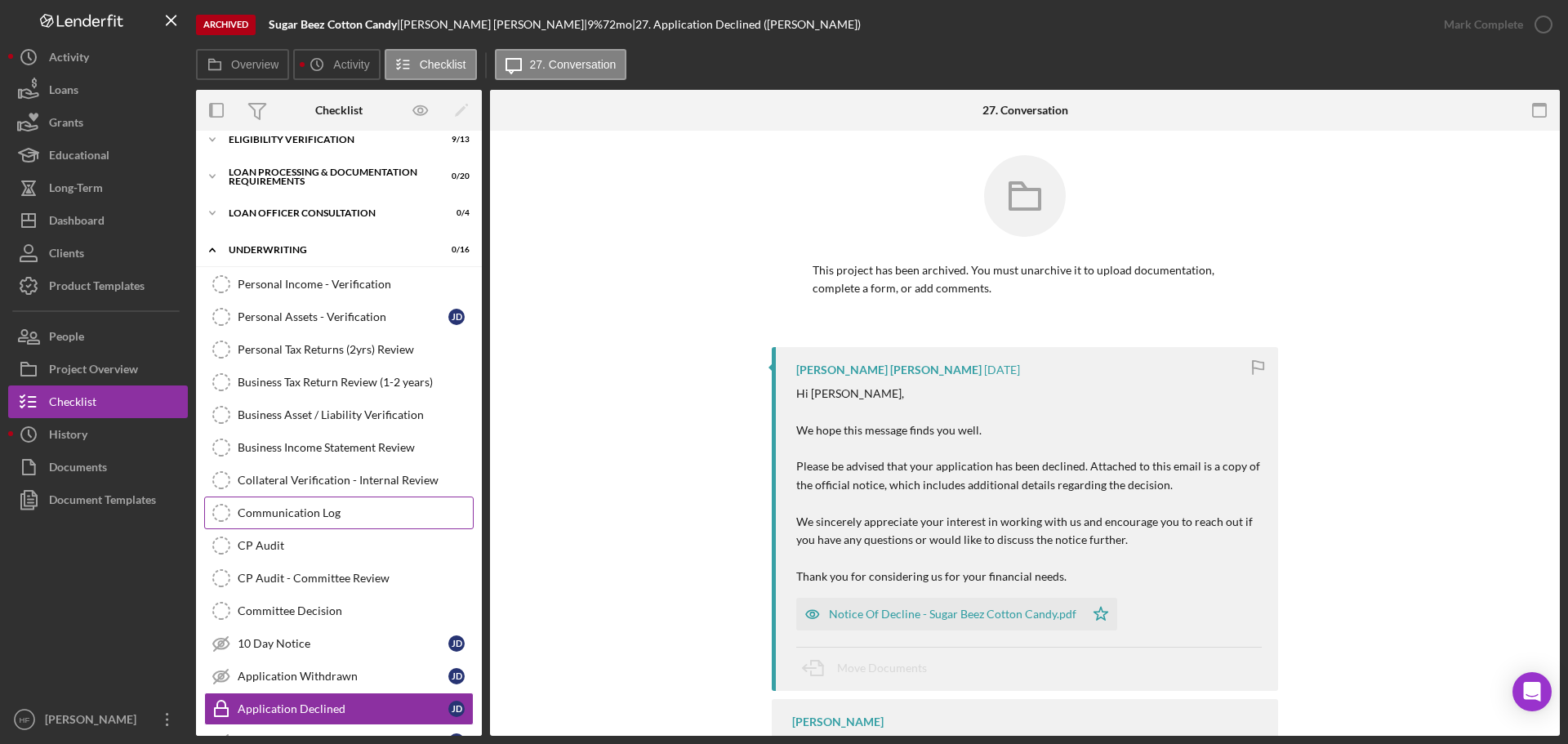
scroll to position [0, 0]
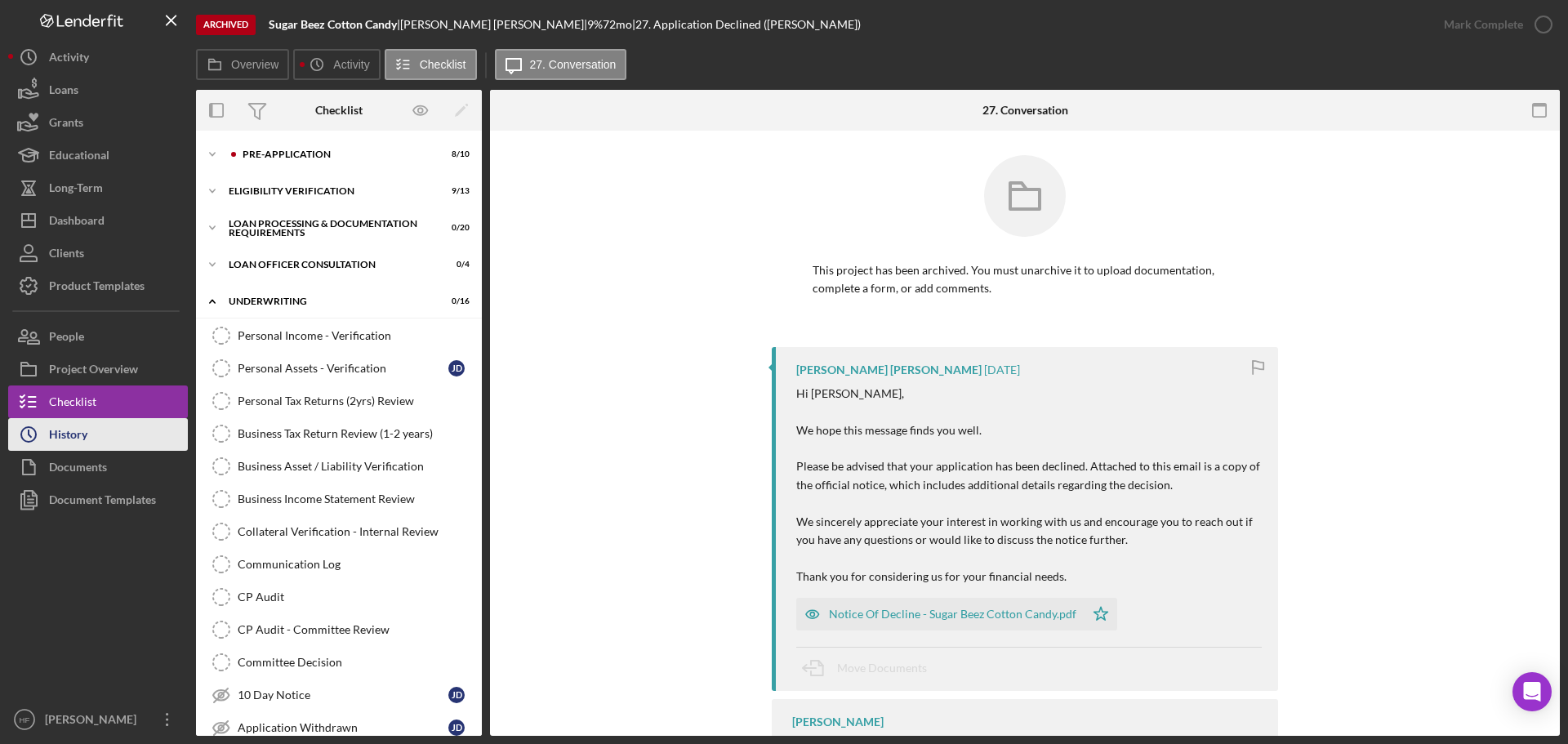
click at [67, 432] on div "History" at bounding box center [68, 437] width 38 height 37
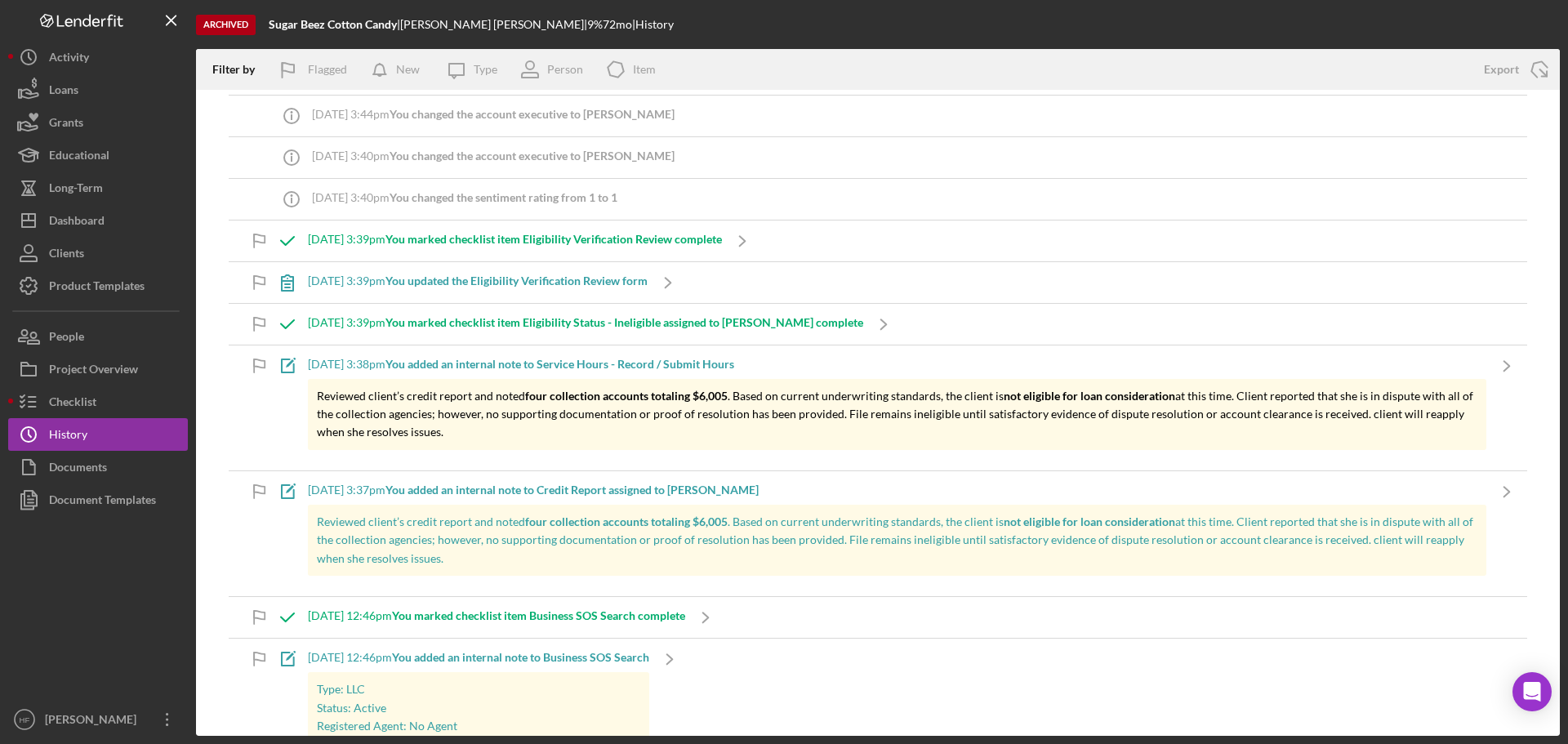
scroll to position [490, 0]
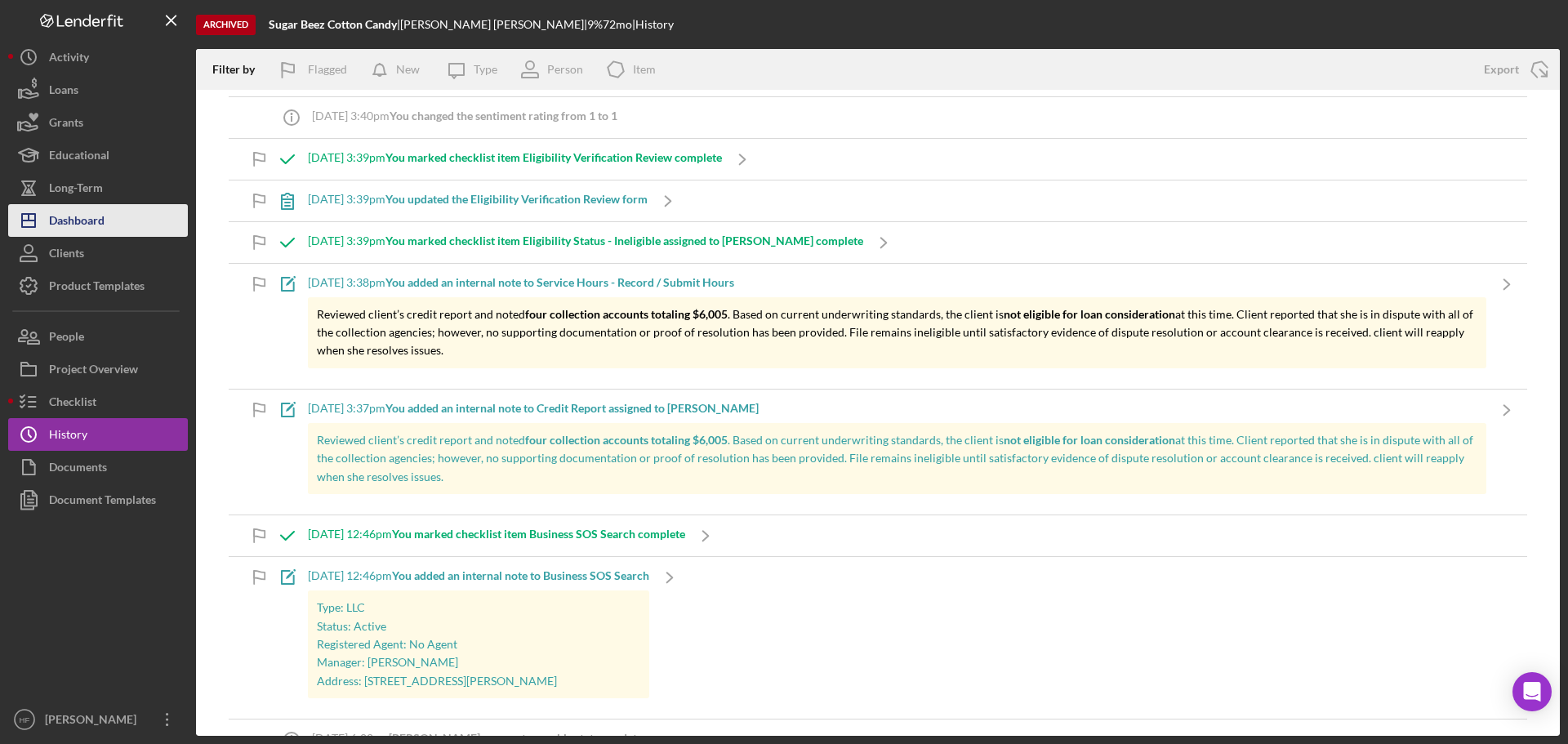
click at [104, 213] on div "Dashboard" at bounding box center [77, 223] width 56 height 37
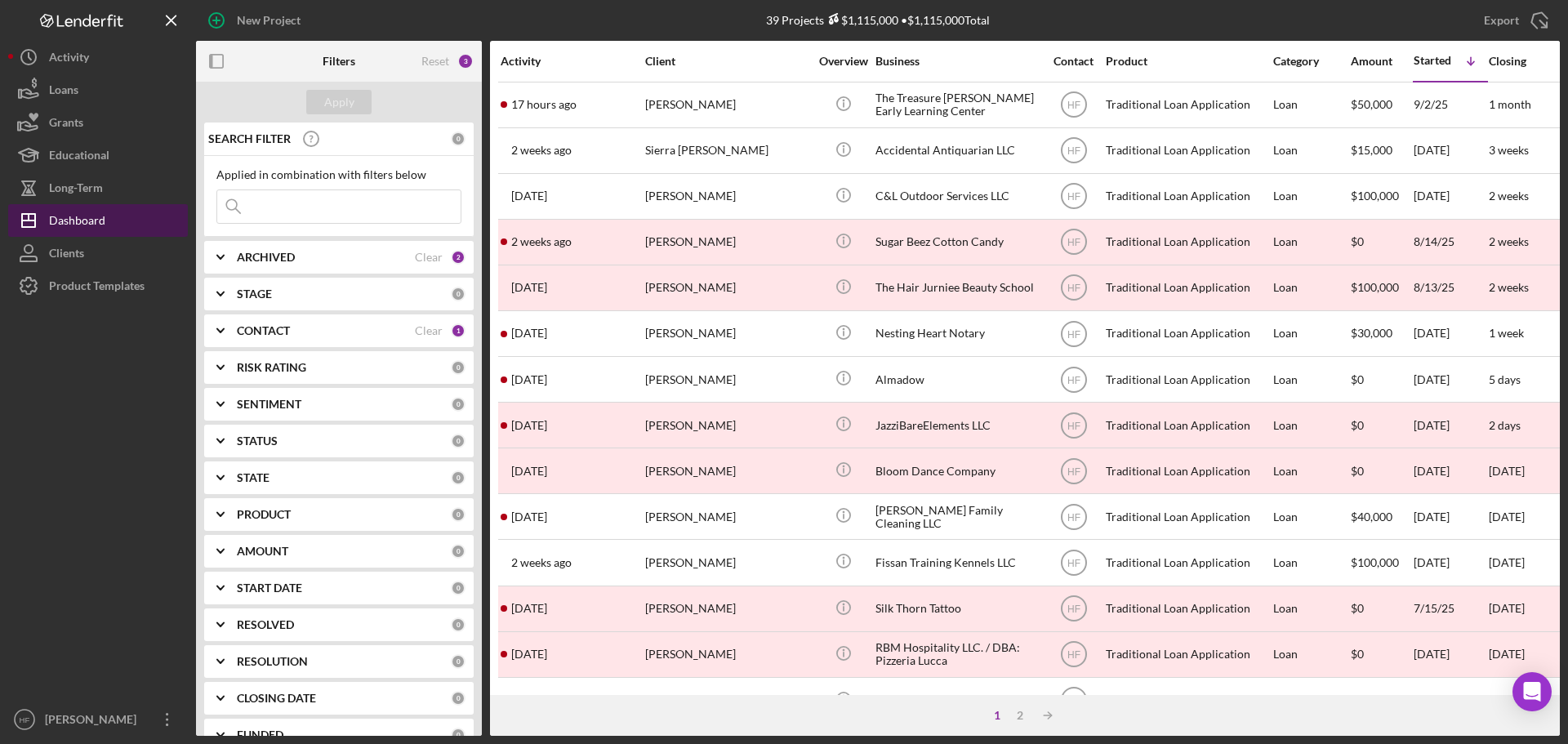
click at [95, 214] on div "Dashboard" at bounding box center [77, 223] width 57 height 37
click at [415, 252] on div "Clear" at bounding box center [428, 257] width 28 height 13
click at [236, 253] on icon "Icon/Expander" at bounding box center [220, 257] width 41 height 41
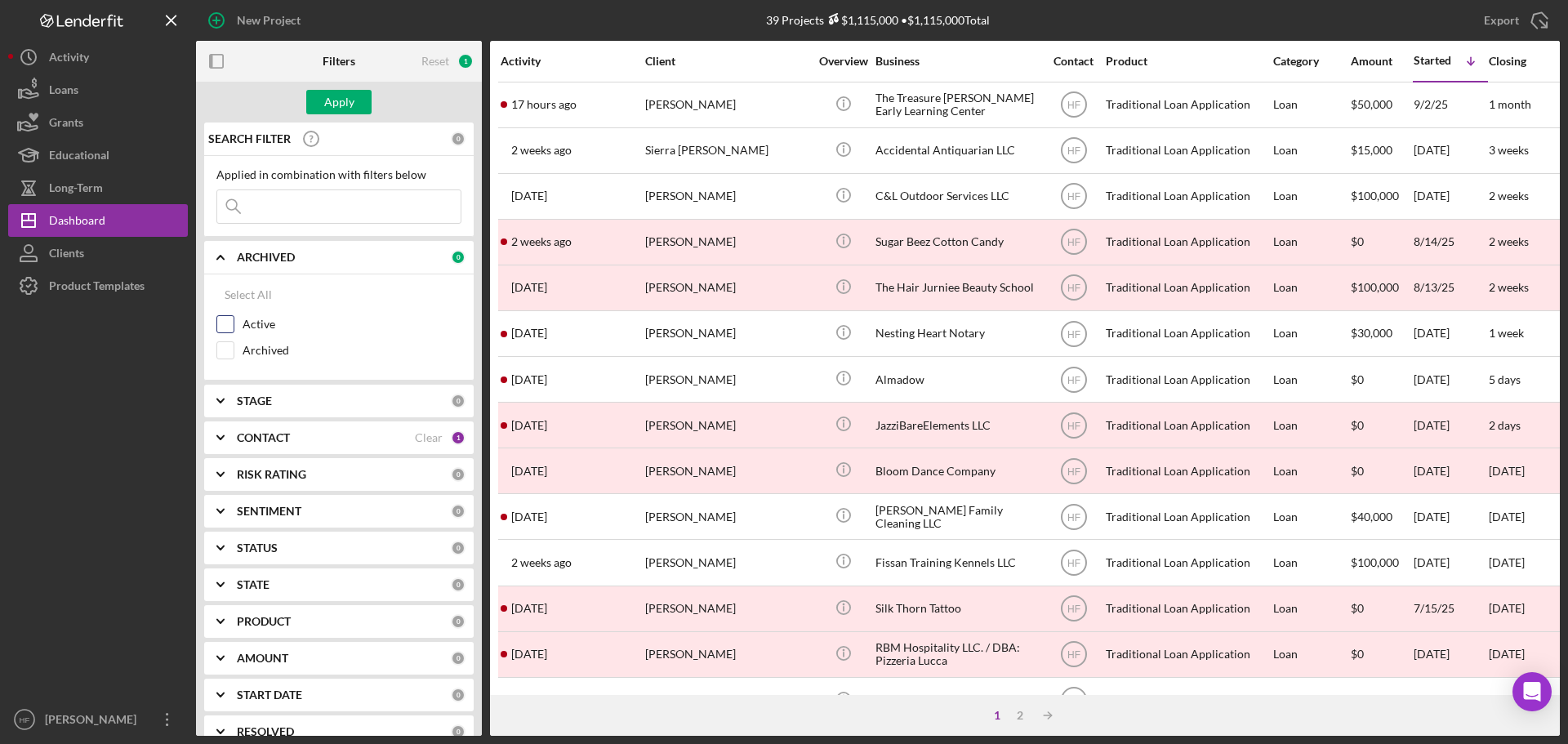
click at [226, 323] on input "Active" at bounding box center [225, 323] width 16 height 16
checkbox input "true"
click at [354, 99] on button "Apply" at bounding box center [339, 101] width 65 height 24
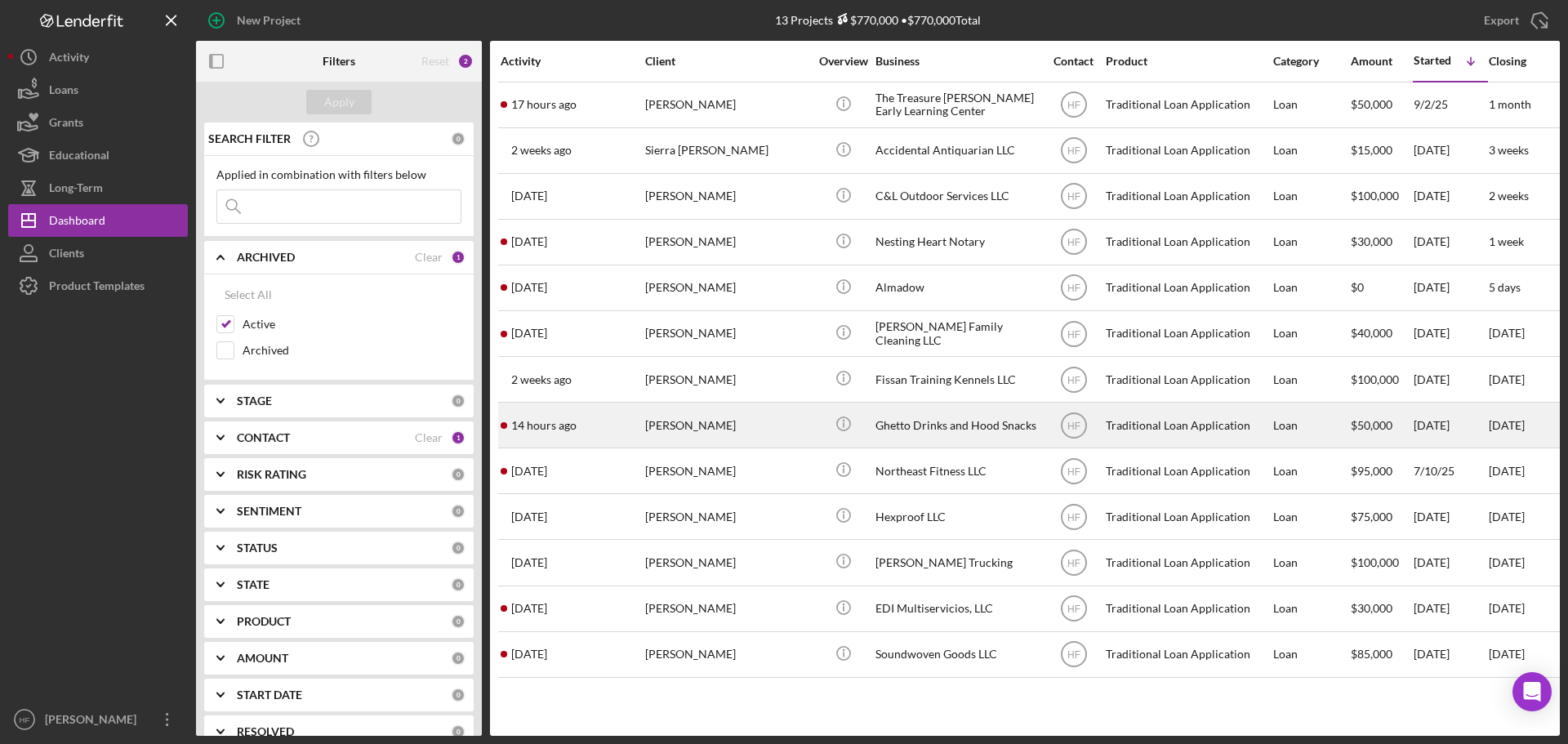
click at [656, 432] on div "[PERSON_NAME]" at bounding box center [726, 425] width 163 height 43
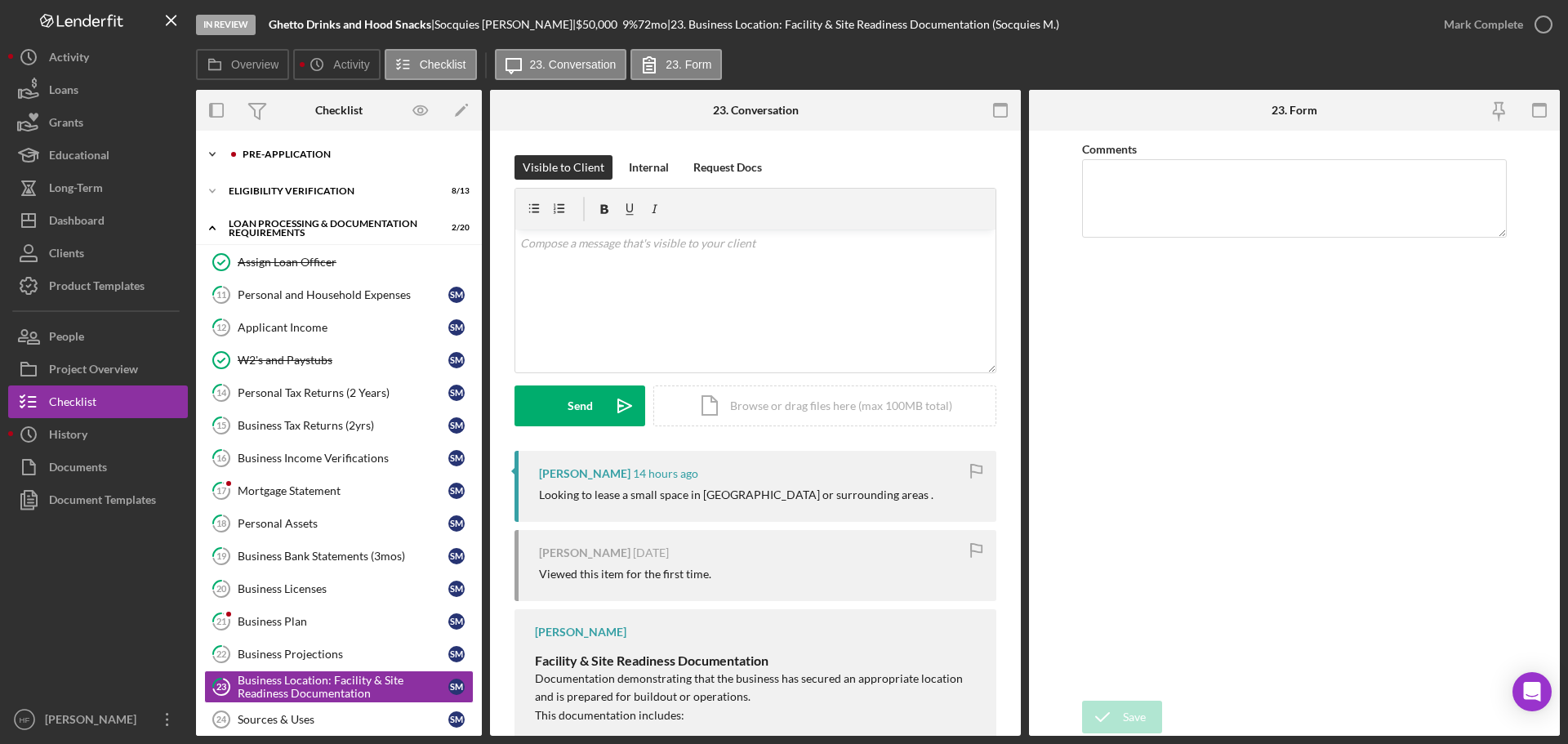
click at [272, 157] on div "Pre-Application" at bounding box center [351, 155] width 219 height 10
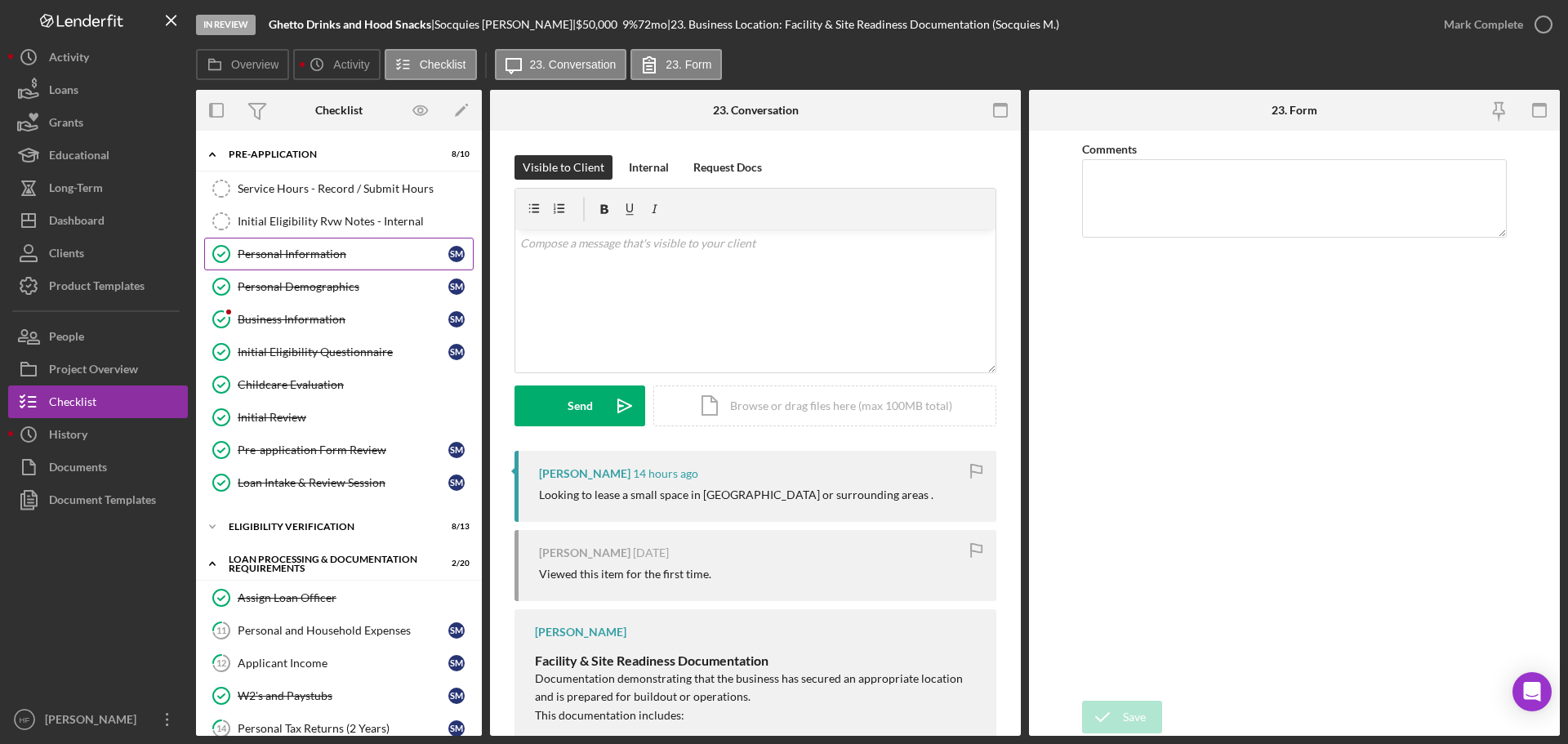
click at [286, 249] on div "Personal Information" at bounding box center [343, 253] width 211 height 13
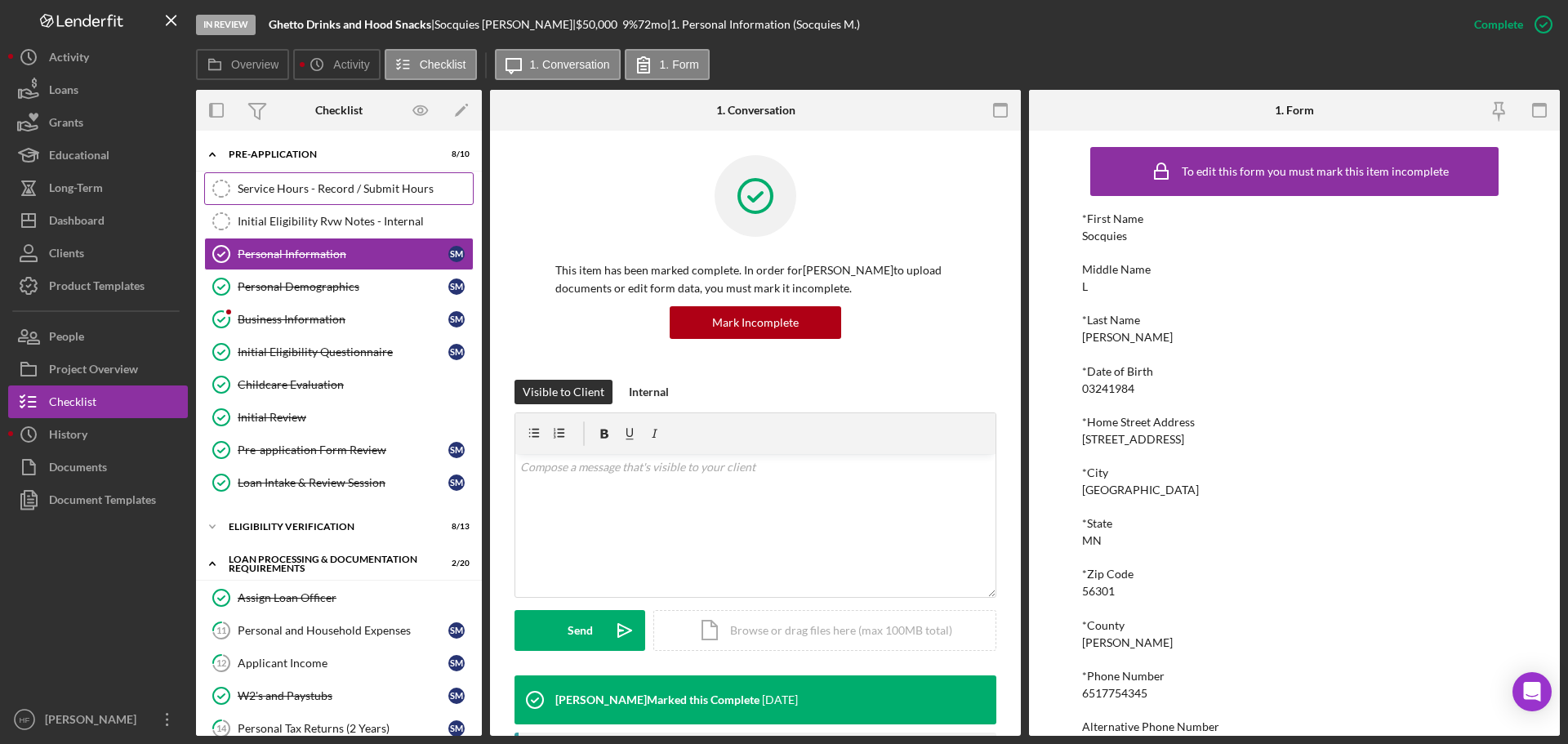
click at [289, 191] on div "Service Hours - Record / Submit Hours" at bounding box center [355, 188] width 236 height 13
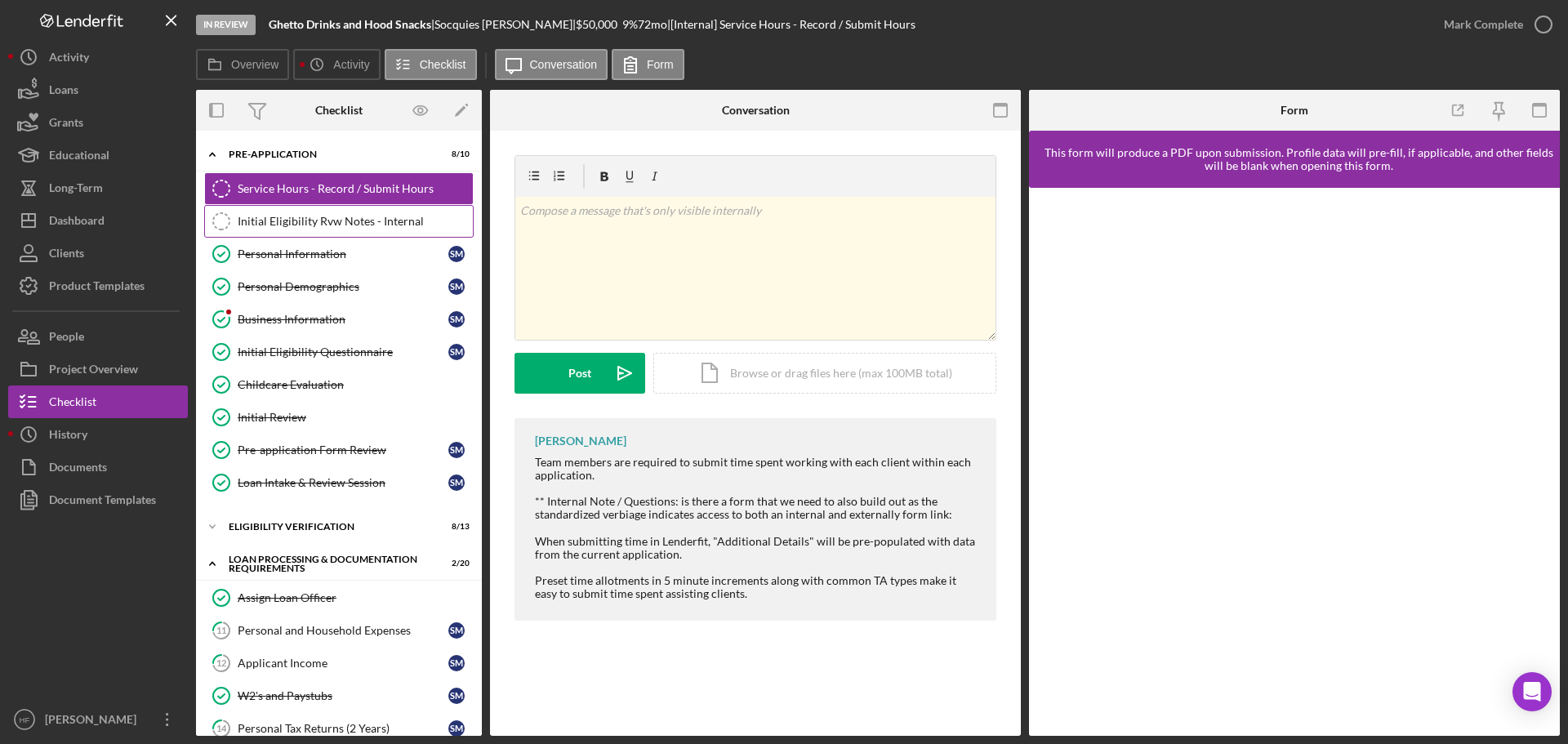
click at [288, 215] on div "Initial Eligibility Rvw Notes - Internal" at bounding box center [355, 220] width 236 height 13
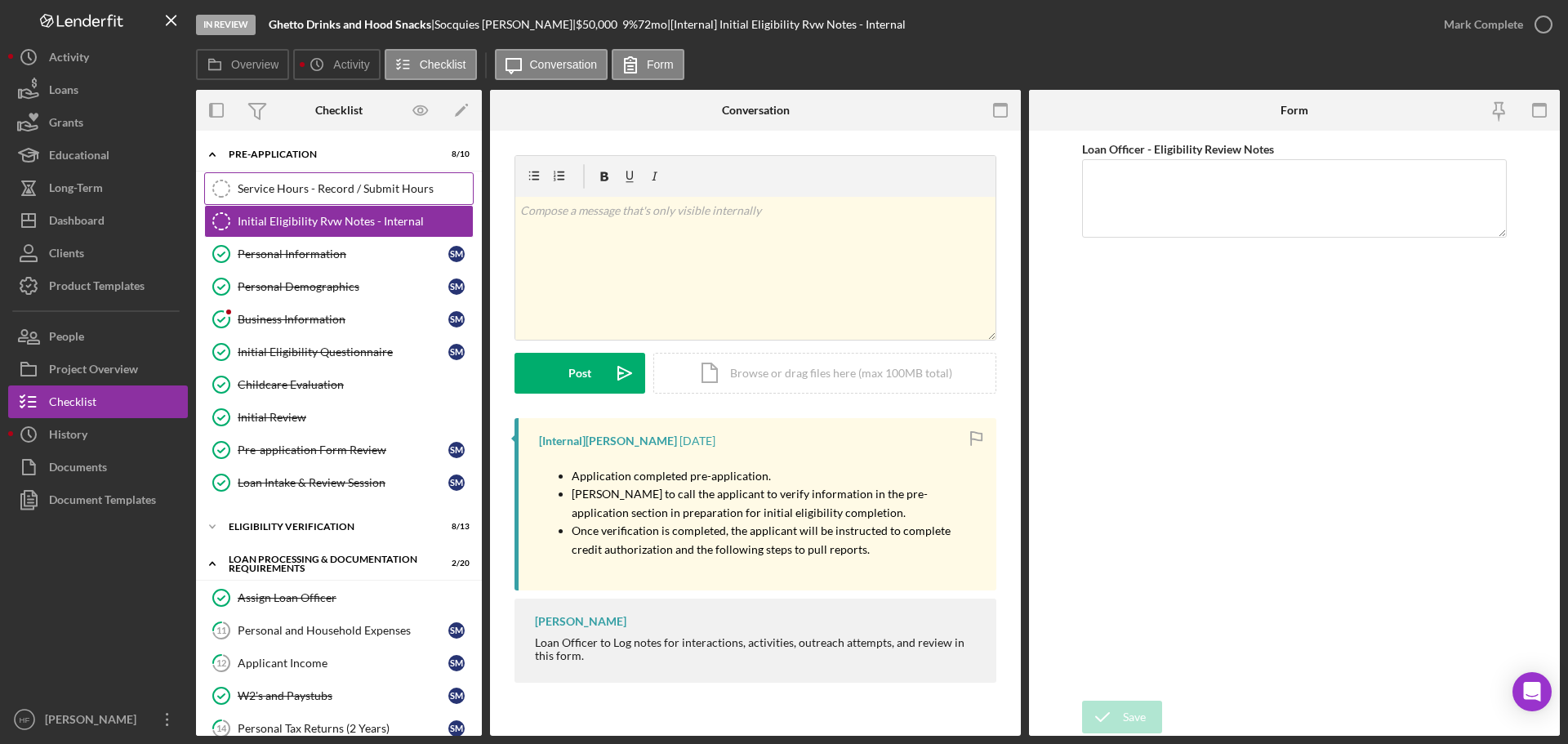
click at [290, 187] on div "Service Hours - Record / Submit Hours" at bounding box center [355, 188] width 236 height 13
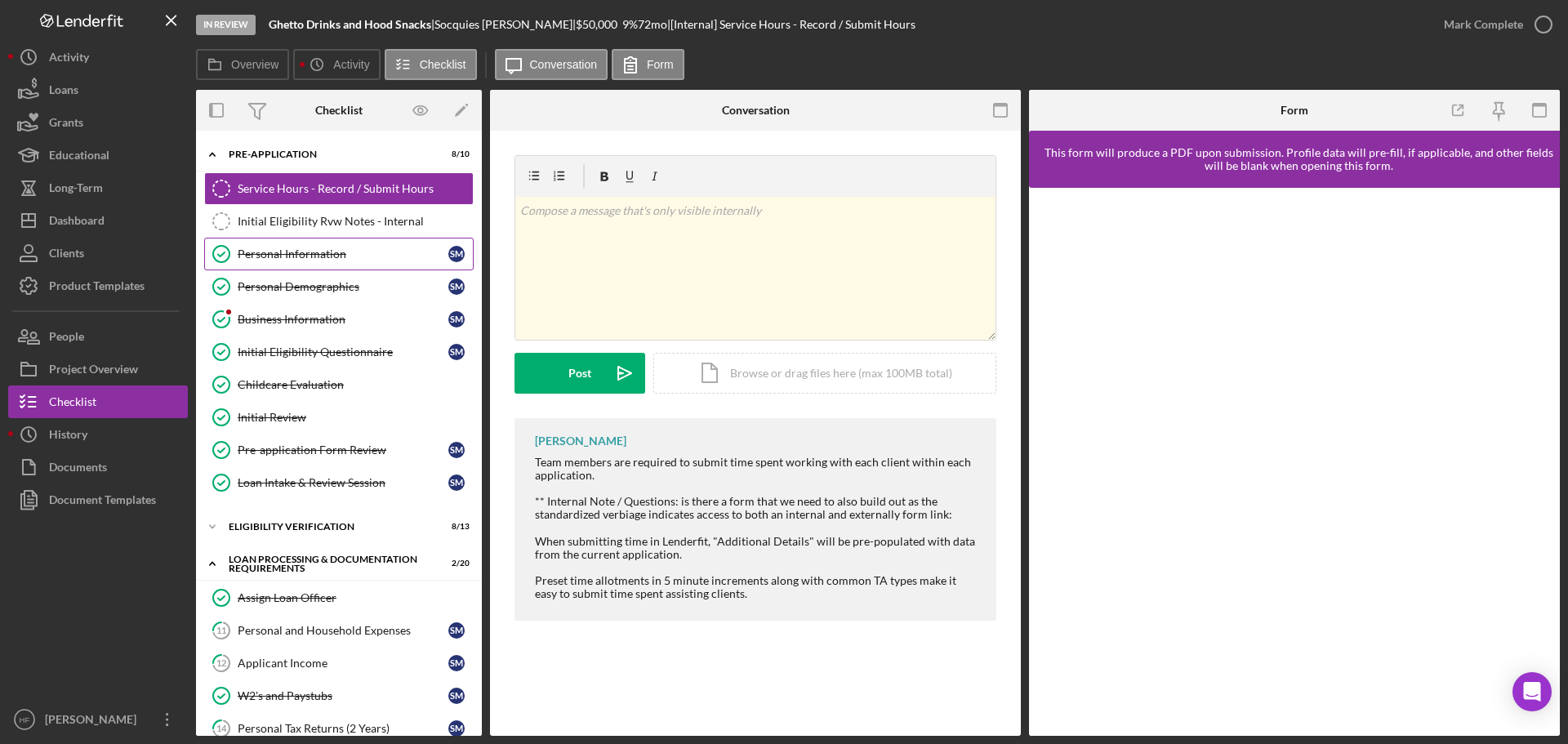
click at [352, 264] on link "Personal Information Personal Information S M" at bounding box center [339, 253] width 269 height 33
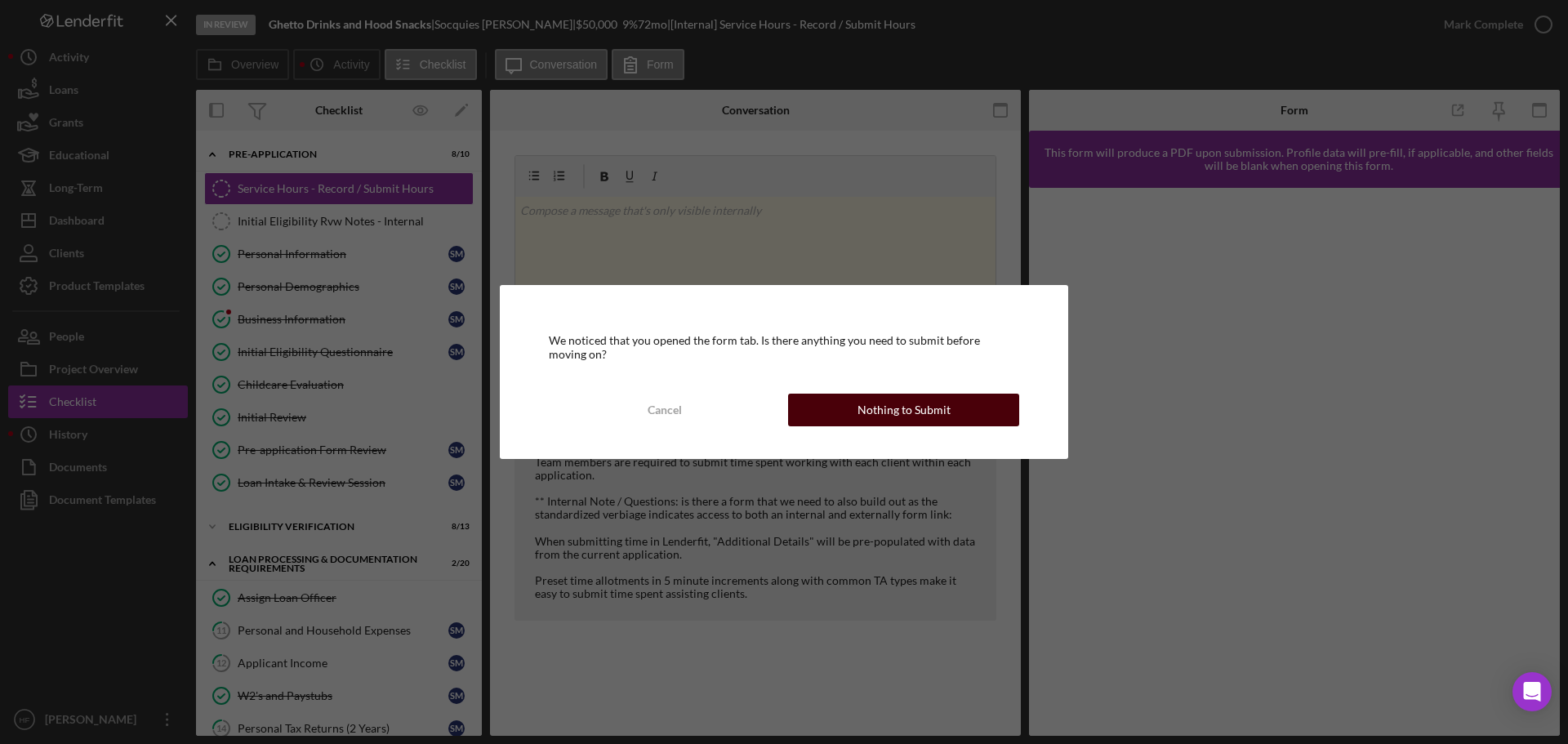
click at [867, 406] on div "Nothing to Submit" at bounding box center [903, 410] width 93 height 33
